Goal: Information Seeking & Learning: Learn about a topic

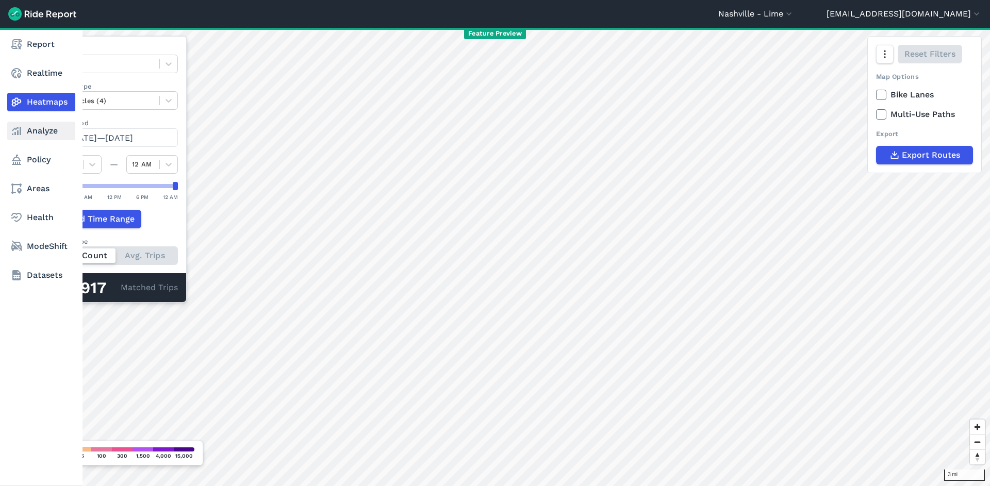
click at [37, 129] on link "Analyze" at bounding box center [41, 131] width 68 height 19
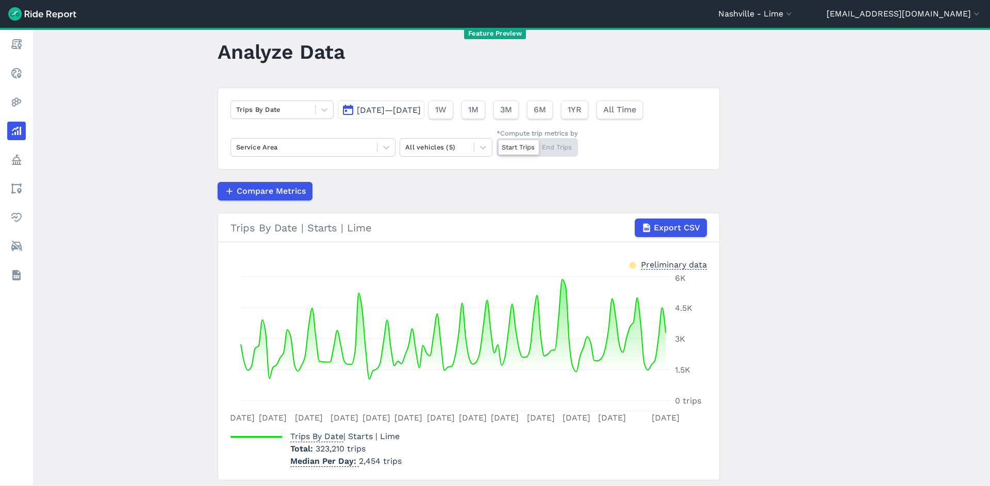
scroll to position [48, 0]
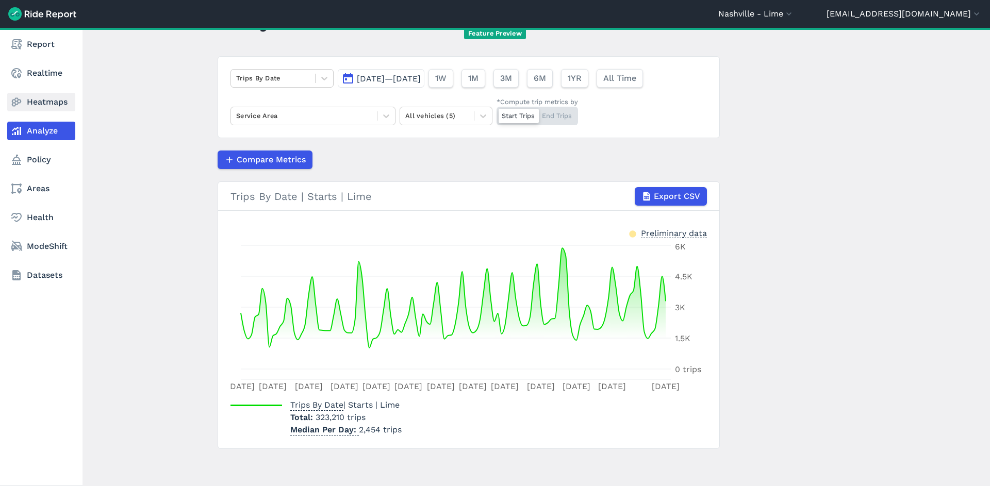
click at [31, 102] on link "Heatmaps" at bounding box center [41, 102] width 68 height 19
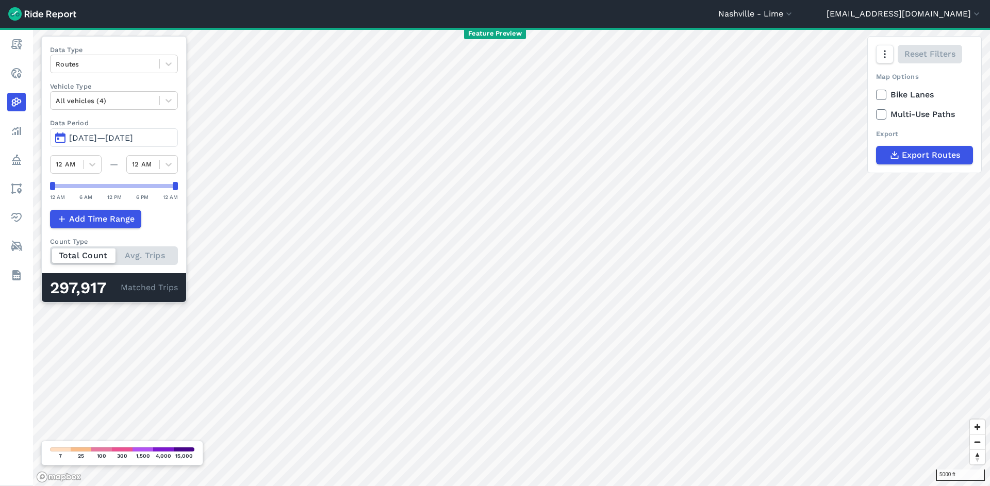
click at [825, 7] on header "Nashville - Lime All Service Areas Adelaide - Beam Adelaide - Lime Adelaide - N…" at bounding box center [495, 14] width 990 height 28
click at [794, 10] on button "Nashville - Lime" at bounding box center [756, 14] width 76 height 12
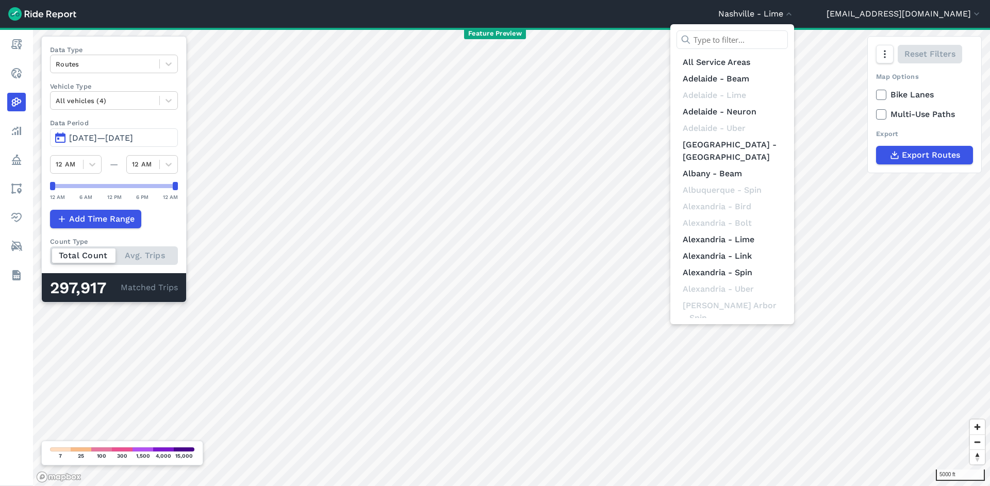
click at [788, 36] on input "text" at bounding box center [732, 39] width 111 height 19
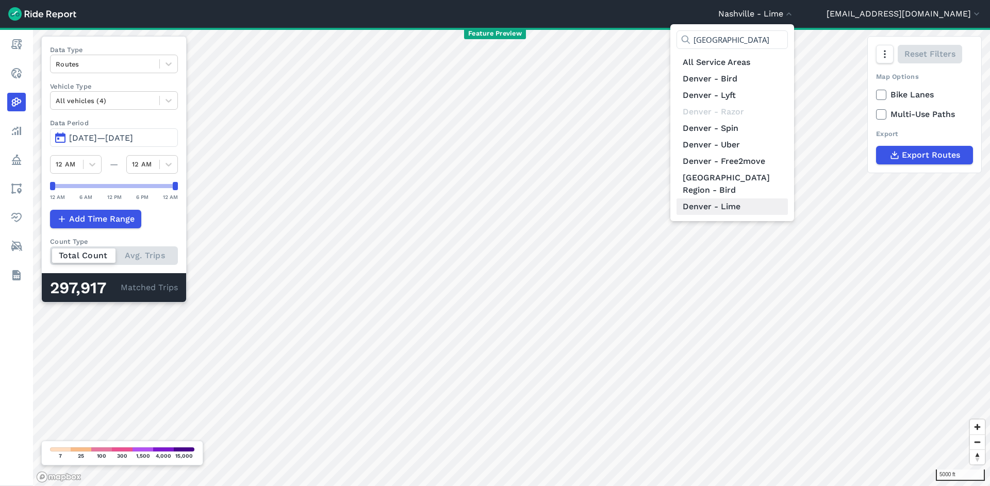
type input "denver"
click at [788, 199] on link "Denver - Lime" at bounding box center [732, 207] width 111 height 17
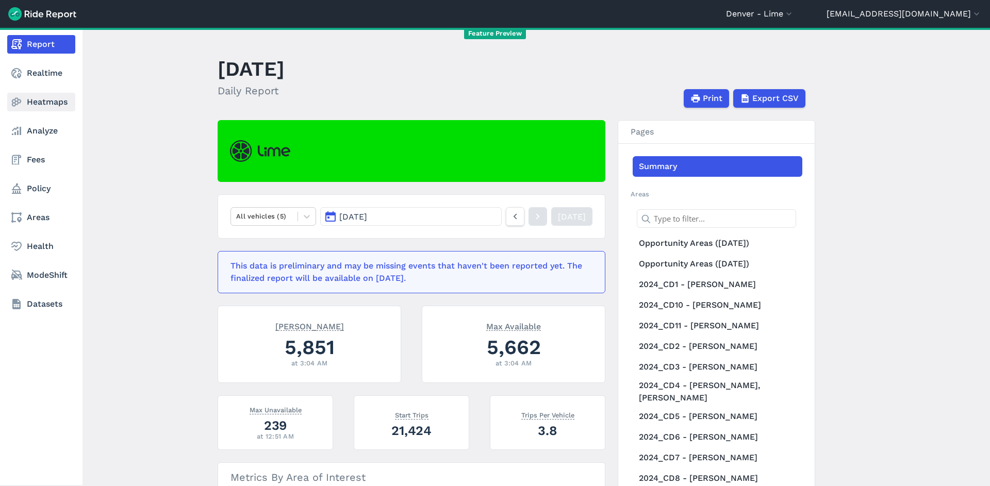
click at [55, 107] on link "Heatmaps" at bounding box center [41, 102] width 68 height 19
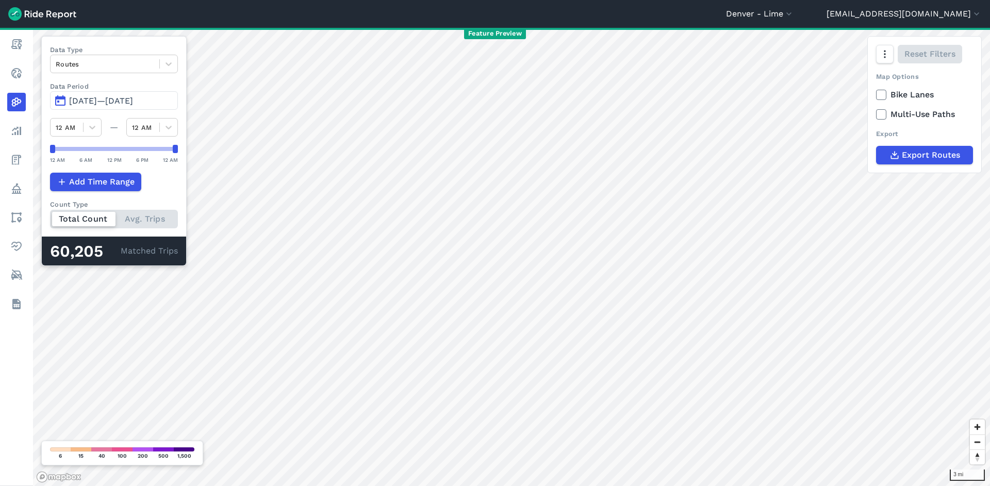
click at [106, 97] on span "Jul 1, 2025—Sep 29, 2025" at bounding box center [101, 101] width 64 height 10
click at [133, 104] on span "Jul 1, 2025—Sep 28, 2025" at bounding box center [101, 101] width 64 height 10
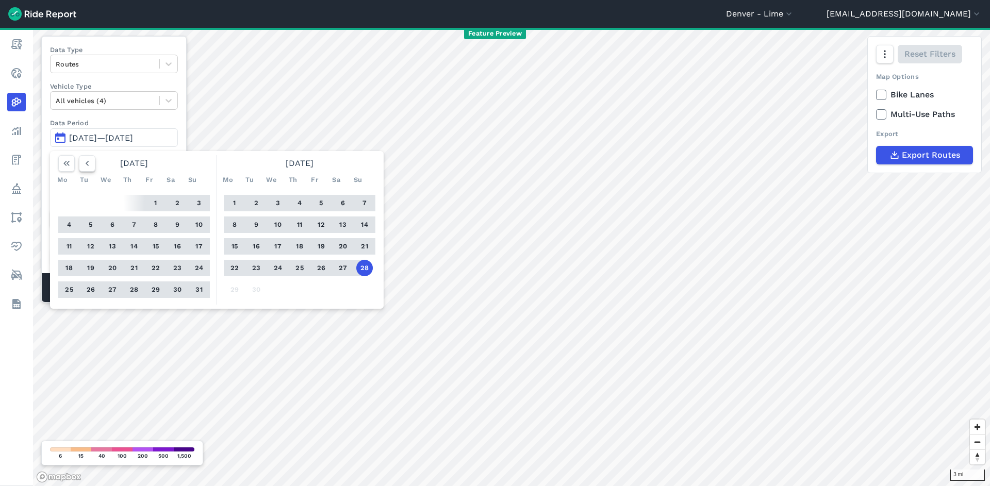
click at [84, 128] on div "Data Period Jul 1, 2025—Sep 28, 2025 August 2025 Mo Tu We Th Fr Sa Su 1 2 3 4 5…" at bounding box center [114, 132] width 128 height 28
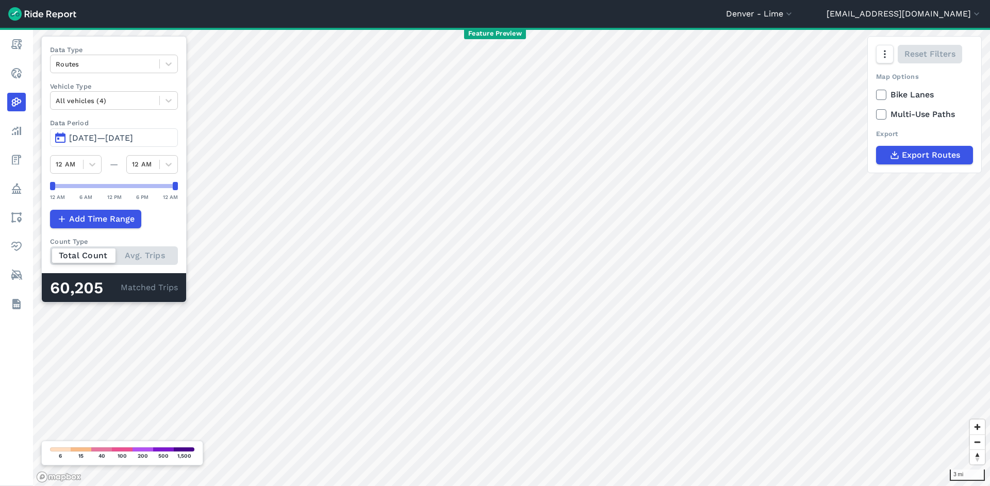
click at [92, 134] on span "Jul 1, 2025—Sep 28, 2025" at bounding box center [101, 138] width 64 height 10
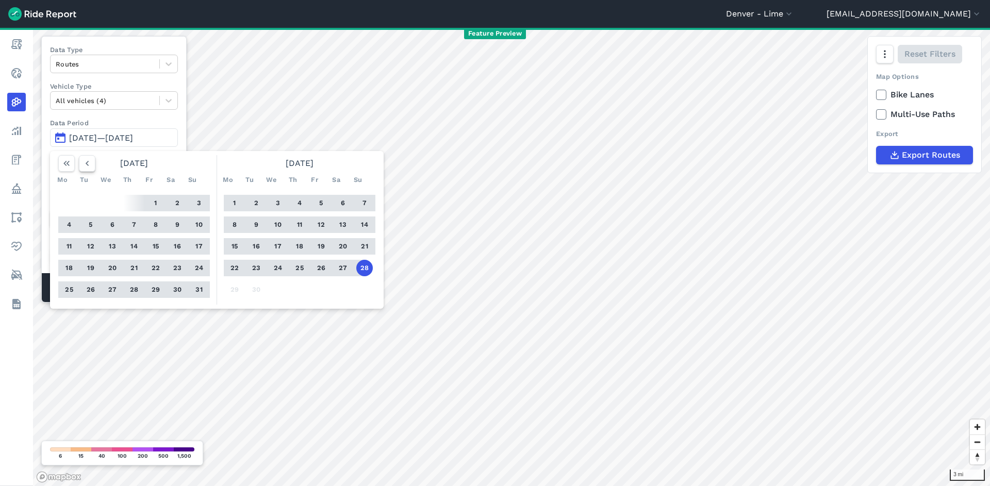
click at [92, 168] on button "button" at bounding box center [87, 163] width 17 height 17
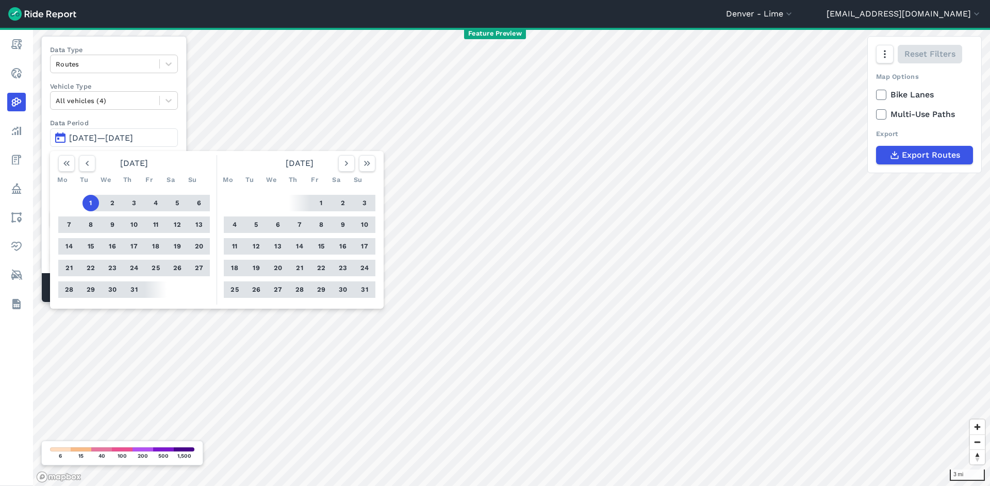
click at [90, 208] on button "1" at bounding box center [91, 203] width 17 height 17
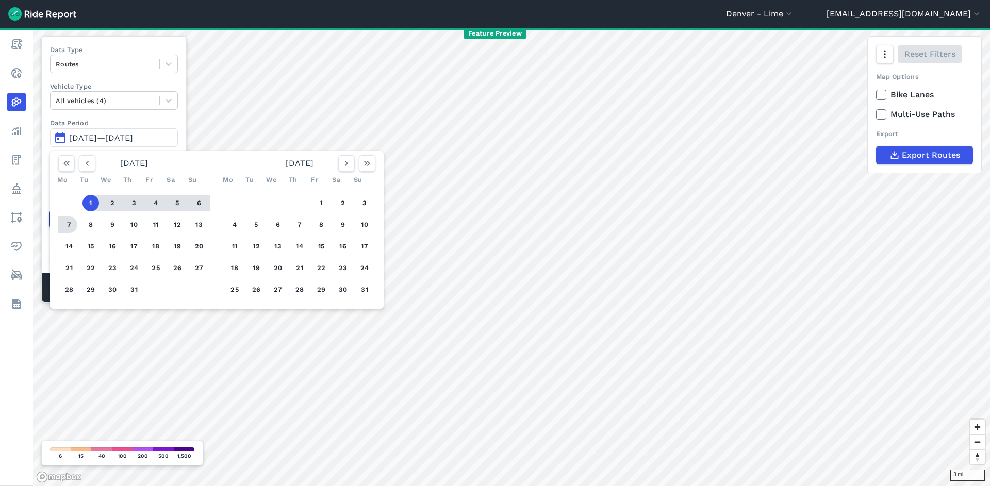
click at [63, 227] on button "7" at bounding box center [69, 225] width 17 height 17
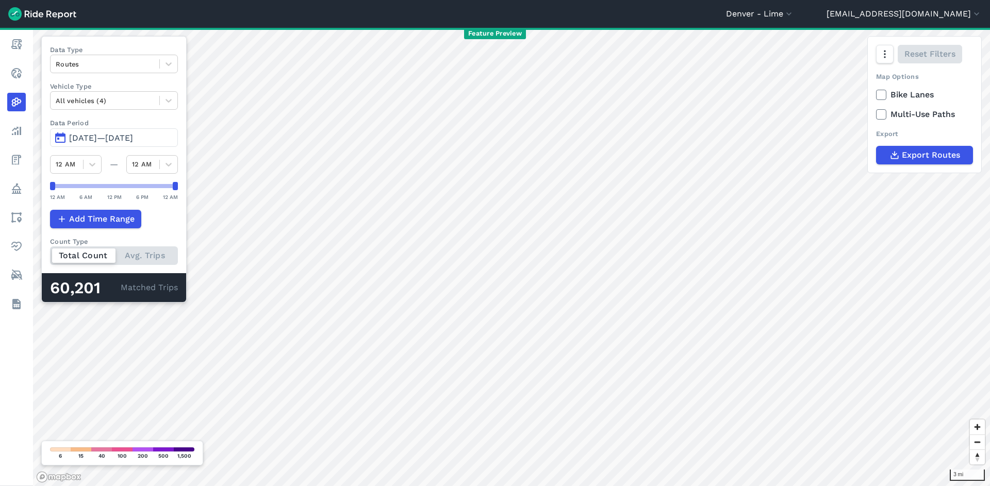
click at [95, 138] on span "Jul 1, 2025—Jul 7, 2025" at bounding box center [101, 138] width 64 height 10
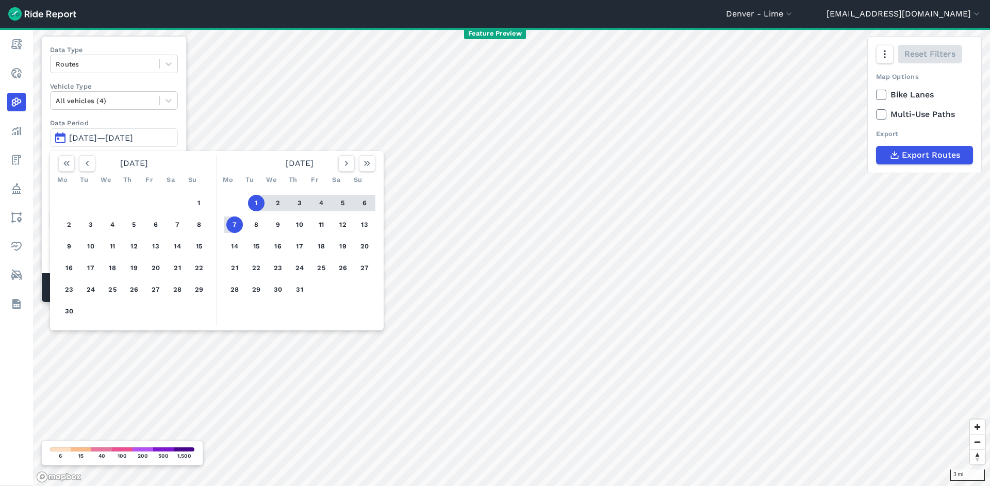
click at [237, 220] on button "7" at bounding box center [234, 225] width 17 height 17
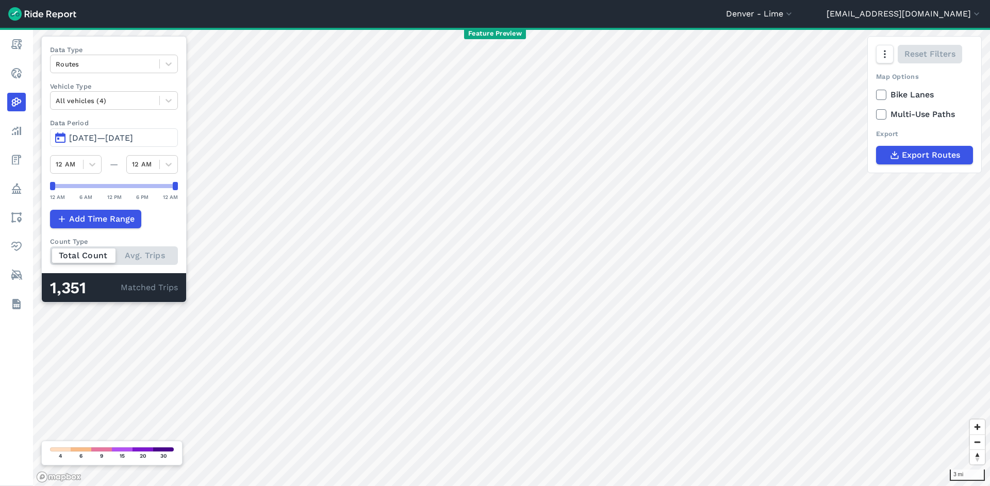
click at [144, 131] on button "Jul 7, 2025—Jul 7, 2025" at bounding box center [114, 137] width 128 height 19
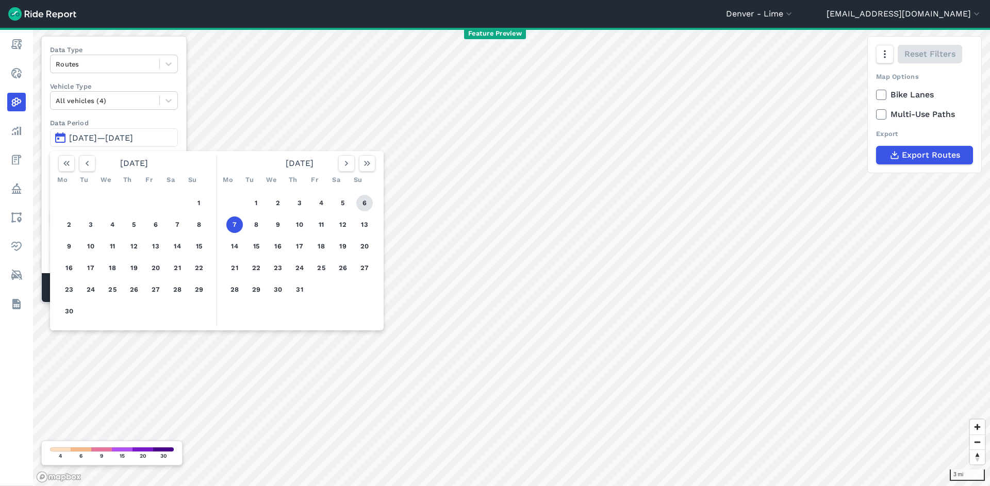
click at [370, 203] on button "6" at bounding box center [364, 203] width 17 height 17
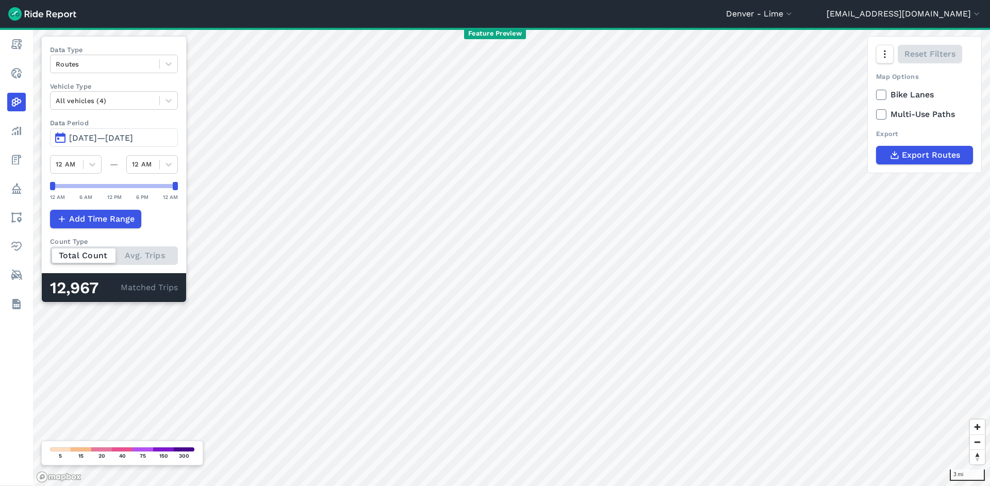
click at [113, 142] on span "Jul 6, 2025—Jul 6, 2025" at bounding box center [101, 138] width 64 height 10
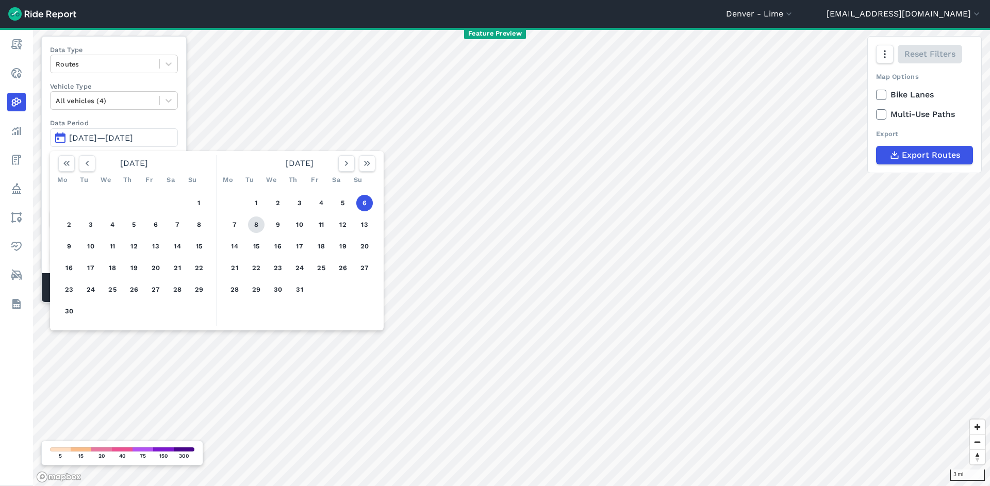
click at [254, 229] on button "8" at bounding box center [256, 225] width 17 height 17
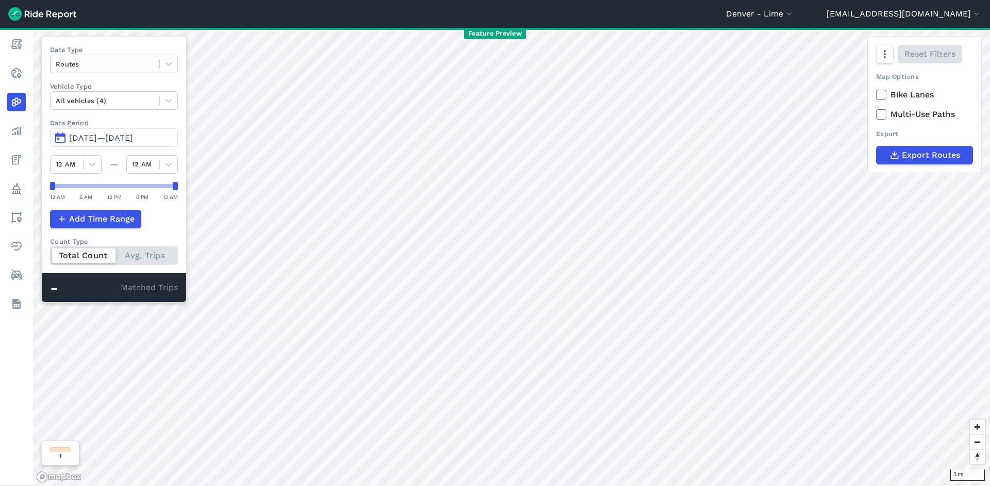
click at [146, 146] on button "Jul 8, 2025—Jul 8, 2025" at bounding box center [114, 137] width 128 height 19
click at [794, 20] on button "Denver - Lime" at bounding box center [760, 14] width 68 height 12
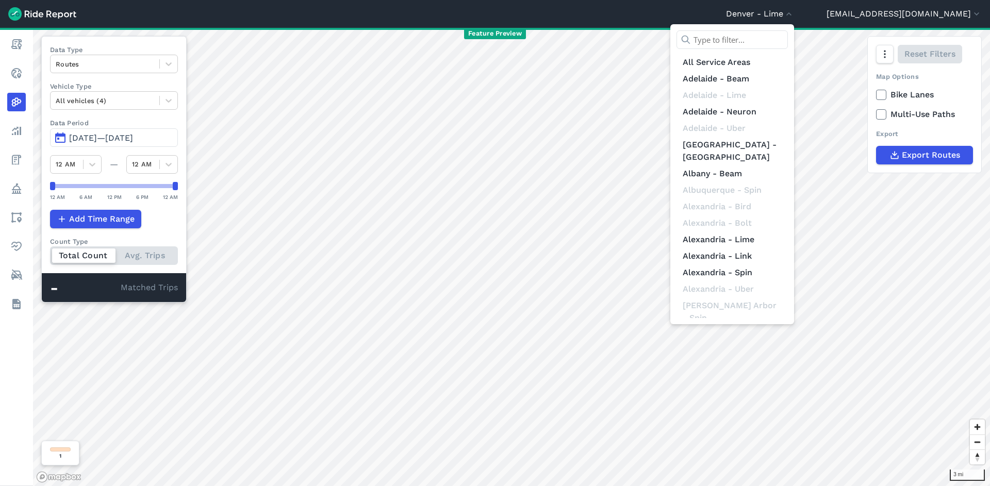
drag, startPoint x: 771, startPoint y: 41, endPoint x: 766, endPoint y: 40, distance: 5.3
click at [771, 41] on input "text" at bounding box center [732, 39] width 111 height 19
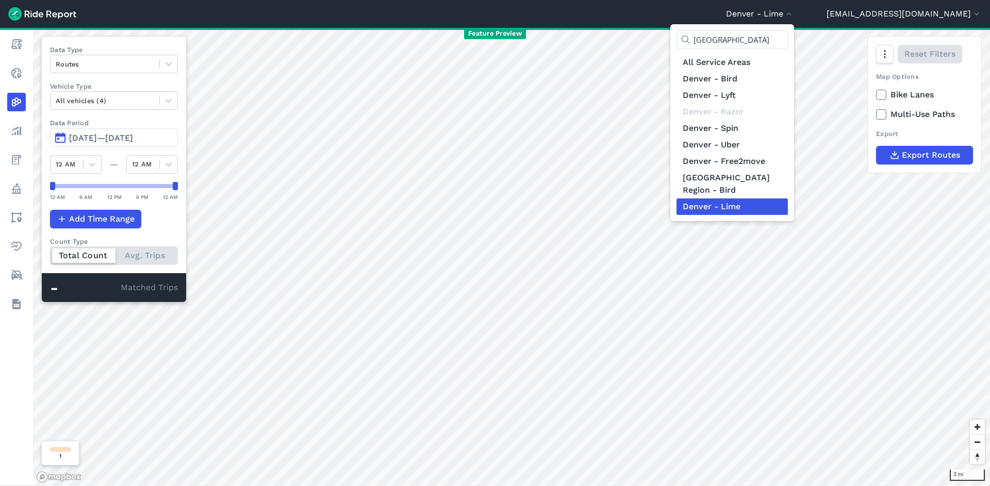
click at [907, 16] on div at bounding box center [495, 243] width 990 height 486
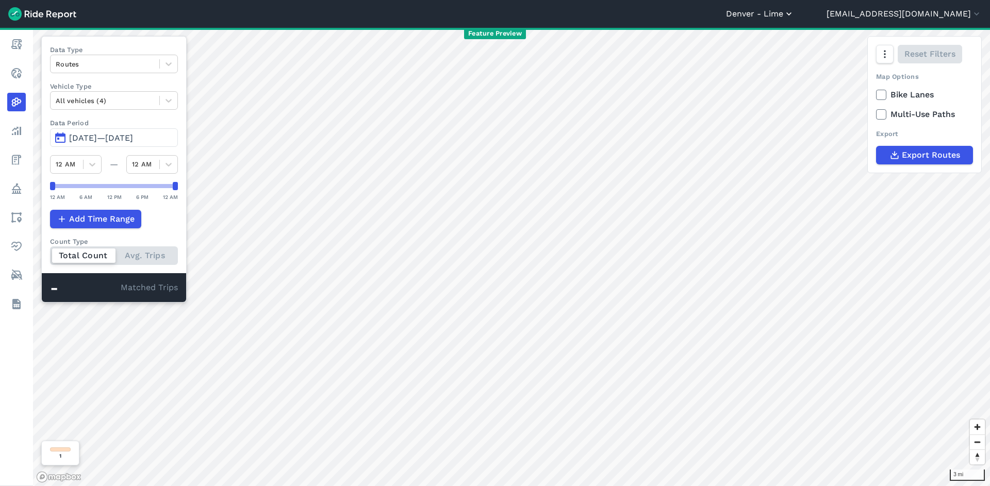
click at [794, 12] on button "Denver - Lime" at bounding box center [760, 14] width 68 height 12
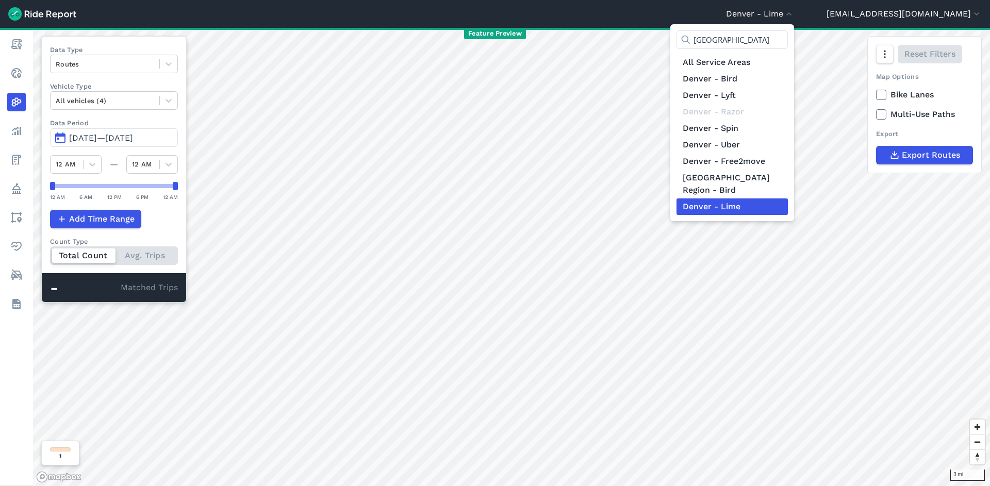
click at [788, 40] on input "denver" at bounding box center [732, 39] width 111 height 19
type input "d"
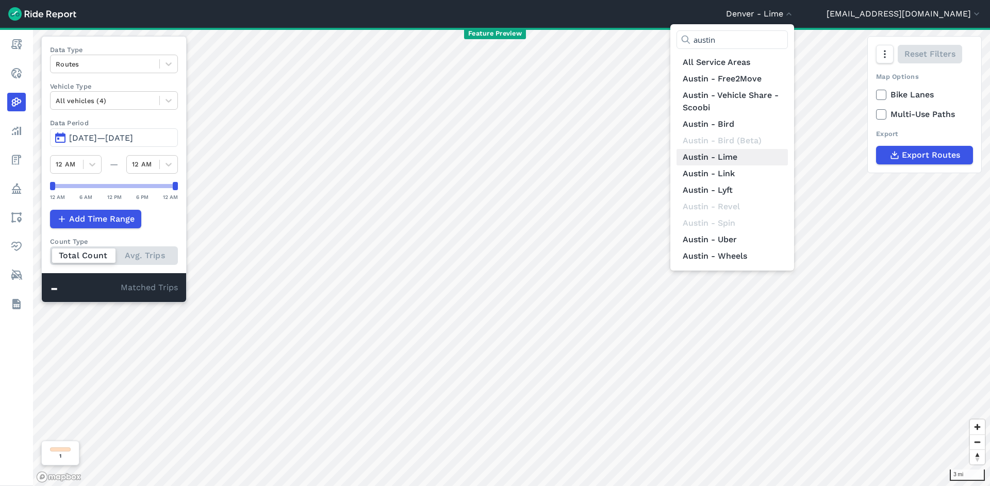
type input "austin"
click at [788, 157] on link "Austin - Lime" at bounding box center [732, 157] width 111 height 17
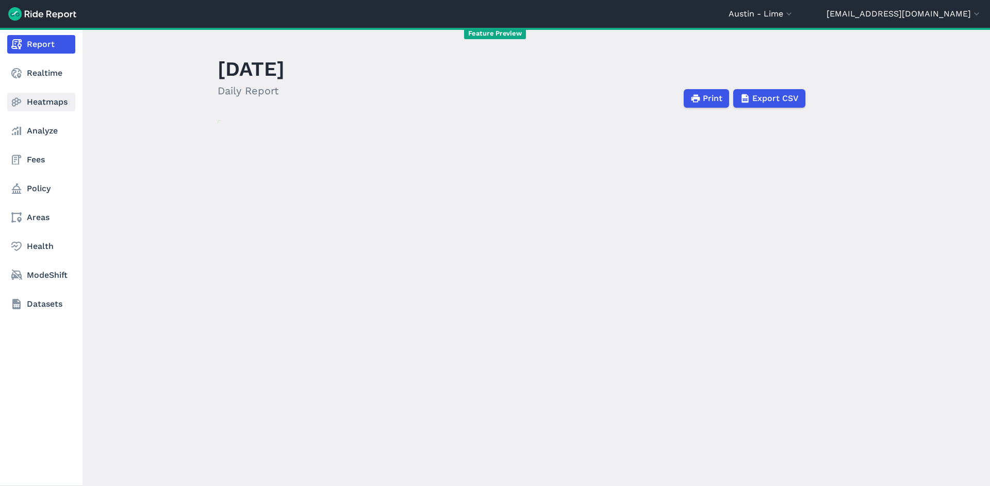
click at [53, 96] on link "Heatmaps" at bounding box center [41, 102] width 68 height 19
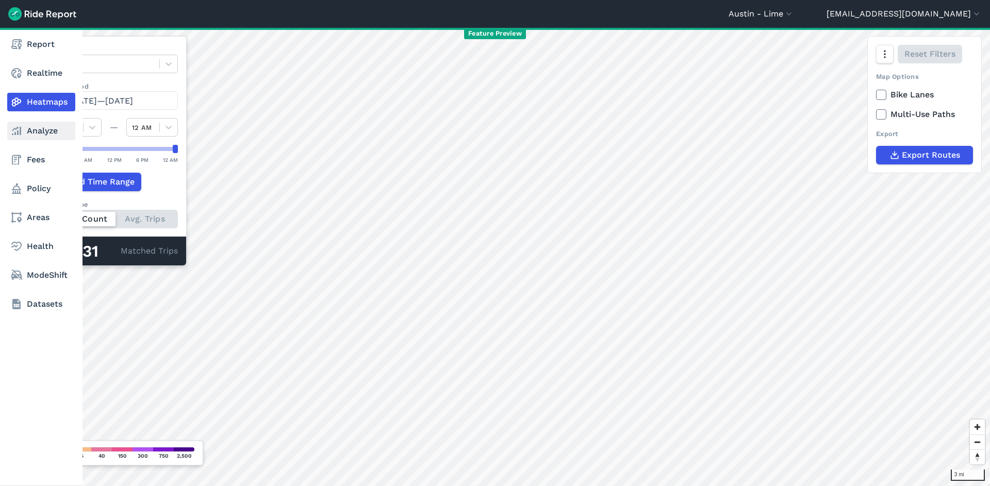
click at [28, 131] on link "Analyze" at bounding box center [41, 131] width 68 height 19
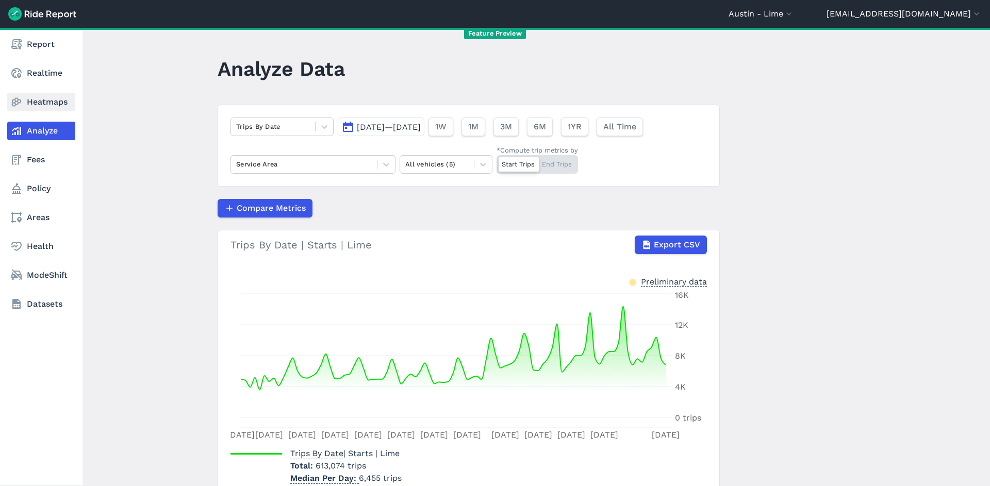
click at [55, 100] on link "Heatmaps" at bounding box center [41, 102] width 68 height 19
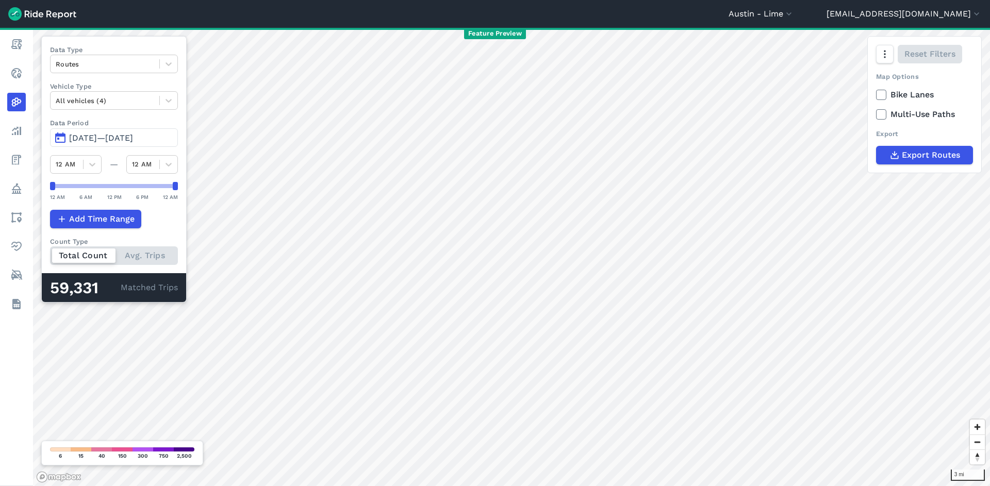
click at [133, 140] on span "Jul 1, 2025—Sep 29, 2025" at bounding box center [101, 138] width 64 height 10
click at [133, 140] on span "Jul 1, 2025—Sep 28, 2025" at bounding box center [101, 138] width 64 height 10
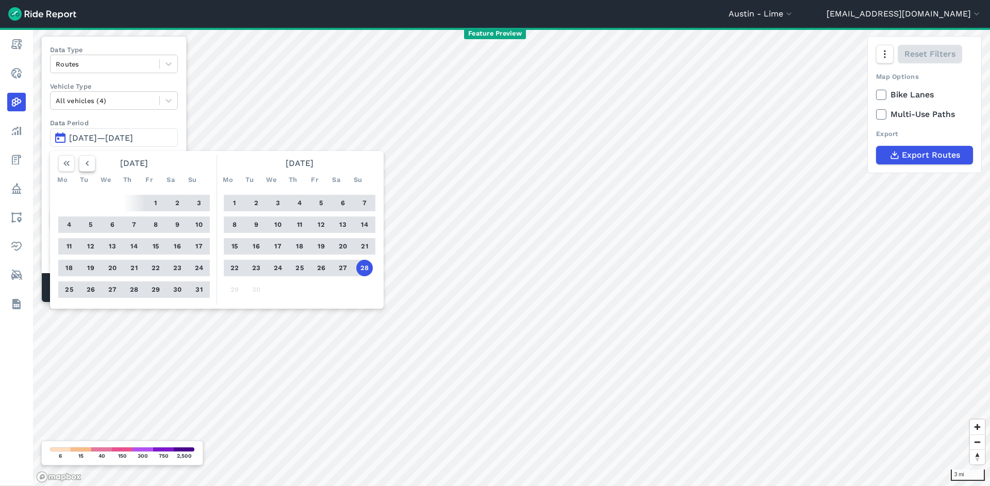
click at [91, 162] on icon "button" at bounding box center [87, 163] width 10 height 10
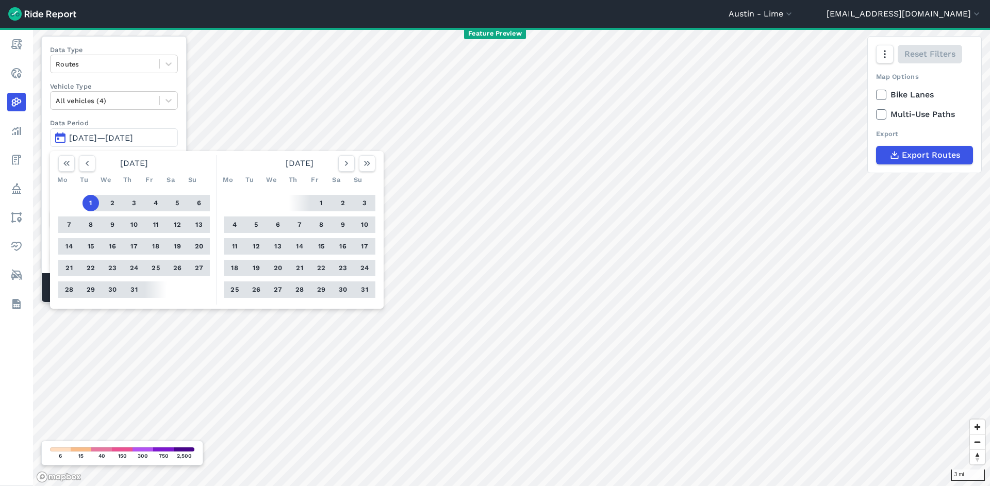
click at [68, 225] on button "7" at bounding box center [69, 225] width 17 height 17
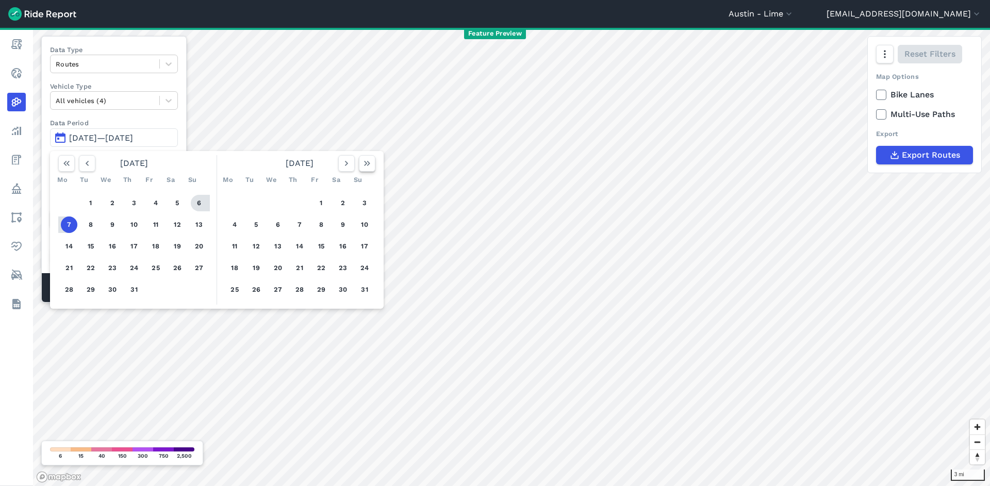
click at [367, 163] on use "button" at bounding box center [367, 163] width 6 height 5
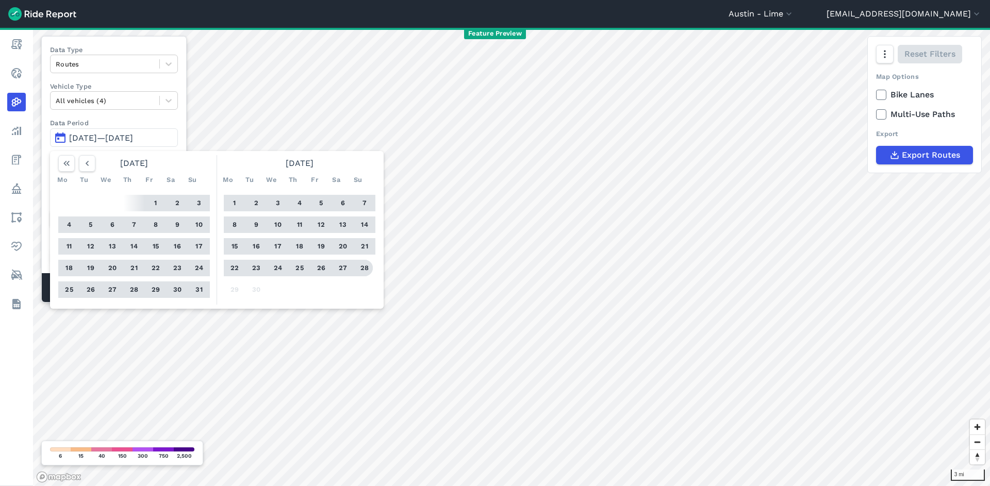
click at [363, 271] on button "28" at bounding box center [364, 268] width 17 height 17
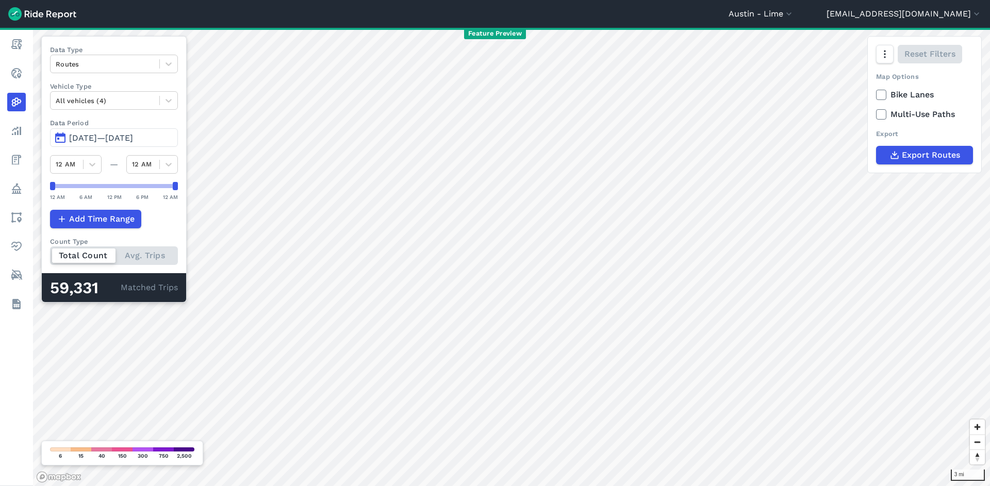
click at [133, 136] on span "Jul 7, 2025—Sep 28, 2025" at bounding box center [101, 138] width 64 height 10
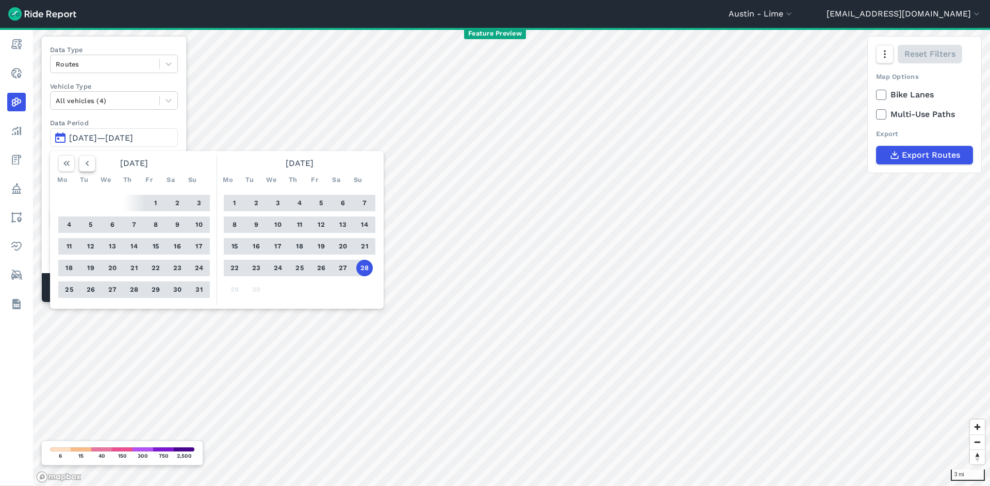
click at [90, 164] on icon "button" at bounding box center [87, 163] width 10 height 10
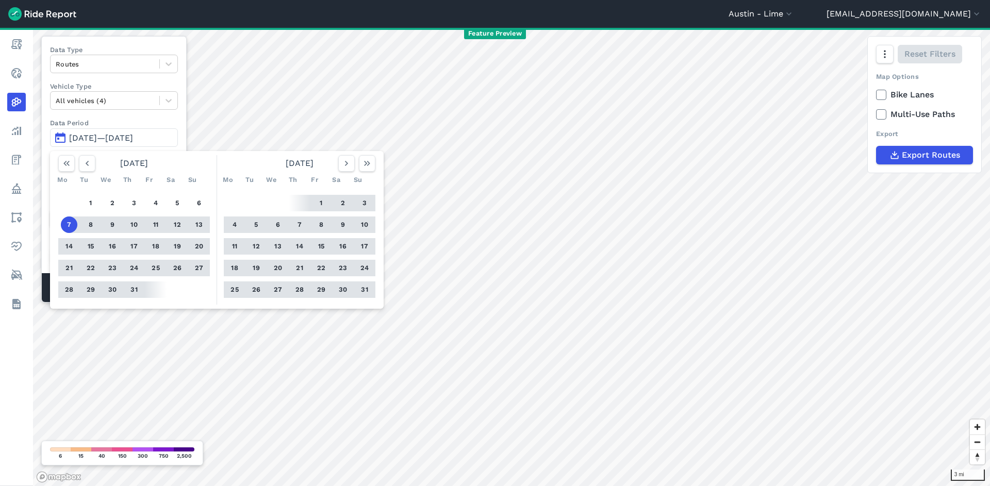
click at [87, 227] on button "8" at bounding box center [91, 225] width 17 height 17
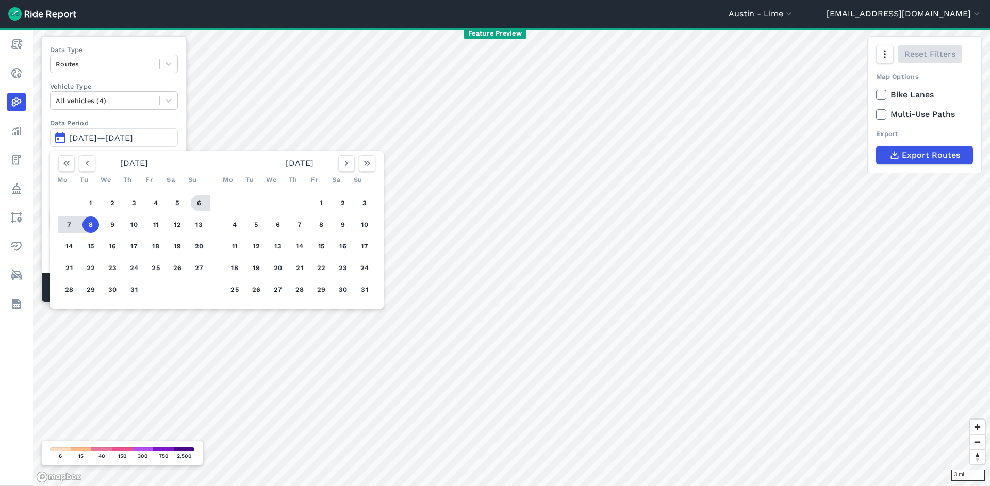
click at [378, 163] on div "August 2025" at bounding box center [300, 163] width 160 height 17
click at [364, 166] on icon "button" at bounding box center [367, 163] width 10 height 10
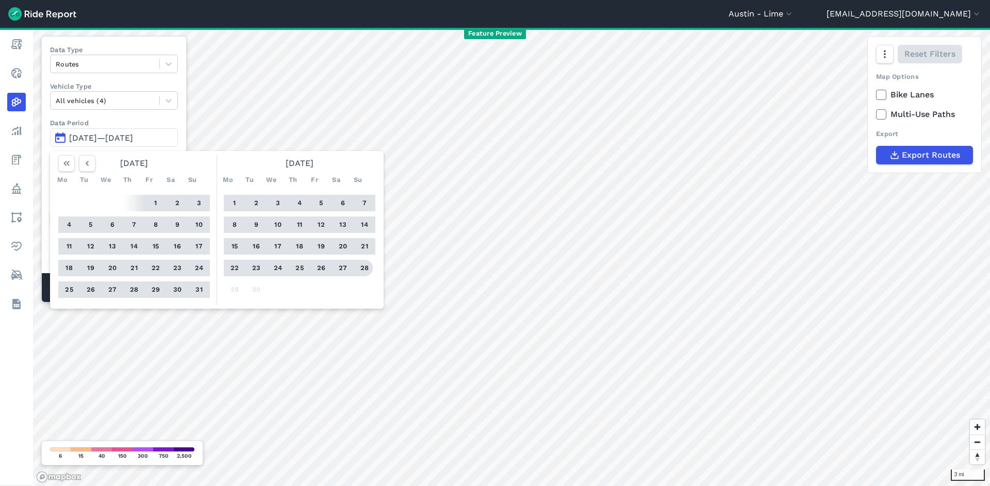
click at [370, 266] on button "28" at bounding box center [364, 268] width 17 height 17
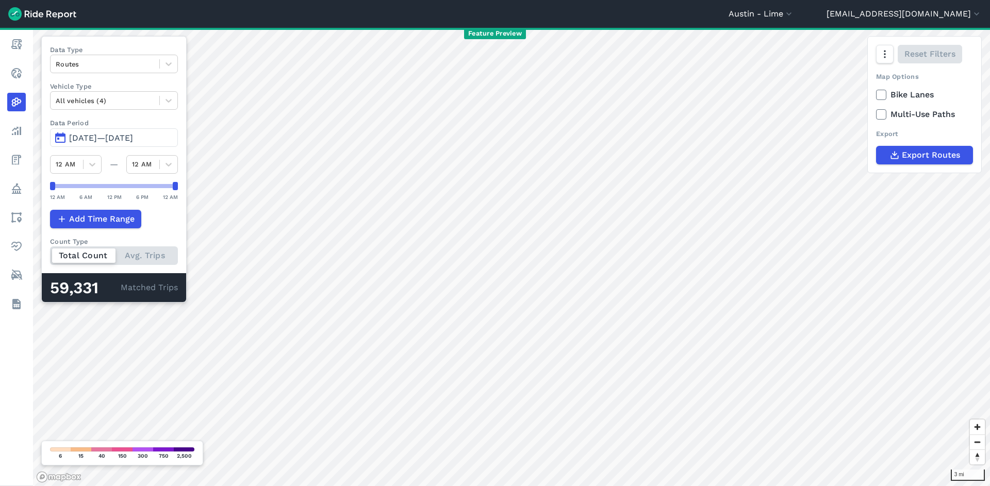
click at [118, 138] on span "Jul 8, 2025—Sep 28, 2025" at bounding box center [101, 138] width 64 height 10
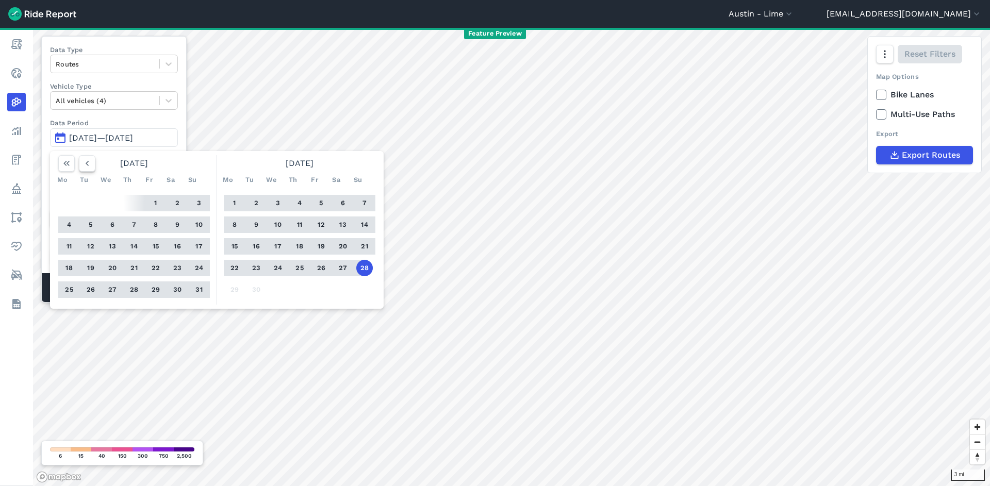
click at [85, 166] on icon "button" at bounding box center [87, 163] width 10 height 10
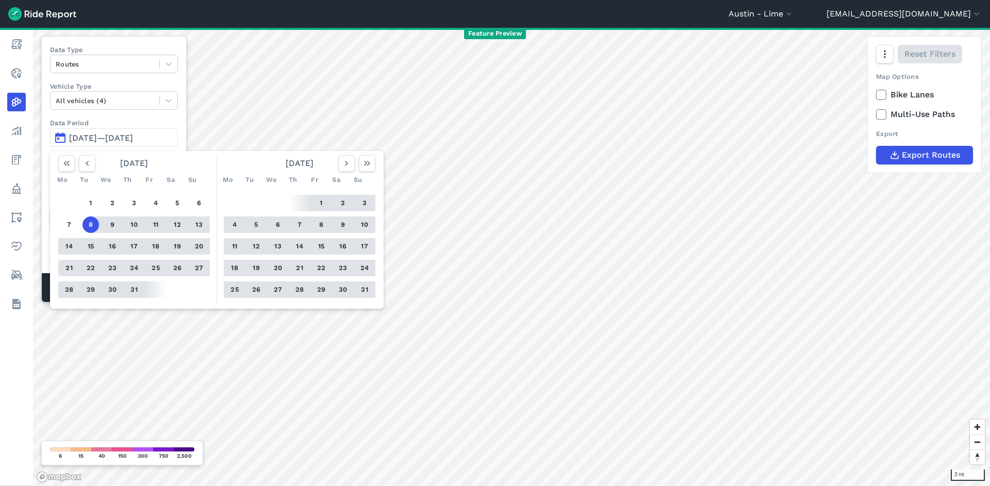
click at [121, 224] on div at bounding box center [113, 225] width 22 height 17
click at [115, 225] on button "9" at bounding box center [112, 225] width 17 height 17
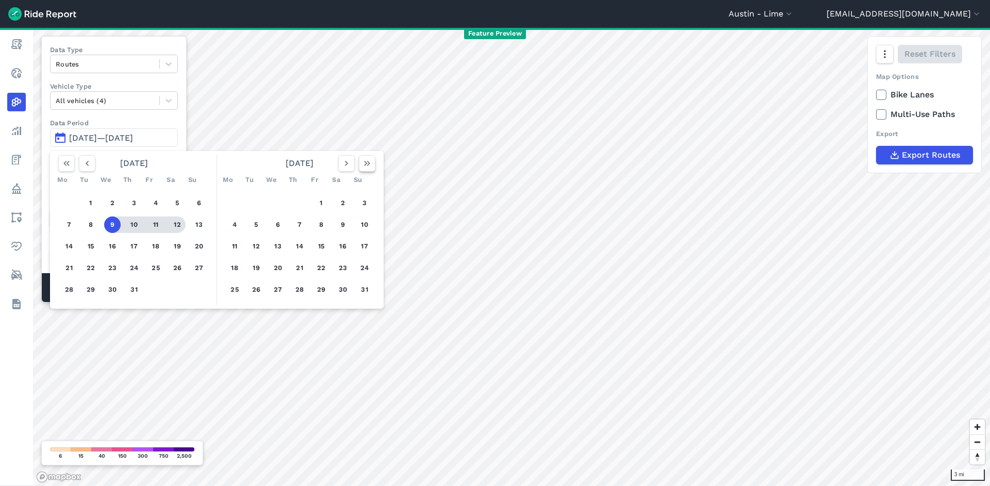
click at [372, 163] on icon "button" at bounding box center [367, 163] width 10 height 10
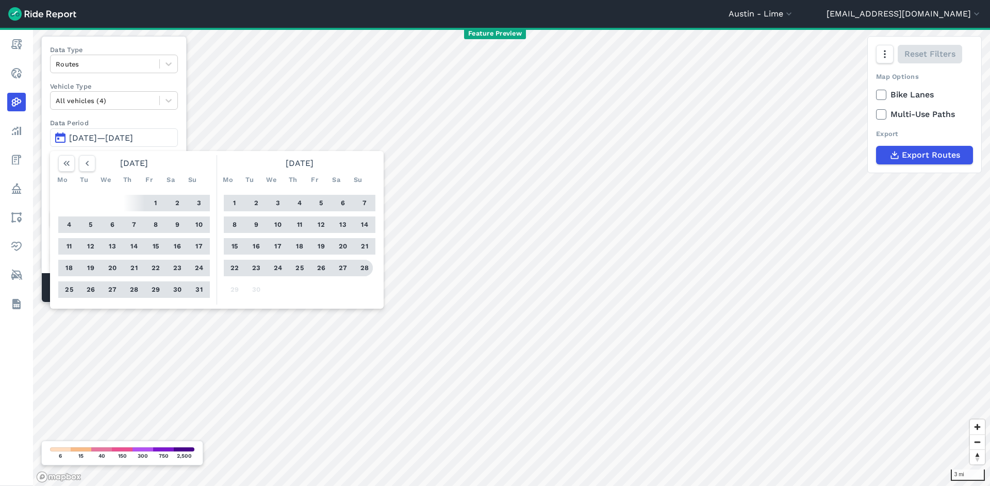
click at [368, 268] on button "28" at bounding box center [364, 268] width 17 height 17
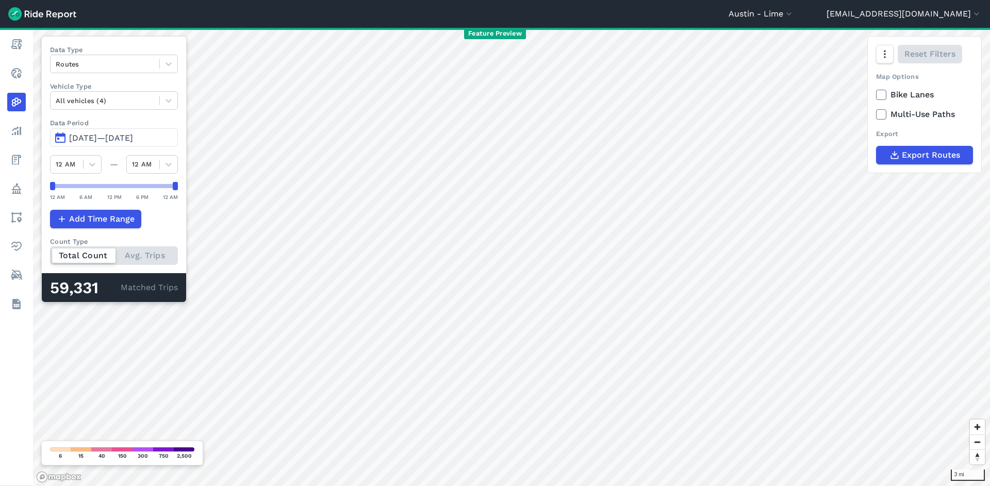
click at [153, 131] on button "Jul 9, 2025—Sep 28, 2025" at bounding box center [114, 137] width 128 height 19
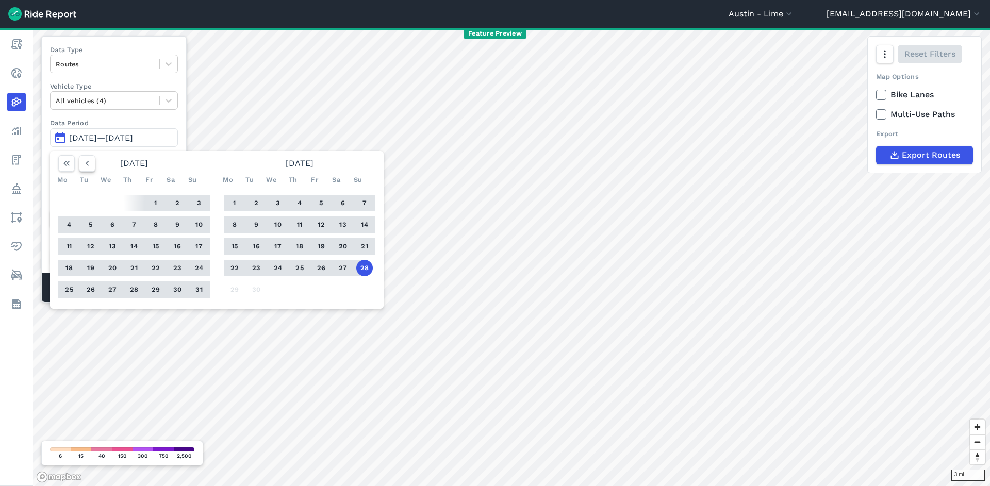
click at [87, 163] on use "button" at bounding box center [87, 163] width 3 height 5
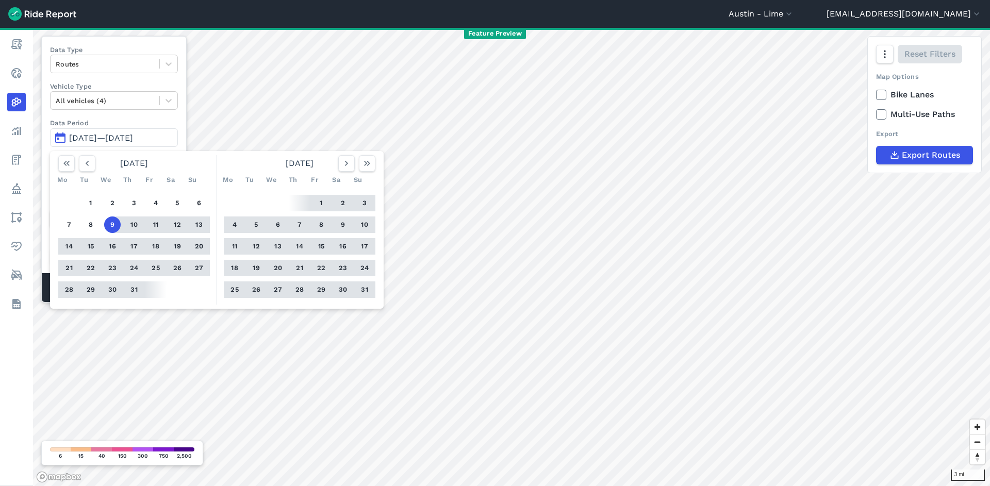
click at [115, 226] on button "9" at bounding box center [112, 225] width 17 height 17
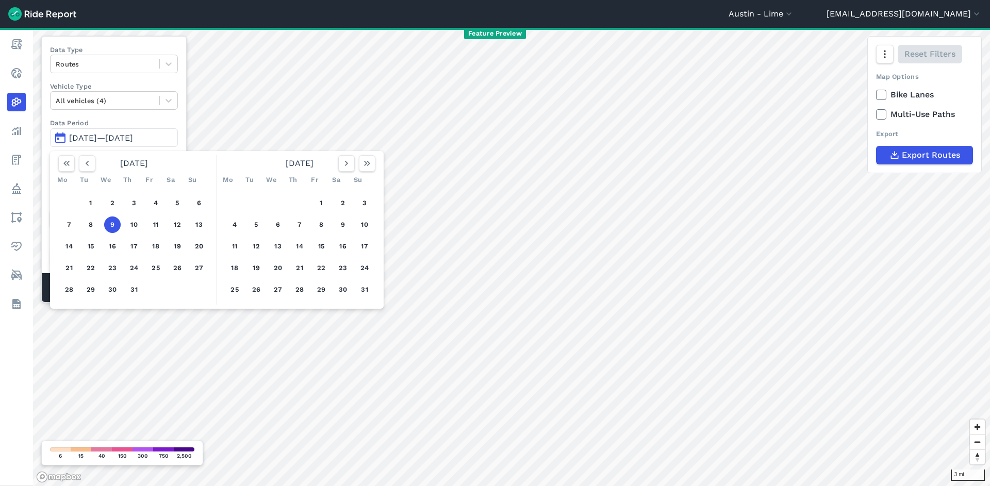
click at [109, 224] on button "9" at bounding box center [112, 225] width 17 height 17
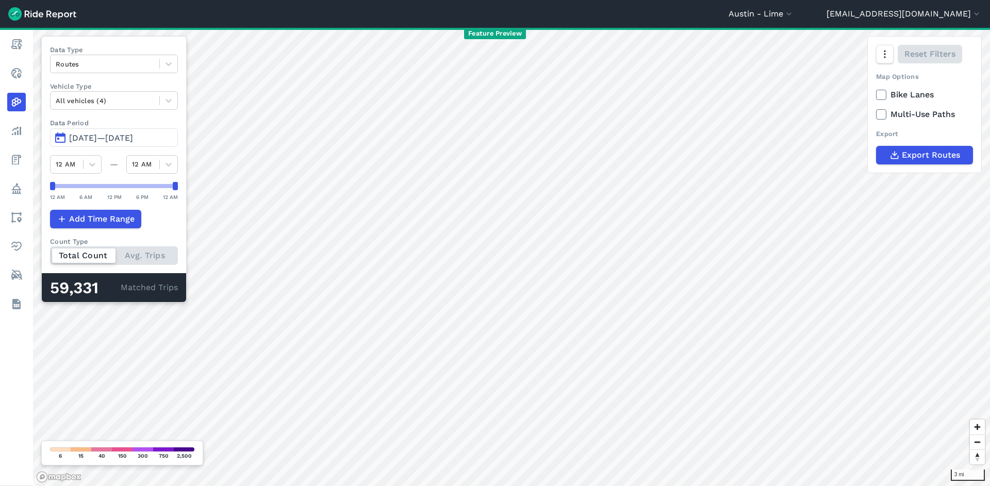
click at [109, 224] on span "Add Time Range" at bounding box center [101, 219] width 65 height 12
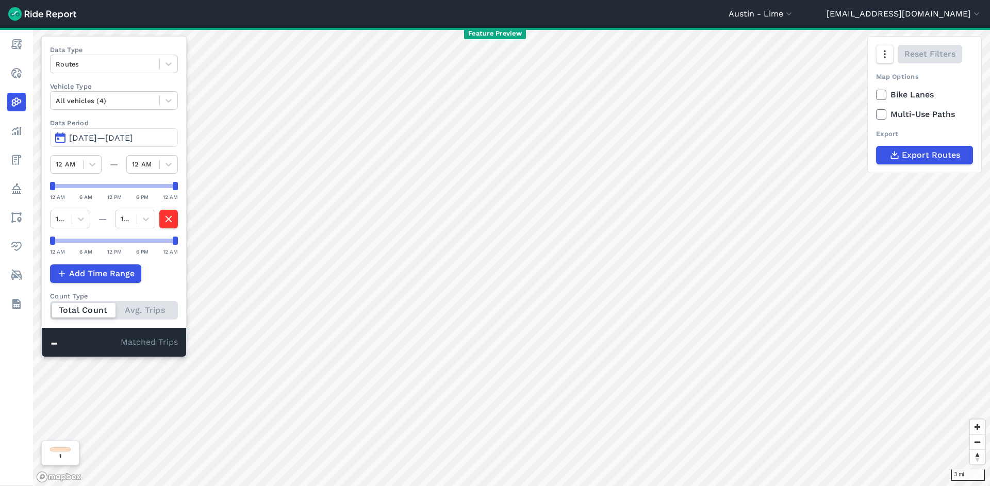
click at [118, 139] on span "Jul 9, 2025—Jul 9, 2025" at bounding box center [101, 138] width 64 height 10
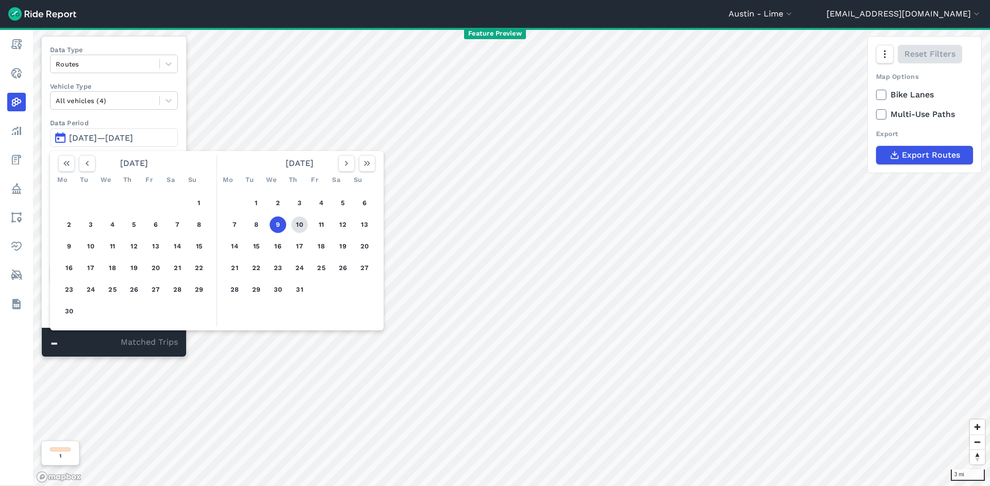
click at [294, 225] on button "10" at bounding box center [299, 225] width 17 height 17
click at [296, 225] on button "10" at bounding box center [299, 225] width 17 height 17
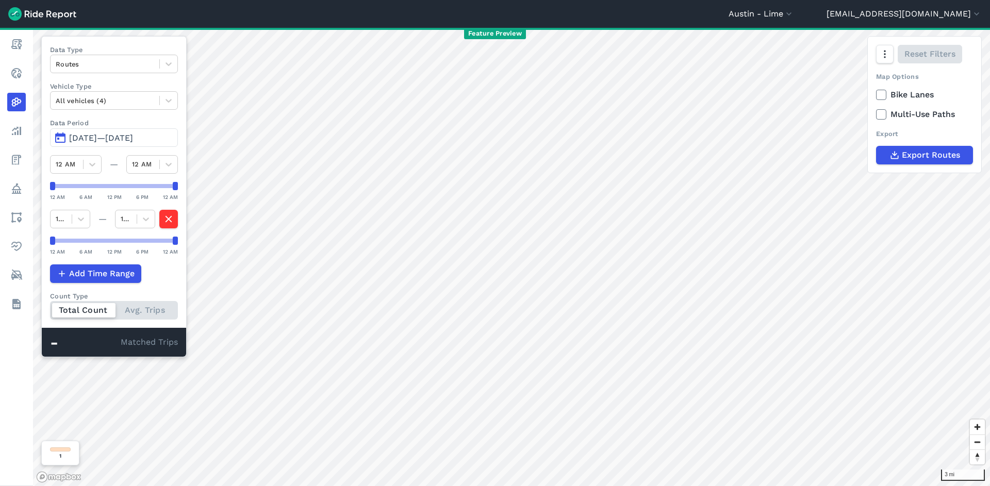
click at [103, 142] on span "Jul 10, 2025—Jul 10, 2025" at bounding box center [101, 138] width 64 height 10
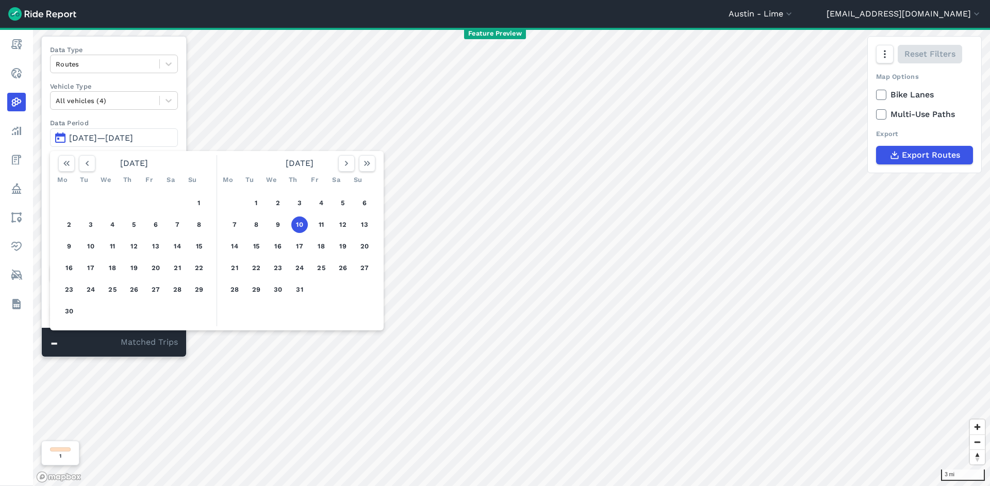
click at [267, 202] on div "1 2 3 4 5 6 7 8 9 10 11 12 13 14 15 16 17 18 19 20 21 22 23 24 25 26 27 28 29 3…" at bounding box center [300, 246] width 160 height 117
click at [254, 202] on button "1" at bounding box center [256, 203] width 17 height 17
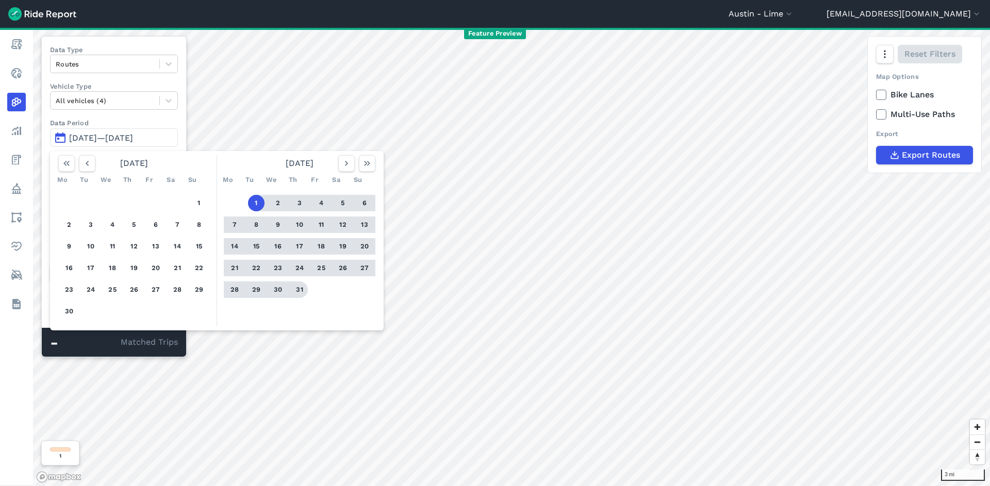
click at [300, 288] on button "31" at bounding box center [299, 290] width 17 height 17
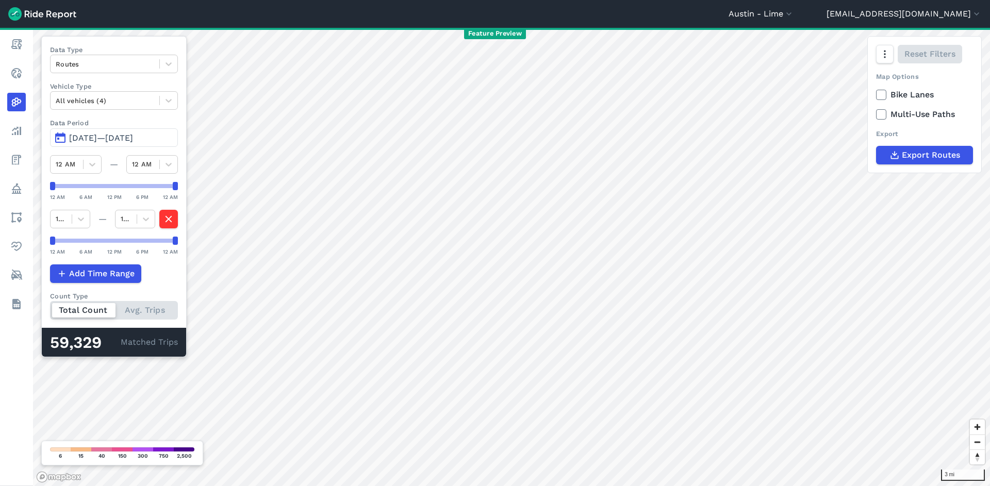
click at [116, 136] on span "Jul 1, 2025—Jul 31, 2025" at bounding box center [101, 138] width 64 height 10
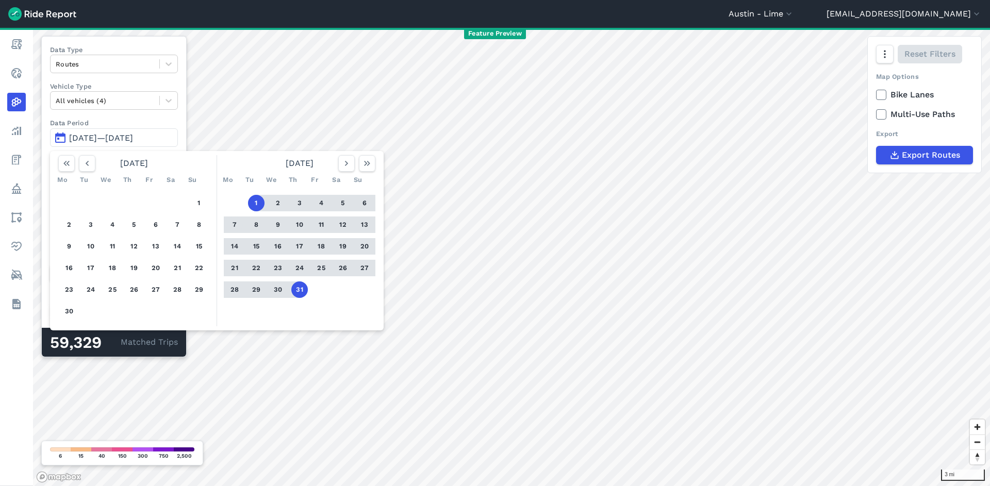
click at [233, 224] on button "7" at bounding box center [234, 225] width 17 height 17
click at [298, 289] on button "31" at bounding box center [299, 290] width 17 height 17
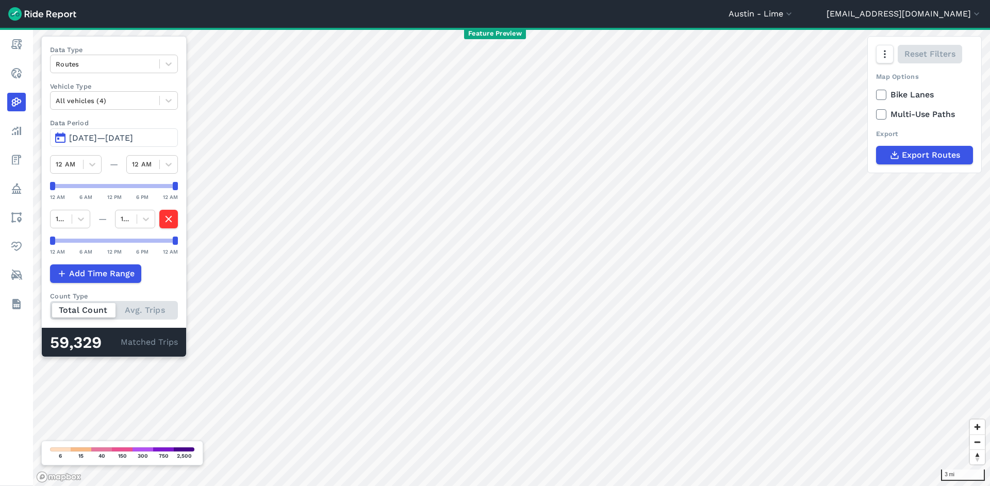
click at [100, 139] on span "Jul 7, 2025—Jul 31, 2025" at bounding box center [101, 138] width 64 height 10
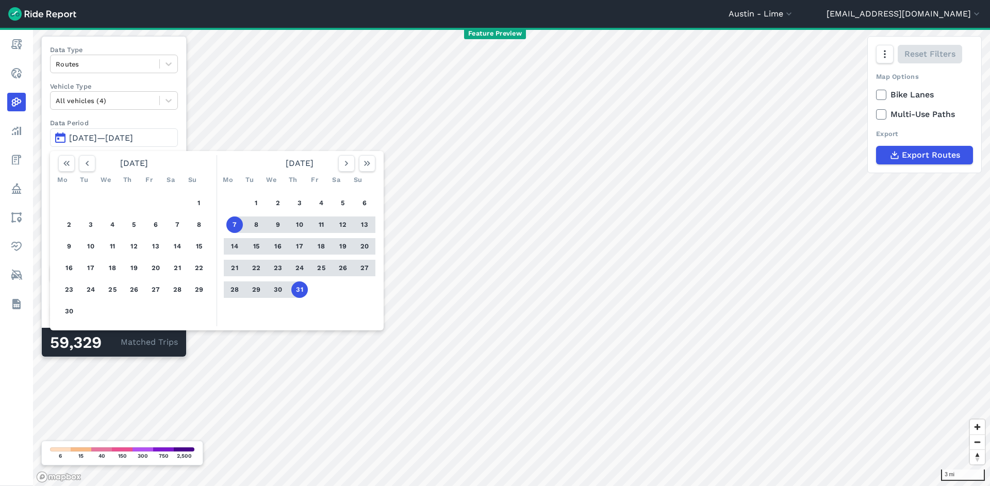
click at [303, 249] on button "17" at bounding box center [299, 246] width 17 height 17
click at [299, 293] on button "31" at bounding box center [299, 290] width 17 height 17
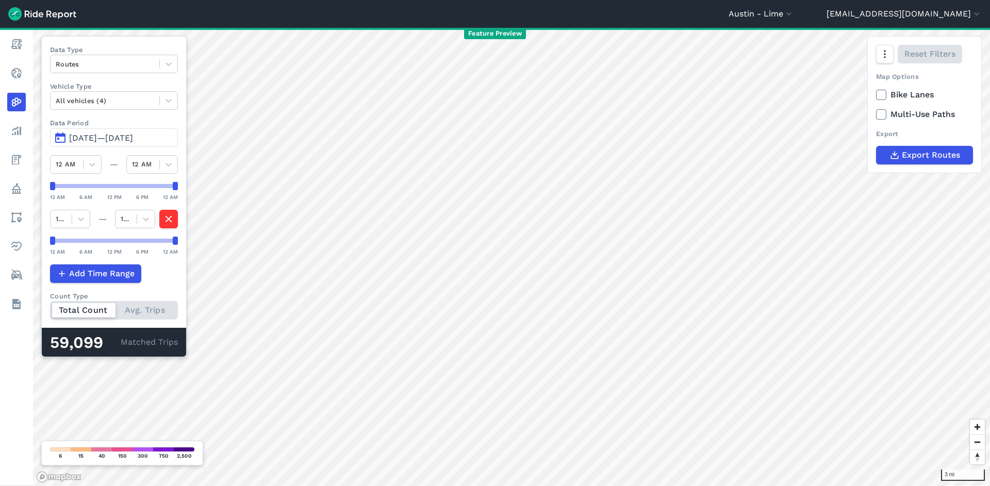
click at [111, 141] on span "Jul 17, 2025—Jul 31, 2025" at bounding box center [101, 138] width 64 height 10
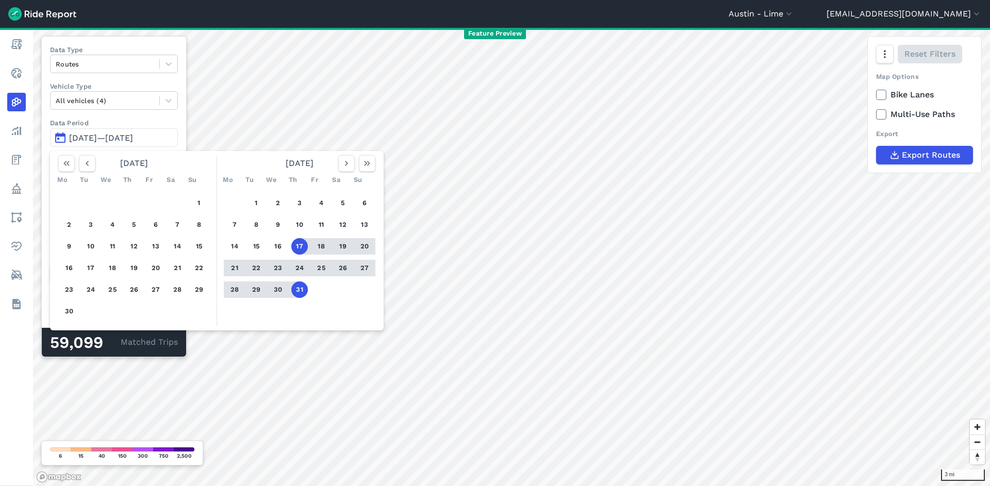
drag, startPoint x: 274, startPoint y: 247, endPoint x: 295, endPoint y: 269, distance: 30.3
click at [274, 247] on button "16" at bounding box center [278, 246] width 17 height 17
click at [300, 286] on button "31" at bounding box center [299, 290] width 17 height 17
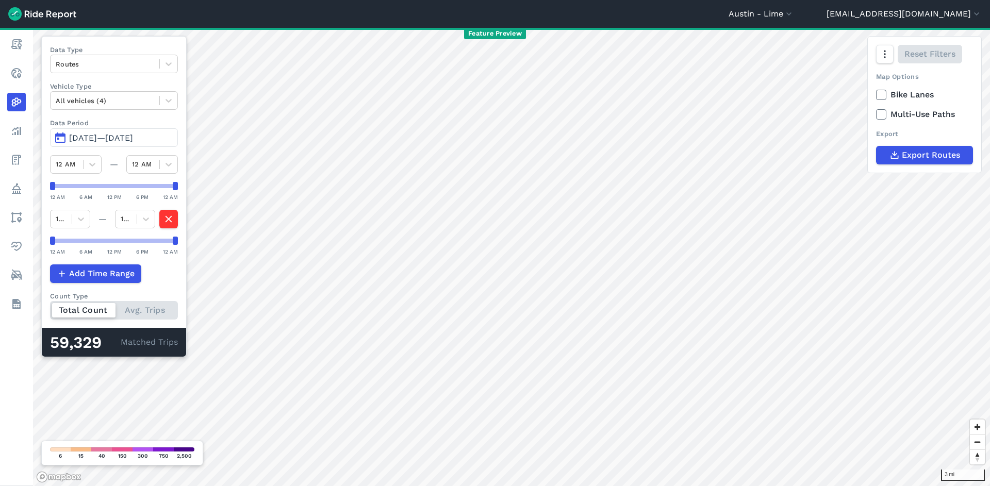
click at [126, 138] on span "Jul 16, 2025—Jul 31, 2025" at bounding box center [101, 138] width 64 height 10
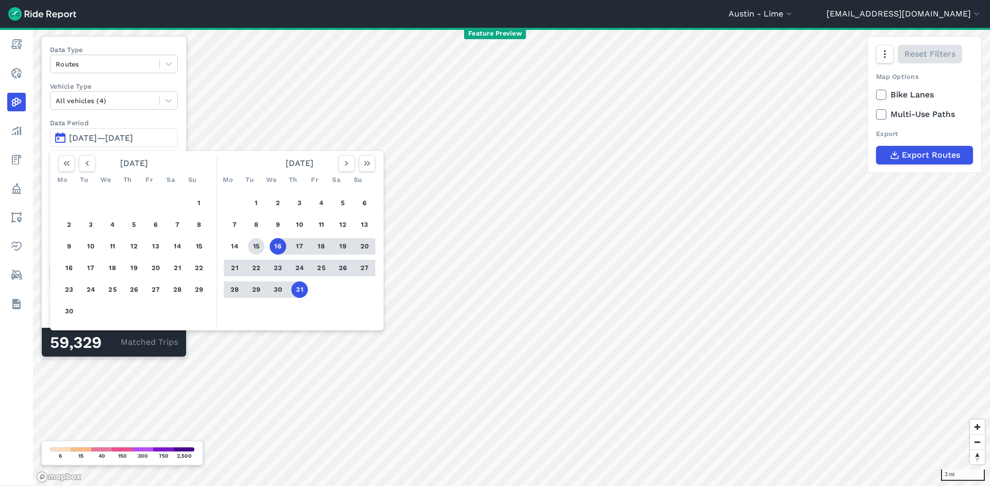
click at [254, 247] on button "15" at bounding box center [256, 246] width 17 height 17
click at [301, 293] on button "31" at bounding box center [299, 290] width 17 height 17
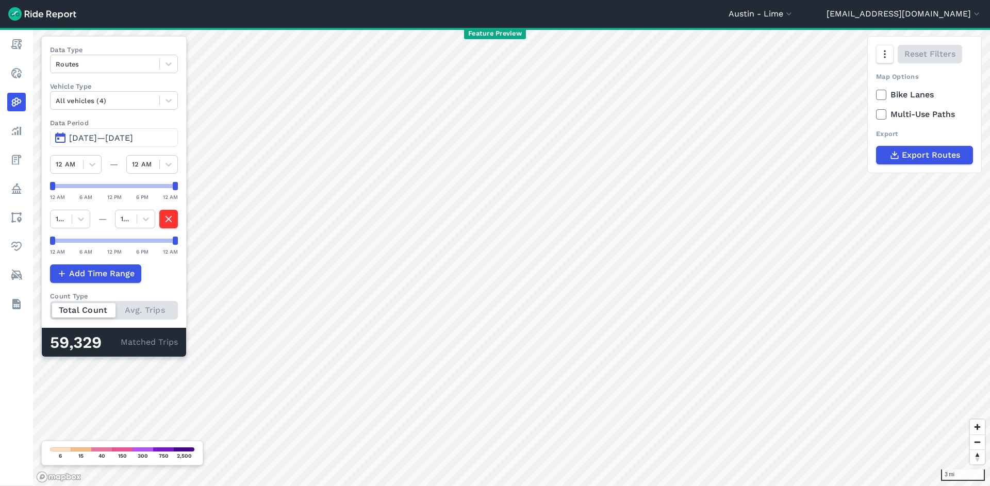
click at [111, 138] on span "Jul 15, 2025—Jul 31, 2025" at bounding box center [101, 138] width 64 height 10
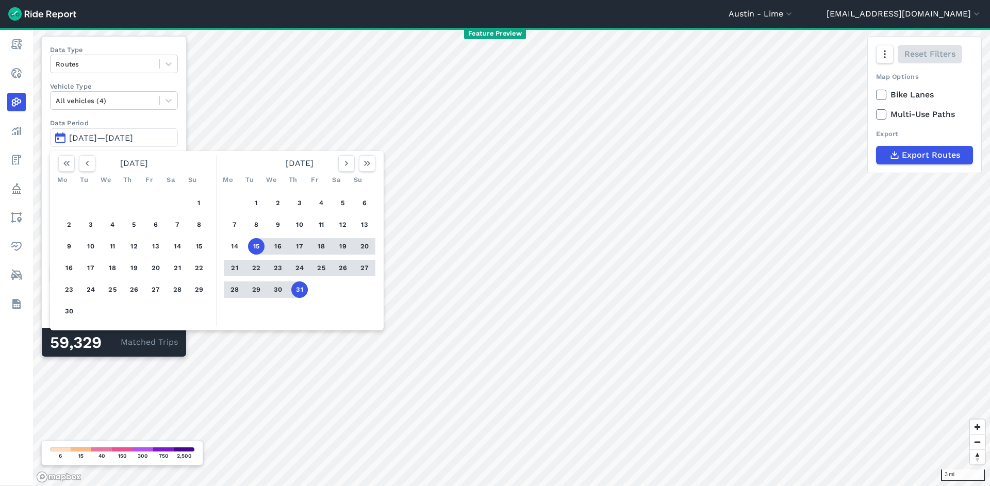
click at [300, 267] on button "24" at bounding box center [299, 268] width 17 height 17
click at [261, 241] on button "15" at bounding box center [256, 246] width 17 height 17
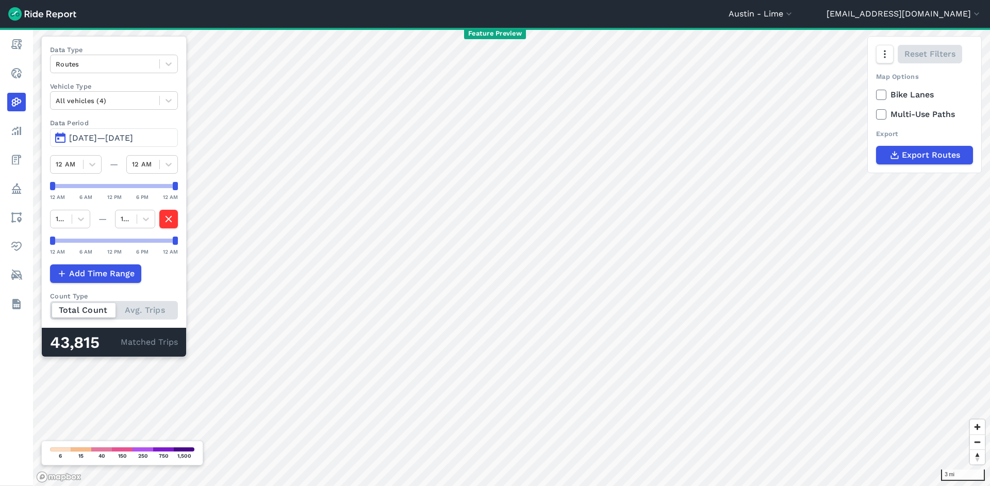
click at [133, 139] on span "Jul 15, 2025—Jul 24, 2025" at bounding box center [101, 138] width 64 height 10
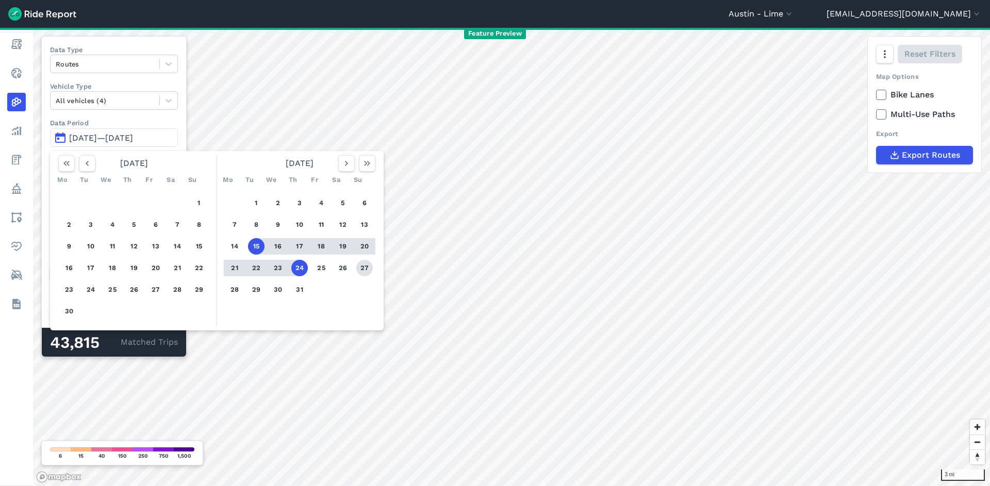
click at [370, 267] on button "27" at bounding box center [364, 268] width 17 height 17
click at [254, 245] on button "15" at bounding box center [256, 246] width 17 height 17
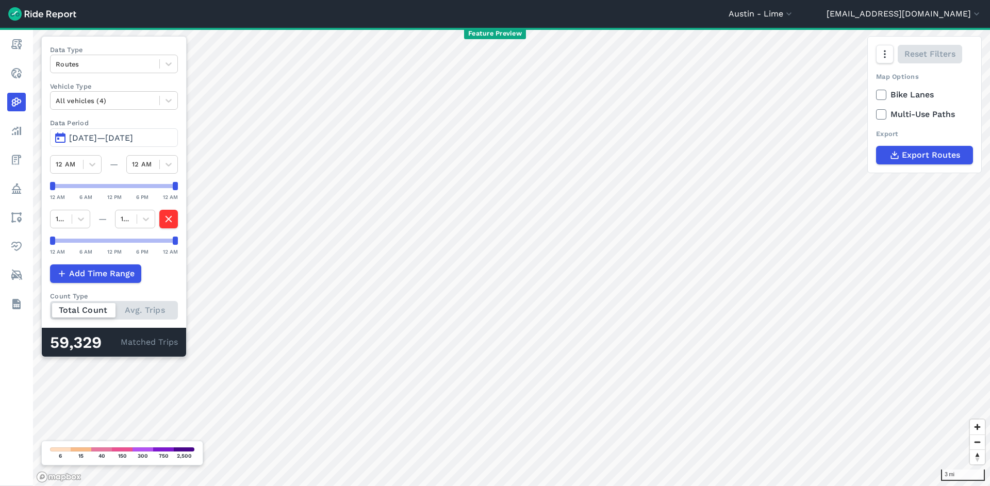
click at [111, 142] on span "Jul 15, 2025—Jul 27, 2025" at bounding box center [101, 138] width 64 height 10
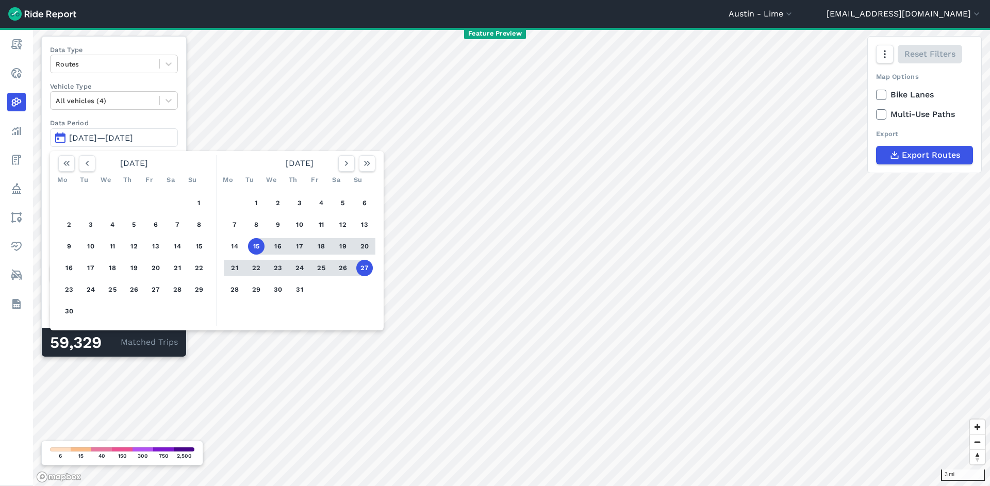
click at [283, 251] on button "16" at bounding box center [278, 246] width 17 height 17
click at [362, 267] on button "27" at bounding box center [364, 268] width 17 height 17
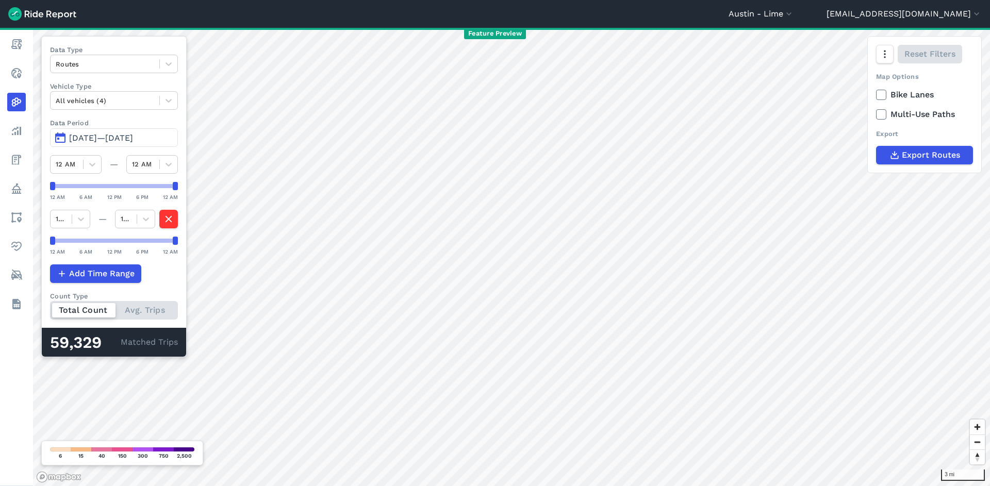
click at [103, 138] on span "Jul 16, 2025—Jul 27, 2025" at bounding box center [101, 138] width 64 height 10
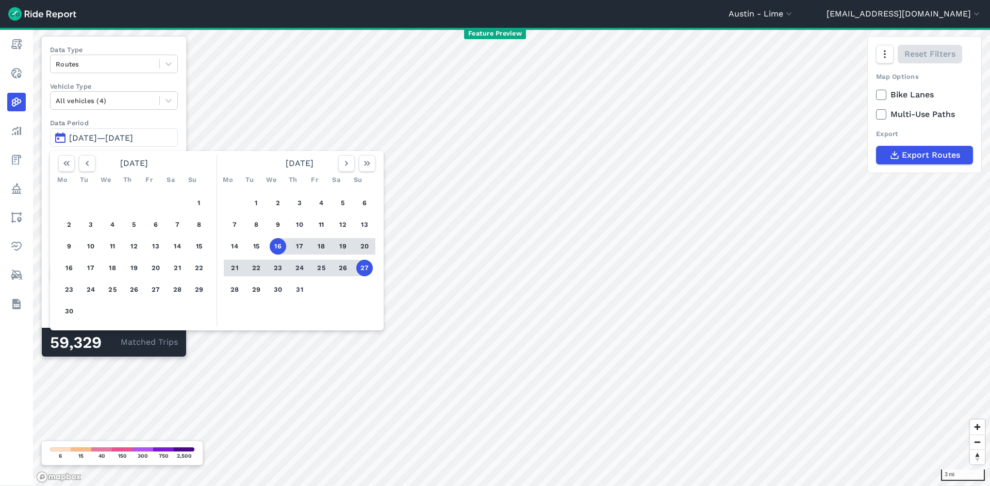
drag, startPoint x: 295, startPoint y: 244, endPoint x: 320, endPoint y: 254, distance: 26.4
click at [296, 244] on button "17" at bounding box center [299, 246] width 17 height 17
click at [364, 268] on button "27" at bounding box center [364, 268] width 17 height 17
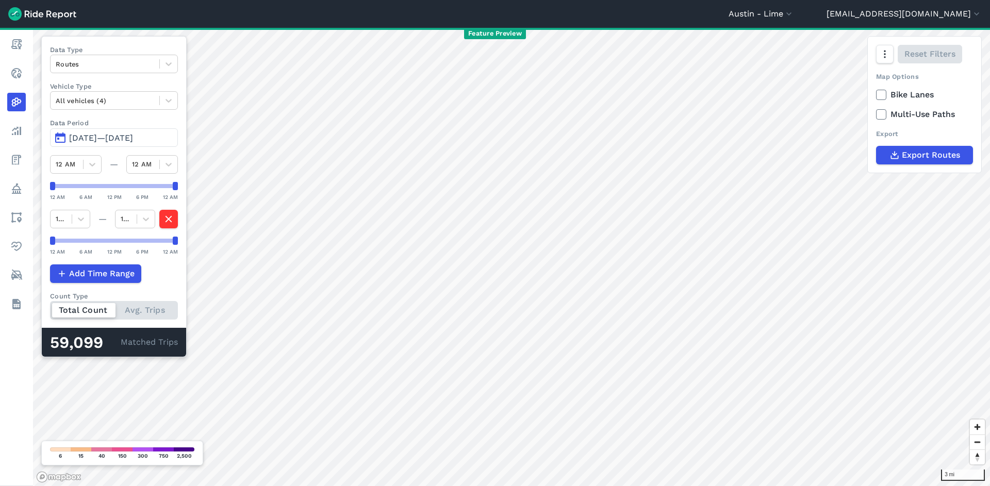
click at [133, 143] on span "Jul 17, 2025—Jul 27, 2025" at bounding box center [101, 138] width 64 height 10
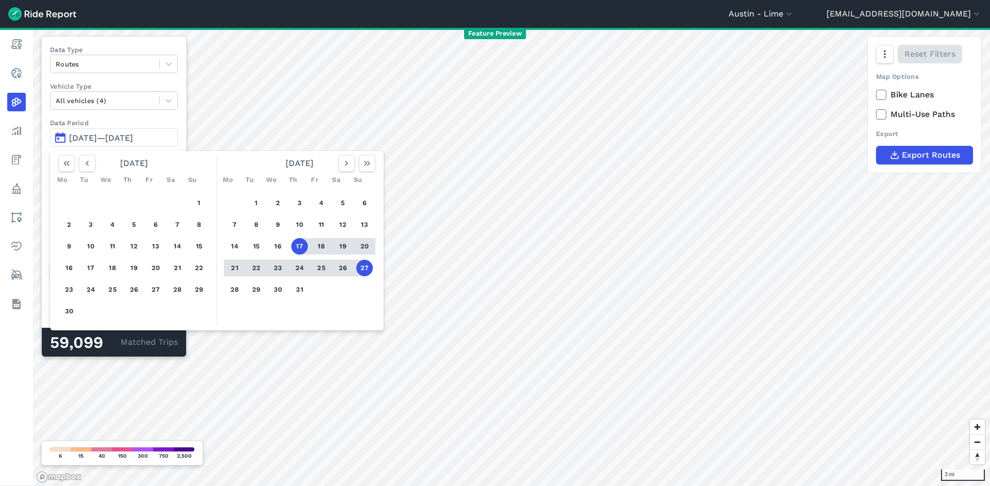
drag, startPoint x: 279, startPoint y: 244, endPoint x: 331, endPoint y: 260, distance: 54.0
click at [279, 244] on button "16" at bounding box center [278, 246] width 17 height 17
click at [367, 269] on button "27" at bounding box center [364, 268] width 17 height 17
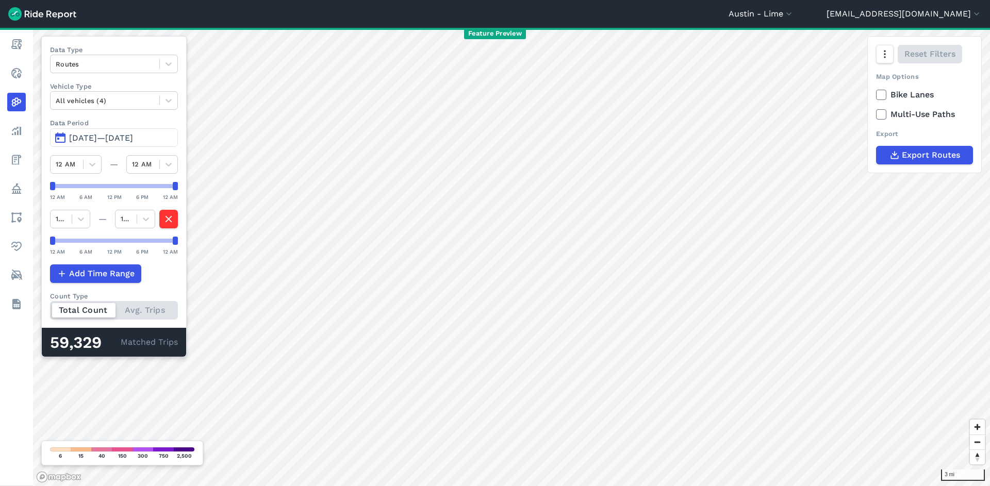
click at [133, 140] on span "Jul 16, 2025—Jul 27, 2025" at bounding box center [101, 138] width 64 height 10
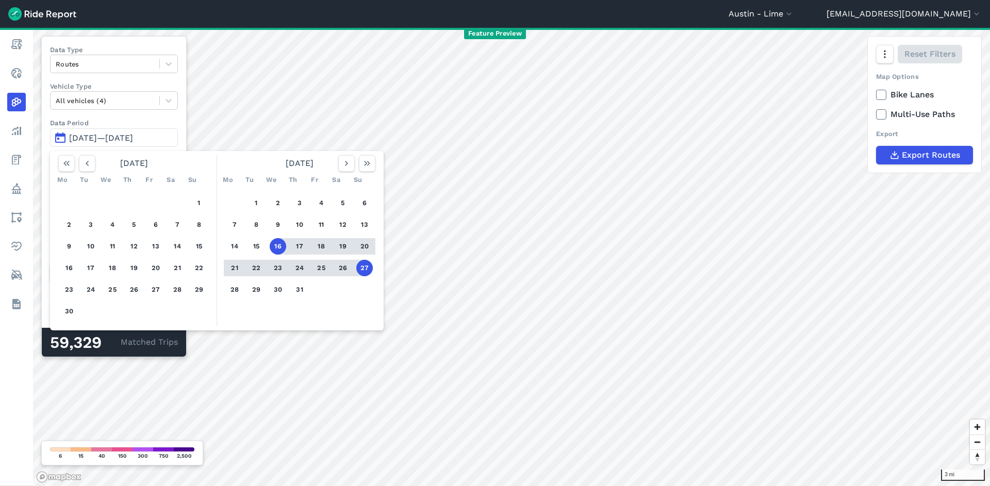
click at [283, 243] on button "16" at bounding box center [278, 246] width 17 height 17
click at [236, 289] on button "28" at bounding box center [234, 290] width 17 height 17
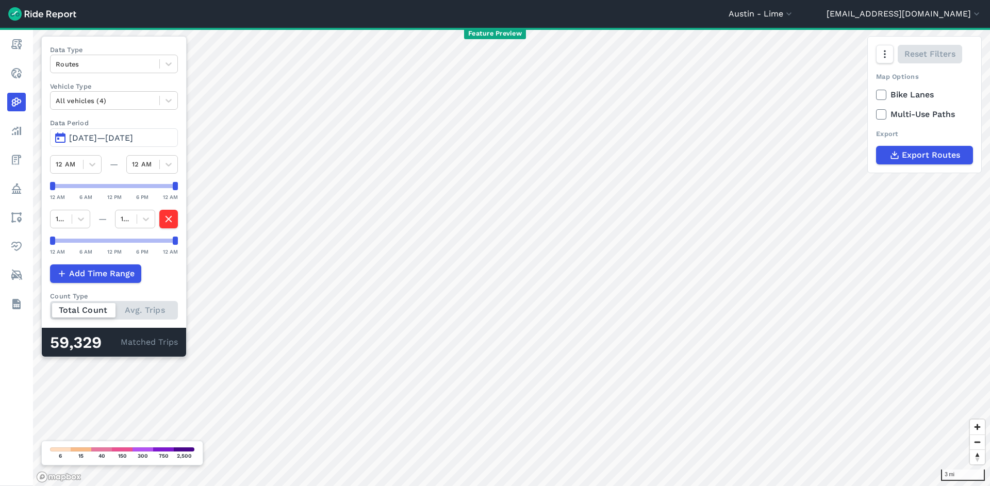
click at [133, 138] on span "Jul 16, 2025—Jul 28, 2025" at bounding box center [101, 138] width 64 height 10
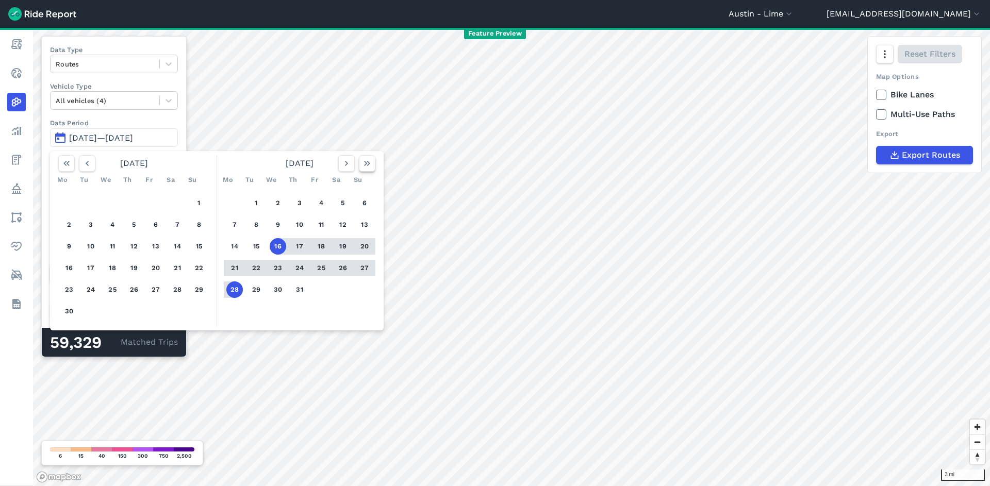
click at [367, 163] on use "button" at bounding box center [367, 163] width 6 height 5
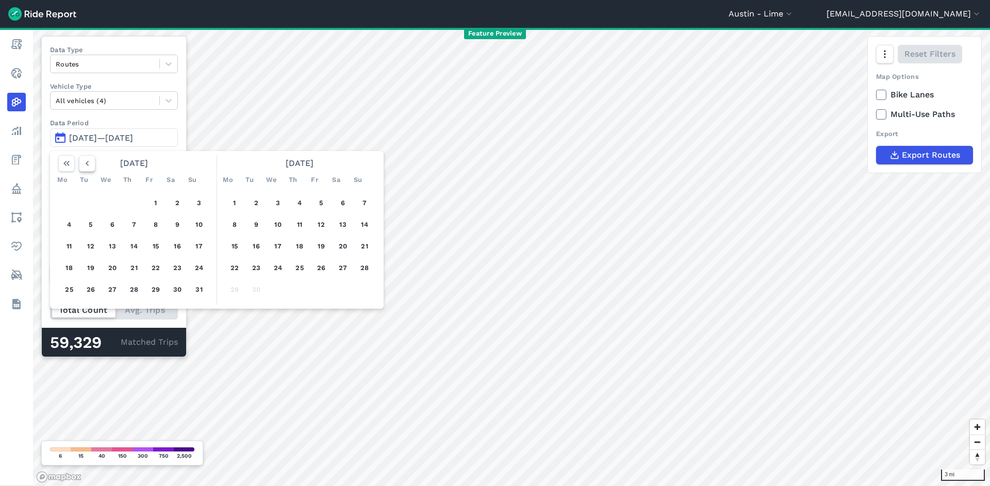
click at [89, 159] on icon "button" at bounding box center [87, 163] width 10 height 10
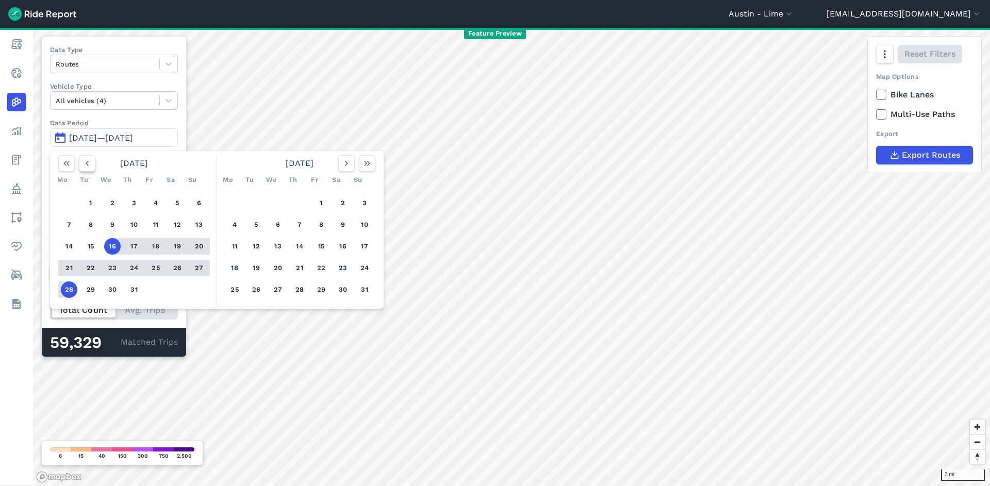
click at [89, 159] on icon "button" at bounding box center [87, 163] width 10 height 10
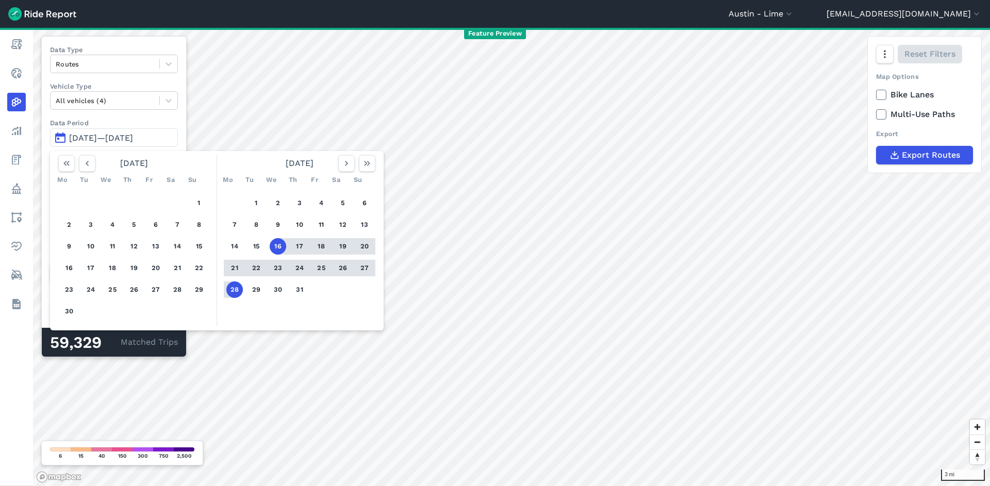
click at [276, 246] on button "16" at bounding box center [278, 246] width 17 height 17
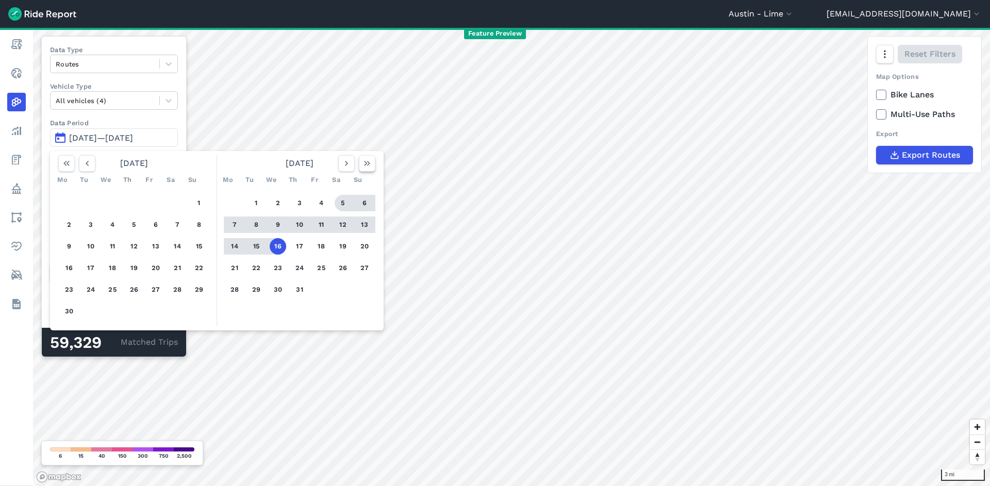
click at [366, 160] on icon "button" at bounding box center [367, 163] width 10 height 10
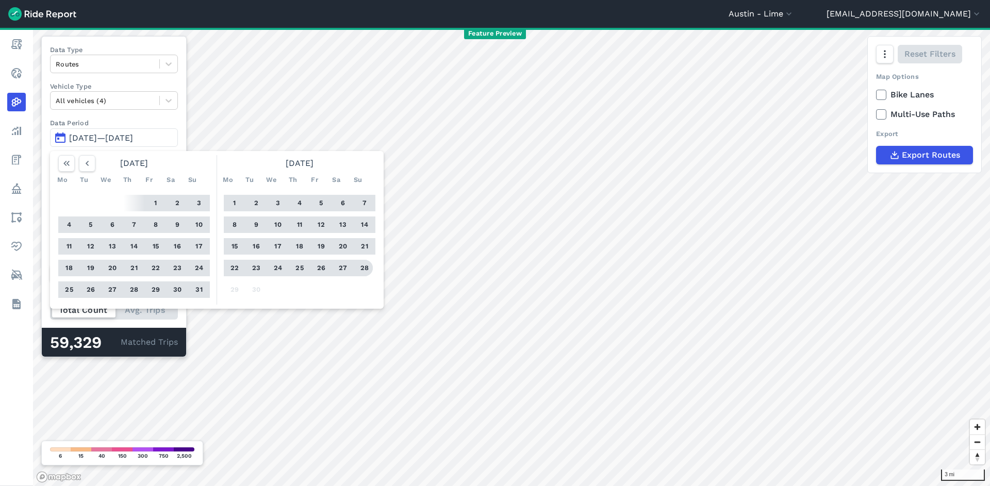
click at [365, 262] on button "28" at bounding box center [364, 268] width 17 height 17
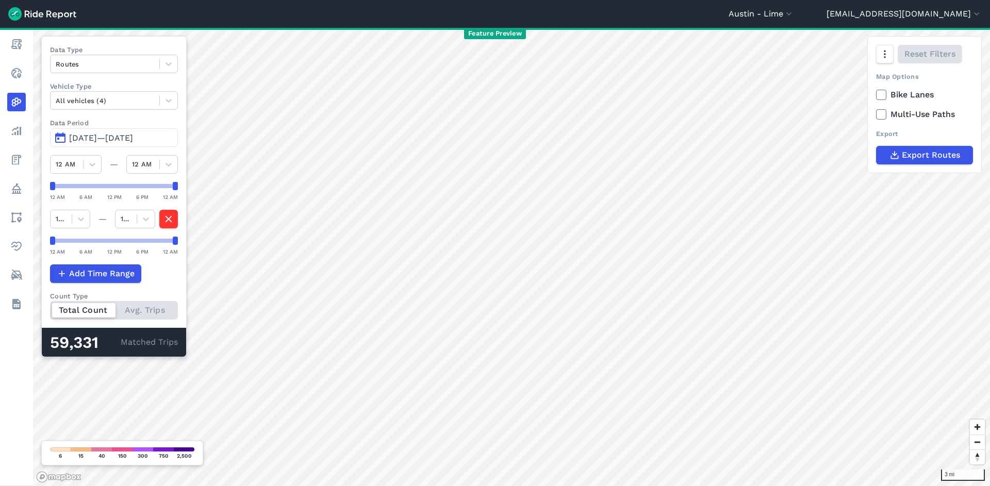
click at [121, 137] on span "Jul 16, 2025—Sep 28, 2025" at bounding box center [101, 138] width 64 height 10
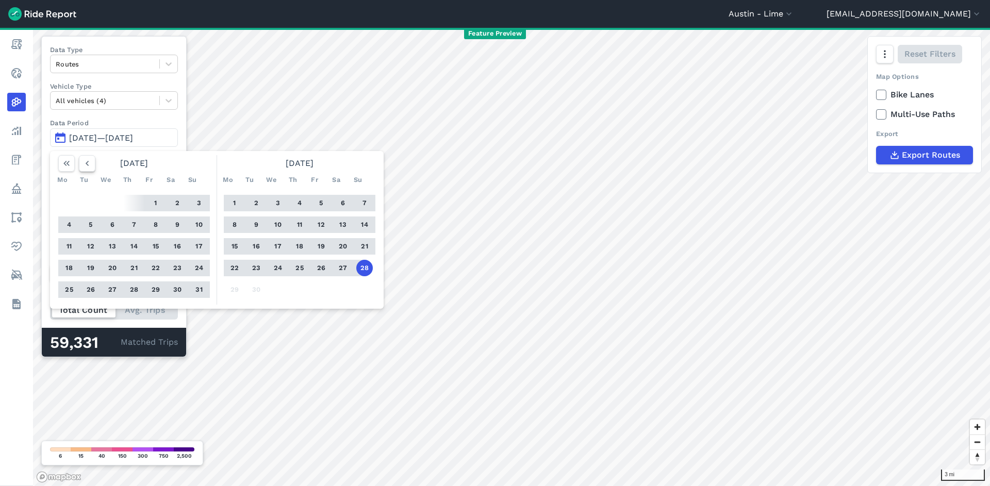
click at [88, 166] on icon "button" at bounding box center [87, 163] width 10 height 10
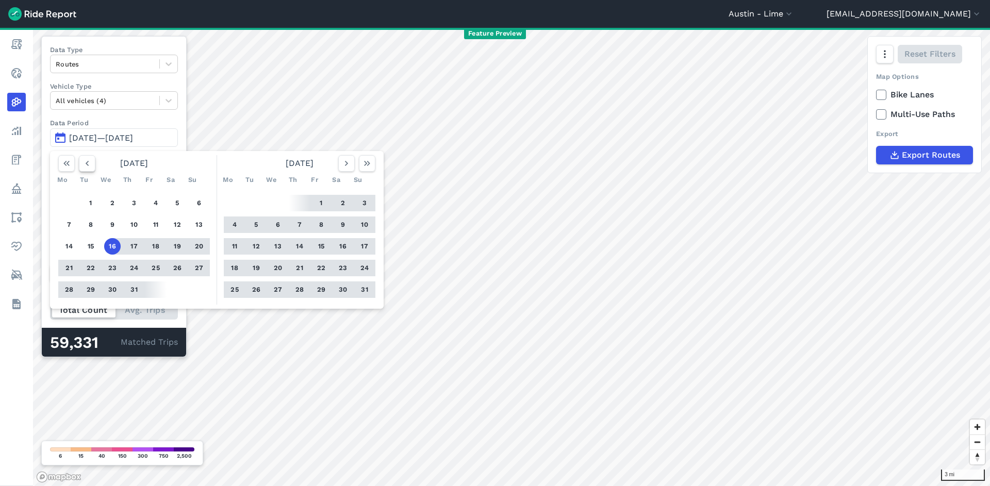
click at [88, 166] on use "button" at bounding box center [87, 163] width 3 height 5
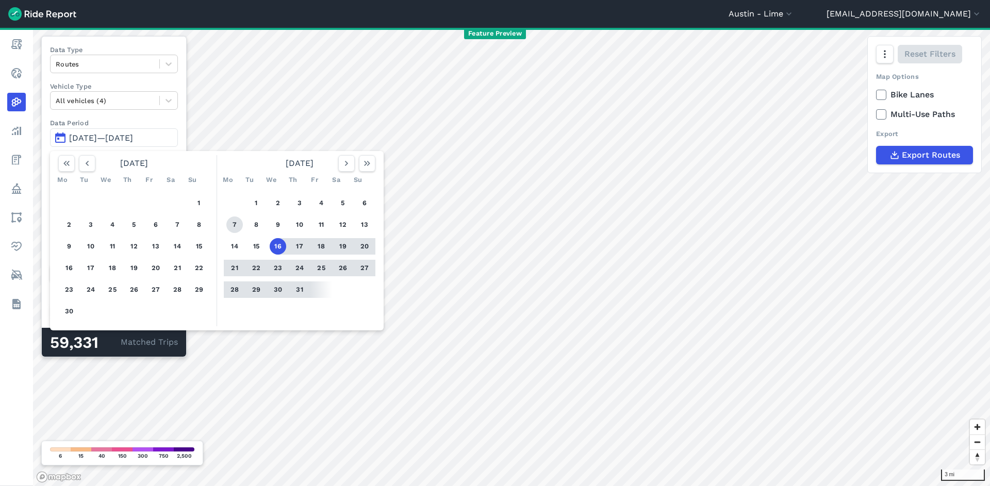
click at [235, 221] on button "7" at bounding box center [234, 225] width 17 height 17
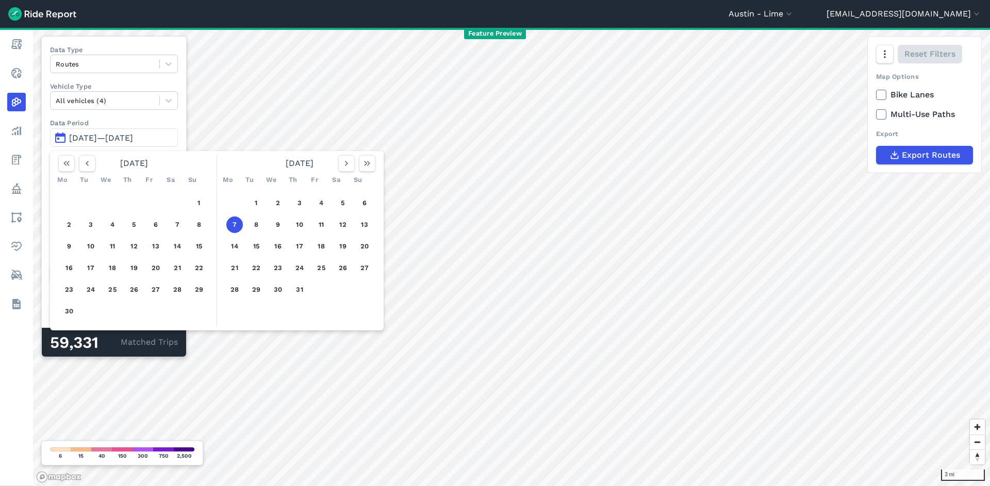
click at [235, 221] on button "7" at bounding box center [234, 225] width 17 height 17
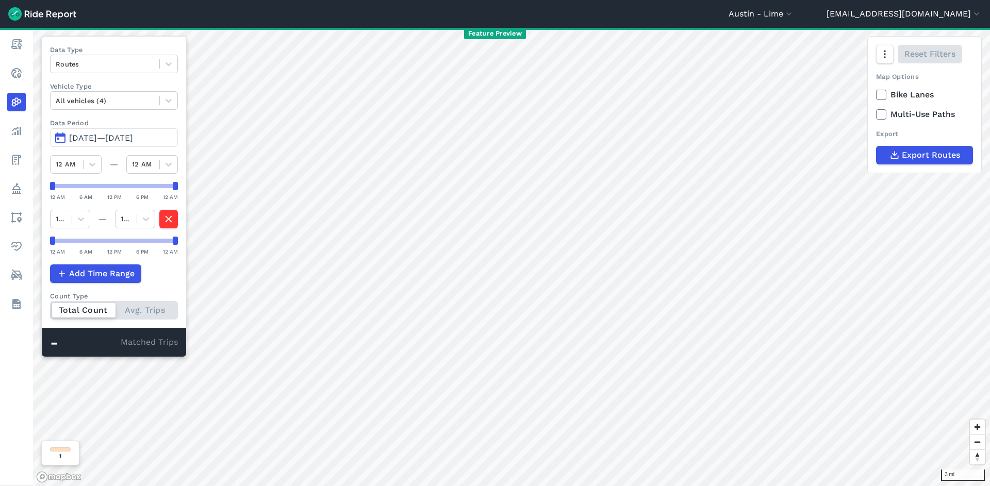
click at [133, 139] on span "Jul 7, 2025—Jul 7, 2025" at bounding box center [101, 138] width 64 height 10
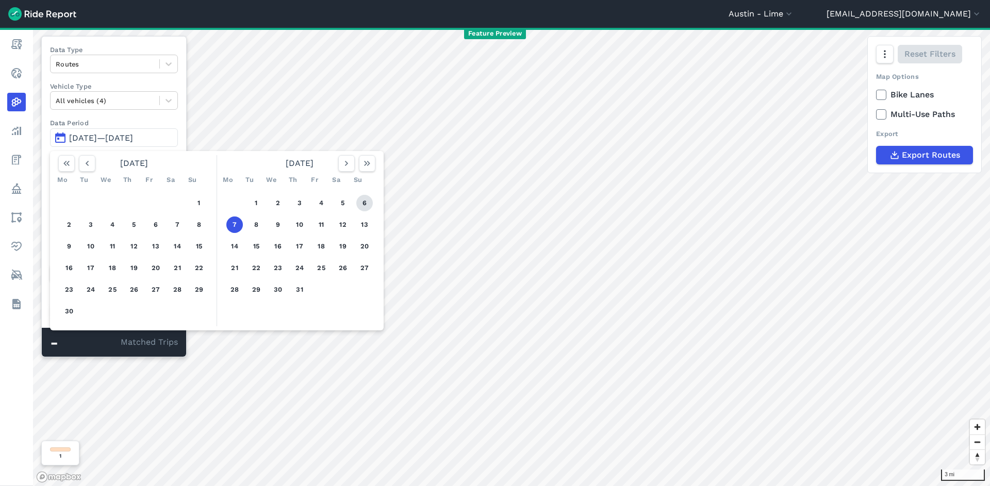
click at [368, 202] on button "6" at bounding box center [364, 203] width 17 height 17
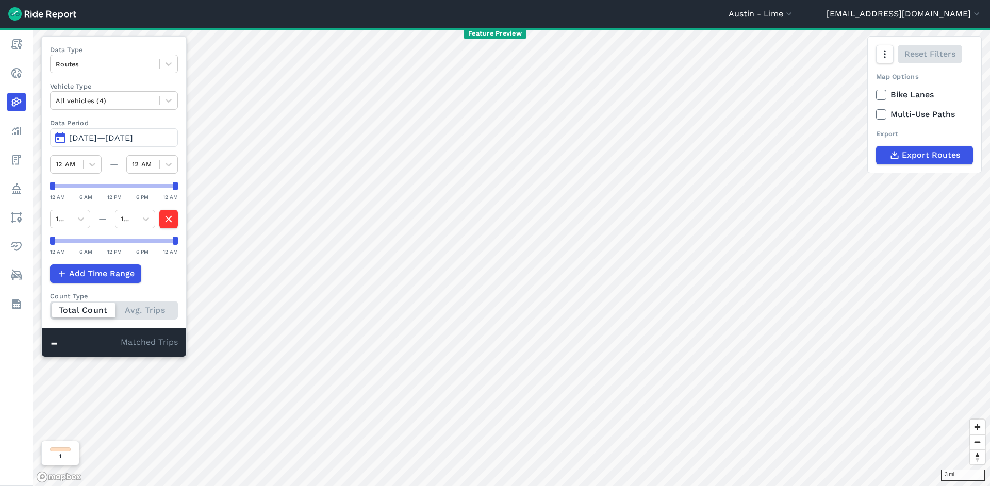
click at [121, 134] on span "Jul 6, 2025—Jul 6, 2025" at bounding box center [101, 138] width 64 height 10
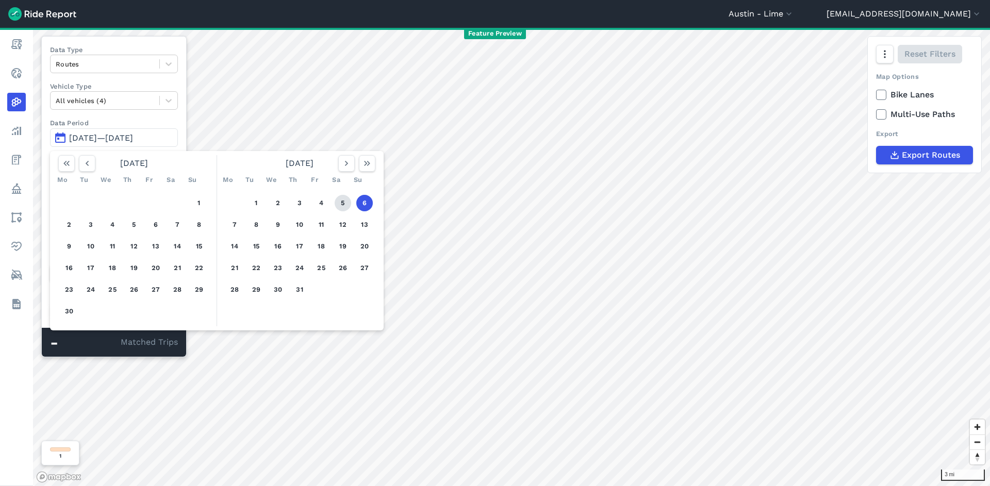
click at [346, 207] on button "5" at bounding box center [343, 203] width 17 height 17
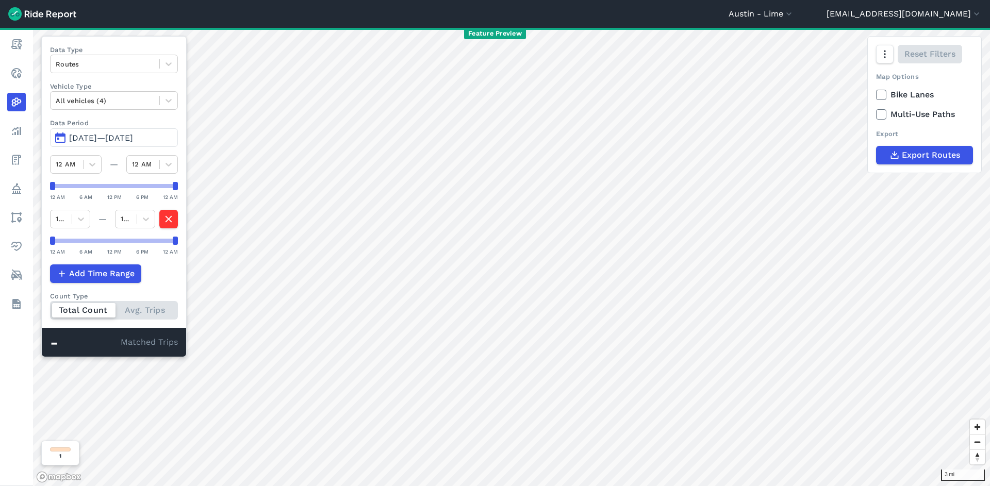
drag, startPoint x: 121, startPoint y: 132, endPoint x: 150, endPoint y: 151, distance: 34.3
click at [121, 132] on button "Jul 5, 2025—Jul 5, 2025" at bounding box center [114, 137] width 128 height 19
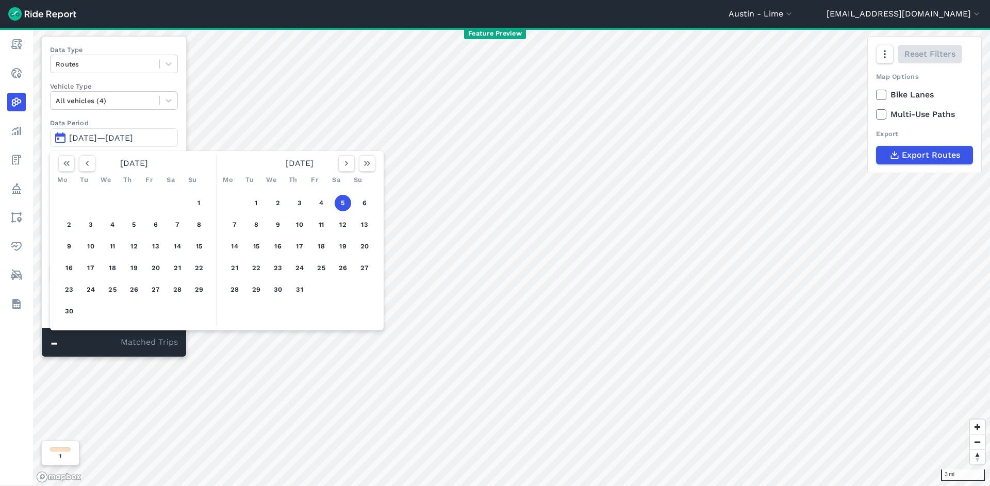
click at [314, 201] on div "1 2 3 4 5 6 7 8 9 10 11 12 13 14 15 16 17 18 19 20 21 22 23 24 25 26 27 28 29 3…" at bounding box center [300, 246] width 160 height 117
click at [320, 204] on button "4" at bounding box center [321, 203] width 17 height 17
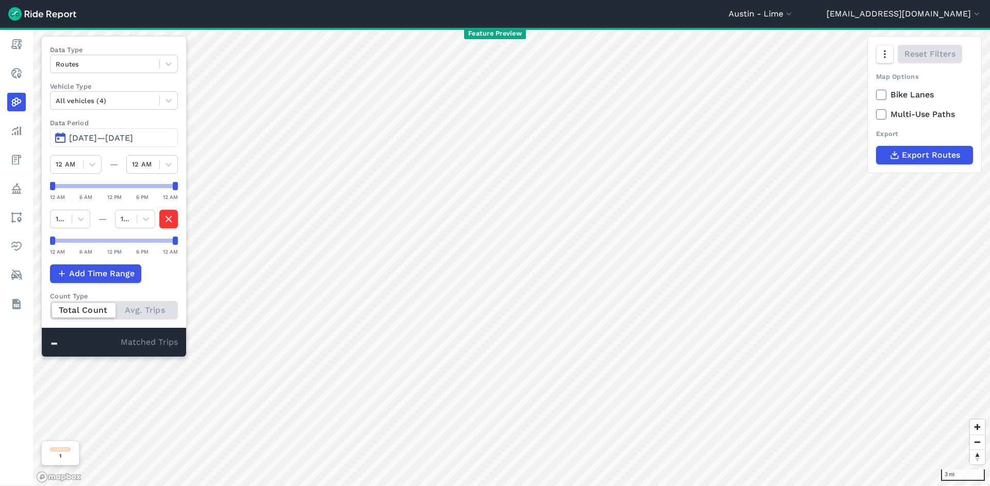
drag, startPoint x: 107, startPoint y: 144, endPoint x: 113, endPoint y: 147, distance: 6.7
click at [107, 144] on button "Jul 4, 2025—Jul 4, 2025" at bounding box center [114, 137] width 128 height 19
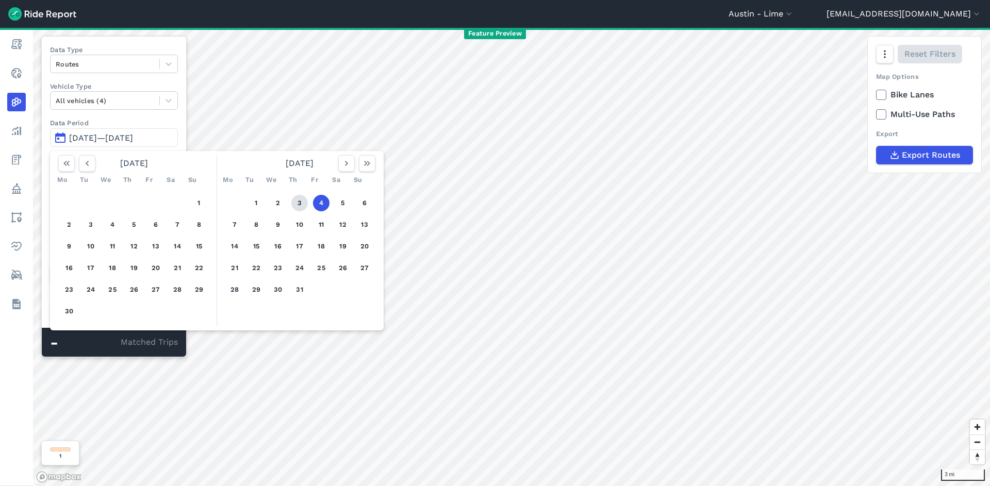
click at [304, 202] on button "3" at bounding box center [299, 203] width 17 height 17
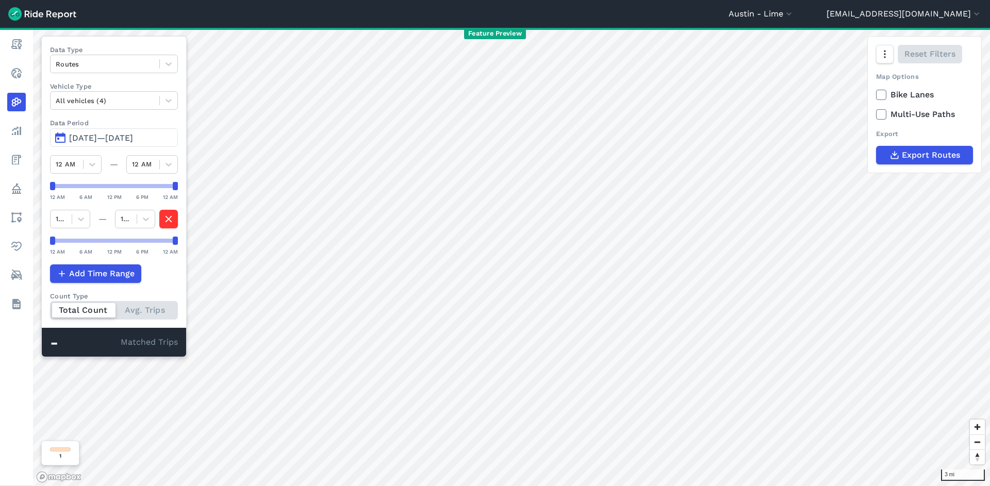
click at [144, 146] on button "Jul 3, 2025—Jul 3, 2025" at bounding box center [114, 137] width 128 height 19
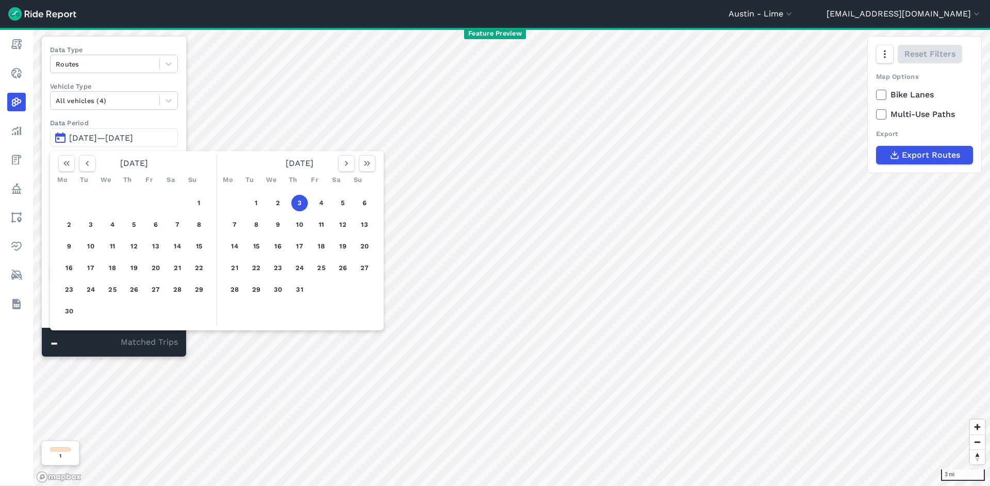
click at [133, 142] on span "Jul 3, 2025—Jul 3, 2025" at bounding box center [101, 138] width 64 height 10
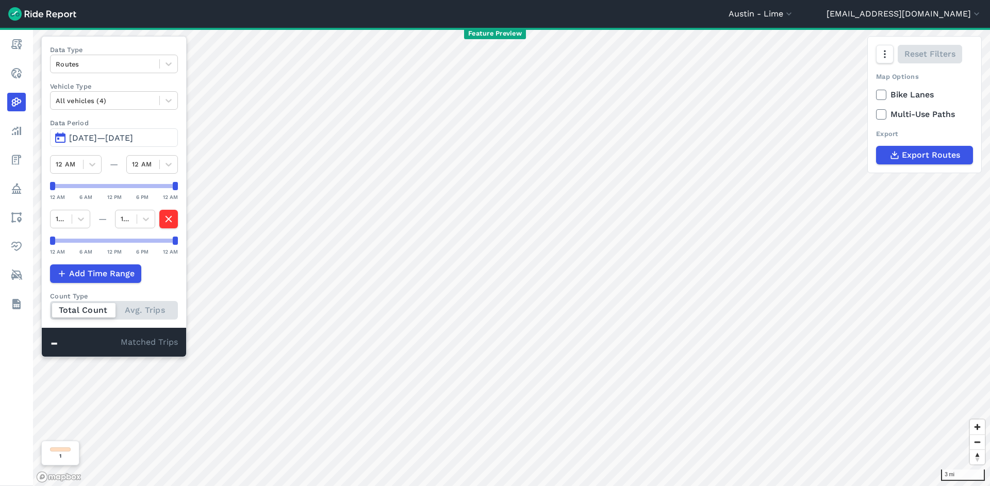
click at [133, 142] on span "Jul 3, 2025—Jul 3, 2025" at bounding box center [101, 138] width 64 height 10
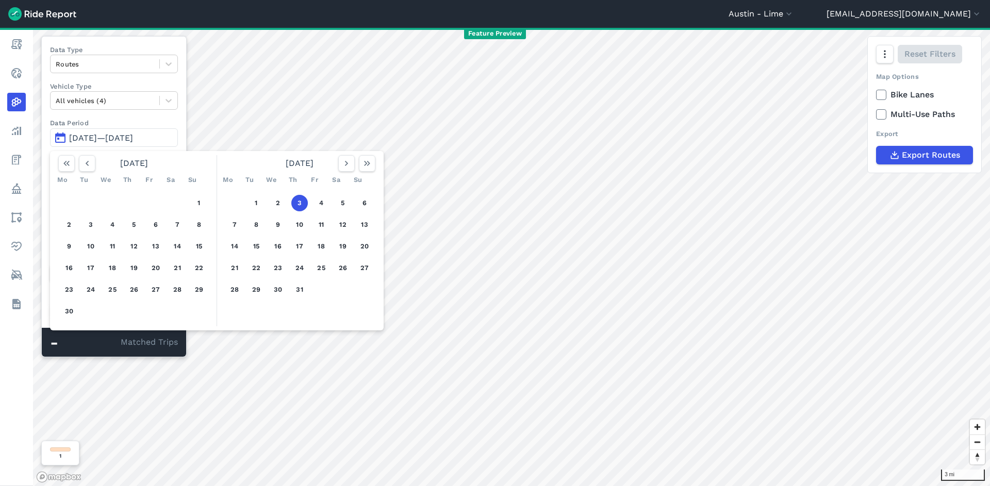
drag, startPoint x: 201, startPoint y: 199, endPoint x: 200, endPoint y: 215, distance: 16.5
click at [201, 199] on button "1" at bounding box center [199, 203] width 17 height 17
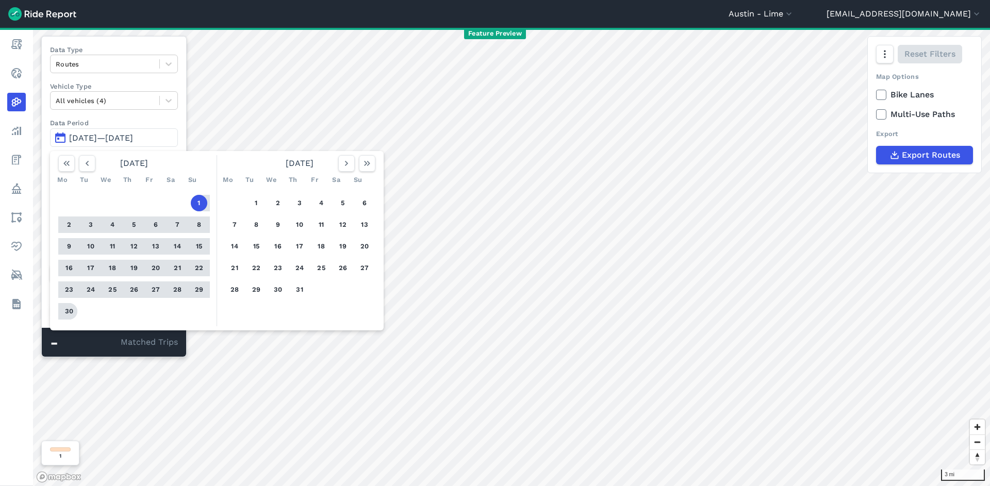
click at [76, 307] on button "30" at bounding box center [69, 311] width 17 height 17
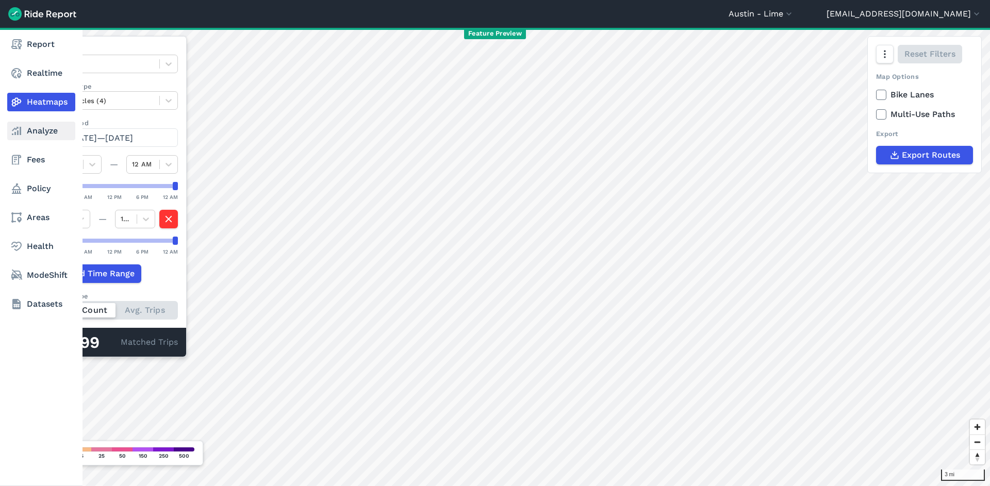
click at [24, 127] on link "Analyze" at bounding box center [41, 131] width 68 height 19
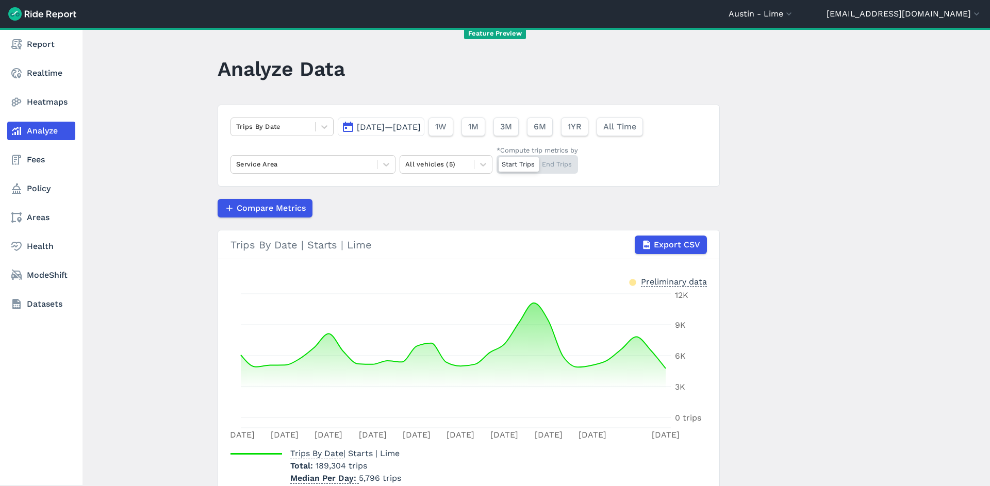
click at [55, 91] on nav "Report Realtime Heatmaps Analyze Fees Policy Areas Health ModeShift Datasets" at bounding box center [41, 174] width 83 height 293
click at [54, 107] on link "Heatmaps" at bounding box center [41, 102] width 68 height 19
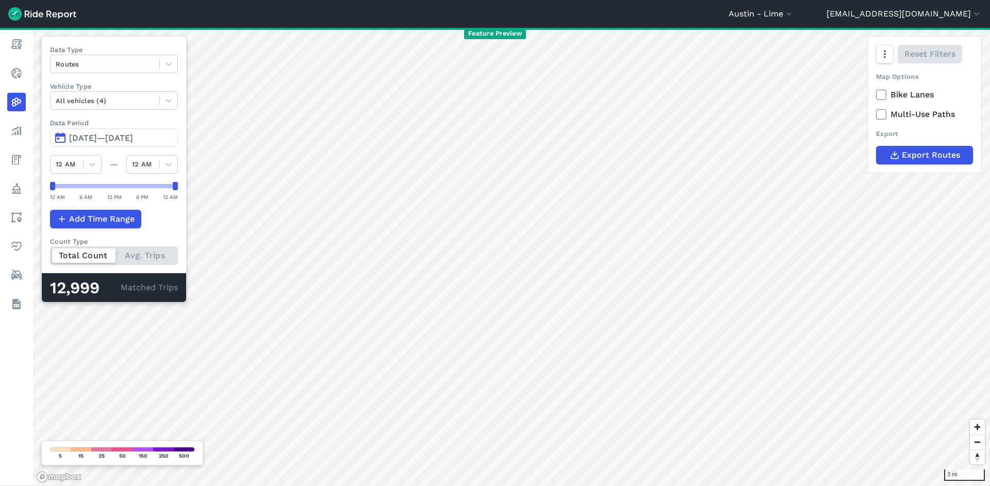
click at [133, 134] on span "Jun 1, 2025—Jun 30, 2025" at bounding box center [101, 138] width 64 height 10
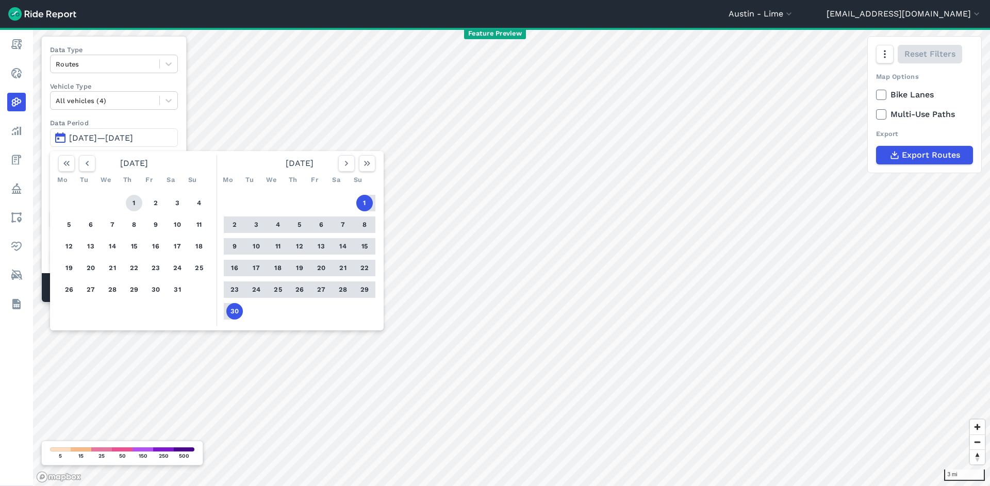
click at [137, 202] on button "1" at bounding box center [134, 203] width 17 height 17
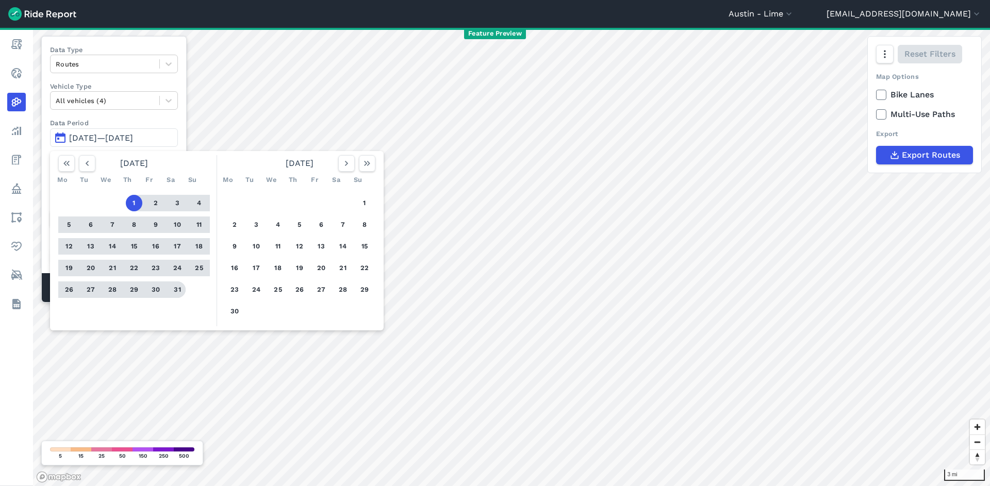
click at [185, 288] on button "31" at bounding box center [177, 290] width 17 height 17
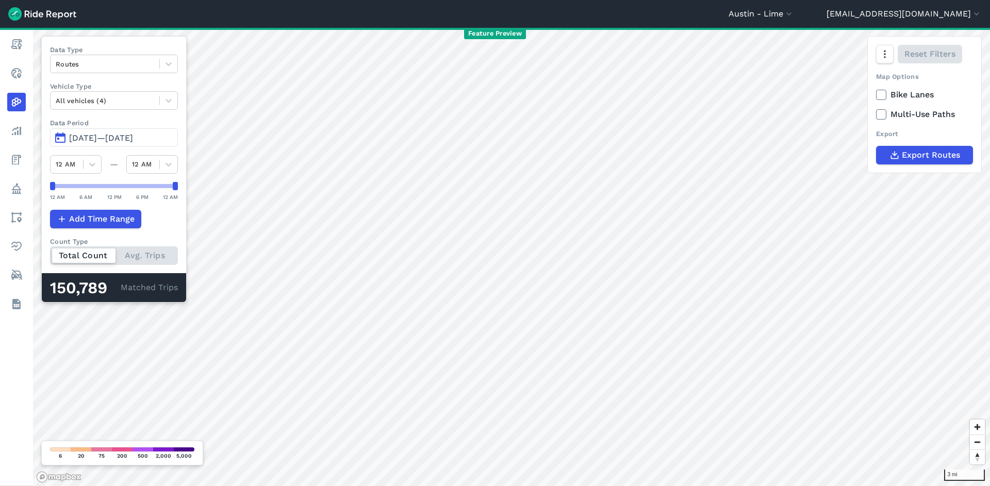
drag, startPoint x: 117, startPoint y: 136, endPoint x: 123, endPoint y: 144, distance: 9.9
click at [117, 136] on span "May 1, 2025—May 31, 2025" at bounding box center [101, 138] width 64 height 10
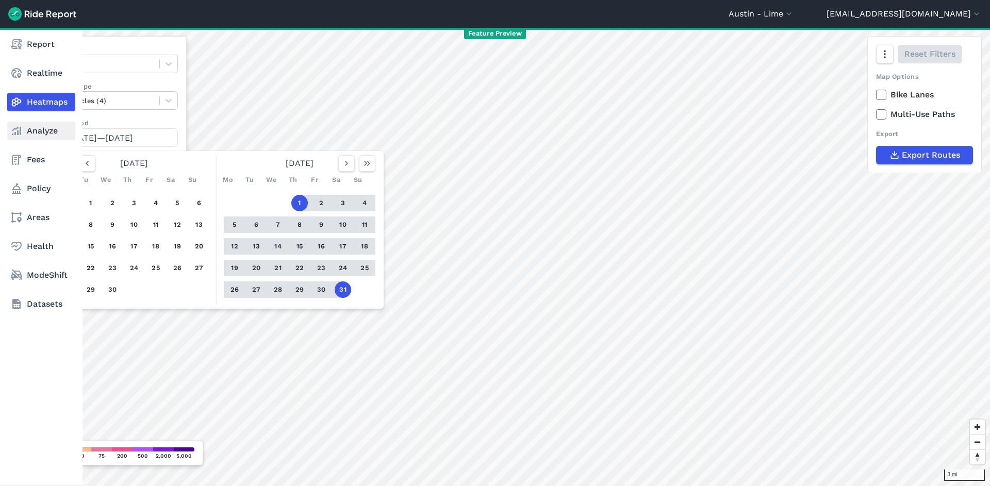
click at [19, 133] on use at bounding box center [16, 131] width 9 height 8
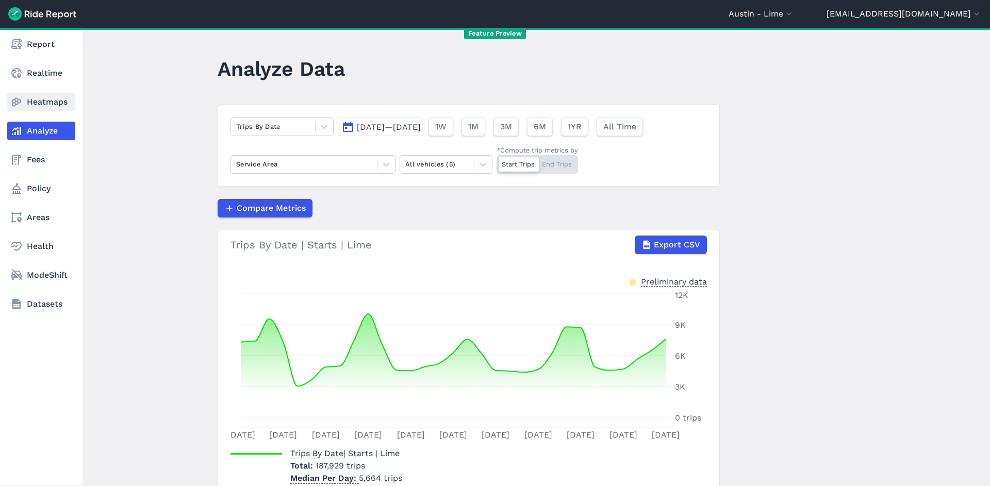
click at [40, 97] on link "Heatmaps" at bounding box center [41, 102] width 68 height 19
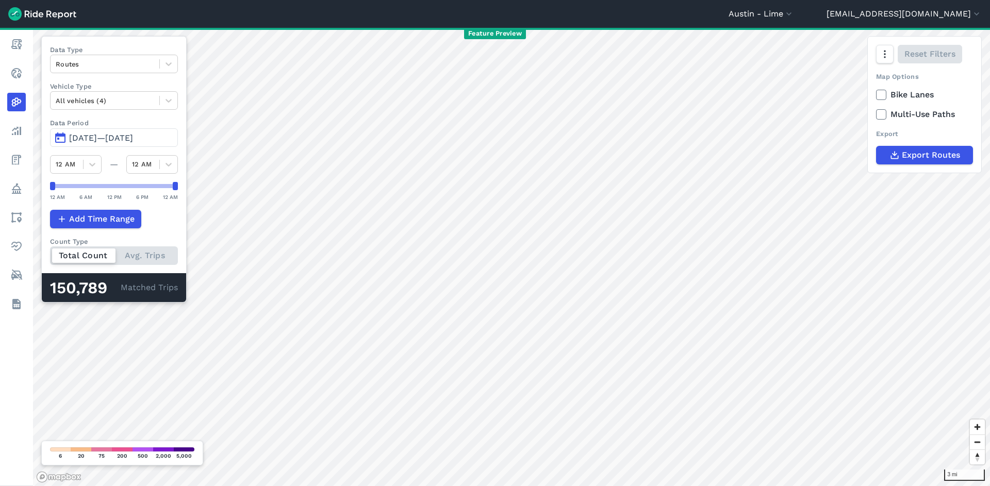
click at [150, 260] on div "Total Count Avg. Trips" at bounding box center [114, 255] width 128 height 19
click at [50, 253] on input "Count Type Total Count Avg. Trips" at bounding box center [50, 249] width 0 height 7
click at [81, 256] on div "Total Count Avg. Trips" at bounding box center [114, 255] width 128 height 19
click at [50, 253] on input "Count Type Total Count Avg. Trips" at bounding box center [50, 249] width 0 height 7
click at [133, 141] on span "May 1, 2025—May 31, 2025" at bounding box center [101, 138] width 64 height 10
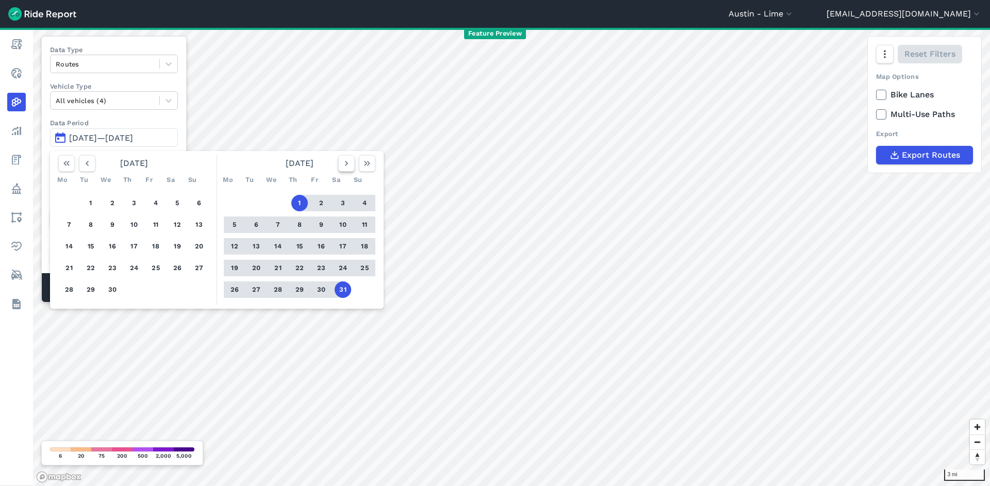
click at [353, 164] on button "button" at bounding box center [346, 163] width 17 height 17
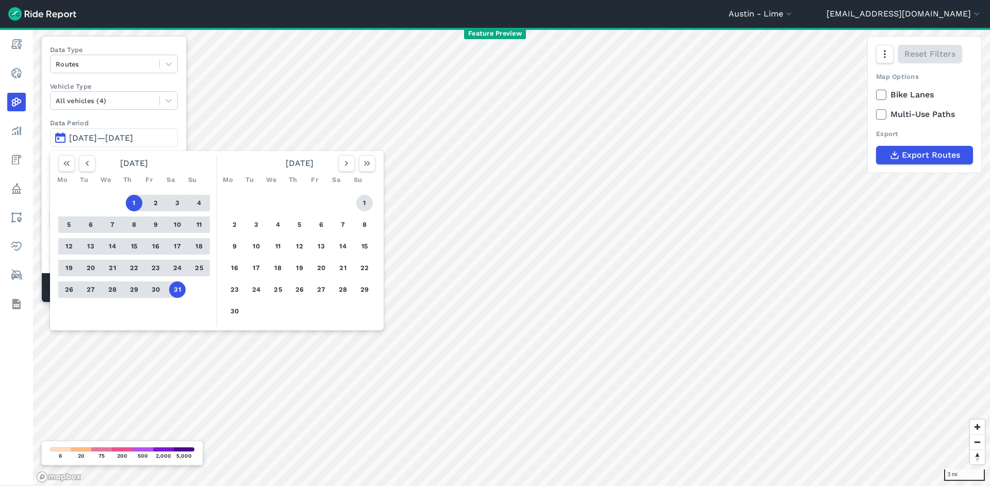
click at [367, 205] on button "1" at bounding box center [364, 203] width 17 height 17
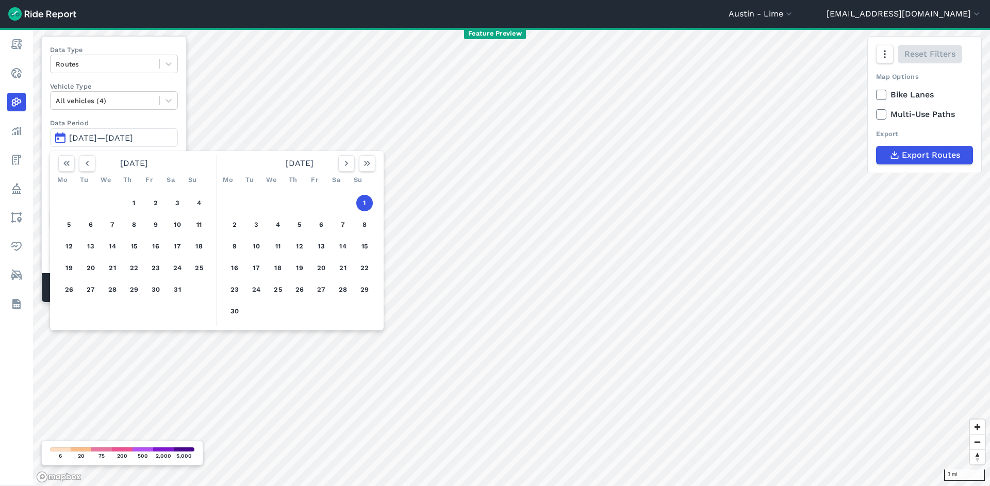
click at [367, 205] on button "1" at bounding box center [364, 203] width 17 height 17
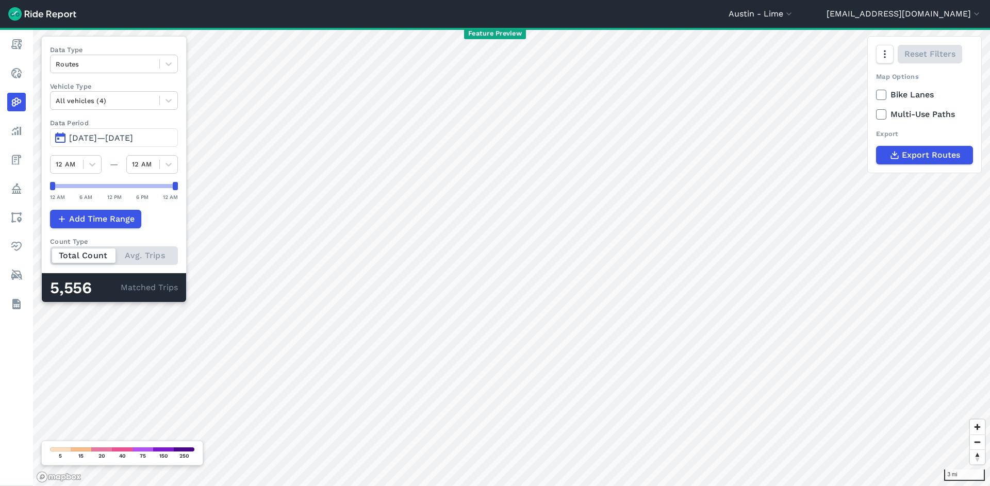
click at [133, 142] on span "Jun 1, 2025—Jun 1, 2025" at bounding box center [101, 138] width 64 height 10
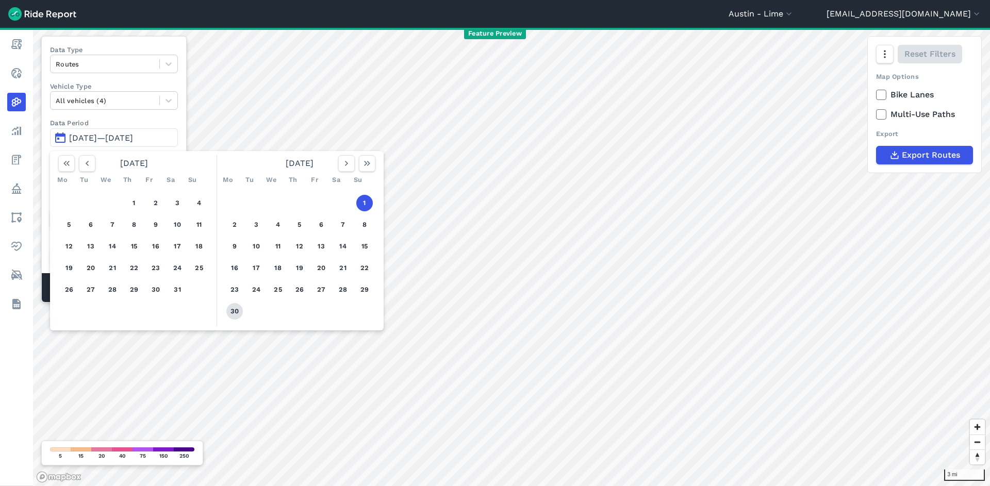
click at [237, 315] on button "30" at bounding box center [234, 311] width 17 height 17
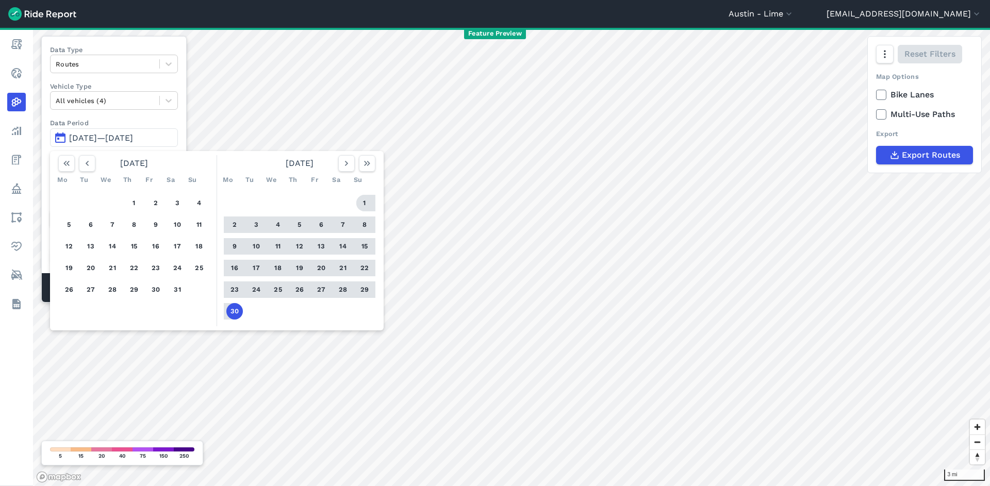
click at [369, 204] on button "1" at bounding box center [364, 203] width 17 height 17
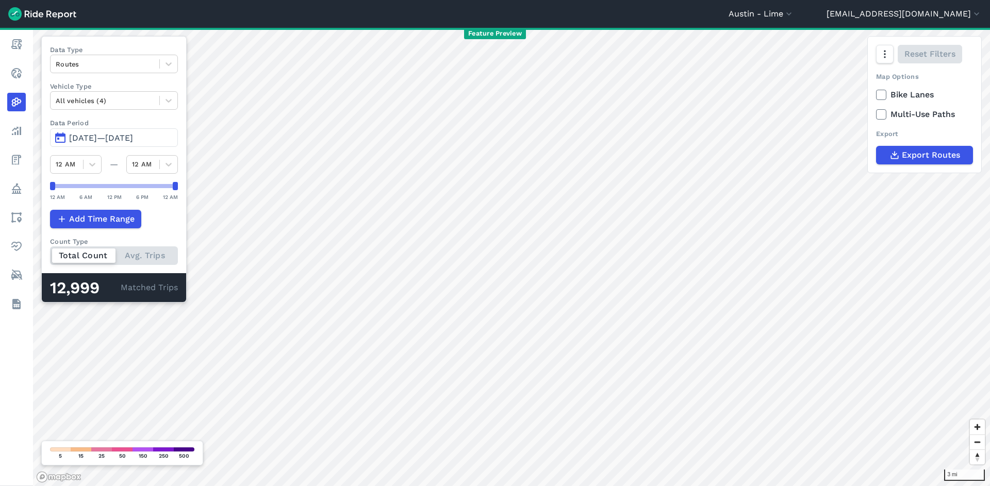
click at [130, 143] on span "Jun 1, 2025—Jun 30, 2025" at bounding box center [101, 138] width 64 height 10
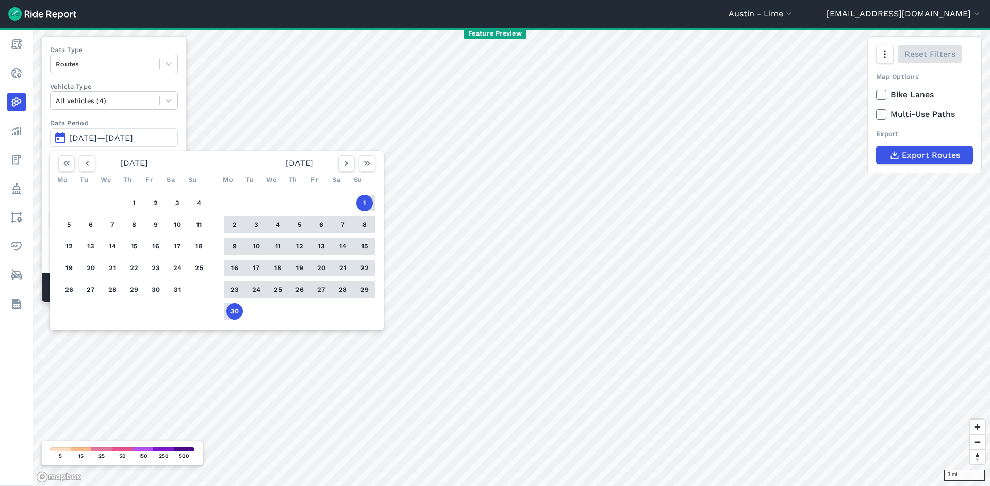
click at [367, 203] on button "1" at bounding box center [364, 203] width 17 height 17
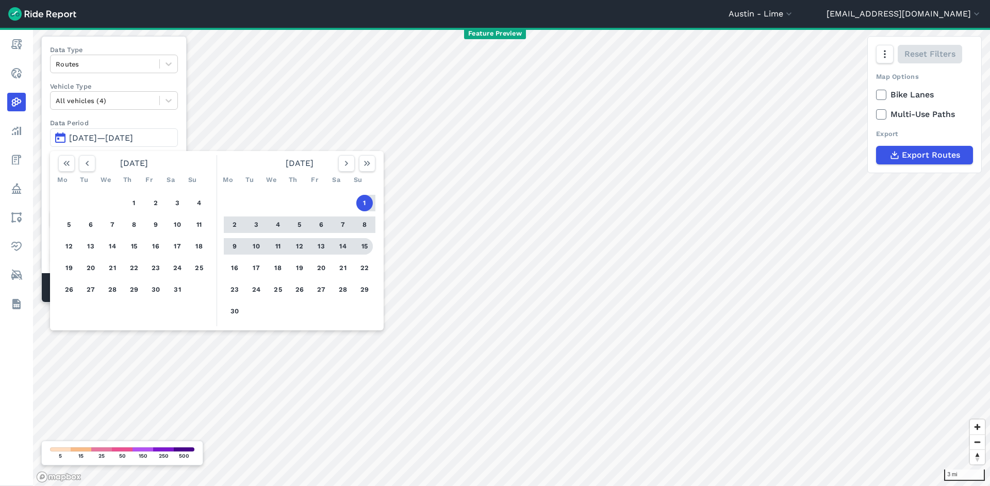
click at [366, 245] on button "15" at bounding box center [364, 246] width 17 height 17
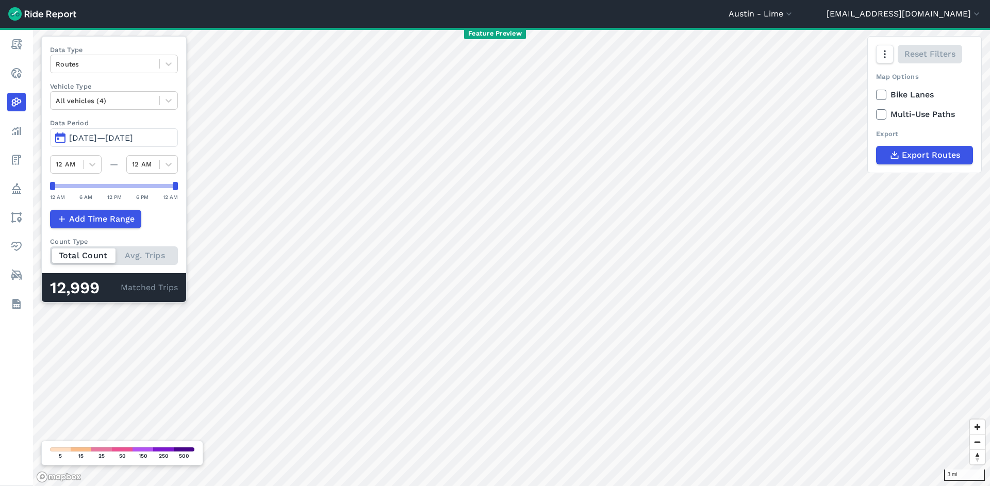
click at [133, 135] on span "Jun 1, 2025—Jun 15, 2025" at bounding box center [101, 138] width 64 height 10
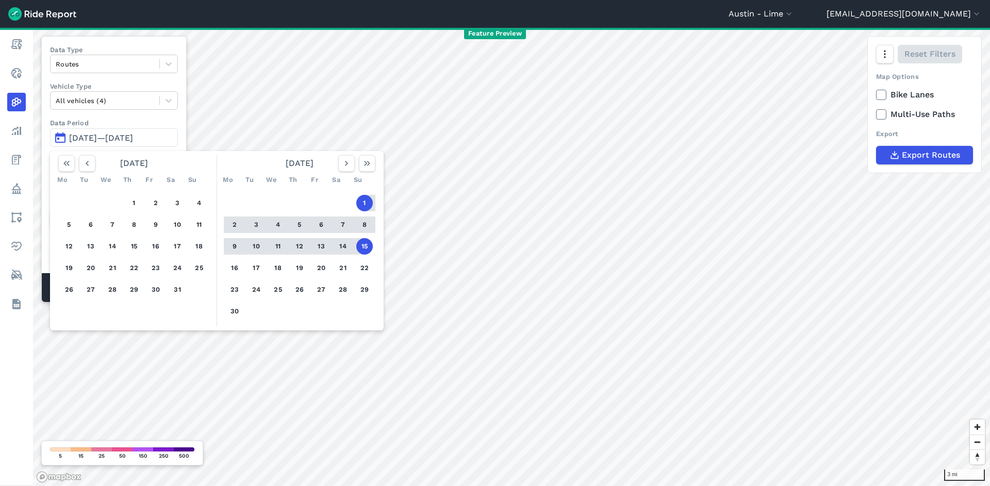
click at [370, 203] on button "1" at bounding box center [364, 203] width 17 height 17
click at [366, 222] on button "8" at bounding box center [364, 225] width 17 height 17
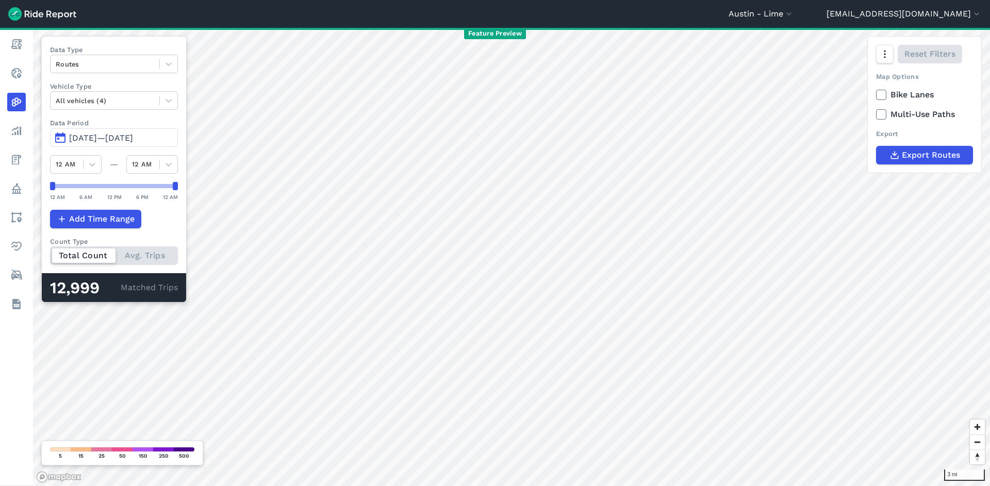
click at [137, 131] on button "Jun 1, 2025—Jun 8, 2025" at bounding box center [114, 137] width 128 height 19
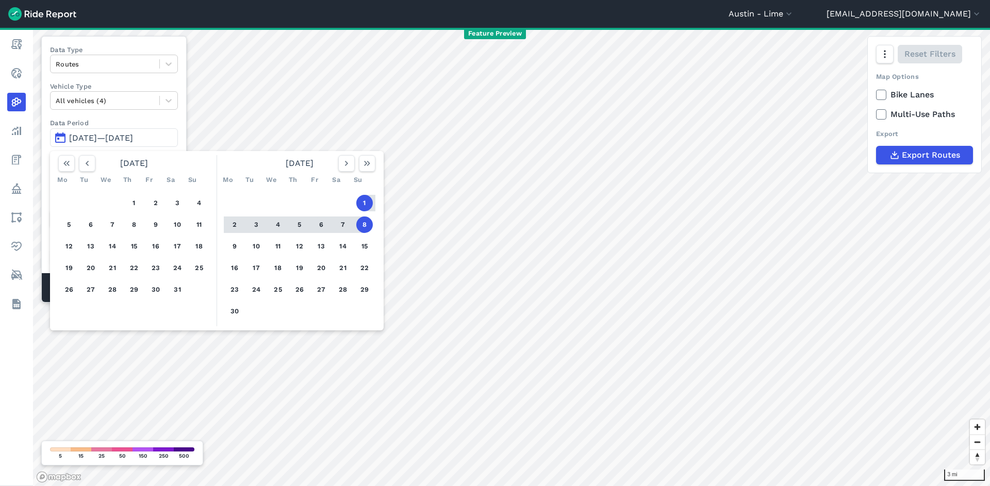
drag, startPoint x: 362, startPoint y: 200, endPoint x: 320, endPoint y: 219, distance: 46.9
click at [362, 200] on button "1" at bounding box center [364, 203] width 17 height 17
click at [283, 224] on button "4" at bounding box center [278, 225] width 17 height 17
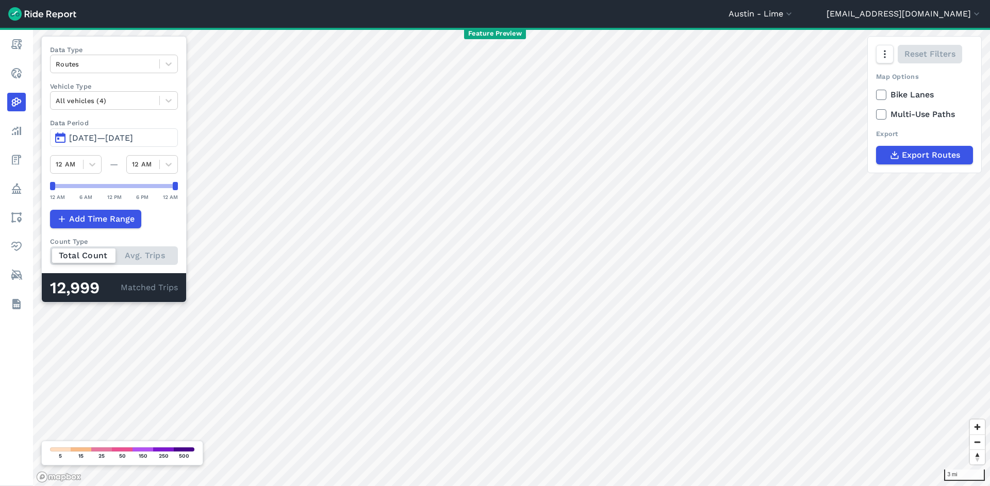
click at [133, 134] on span "Jun 1, 2025—Jun 4, 2025" at bounding box center [101, 138] width 64 height 10
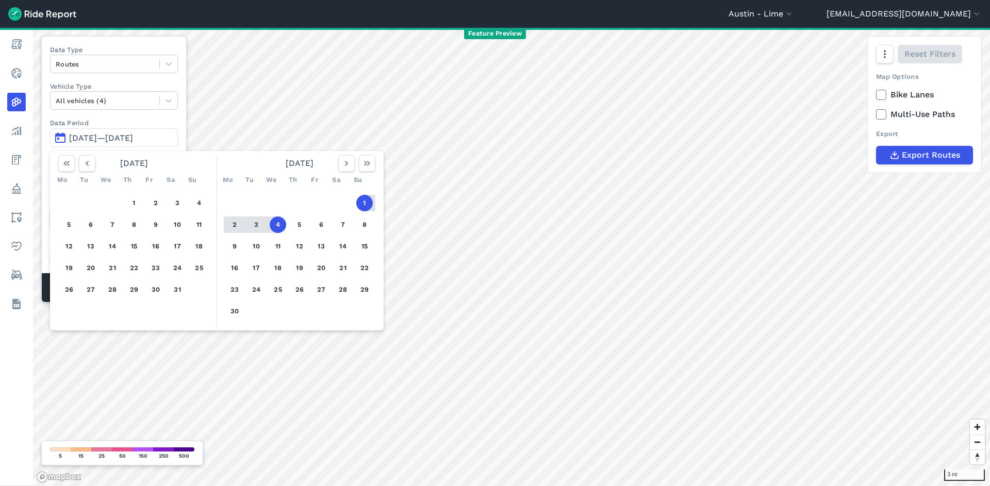
click at [368, 203] on button "1" at bounding box center [364, 203] width 17 height 17
click at [236, 226] on button "2" at bounding box center [234, 225] width 17 height 17
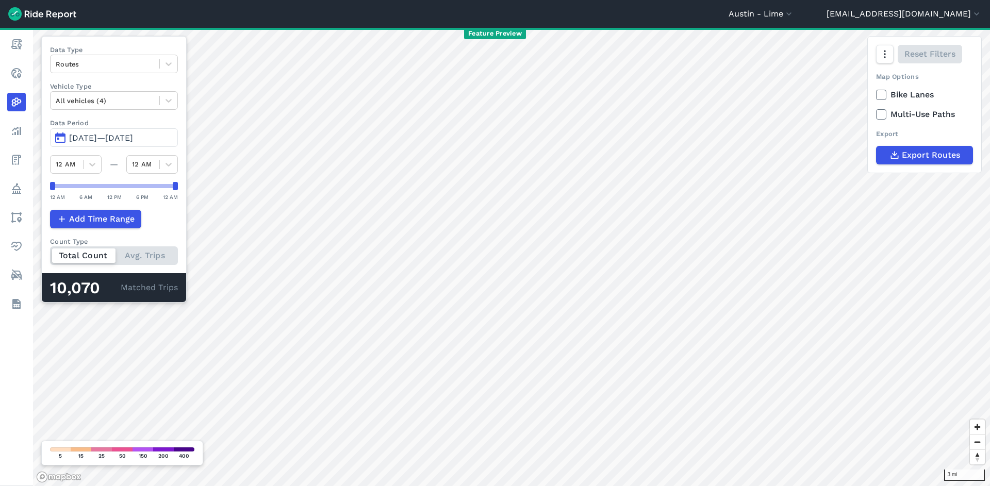
click at [123, 142] on span "Jun 1, 2025—Jun 2, 2025" at bounding box center [101, 138] width 64 height 10
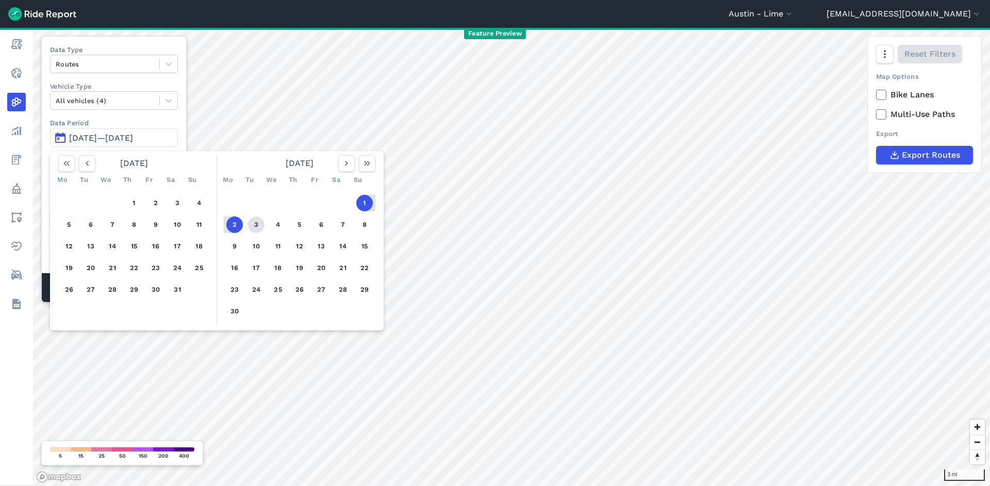
click at [259, 225] on button "3" at bounding box center [256, 225] width 17 height 17
click at [365, 200] on button "1" at bounding box center [364, 203] width 17 height 17
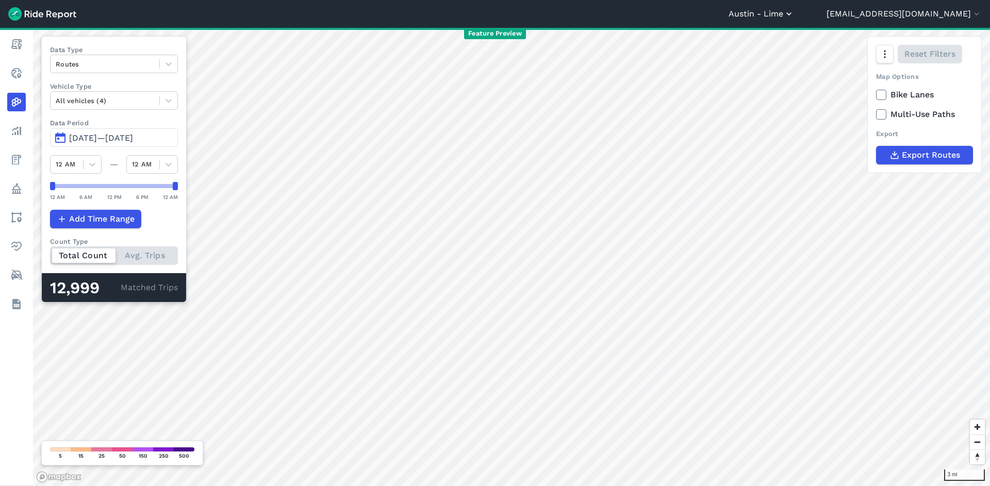
click at [794, 18] on button "Austin - Lime" at bounding box center [761, 14] width 65 height 12
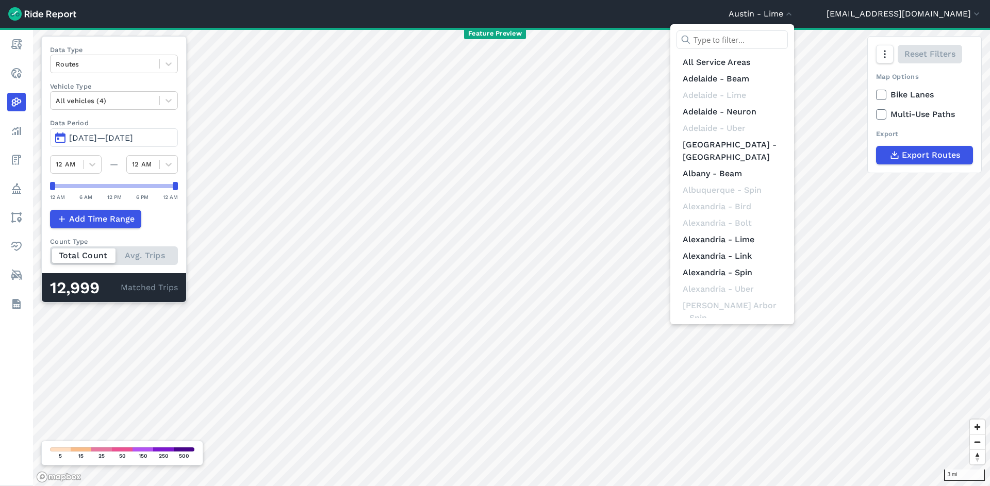
drag, startPoint x: 823, startPoint y: 41, endPoint x: 825, endPoint y: 33, distance: 7.9
click at [788, 41] on input "text" at bounding box center [732, 39] width 111 height 19
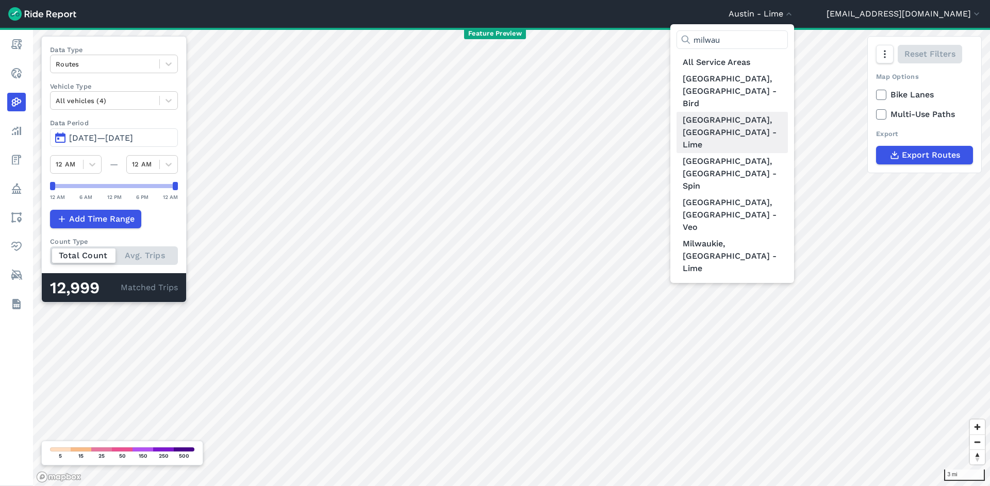
type input "milwau"
click at [788, 112] on link "Milwaukee, WI - Lime" at bounding box center [732, 132] width 111 height 41
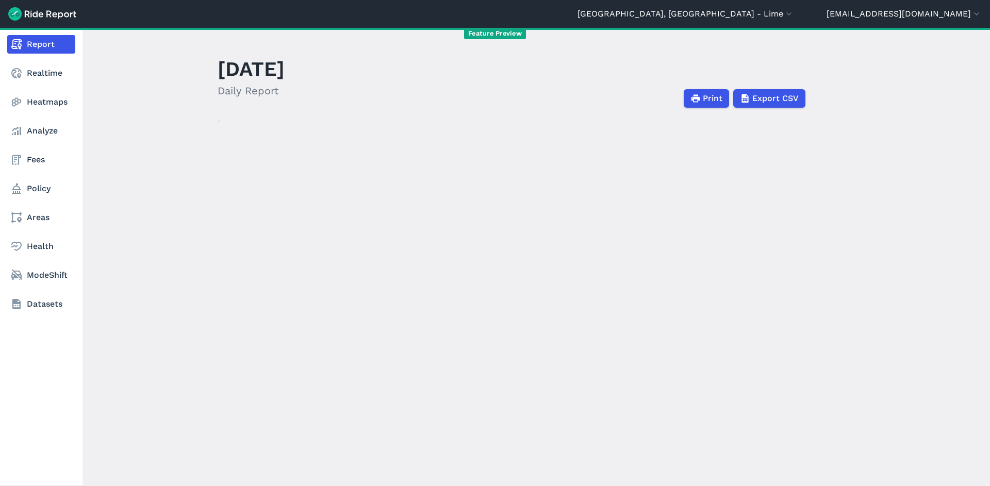
click at [40, 89] on nav "Report Realtime Heatmaps Analyze Fees Policy Areas Health ModeShift Datasets" at bounding box center [41, 174] width 83 height 293
click at [41, 101] on link "Heatmaps" at bounding box center [41, 102] width 68 height 19
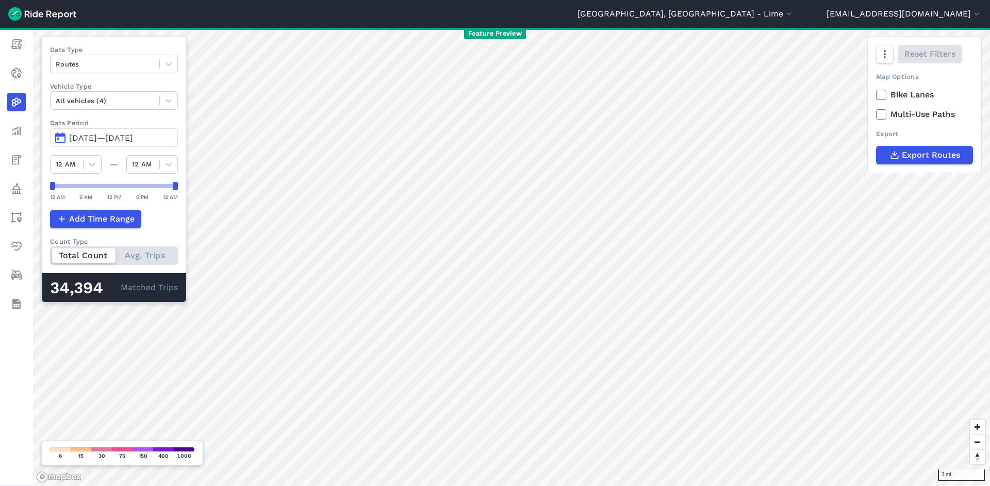
click at [133, 141] on span "Jul 1, 2025—Sep 29, 2025" at bounding box center [101, 138] width 64 height 10
click at [133, 142] on span "Jul 1, 2025—Sep 28, 2025" at bounding box center [101, 138] width 64 height 10
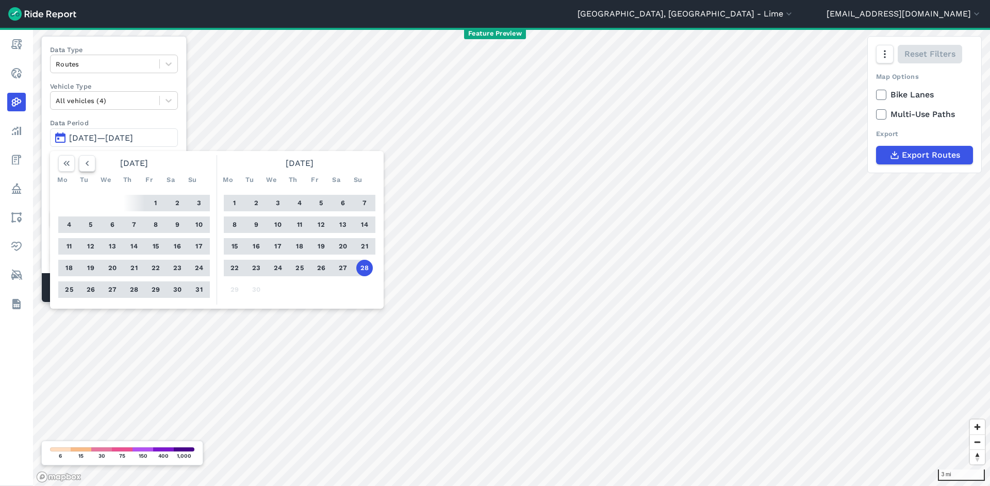
click at [90, 167] on icon "button" at bounding box center [87, 163] width 10 height 10
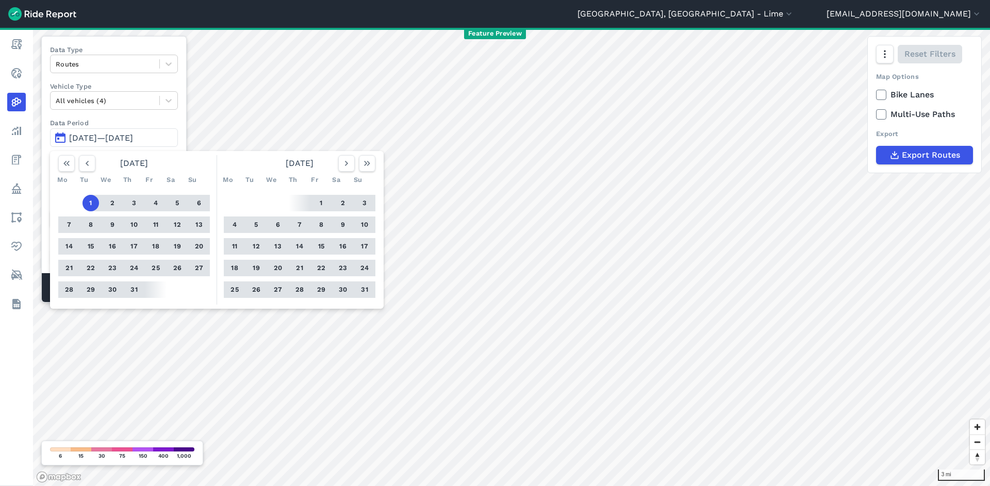
click at [69, 225] on button "7" at bounding box center [69, 225] width 17 height 17
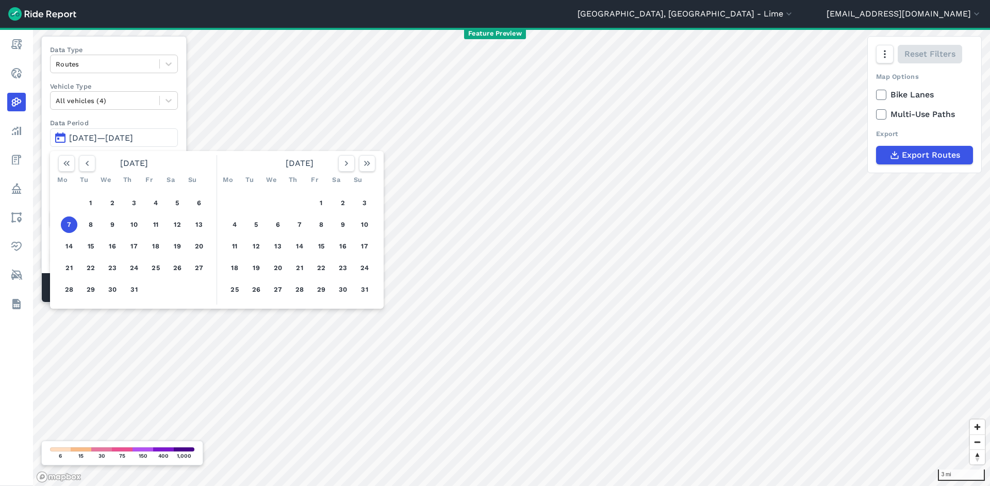
click at [69, 225] on button "7" at bounding box center [69, 225] width 17 height 17
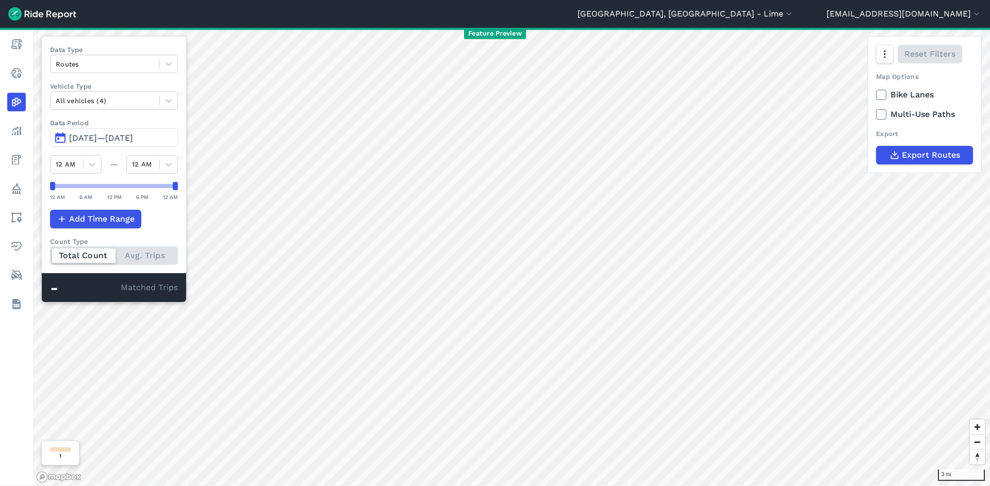
click at [102, 133] on button "Jul 7, 2025—Jul 7, 2025" at bounding box center [114, 137] width 128 height 19
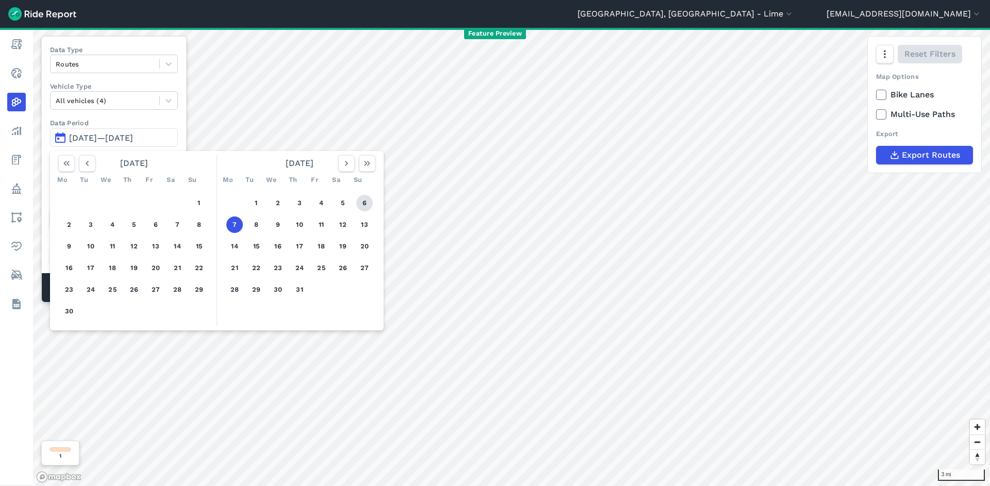
click at [369, 207] on button "6" at bounding box center [364, 203] width 17 height 17
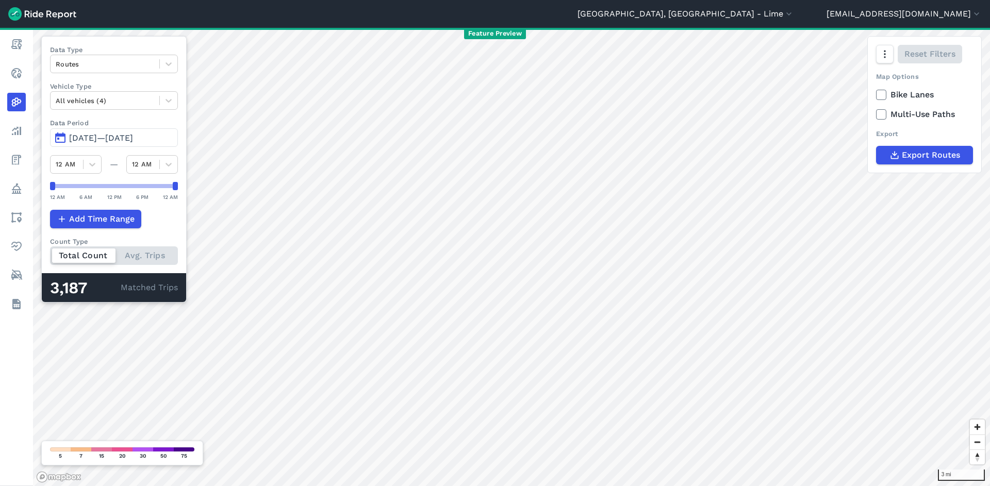
click at [111, 137] on span "Jul 6, 2025—Jul 6, 2025" at bounding box center [101, 138] width 64 height 10
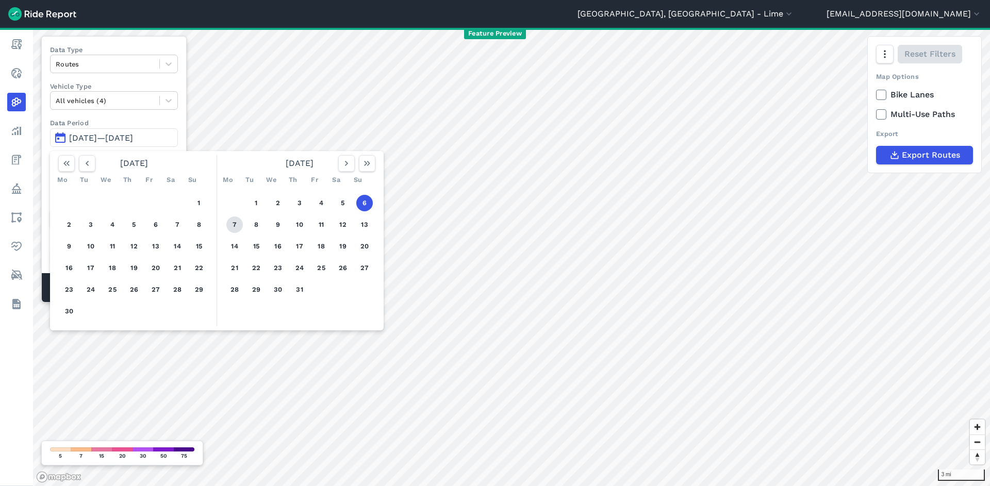
click at [241, 227] on button "7" at bounding box center [234, 225] width 17 height 17
click at [361, 170] on button "button" at bounding box center [367, 163] width 17 height 17
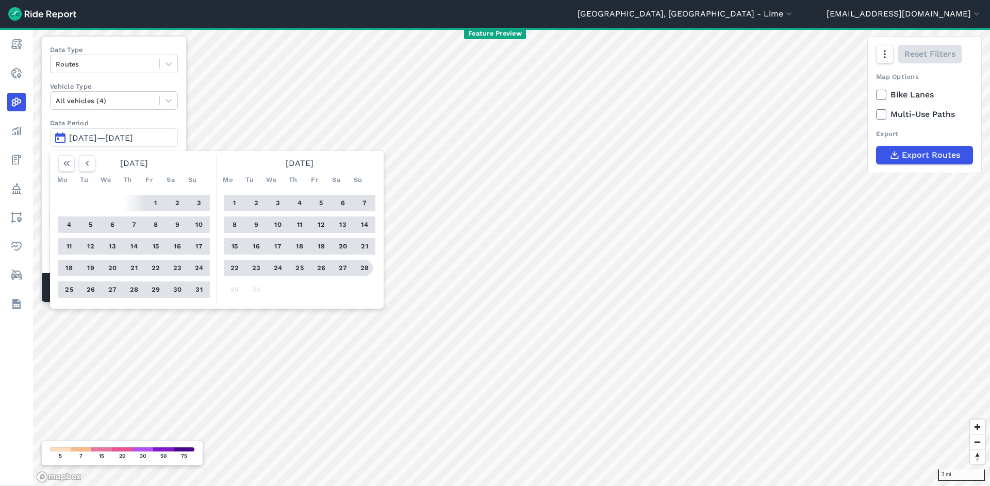
click at [359, 270] on button "28" at bounding box center [364, 268] width 17 height 17
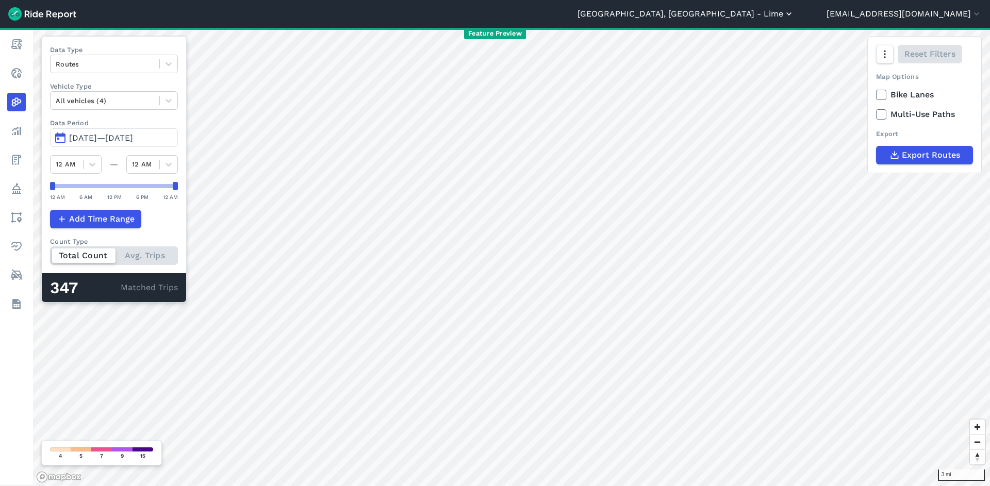
click at [773, 13] on button "Milwaukee, WI - Lime" at bounding box center [686, 14] width 217 height 12
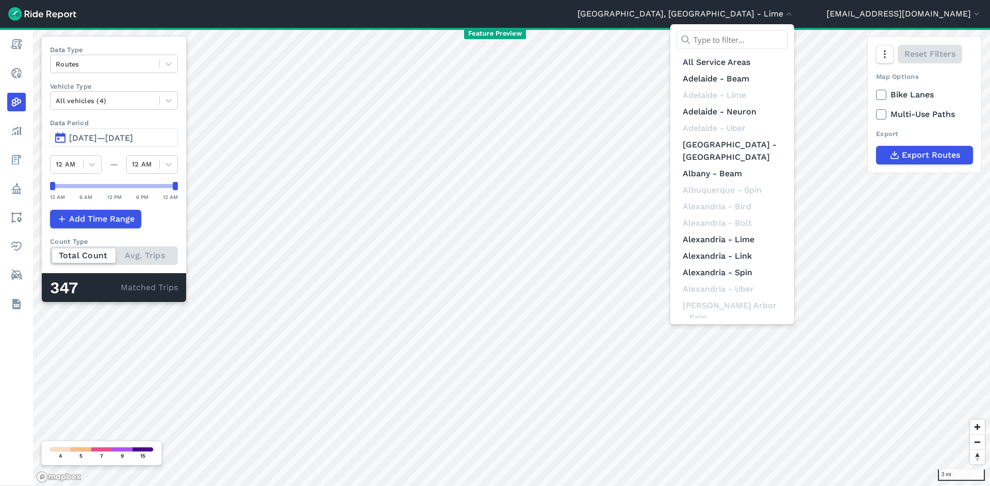
click at [779, 42] on input "text" at bounding box center [732, 39] width 111 height 19
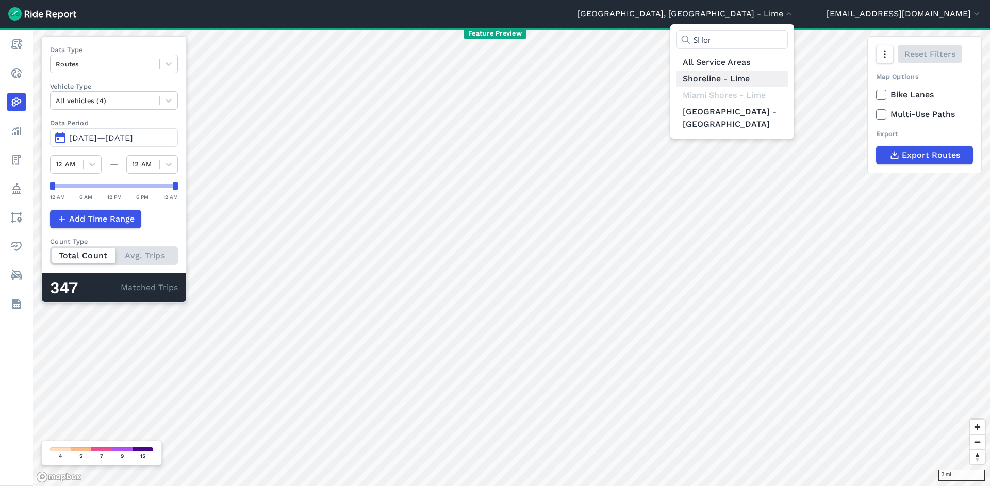
type input "SHor"
click at [788, 80] on link "Shoreline - Lime" at bounding box center [732, 79] width 111 height 17
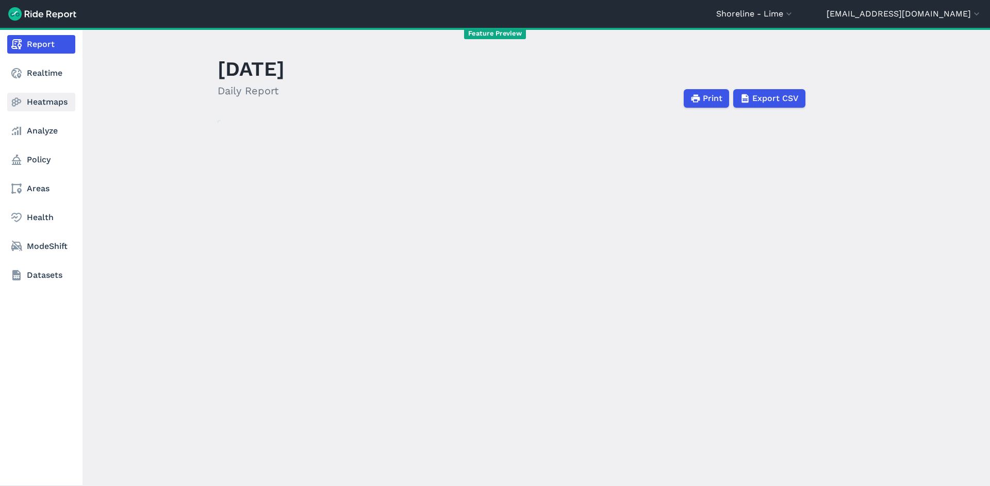
click at [41, 109] on link "Heatmaps" at bounding box center [41, 102] width 68 height 19
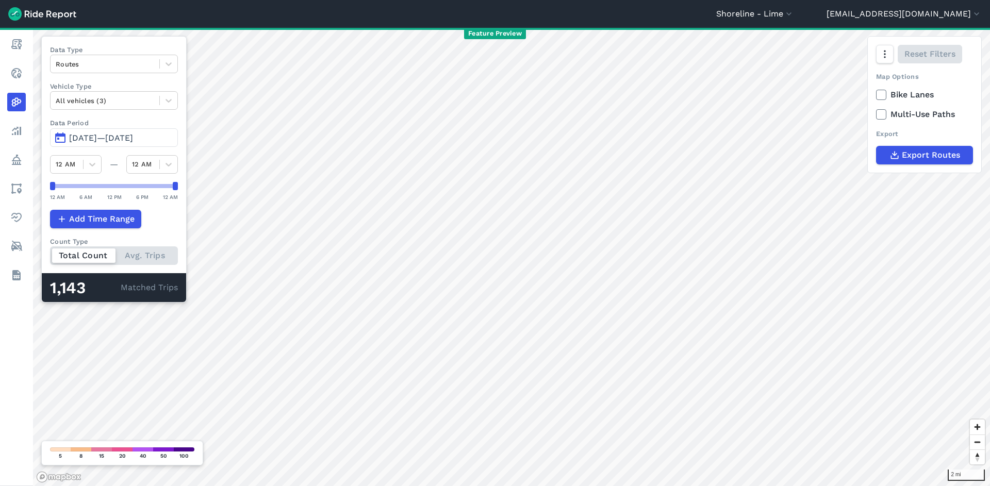
click at [133, 136] on span "Jul 1, 2025—Sep 29, 2025" at bounding box center [101, 138] width 64 height 10
click at [133, 136] on span "Jul 1, 2025—Sep 28, 2025" at bounding box center [101, 138] width 64 height 10
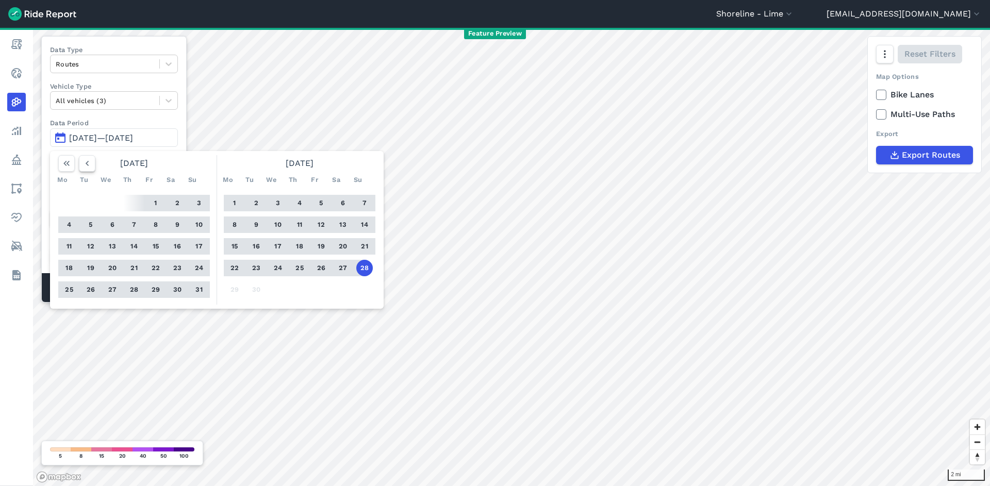
click at [80, 159] on button "button" at bounding box center [87, 163] width 17 height 17
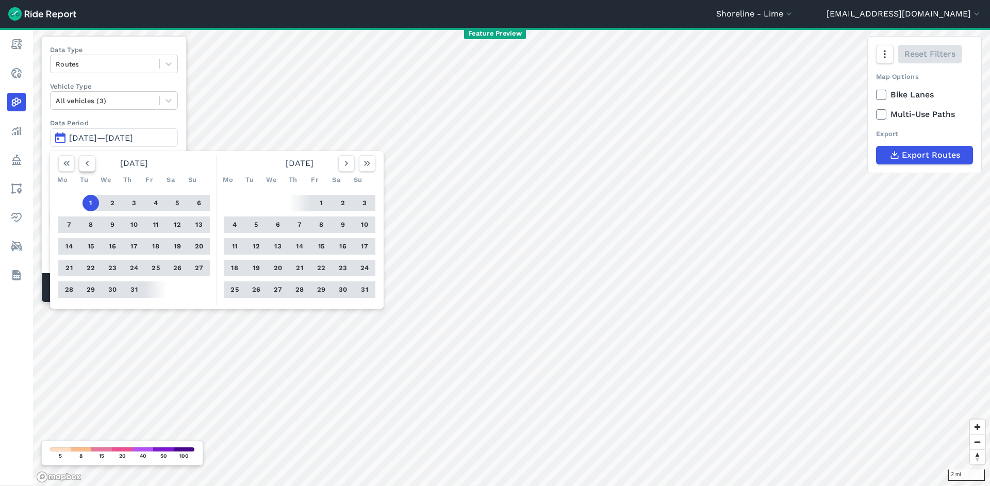
click at [83, 159] on icon "button" at bounding box center [87, 163] width 10 height 10
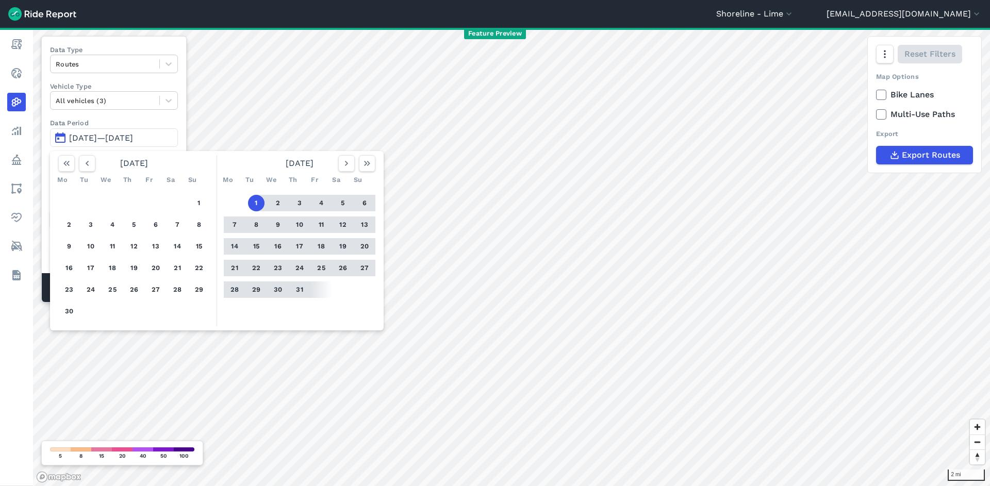
click at [259, 201] on button "1" at bounding box center [256, 203] width 17 height 17
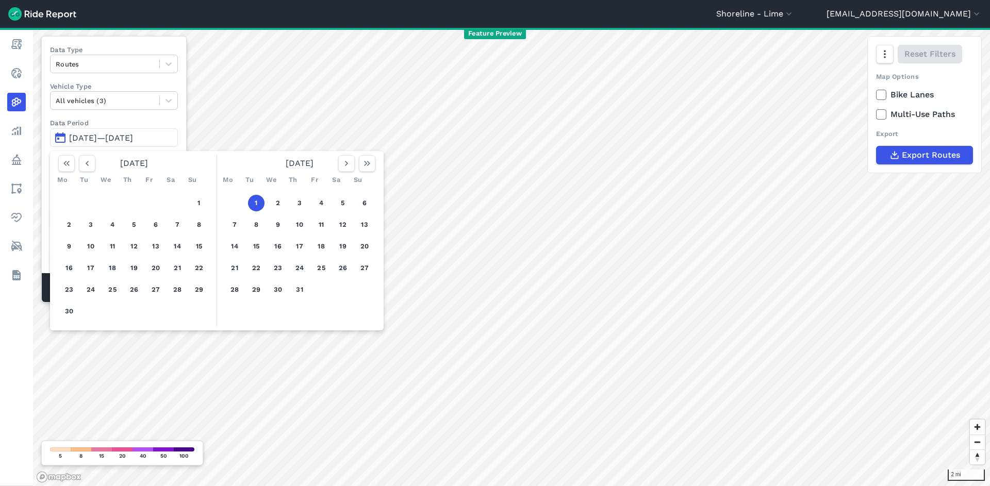
click at [259, 201] on button "1" at bounding box center [256, 203] width 17 height 17
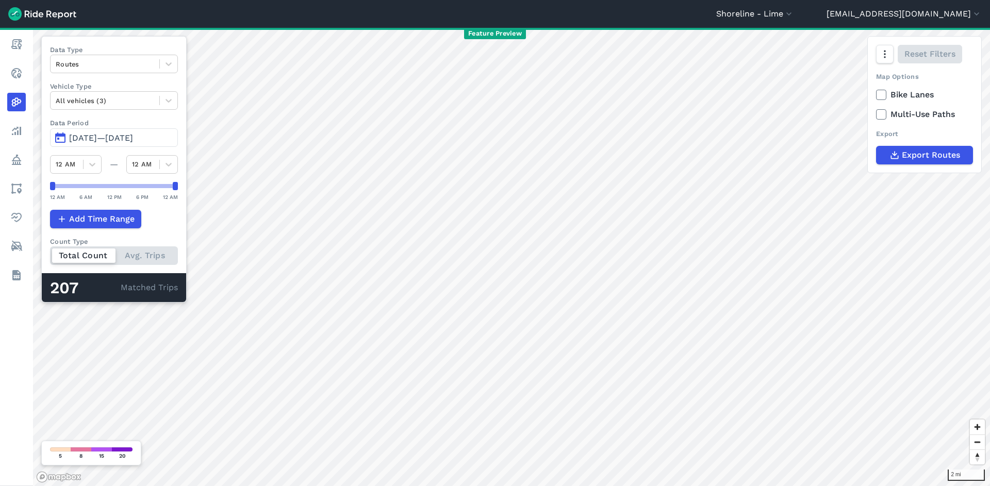
click at [113, 124] on label "Data Period" at bounding box center [114, 123] width 128 height 10
click at [115, 130] on button "Jul 1, 2025—Jul 1, 2025" at bounding box center [114, 137] width 128 height 19
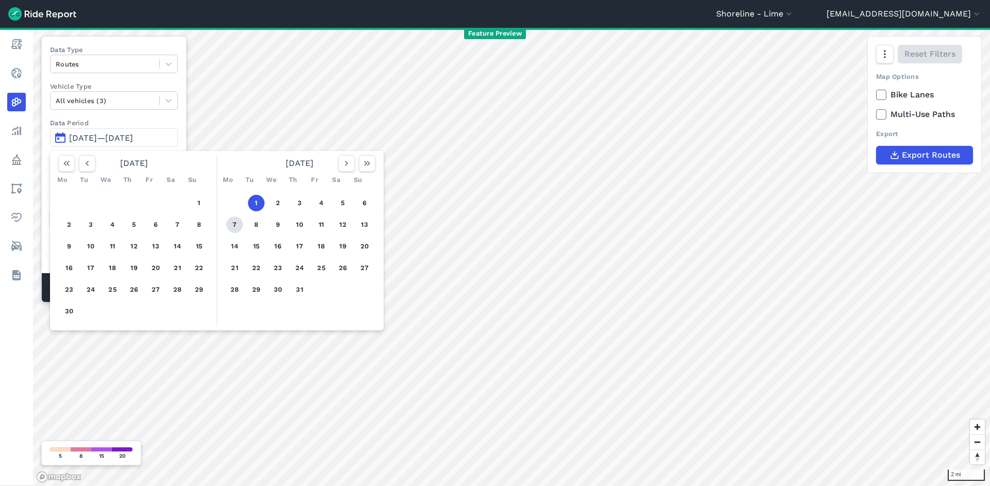
click at [237, 224] on button "7" at bounding box center [234, 225] width 17 height 17
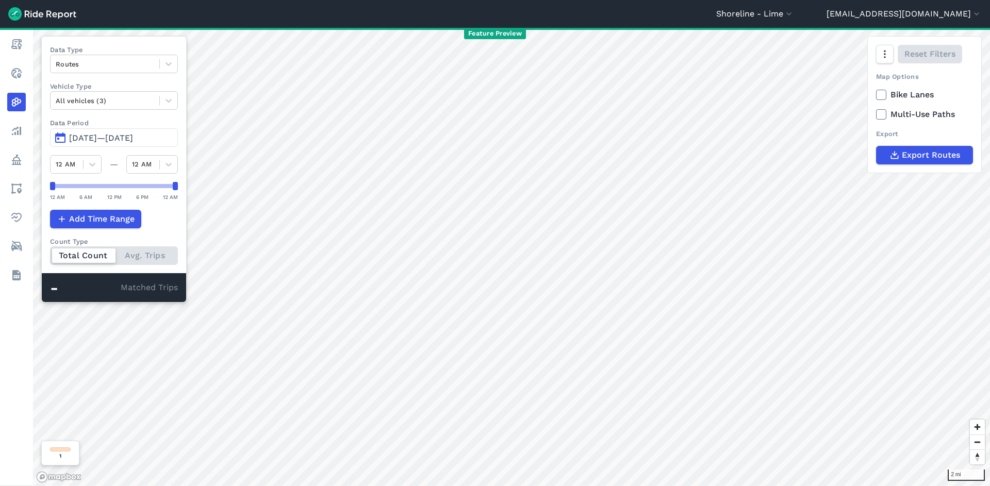
click at [133, 134] on span "Jul 7, 2025—Jul 7, 2025" at bounding box center [101, 138] width 64 height 10
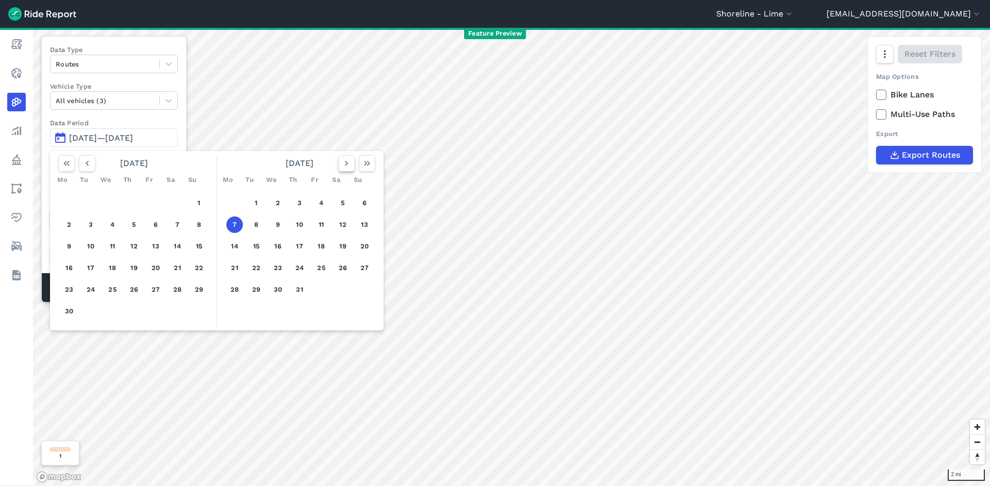
click at [346, 161] on use "button" at bounding box center [346, 163] width 3 height 5
click at [347, 161] on use "button" at bounding box center [346, 163] width 3 height 5
click at [367, 266] on button "28" at bounding box center [364, 268] width 17 height 17
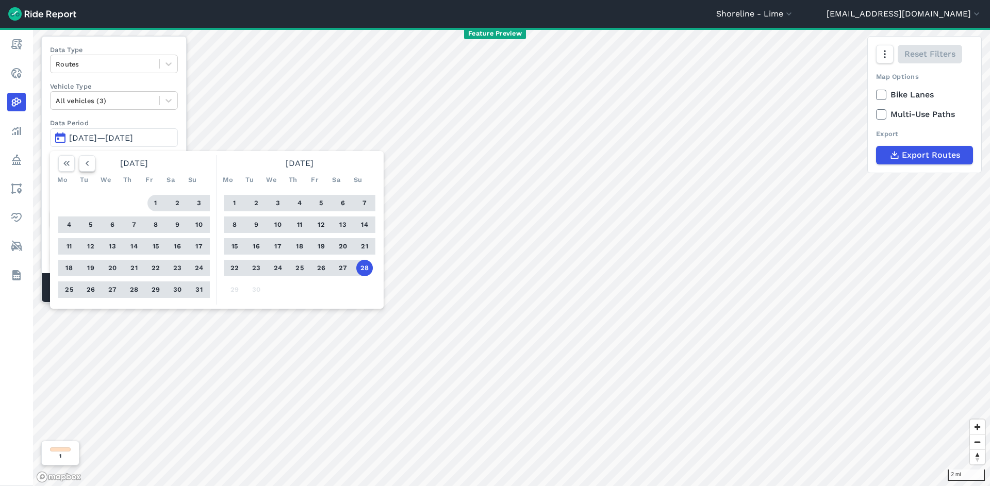
click at [86, 161] on icon "button" at bounding box center [87, 163] width 10 height 10
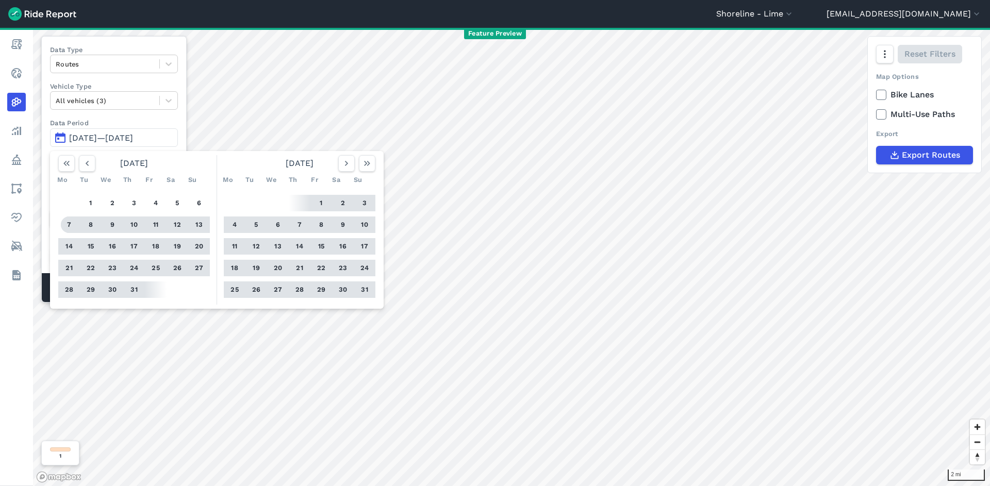
click at [72, 224] on button "7" at bounding box center [69, 225] width 17 height 17
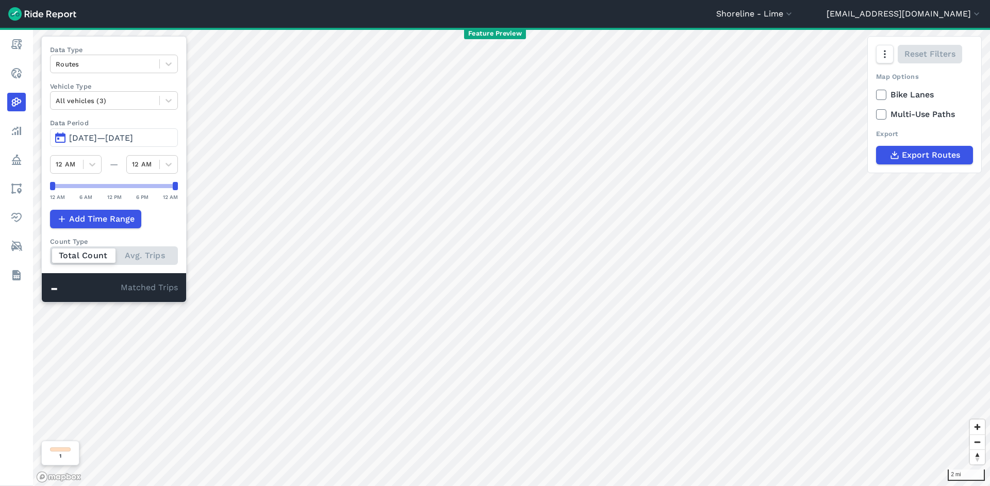
click at [96, 142] on span "Jul 7, 2025—Sep 28, 2025" at bounding box center [101, 138] width 64 height 10
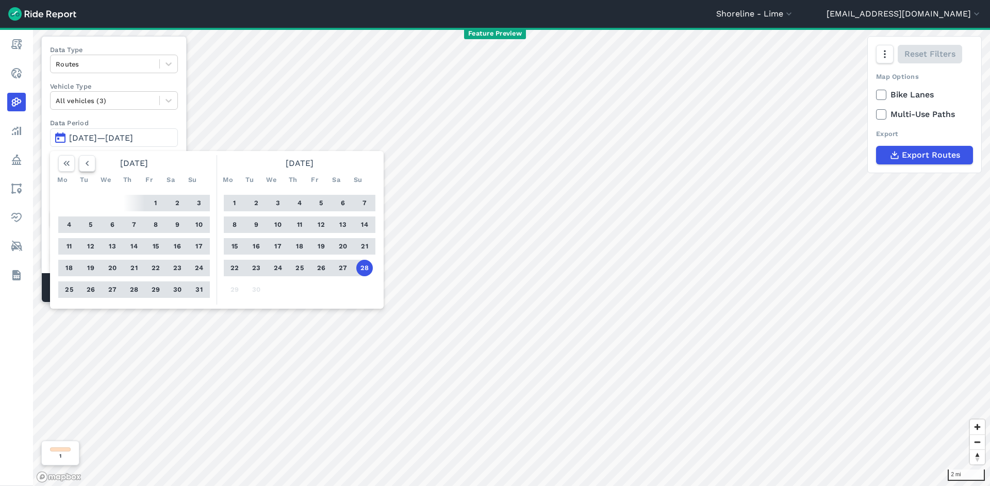
click at [89, 166] on icon "button" at bounding box center [87, 163] width 10 height 10
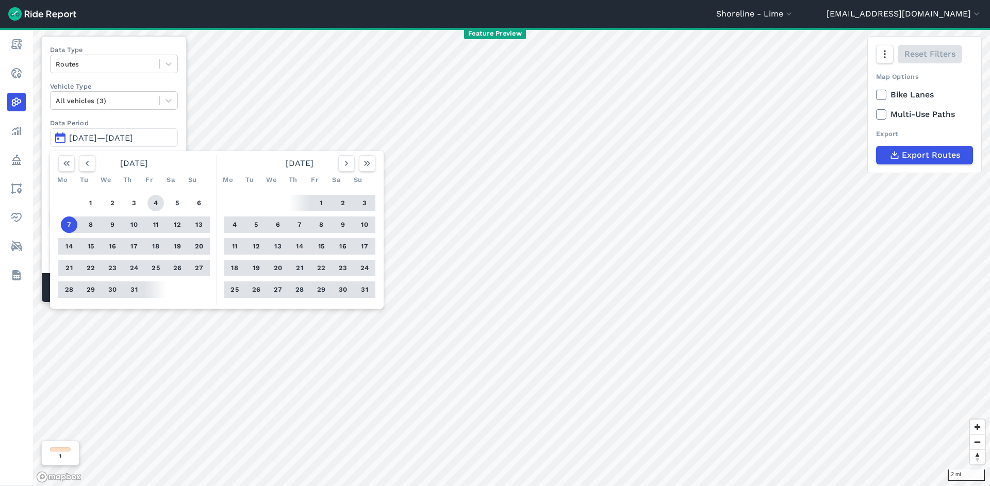
click at [152, 204] on button "4" at bounding box center [155, 203] width 17 height 17
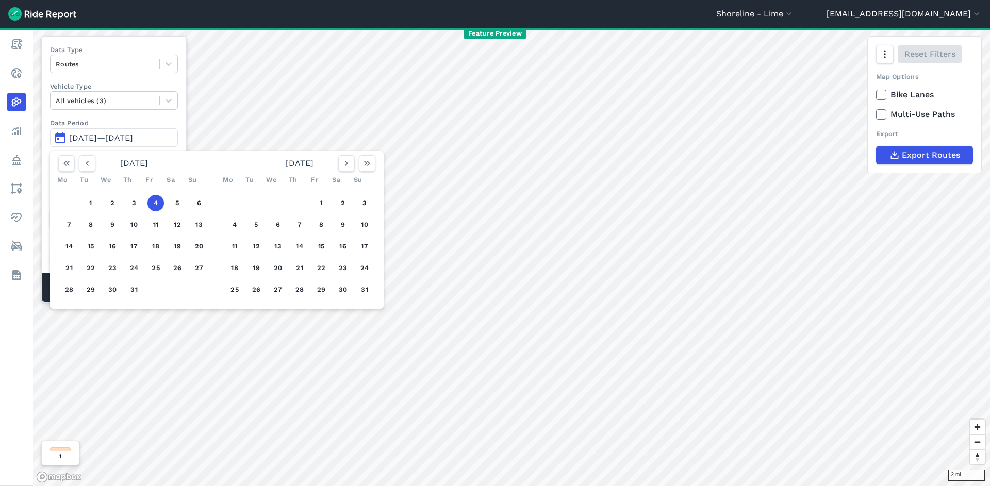
click at [152, 204] on button "4" at bounding box center [155, 203] width 17 height 17
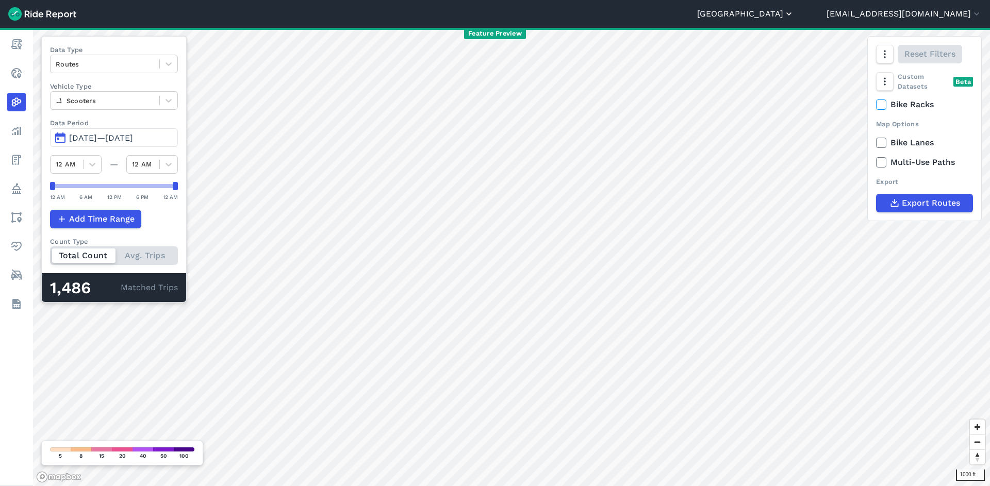
click at [794, 11] on icon "button" at bounding box center [789, 14] width 10 height 10
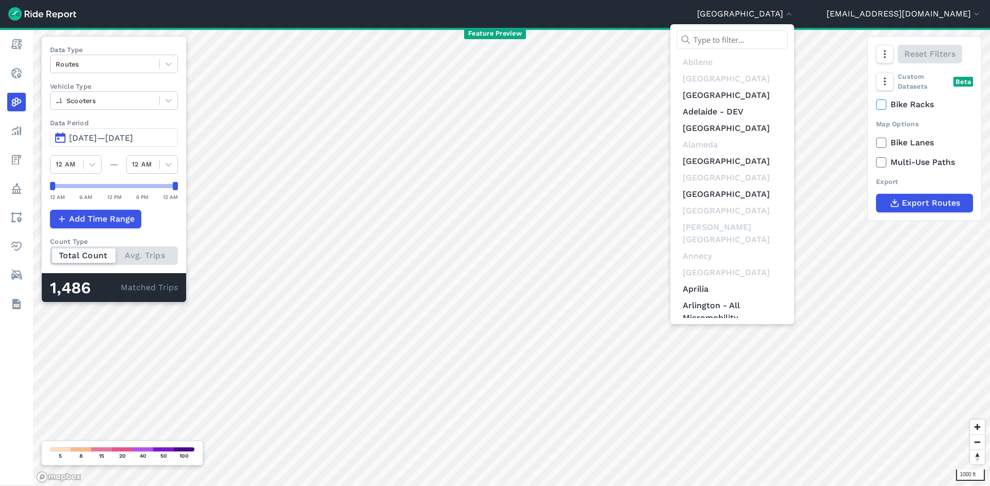
click at [788, 38] on input "text" at bounding box center [732, 39] width 111 height 19
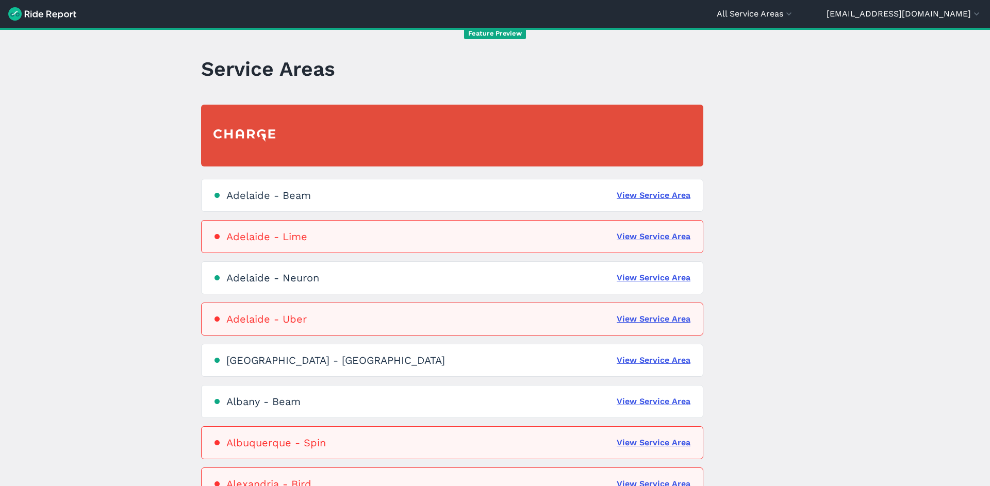
click at [837, 7] on header "All Service Areas All Service Areas Adelaide - Beam Adelaide - Lime Adelaide - …" at bounding box center [495, 14] width 990 height 28
click at [794, 18] on button "All Service Areas" at bounding box center [755, 14] width 77 height 12
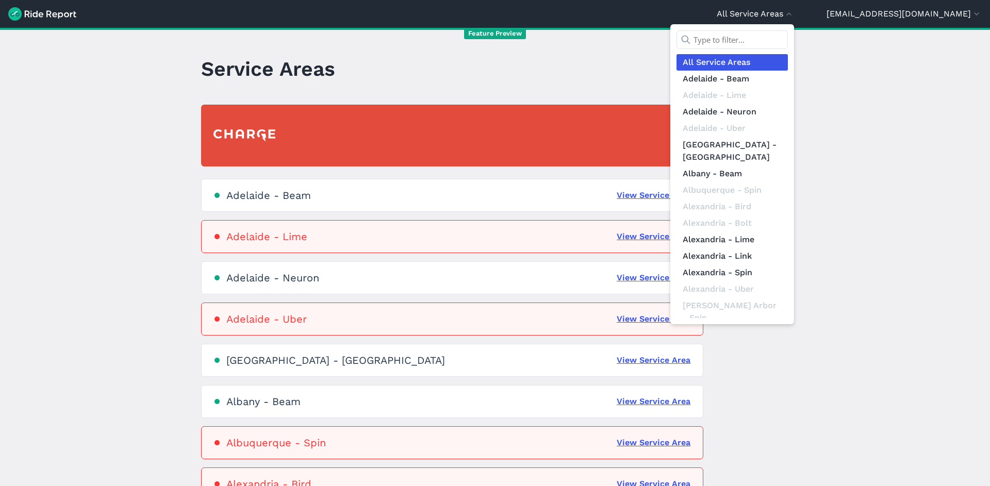
click at [788, 43] on input "text" at bounding box center [732, 39] width 111 height 19
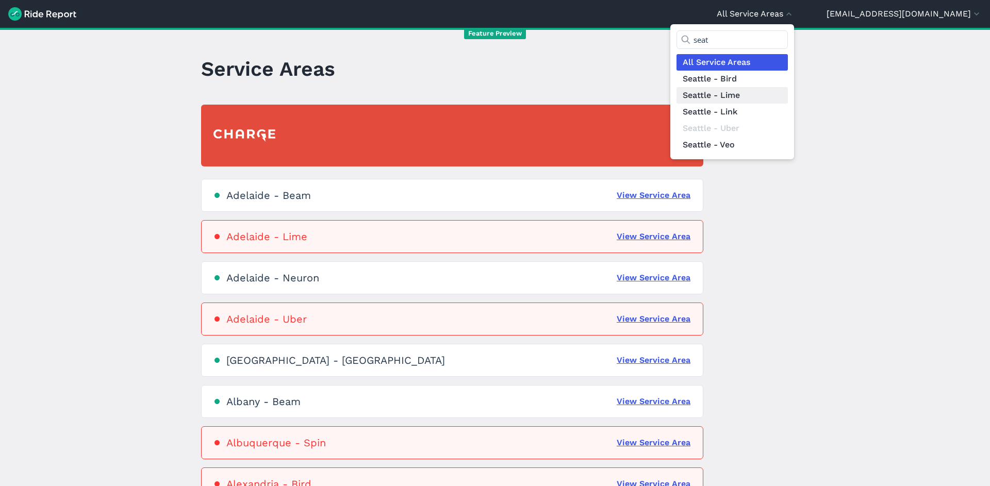
type input "seat"
click at [788, 95] on link "Seattle - Lime" at bounding box center [732, 95] width 111 height 17
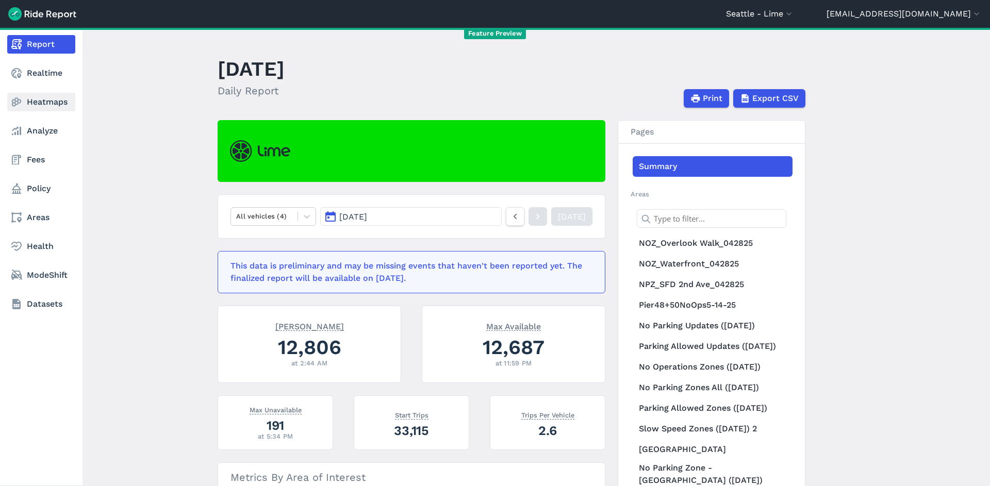
click at [51, 98] on link "Heatmaps" at bounding box center [41, 102] width 68 height 19
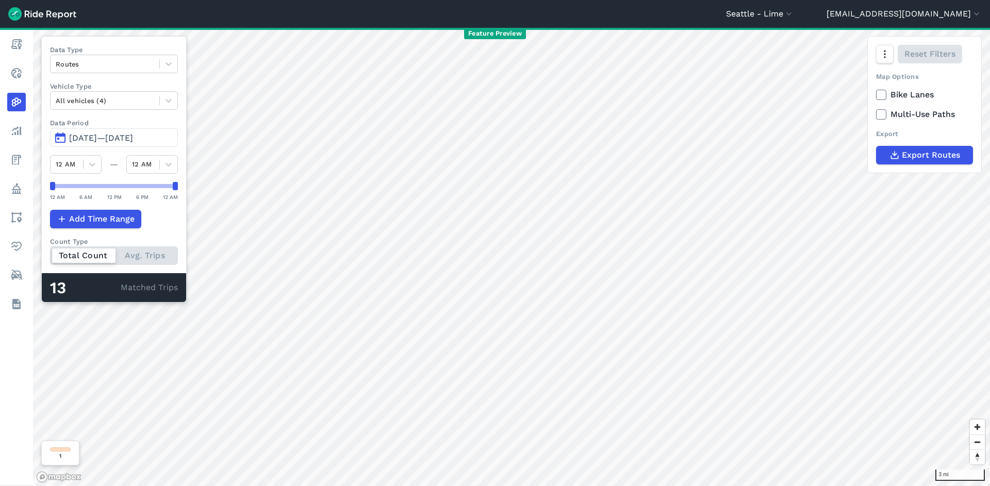
click at [126, 144] on button "Jul 1, 2025—Sep 29, 2025" at bounding box center [114, 137] width 128 height 19
click at [126, 137] on span "Jul 1, 2025—Sep 28, 2025" at bounding box center [101, 138] width 64 height 10
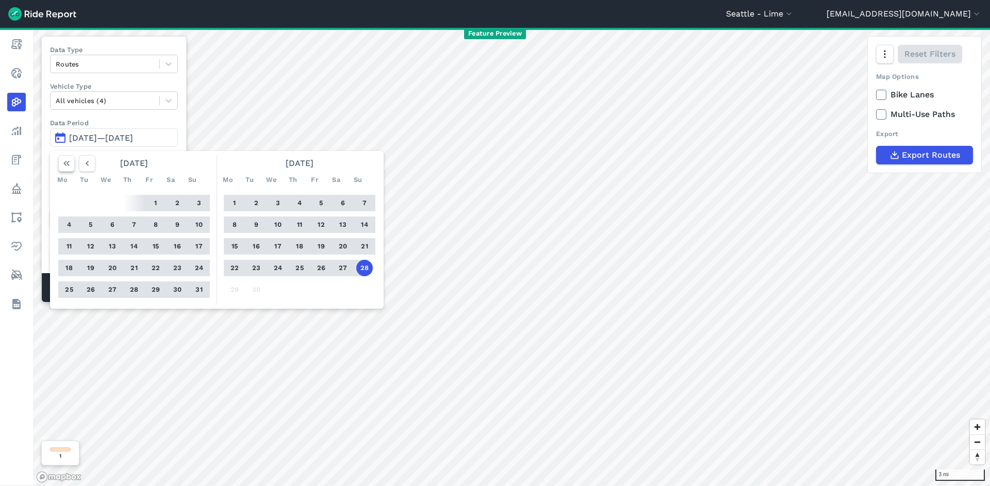
click at [71, 167] on icon "button" at bounding box center [66, 163] width 10 height 10
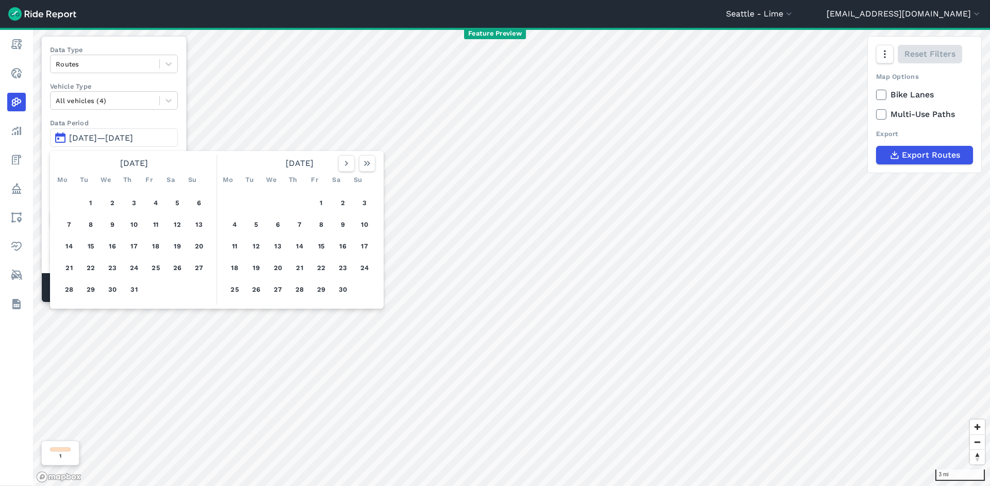
drag, startPoint x: 89, startPoint y: 204, endPoint x: 325, endPoint y: 167, distance: 238.5
click at [89, 204] on button "1" at bounding box center [91, 203] width 17 height 17
click at [372, 160] on icon "button" at bounding box center [367, 163] width 10 height 10
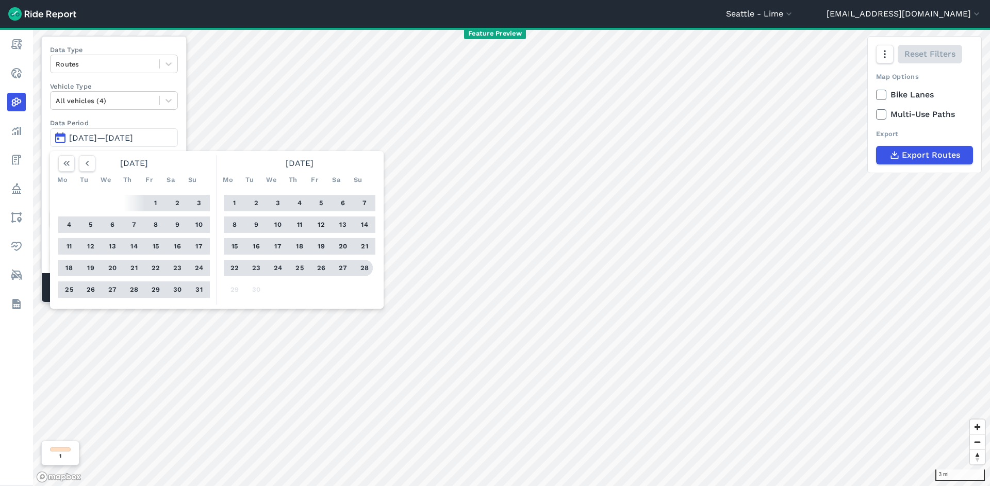
click at [371, 269] on button "28" at bounding box center [364, 268] width 17 height 17
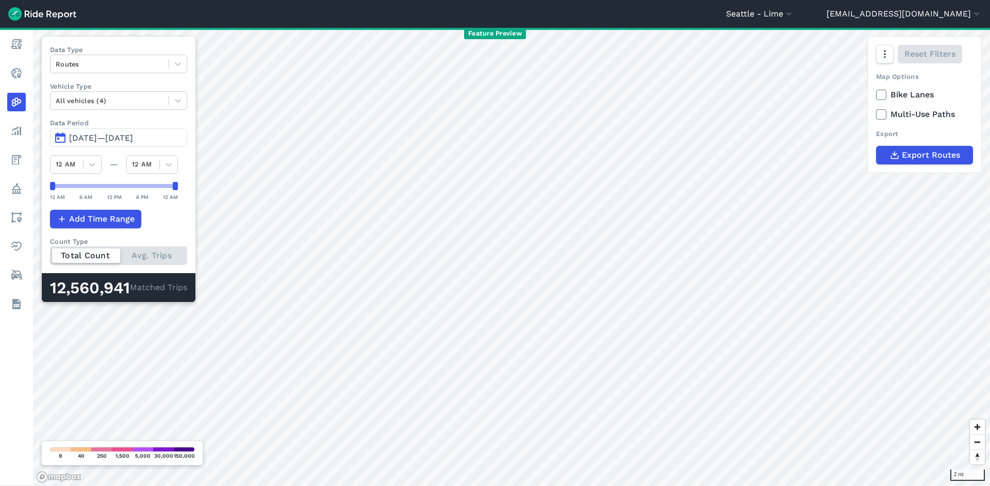
click at [102, 140] on span "Oct 1, 2019—Sep 28, 2025" at bounding box center [101, 138] width 64 height 10
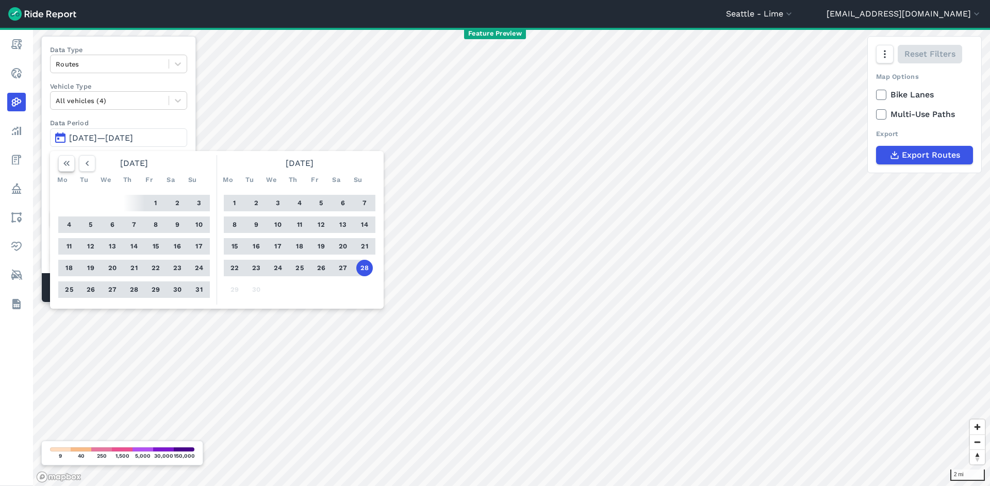
click at [64, 163] on icon "button" at bounding box center [66, 163] width 10 height 10
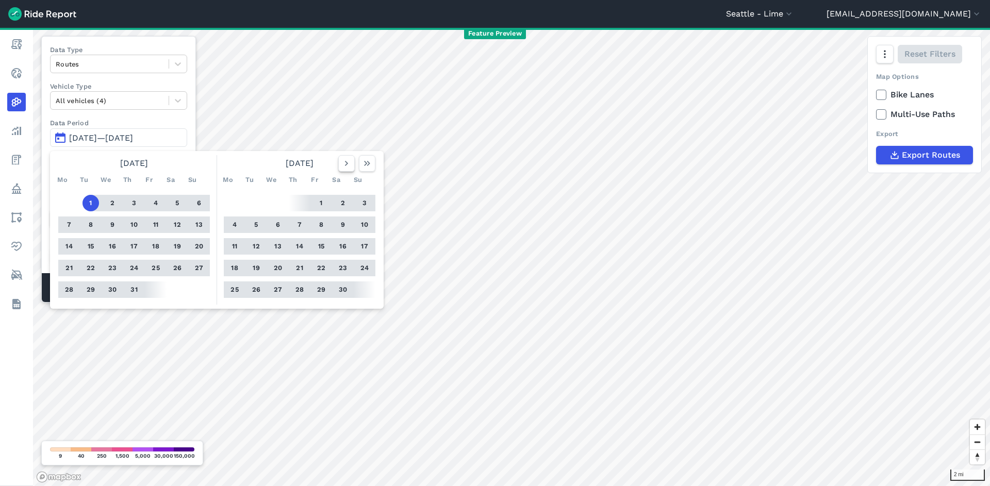
click at [346, 165] on use "button" at bounding box center [346, 163] width 3 height 5
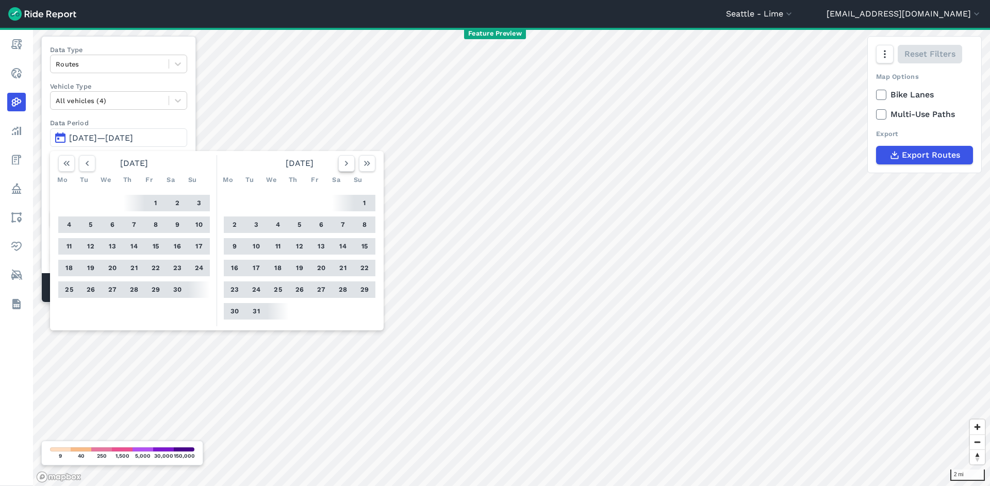
click at [346, 165] on use "button" at bounding box center [346, 163] width 3 height 5
click at [345, 165] on use "button" at bounding box center [346, 163] width 3 height 5
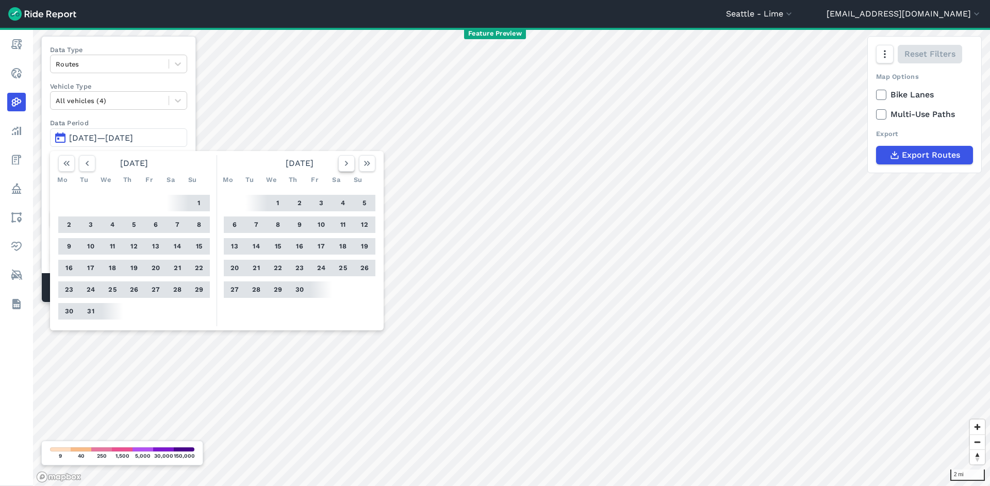
click at [345, 166] on use "button" at bounding box center [346, 163] width 3 height 5
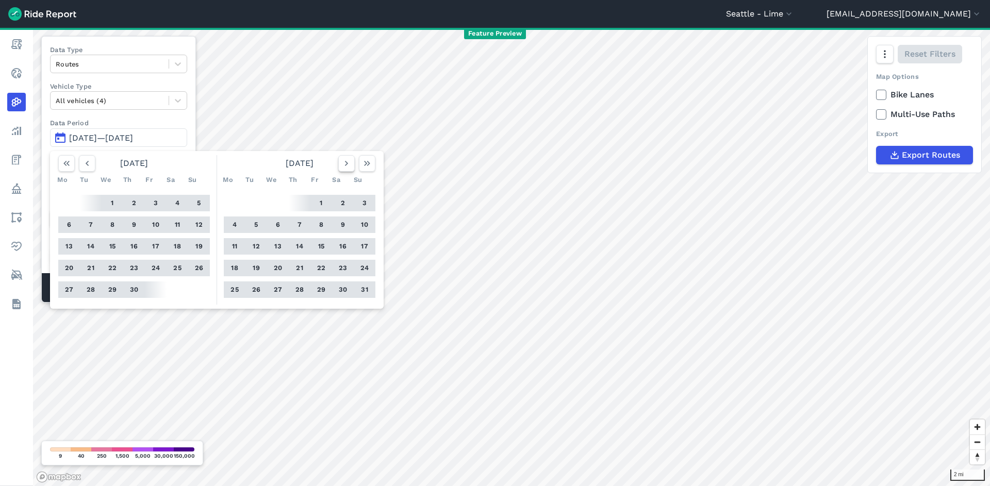
click at [345, 166] on use "button" at bounding box center [346, 163] width 3 height 5
click at [345, 166] on icon "button" at bounding box center [346, 163] width 10 height 10
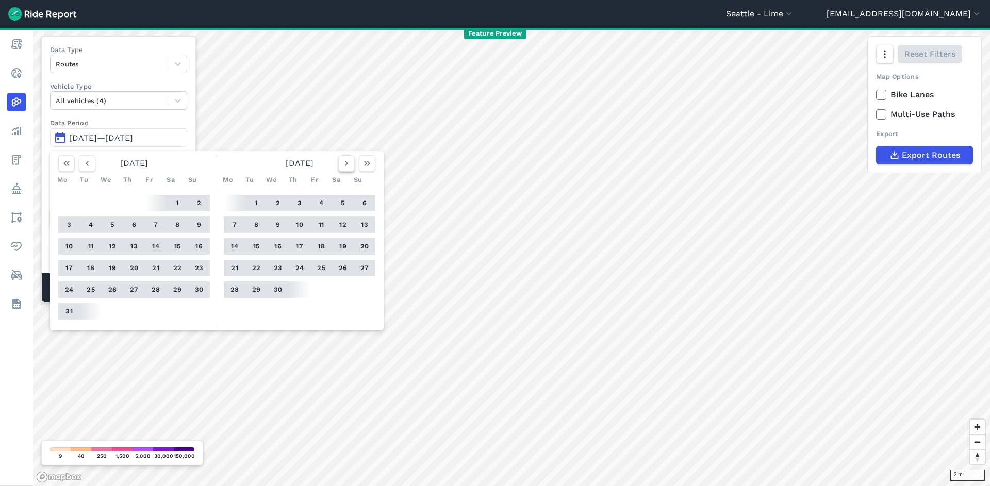
click at [344, 166] on icon "button" at bounding box center [346, 163] width 10 height 10
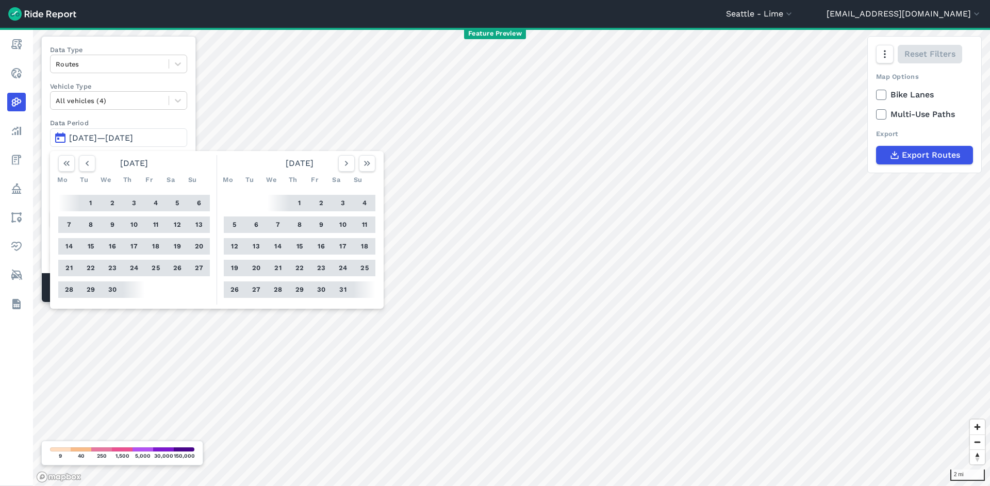
click at [117, 287] on button "30" at bounding box center [112, 290] width 17 height 17
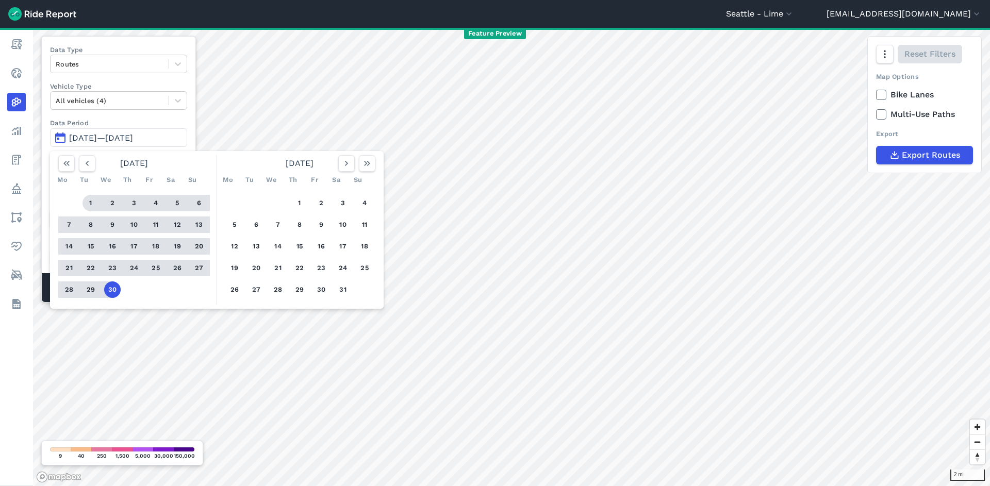
click at [64, 172] on div "Mo Tu We Th Fr Sa Su" at bounding box center [134, 180] width 160 height 17
click at [64, 167] on icon "button" at bounding box center [66, 163] width 10 height 10
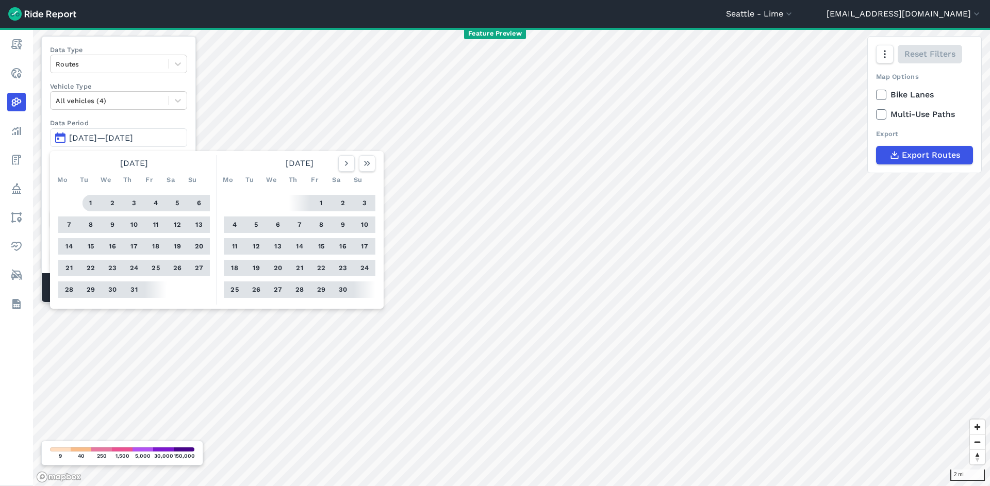
click at [91, 203] on button "1" at bounding box center [91, 203] width 17 height 17
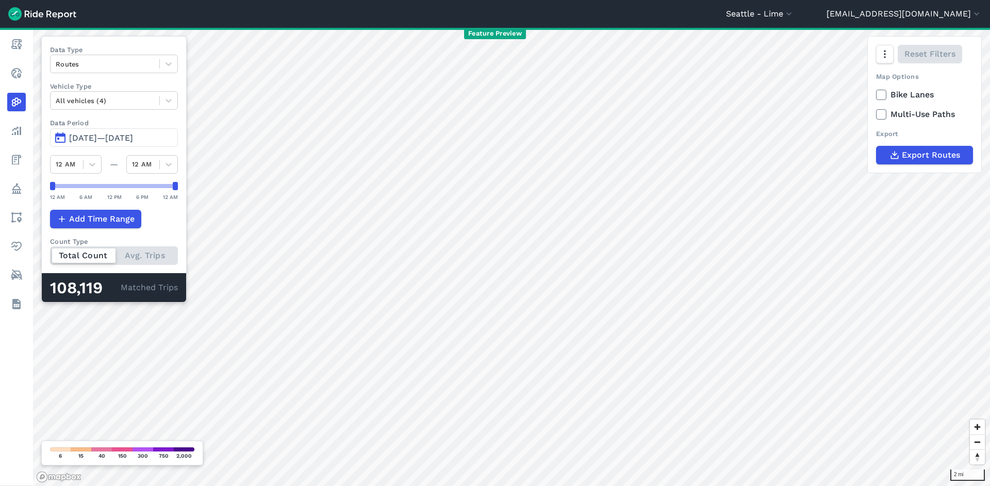
click at [114, 142] on span "Oct 1, 2019—Sep 30, 2020" at bounding box center [101, 138] width 64 height 10
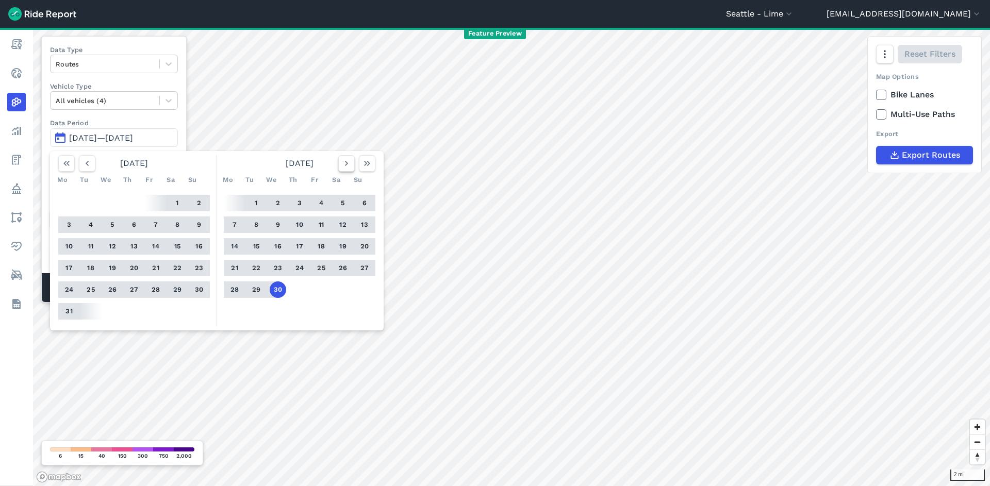
click at [343, 163] on icon "button" at bounding box center [346, 163] width 10 height 10
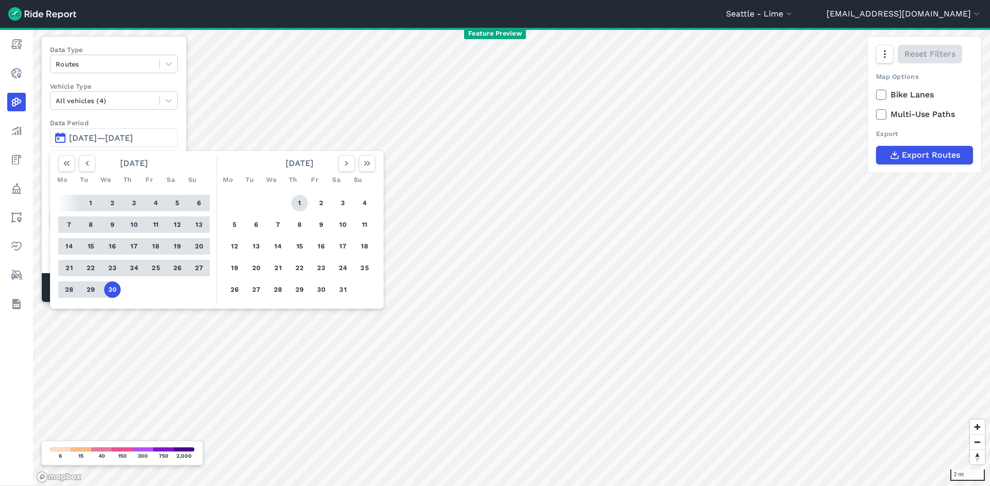
click at [299, 202] on button "1" at bounding box center [299, 203] width 17 height 17
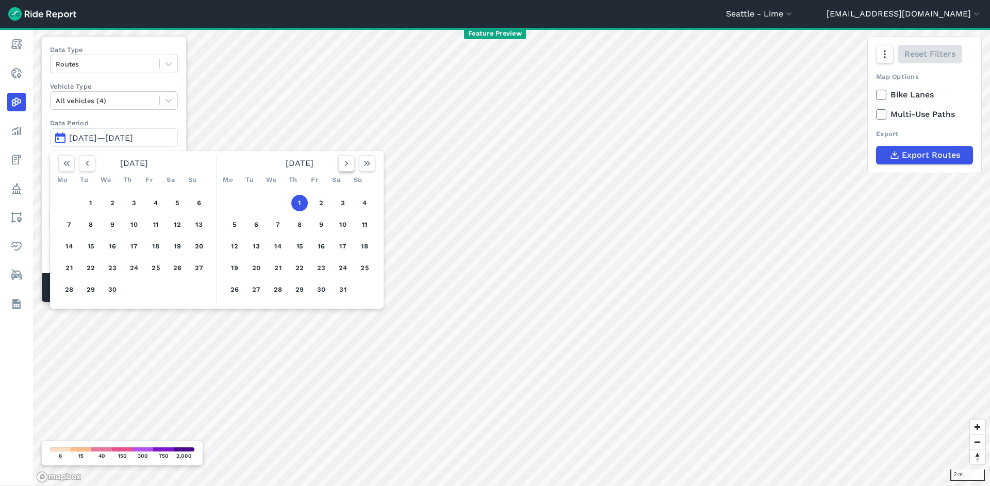
click at [350, 160] on icon "button" at bounding box center [346, 163] width 10 height 10
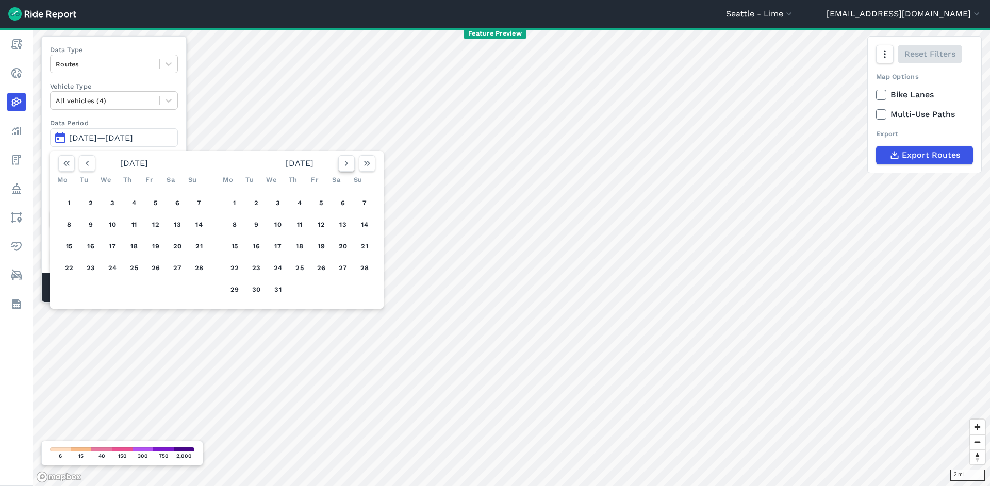
click at [350, 160] on icon "button" at bounding box center [346, 163] width 10 height 10
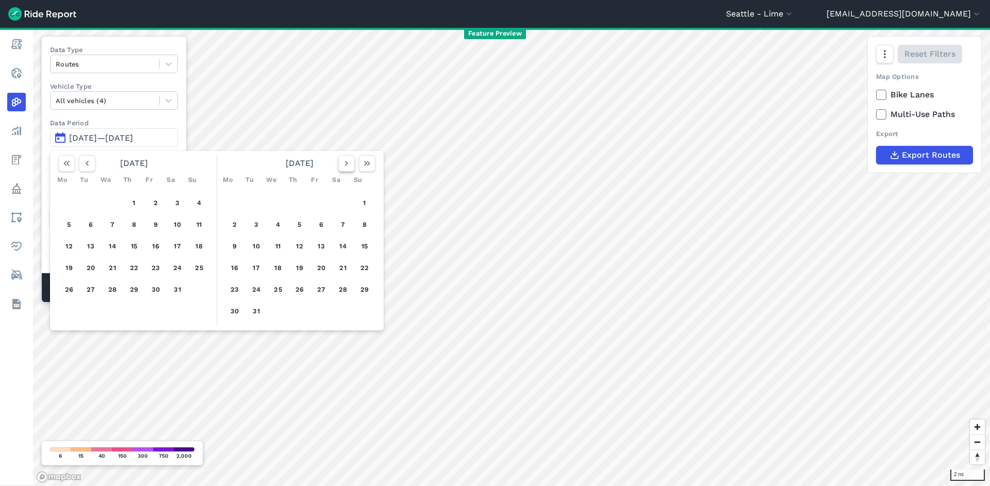
click at [350, 160] on icon "button" at bounding box center [346, 163] width 10 height 10
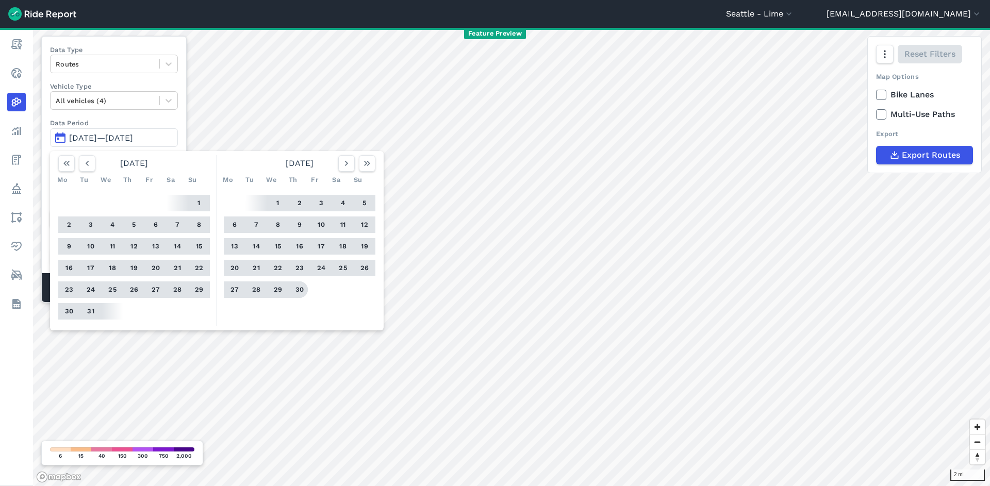
click at [301, 290] on button "30" at bounding box center [299, 290] width 17 height 17
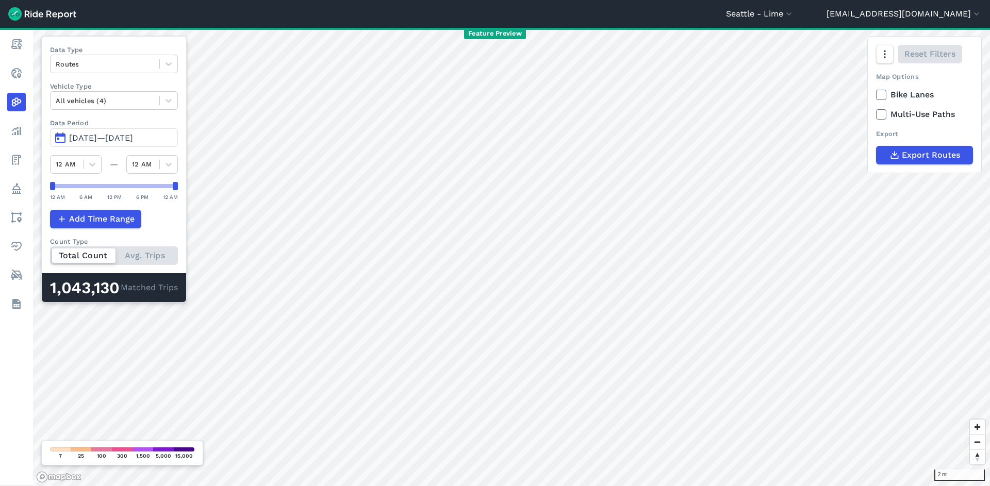
click at [119, 138] on span "Oct 1, 2020—Sep 30, 2021" at bounding box center [101, 138] width 64 height 10
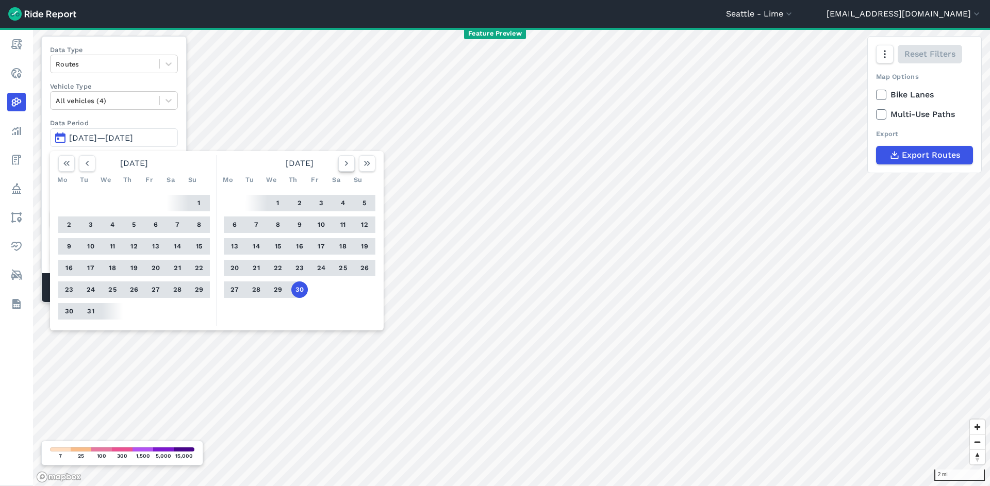
click at [343, 161] on icon "button" at bounding box center [346, 163] width 10 height 10
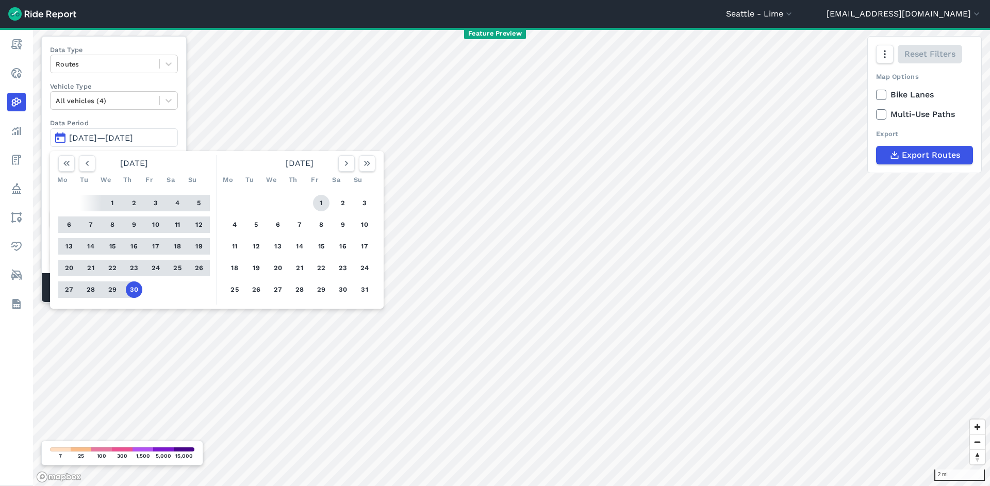
click at [322, 196] on button "1" at bounding box center [321, 203] width 17 height 17
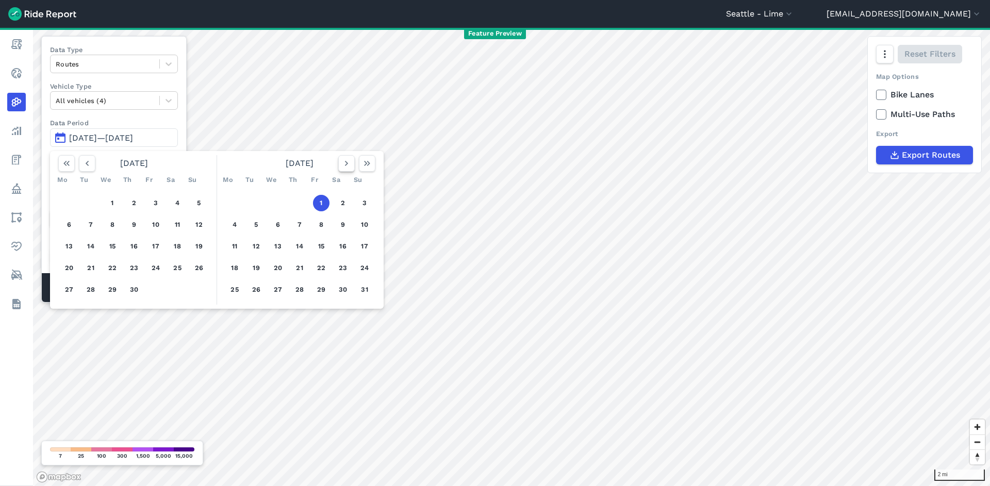
click at [349, 164] on icon "button" at bounding box center [346, 163] width 10 height 10
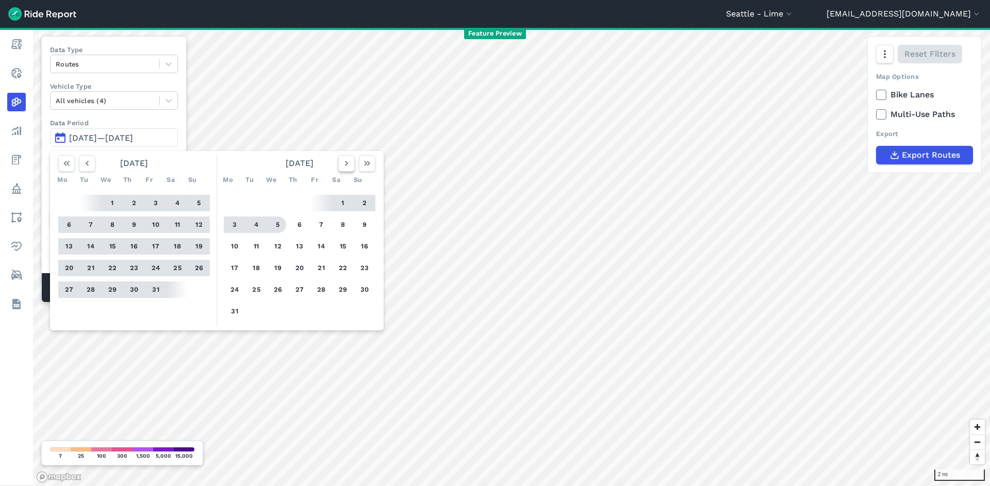
click at [350, 162] on icon "button" at bounding box center [346, 163] width 10 height 10
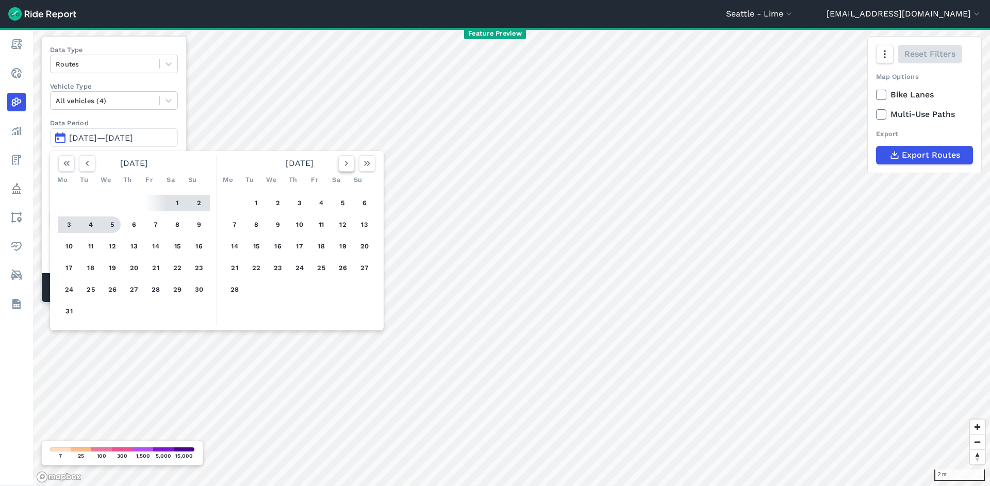
click at [350, 162] on icon "button" at bounding box center [346, 163] width 10 height 10
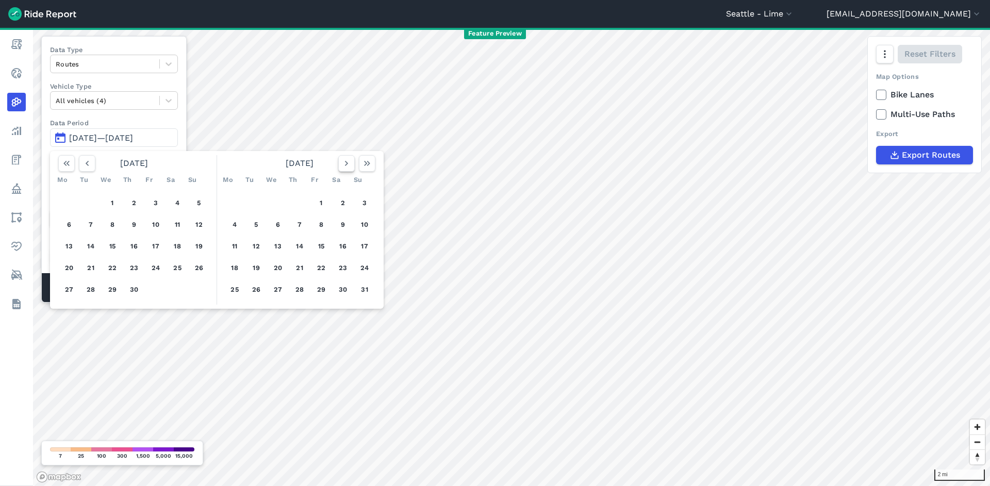
click at [350, 162] on icon "button" at bounding box center [346, 163] width 10 height 10
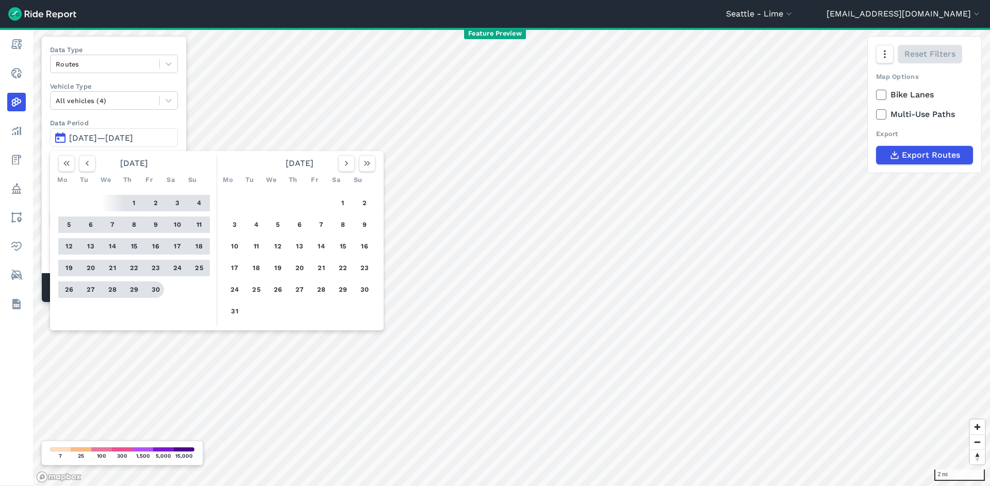
click at [156, 286] on button "30" at bounding box center [155, 290] width 17 height 17
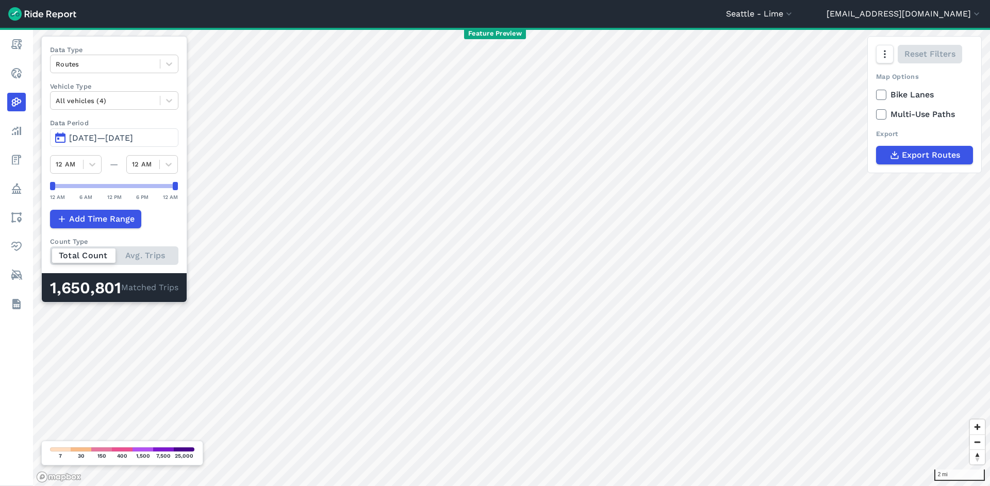
click at [106, 138] on span "Oct 1, 2021—Sep 30, 2022" at bounding box center [101, 138] width 64 height 10
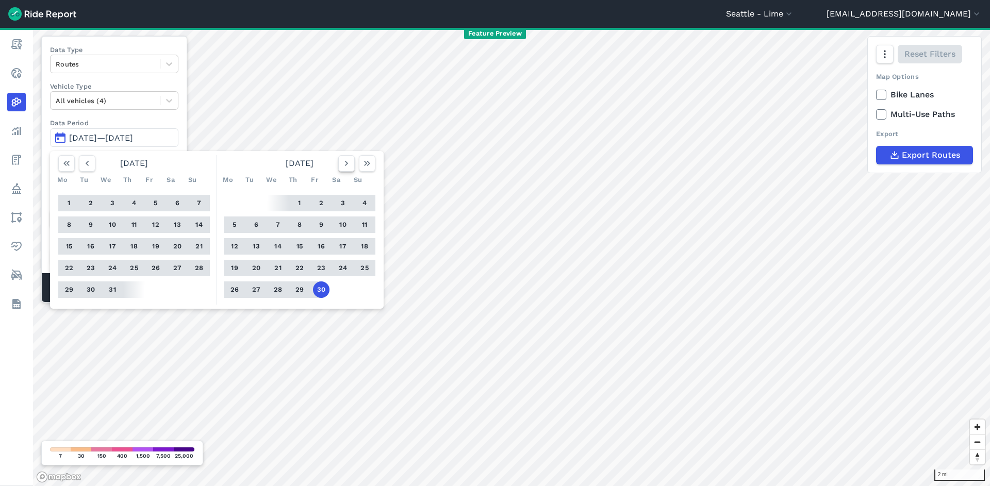
click at [349, 166] on icon "button" at bounding box center [346, 163] width 10 height 10
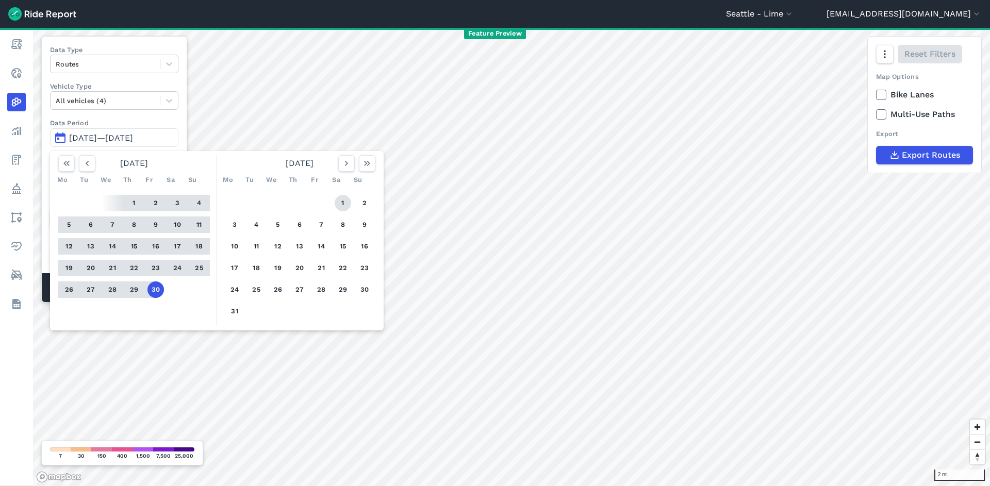
click at [347, 201] on button "1" at bounding box center [343, 203] width 17 height 17
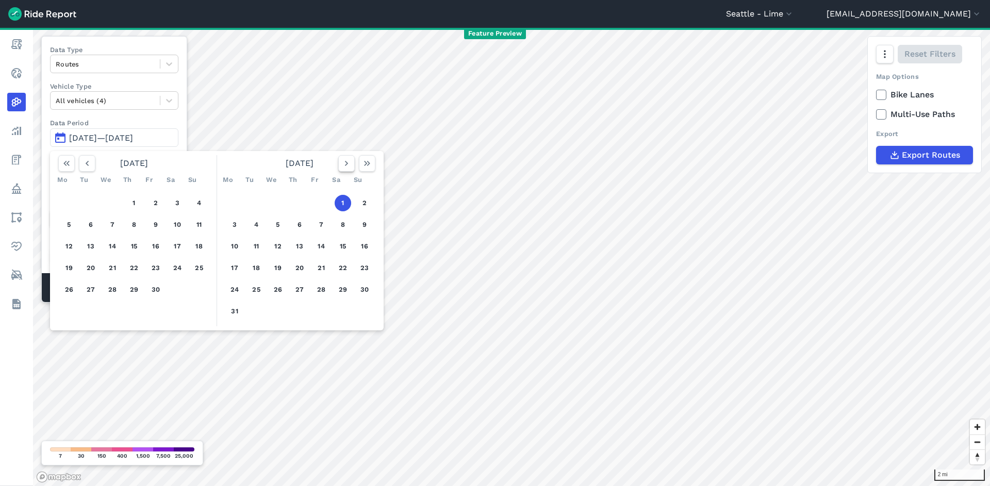
click at [347, 169] on button "button" at bounding box center [346, 163] width 17 height 17
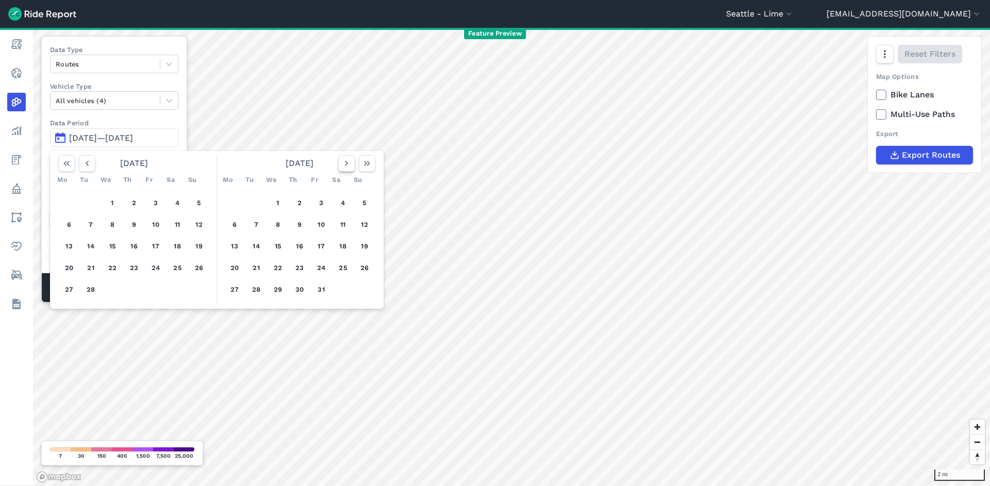
click at [347, 169] on button "button" at bounding box center [346, 163] width 17 height 17
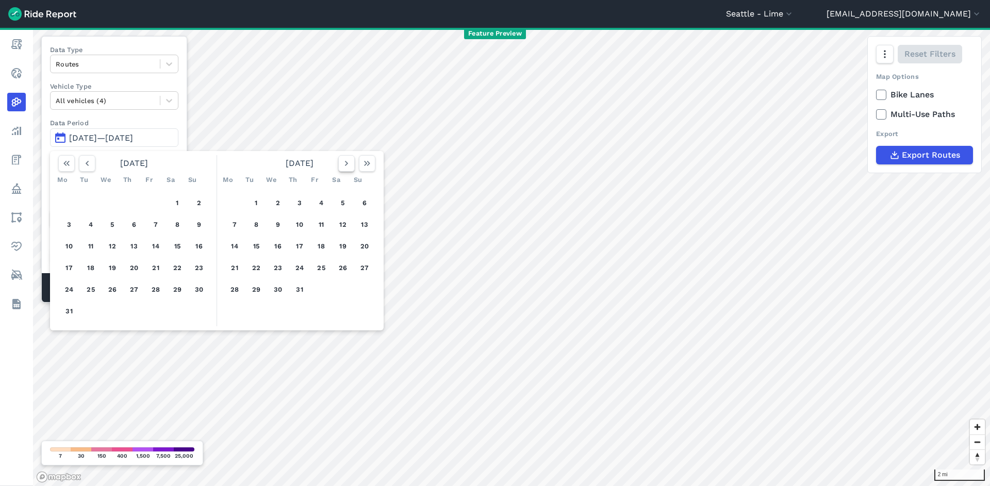
click at [347, 169] on button "button" at bounding box center [346, 163] width 17 height 17
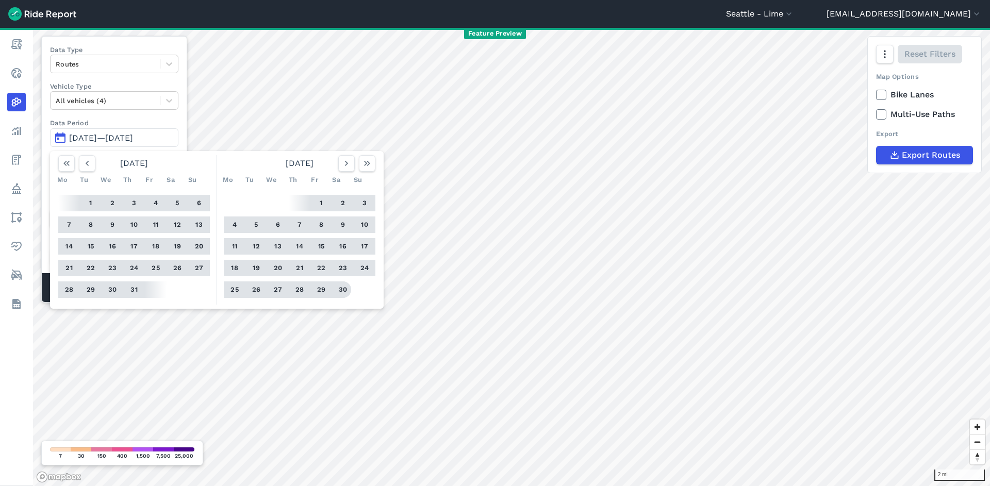
click at [342, 286] on button "30" at bounding box center [343, 290] width 17 height 17
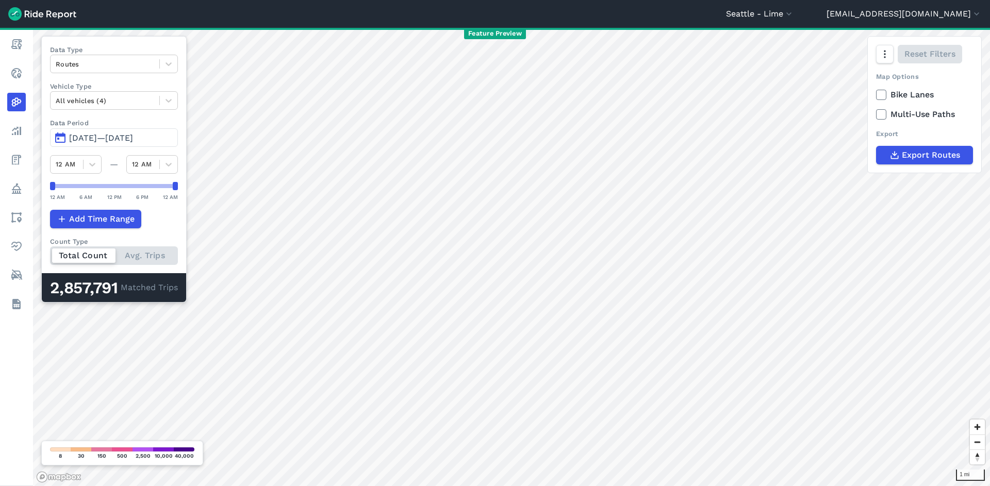
click at [127, 135] on span "Oct 1, 2022—Sep 30, 2023" at bounding box center [101, 138] width 64 height 10
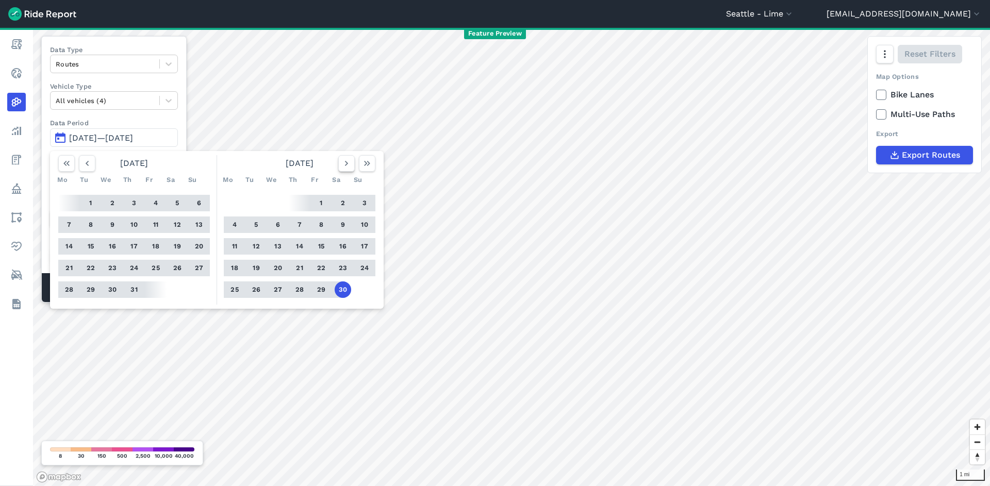
click at [348, 162] on icon "button" at bounding box center [346, 163] width 10 height 10
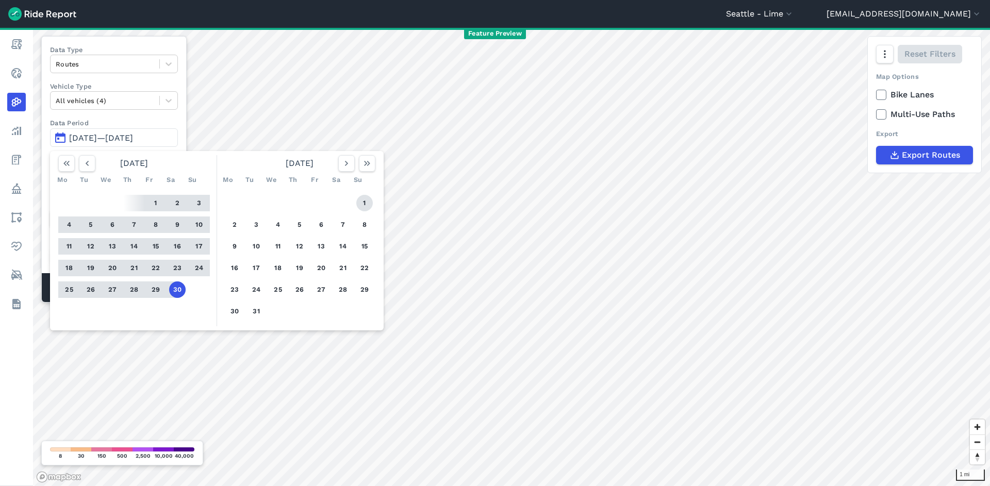
click at [357, 204] on button "1" at bounding box center [364, 203] width 17 height 17
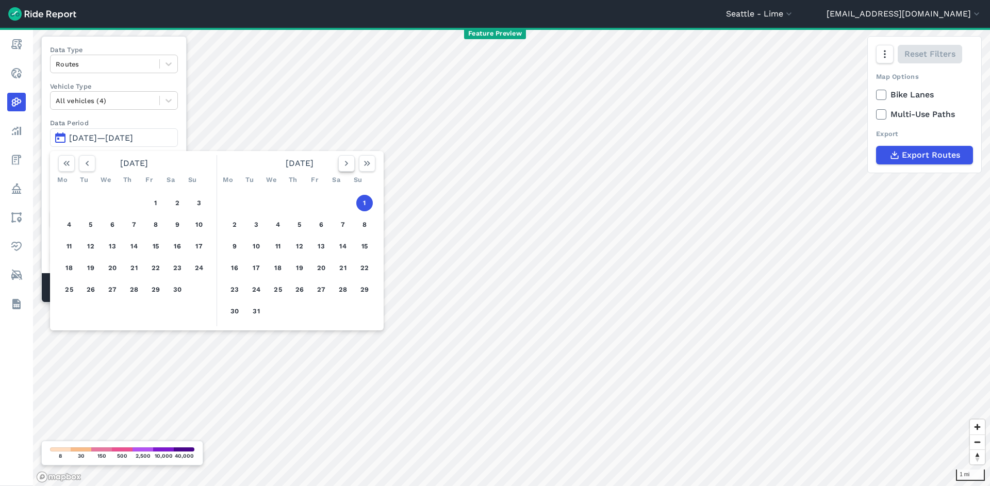
click at [343, 161] on icon "button" at bounding box center [346, 163] width 10 height 10
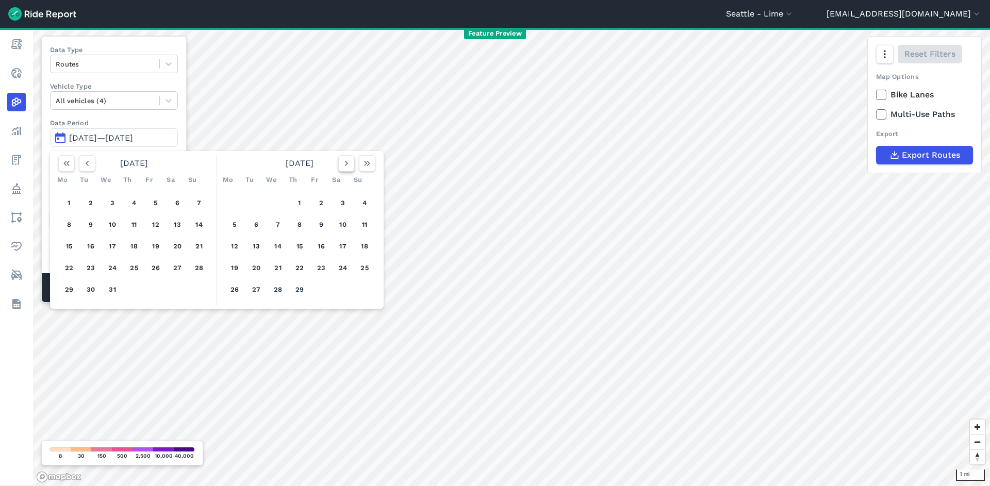
click at [343, 161] on icon "button" at bounding box center [346, 163] width 10 height 10
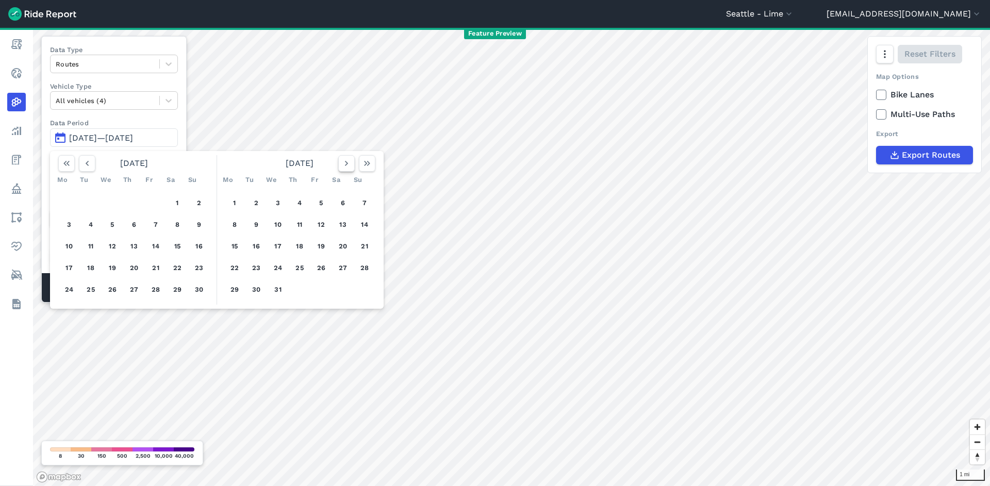
click at [343, 161] on icon "button" at bounding box center [346, 163] width 10 height 10
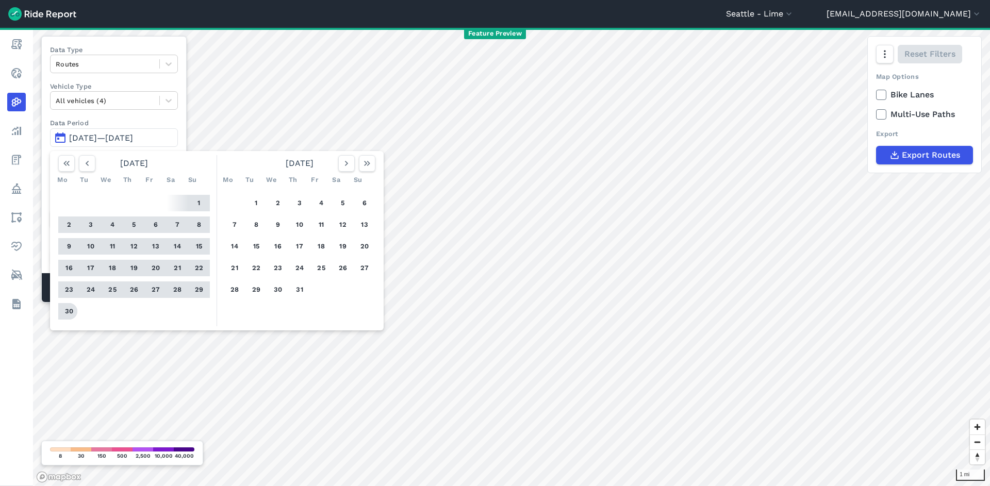
click at [73, 312] on button "30" at bounding box center [69, 311] width 17 height 17
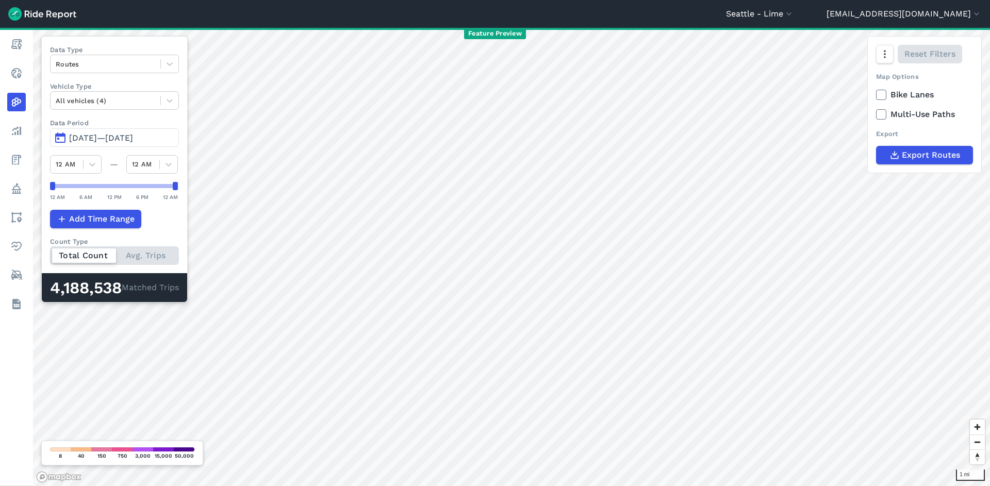
click at [133, 141] on span "Oct 1, 2023—Sep 30, 2024" at bounding box center [101, 138] width 64 height 10
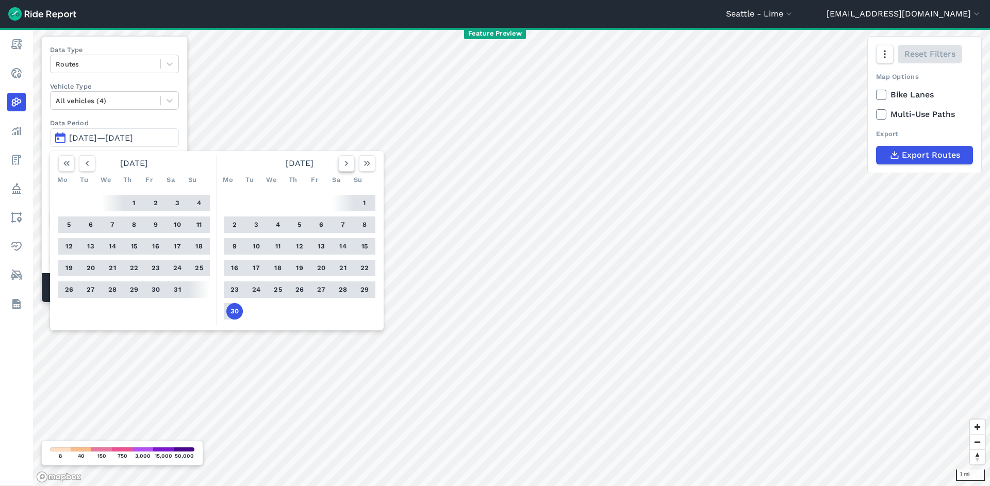
click at [346, 167] on icon "button" at bounding box center [346, 163] width 10 height 10
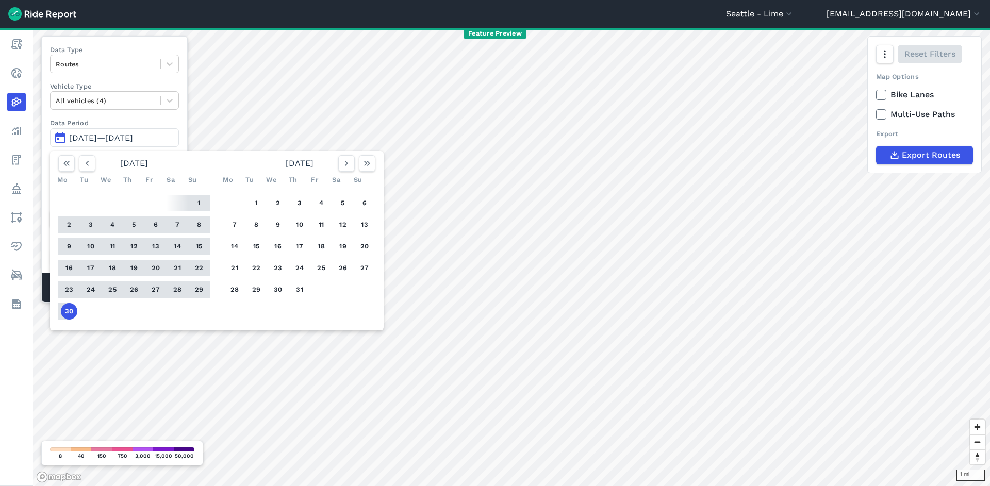
drag, startPoint x: 259, startPoint y: 203, endPoint x: 290, endPoint y: 192, distance: 33.0
click at [259, 203] on button "1" at bounding box center [256, 203] width 17 height 17
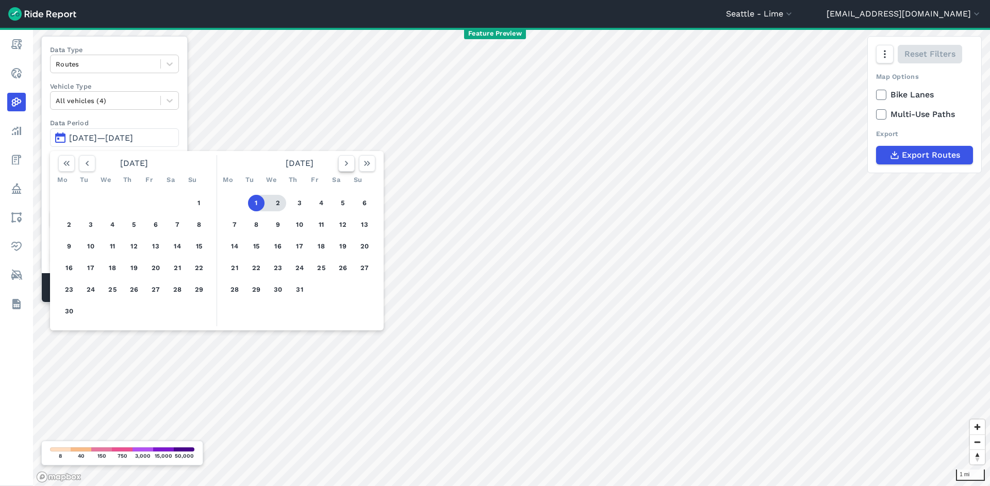
click at [342, 164] on icon "button" at bounding box center [346, 163] width 10 height 10
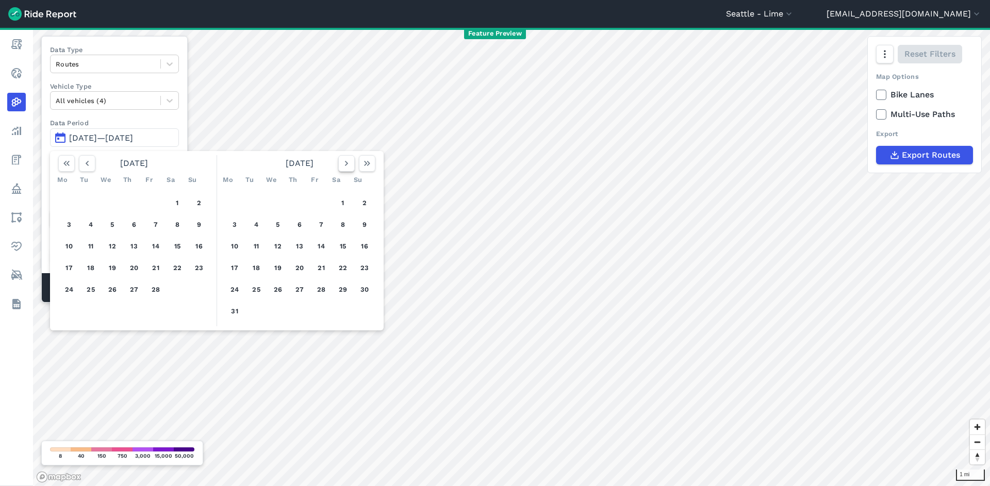
click at [342, 164] on icon "button" at bounding box center [346, 163] width 10 height 10
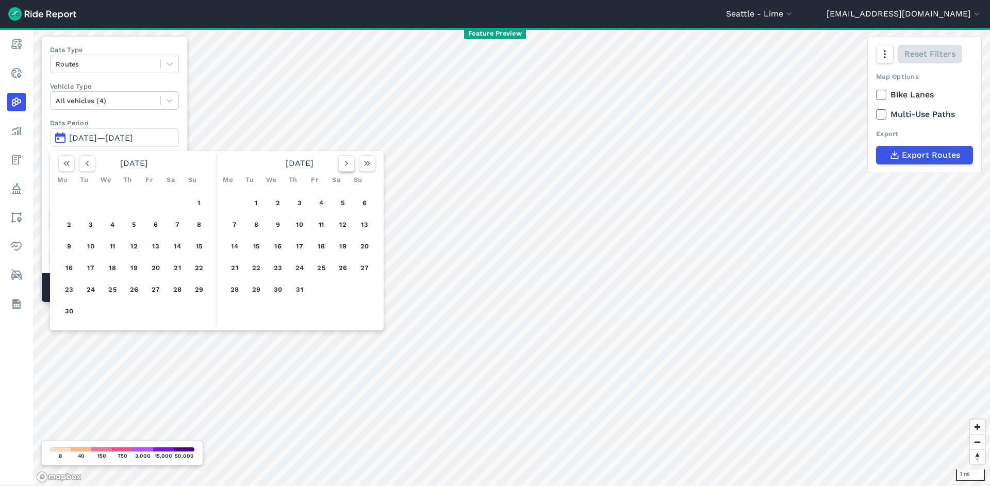
click at [342, 164] on icon "button" at bounding box center [346, 163] width 10 height 10
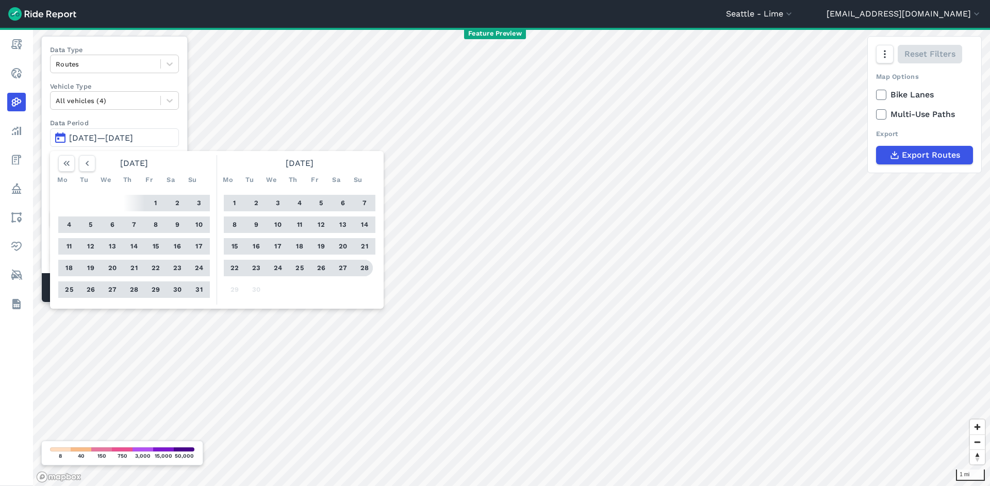
click at [366, 271] on button "28" at bounding box center [364, 268] width 17 height 17
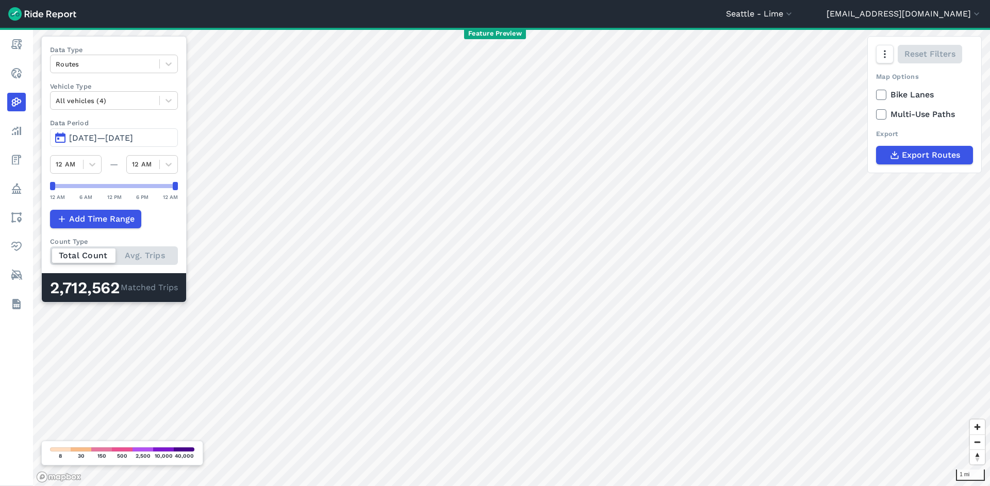
click at [133, 139] on span "Oct 1, 2024—Sep 28, 2025" at bounding box center [101, 138] width 64 height 10
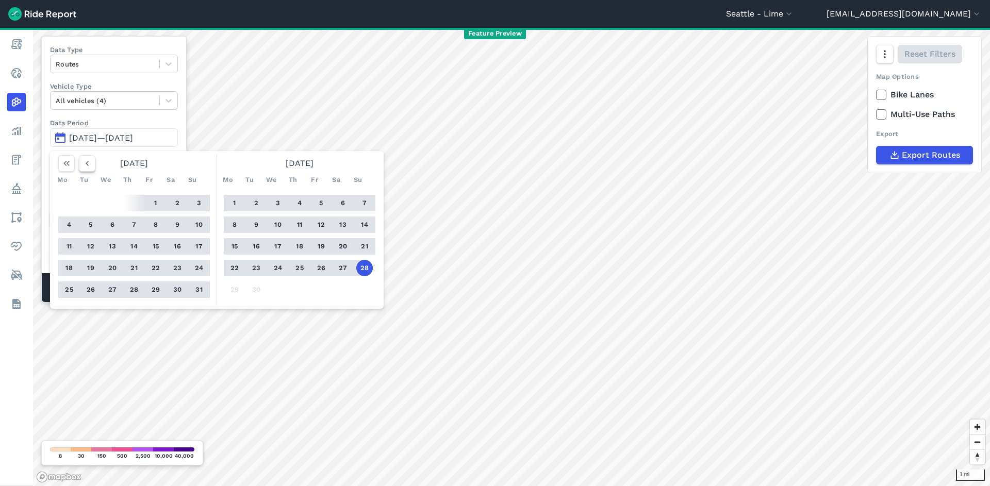
click at [89, 164] on icon "button" at bounding box center [87, 163] width 10 height 10
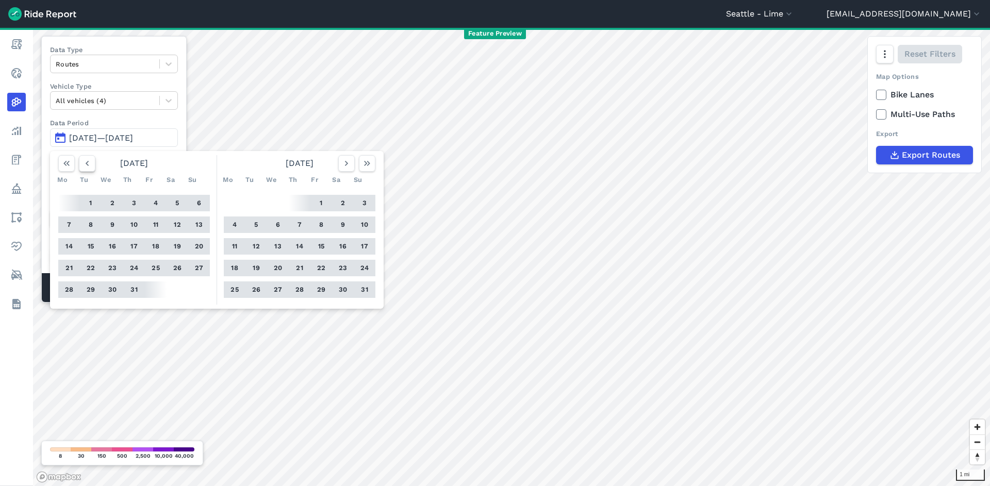
click at [89, 164] on icon "button" at bounding box center [87, 163] width 10 height 10
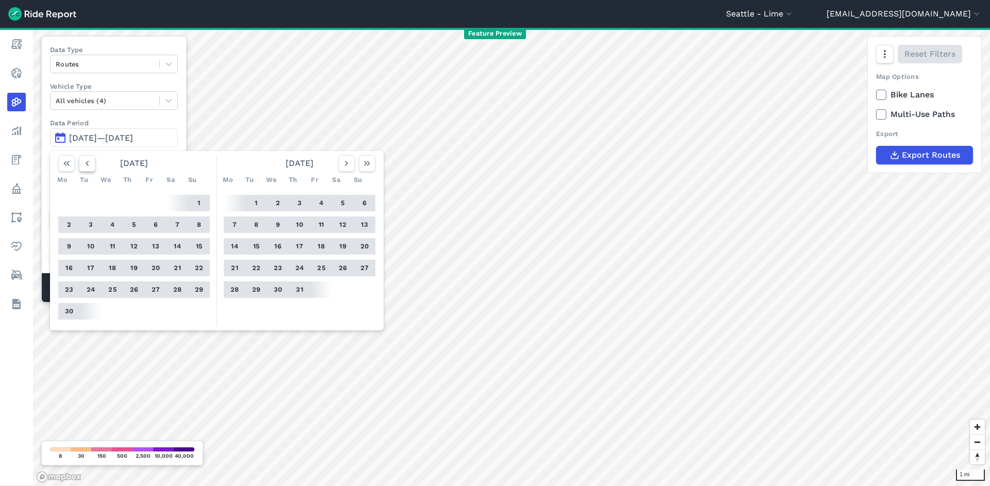
click at [89, 164] on icon "button" at bounding box center [87, 163] width 10 height 10
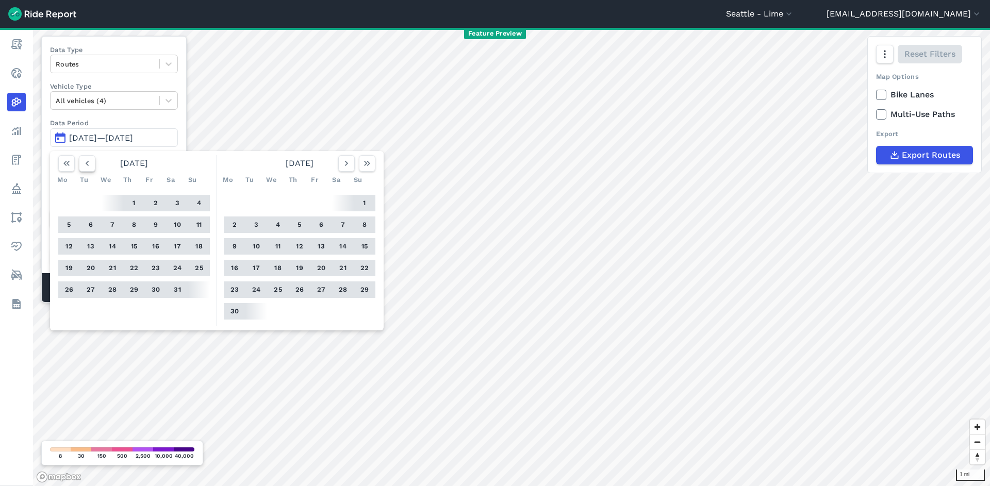
click at [89, 163] on icon "button" at bounding box center [87, 163] width 10 height 10
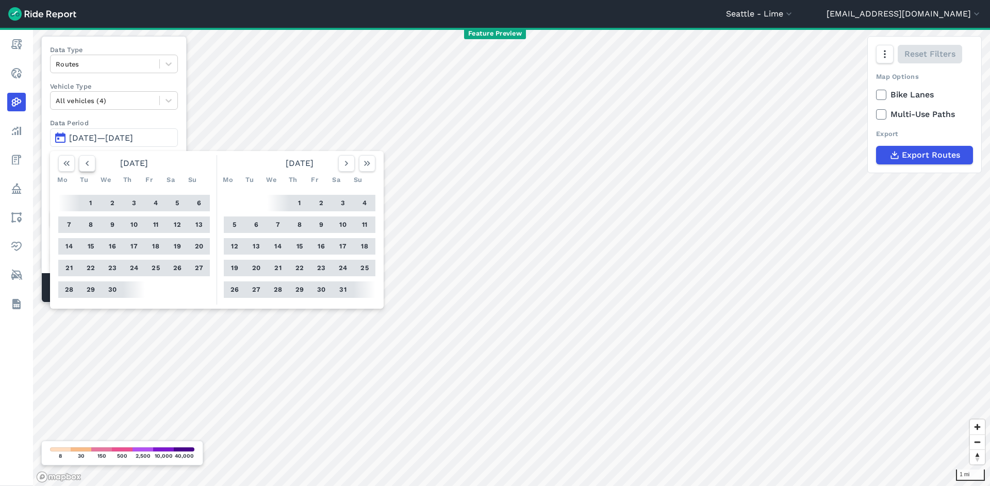
click at [89, 163] on icon "button" at bounding box center [87, 163] width 10 height 10
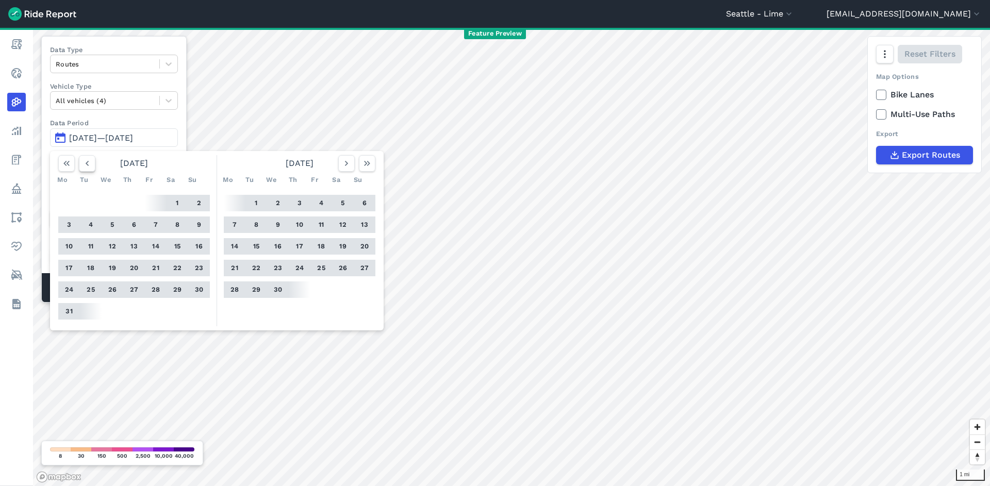
click at [89, 163] on icon "button" at bounding box center [87, 163] width 10 height 10
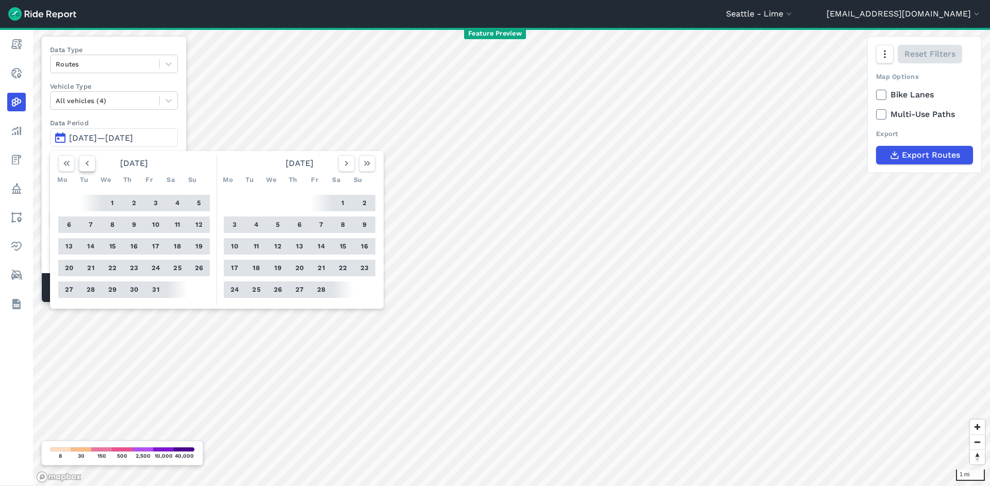
click at [89, 163] on icon "button" at bounding box center [87, 163] width 10 height 10
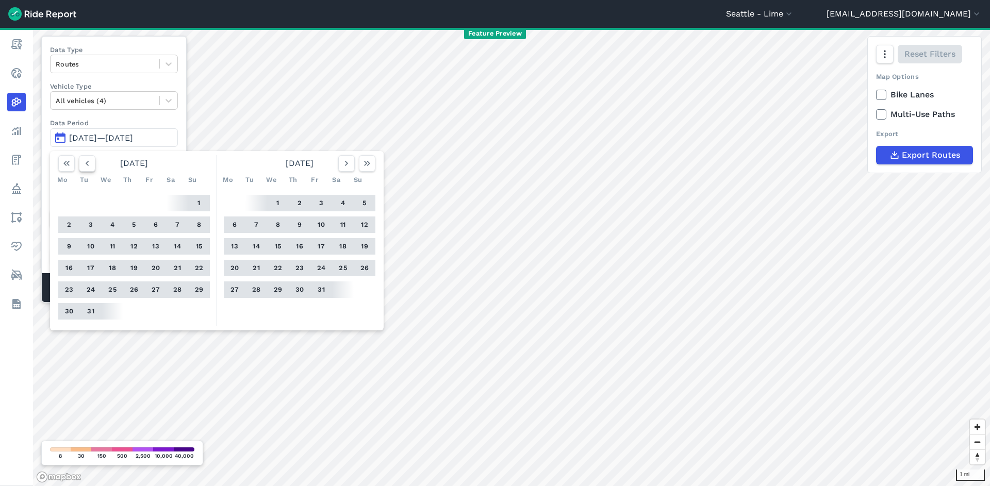
click at [89, 163] on icon "button" at bounding box center [87, 163] width 10 height 10
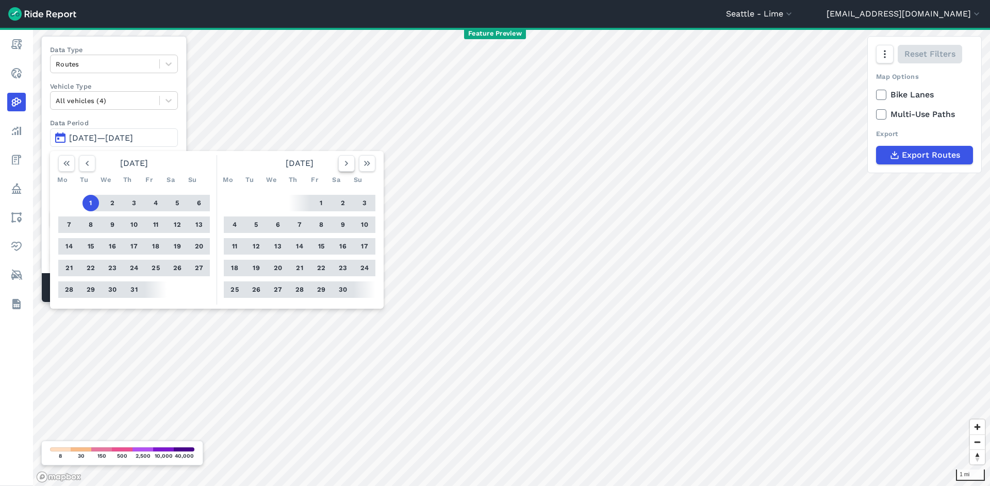
click at [348, 161] on icon "button" at bounding box center [346, 163] width 10 height 10
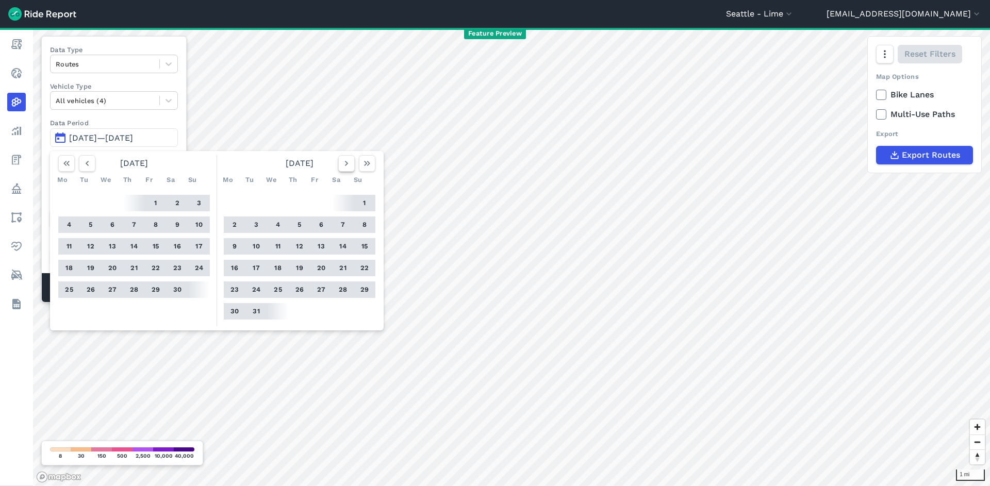
click at [348, 161] on icon "button" at bounding box center [346, 163] width 10 height 10
click at [177, 202] on button "1" at bounding box center [177, 203] width 17 height 17
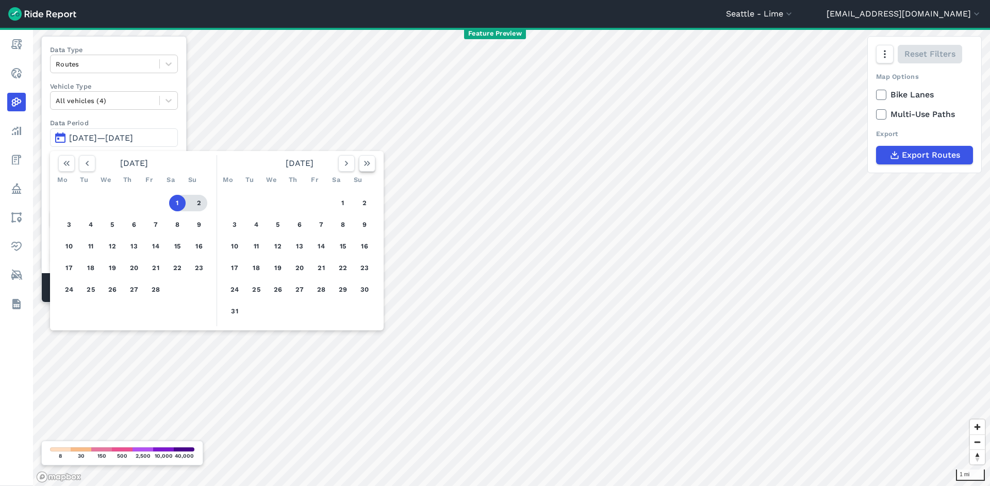
click at [369, 162] on icon "button" at bounding box center [367, 163] width 10 height 10
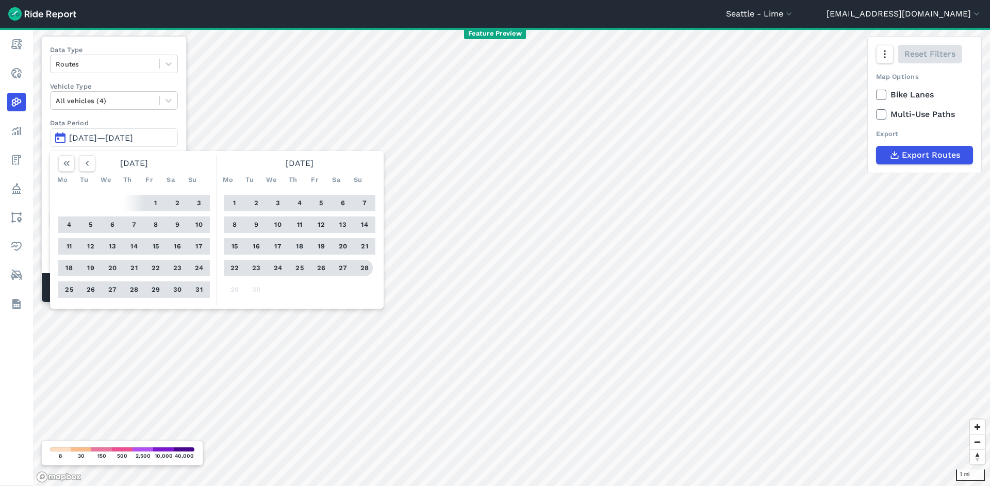
click at [364, 266] on button "28" at bounding box center [364, 268] width 17 height 17
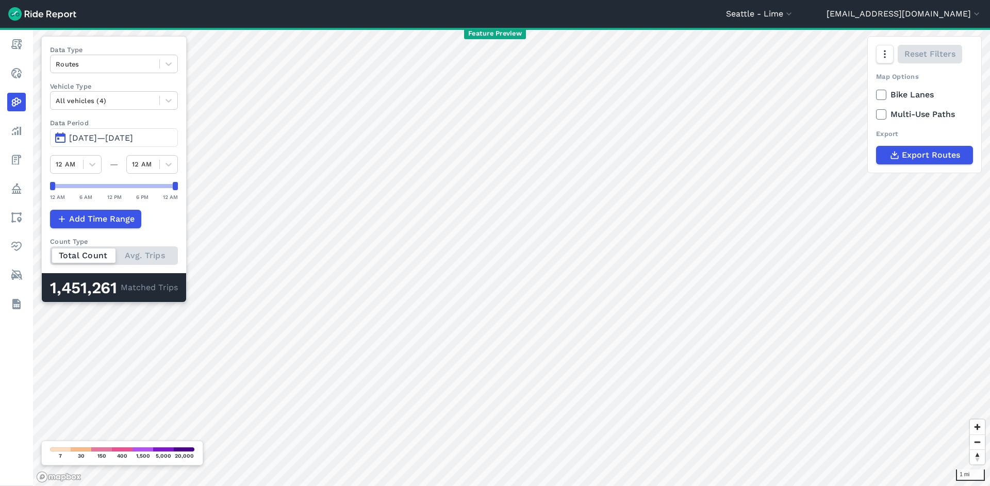
click at [123, 138] on span "Feb 1, 2025—Sep 28, 2025" at bounding box center [101, 138] width 64 height 10
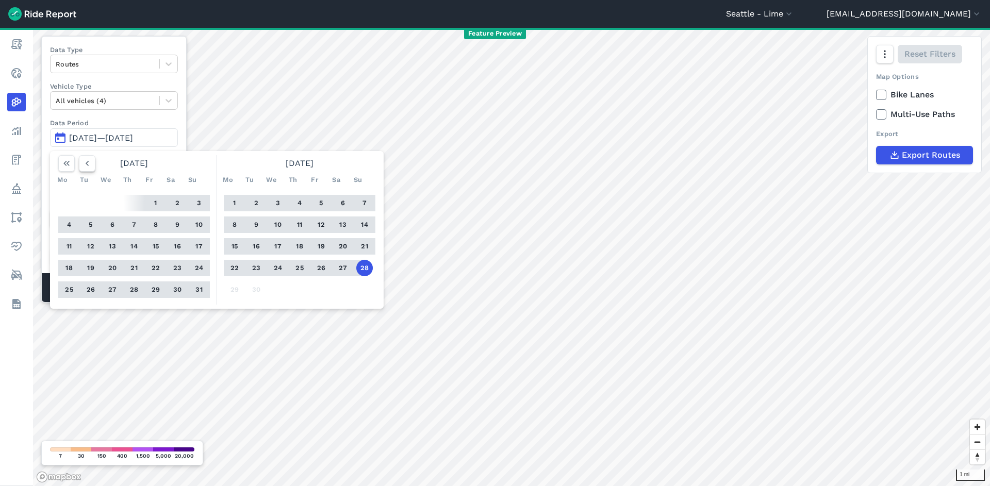
click at [87, 167] on icon "button" at bounding box center [87, 163] width 10 height 10
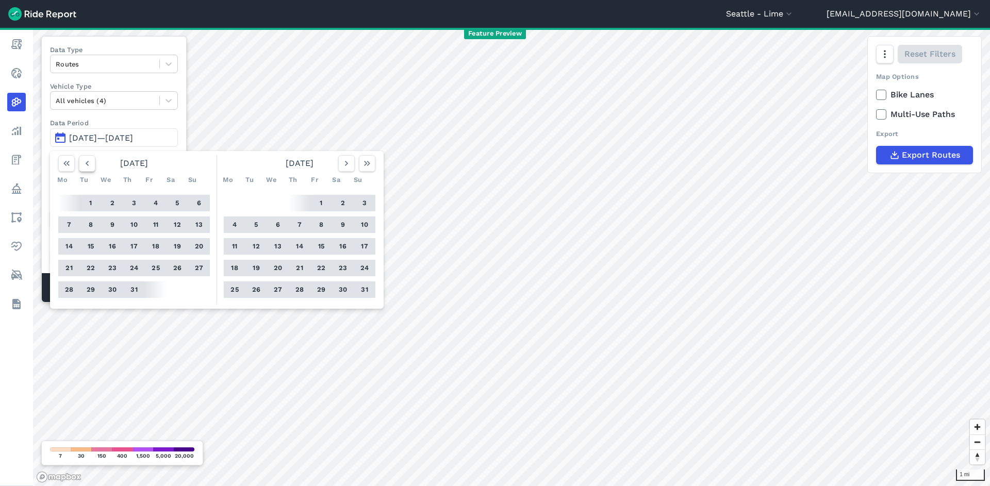
click at [87, 167] on icon "button" at bounding box center [87, 163] width 10 height 10
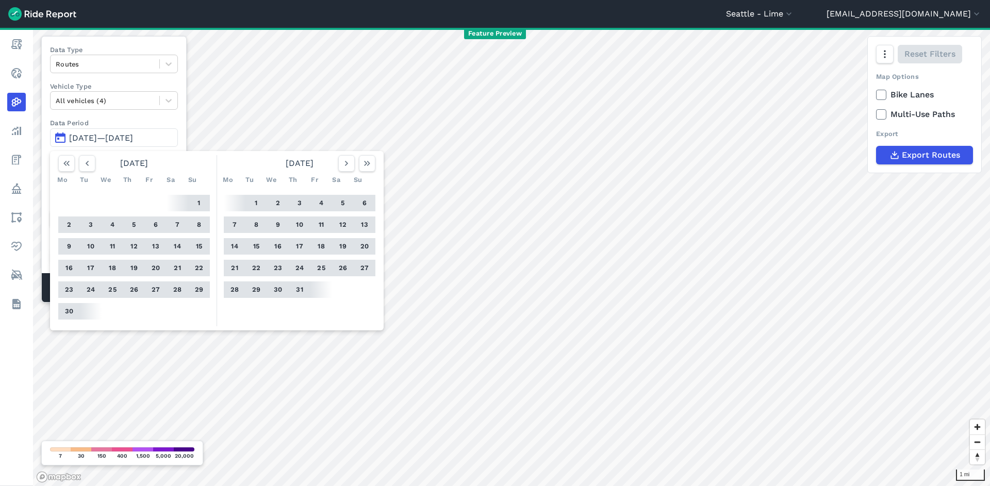
drag, startPoint x: 195, startPoint y: 198, endPoint x: 204, endPoint y: 199, distance: 9.3
click at [195, 198] on button "1" at bounding box center [199, 203] width 17 height 17
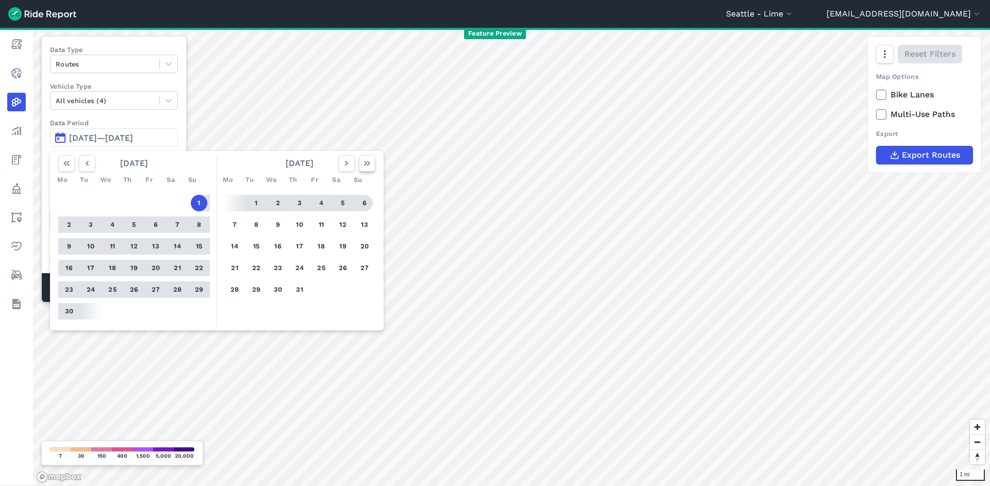
click at [359, 166] on button "button" at bounding box center [367, 163] width 17 height 17
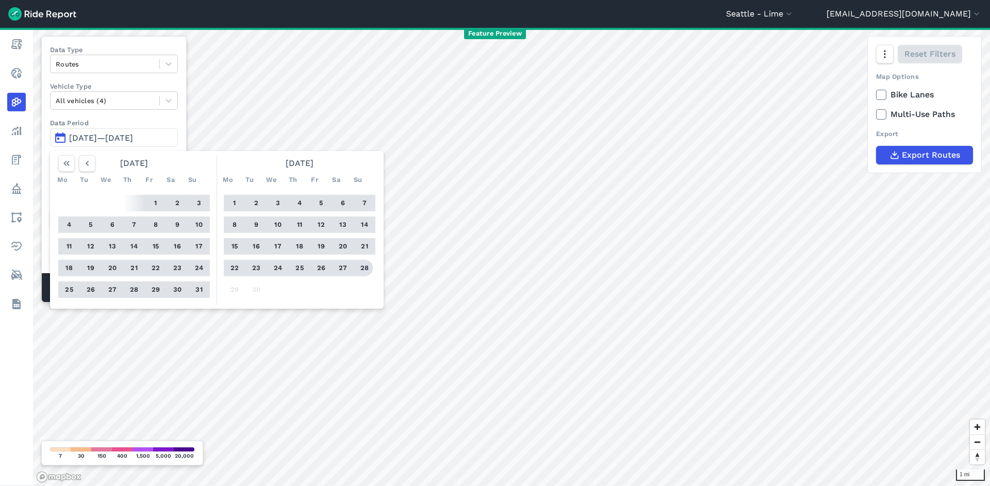
click at [369, 269] on button "28" at bounding box center [364, 268] width 17 height 17
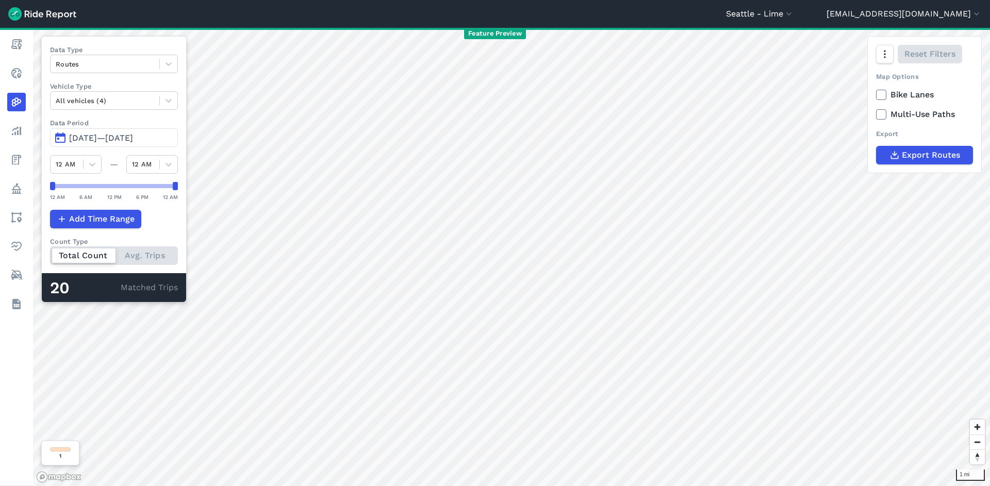
click at [133, 138] on span "Jun 1, 2025—Sep 28, 2025" at bounding box center [101, 138] width 64 height 10
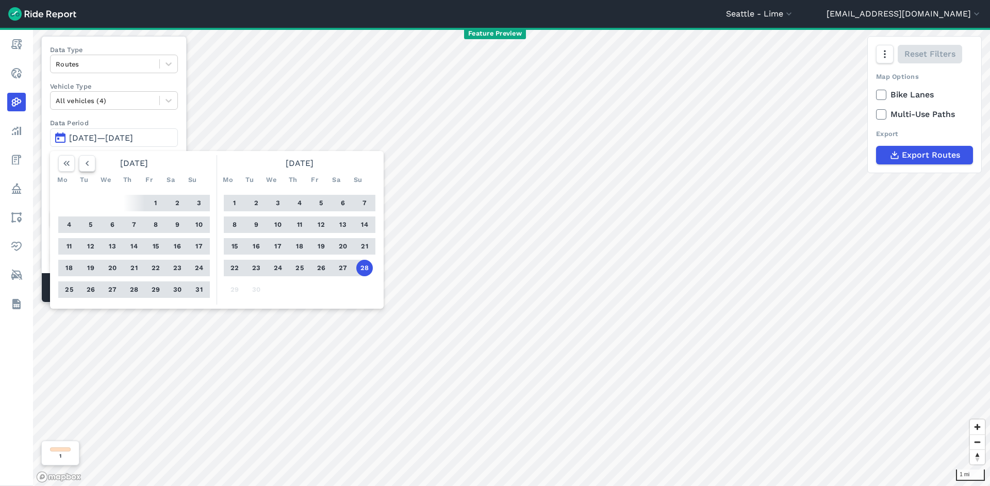
click at [86, 165] on icon "button" at bounding box center [87, 163] width 10 height 10
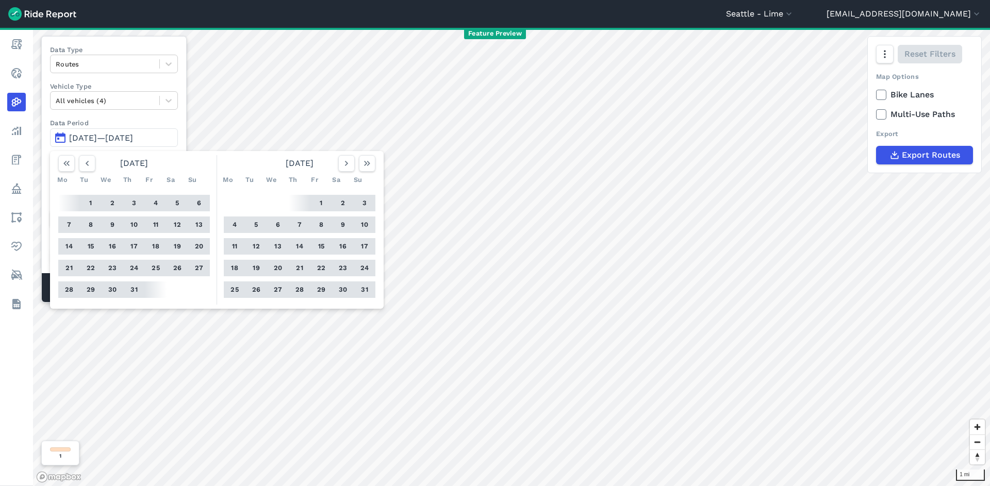
click at [96, 203] on button "1" at bounding box center [91, 203] width 17 height 17
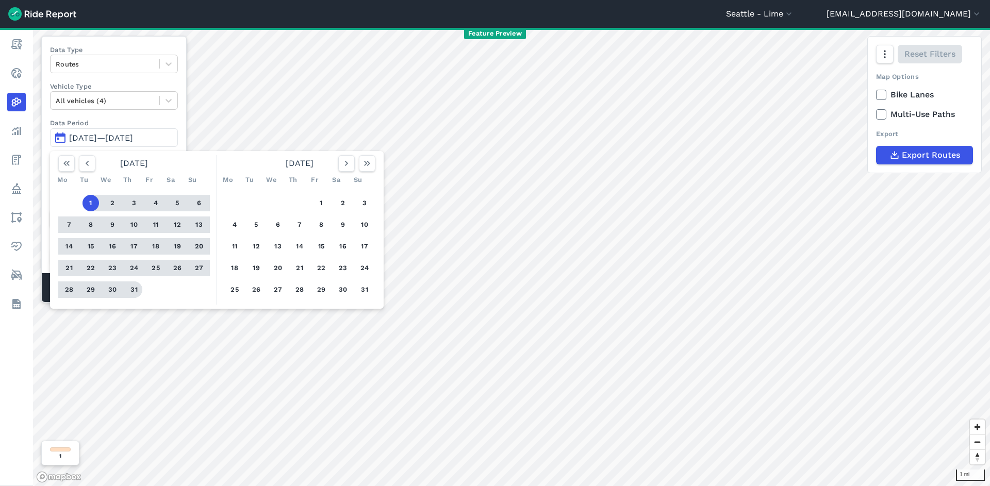
click at [133, 291] on button "31" at bounding box center [134, 290] width 17 height 17
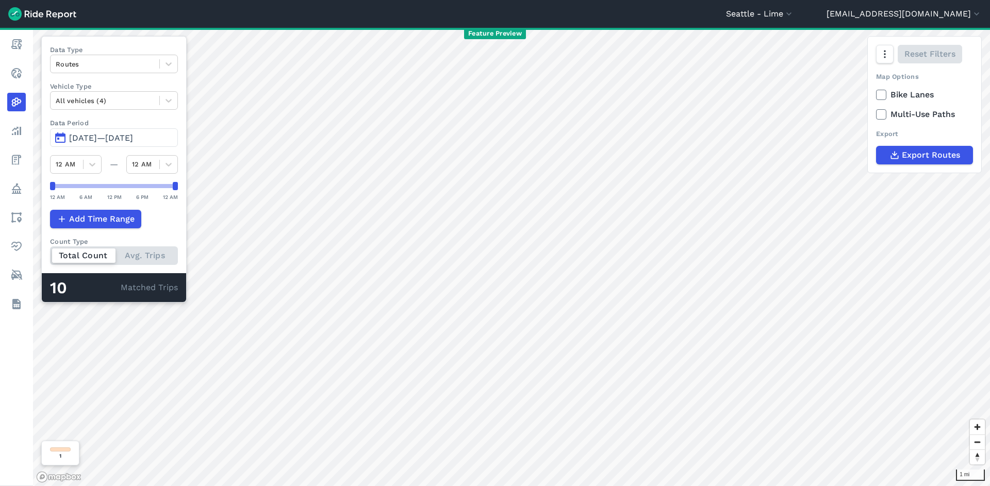
click at [107, 144] on button "Jul 1, 2025—Jul 31, 2025" at bounding box center [114, 137] width 128 height 19
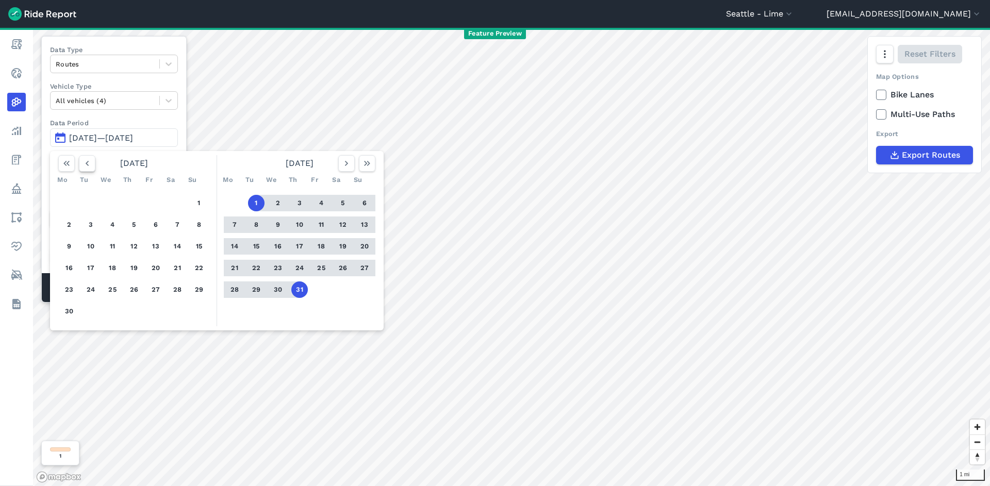
click at [88, 167] on icon "button" at bounding box center [87, 163] width 10 height 10
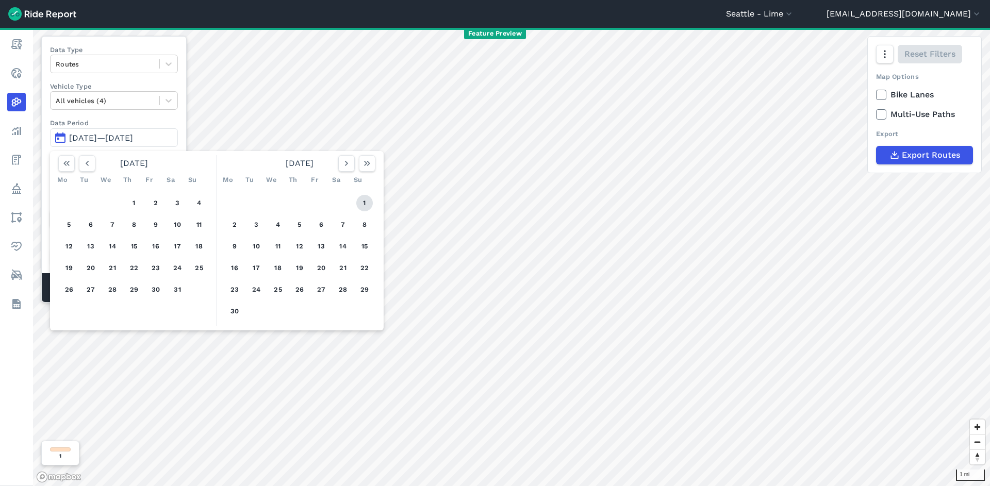
click at [361, 203] on button "1" at bounding box center [364, 203] width 17 height 17
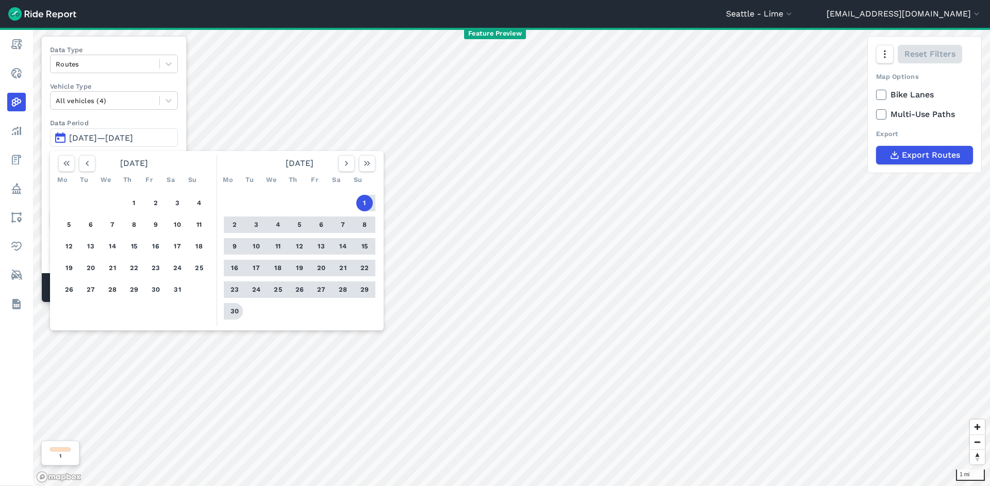
click at [236, 310] on button "30" at bounding box center [234, 311] width 17 height 17
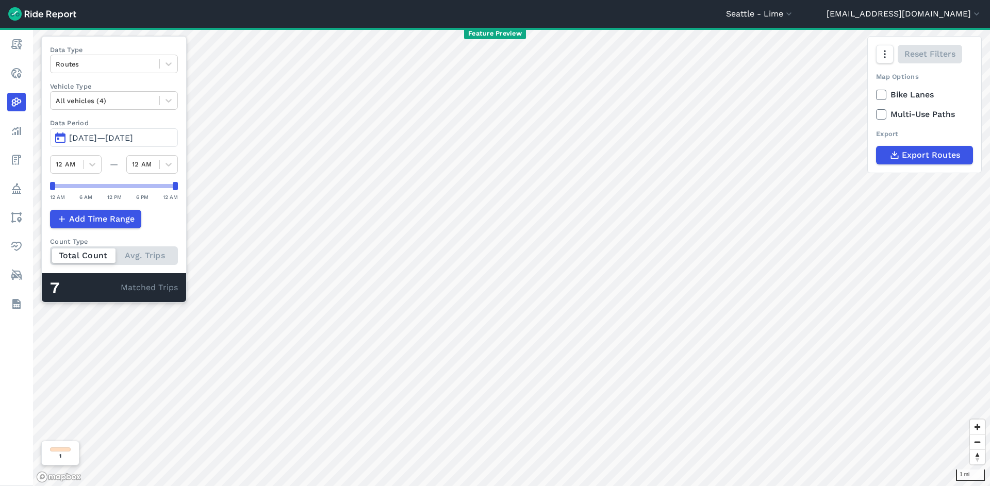
click at [133, 143] on span "Jun 1, 2025—Jun 30, 2025" at bounding box center [101, 138] width 64 height 10
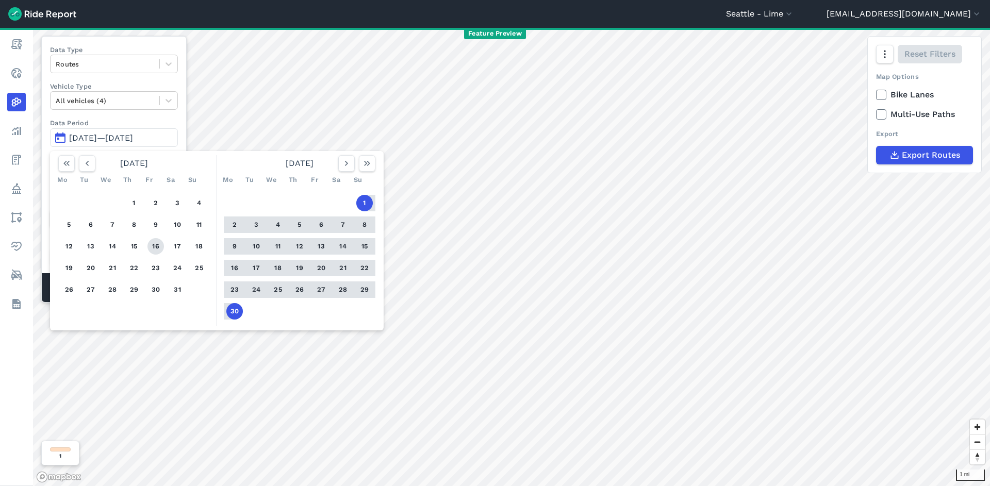
drag, startPoint x: 138, startPoint y: 202, endPoint x: 155, endPoint y: 248, distance: 48.5
click at [138, 203] on button "1" at bounding box center [134, 203] width 17 height 17
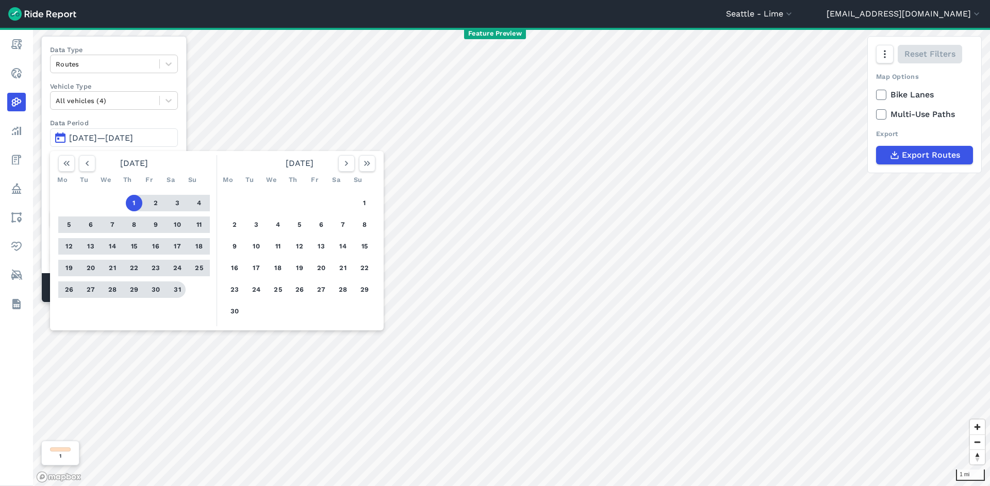
click at [176, 285] on button "31" at bounding box center [177, 290] width 17 height 17
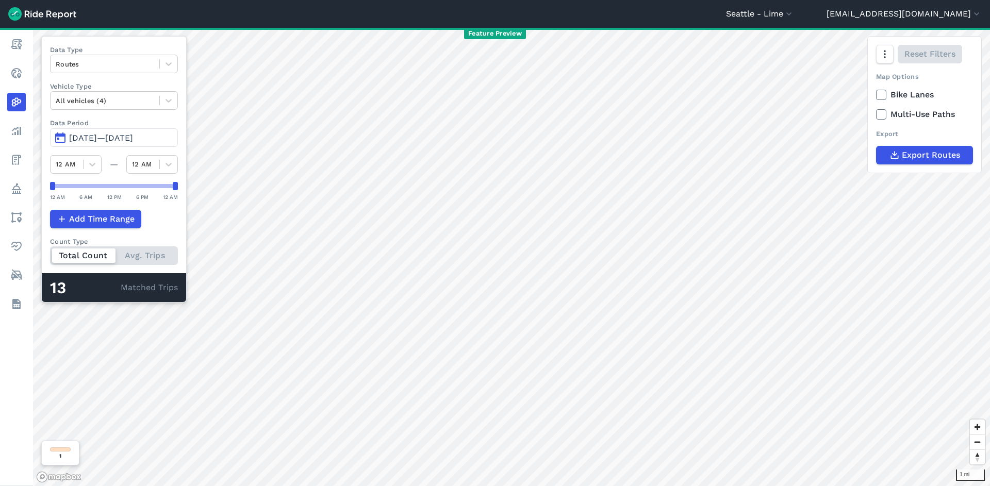
click at [133, 136] on span "May 1, 2025—May 31, 2025" at bounding box center [101, 138] width 64 height 10
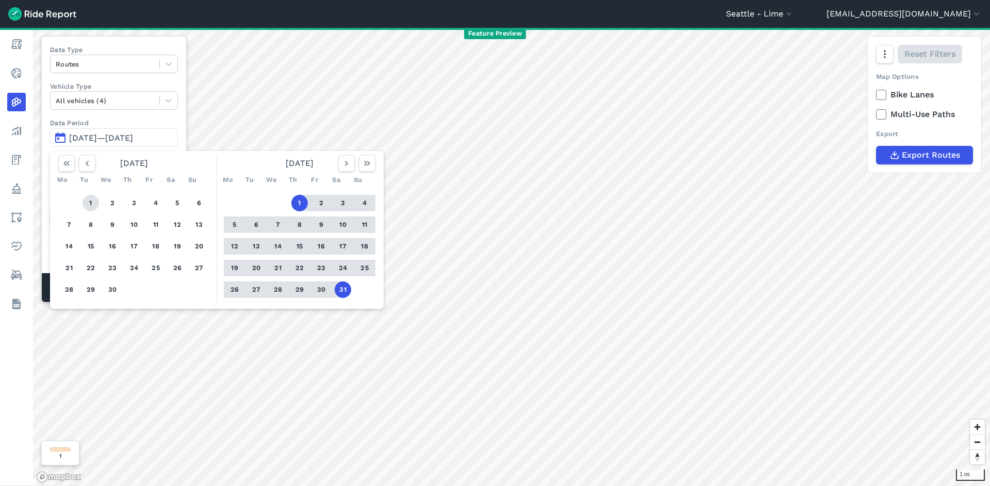
drag, startPoint x: 93, startPoint y: 191, endPoint x: 95, endPoint y: 199, distance: 8.5
click at [95, 195] on div "1 2 3 4 5 6 7 8 9 10 11 12 13 14 15 16 17 18 19 20 21 22 23 24 25 26 27 28 29 30" at bounding box center [134, 246] width 160 height 117
click at [96, 200] on button "1" at bounding box center [91, 203] width 17 height 17
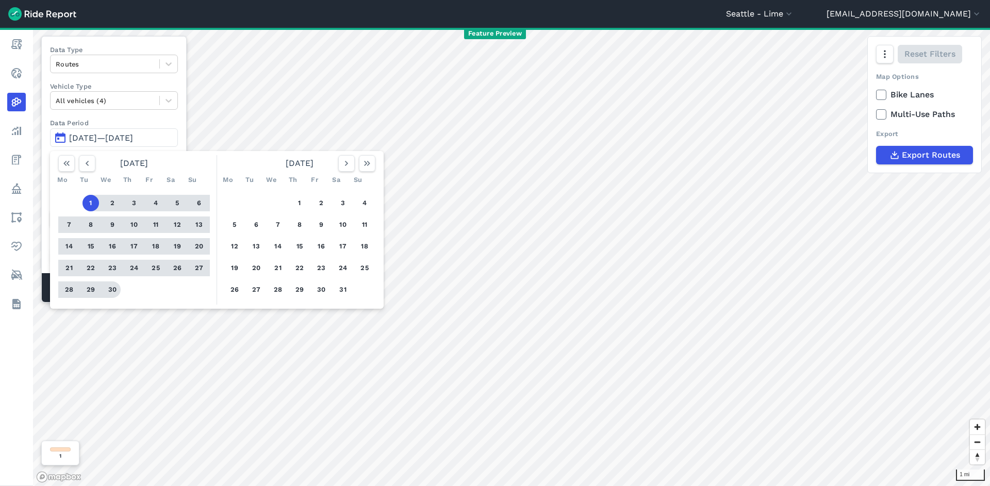
click at [119, 287] on button "30" at bounding box center [112, 290] width 17 height 17
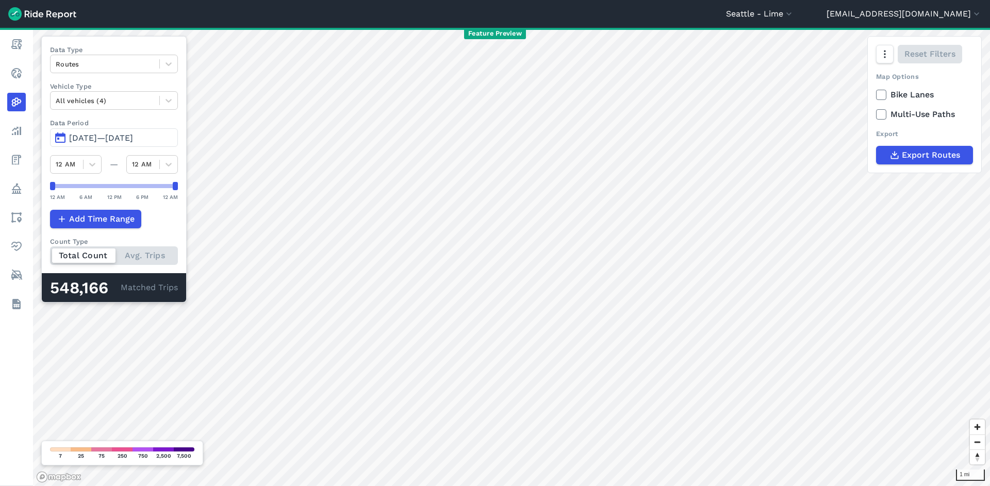
click at [112, 136] on span "Apr 1, 2025—Apr 30, 2025" at bounding box center [101, 138] width 64 height 10
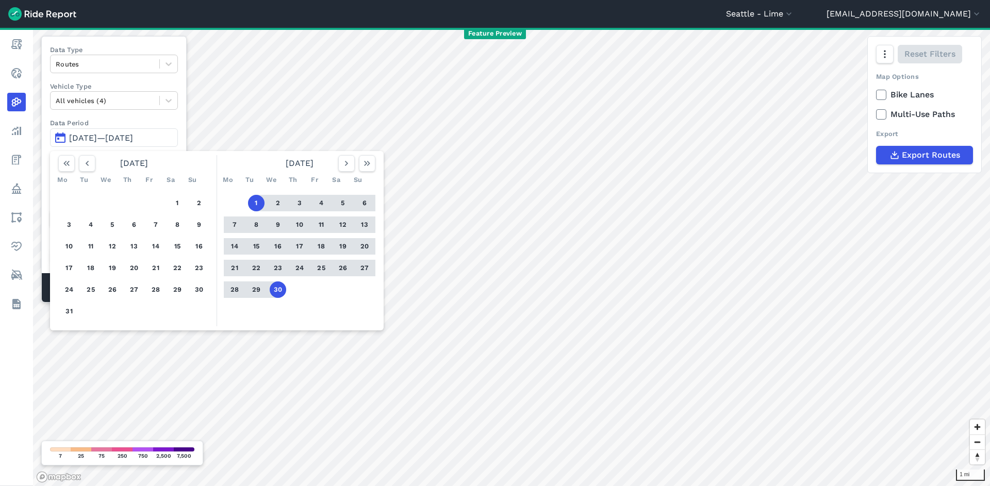
click at [278, 293] on button "30" at bounding box center [278, 290] width 17 height 17
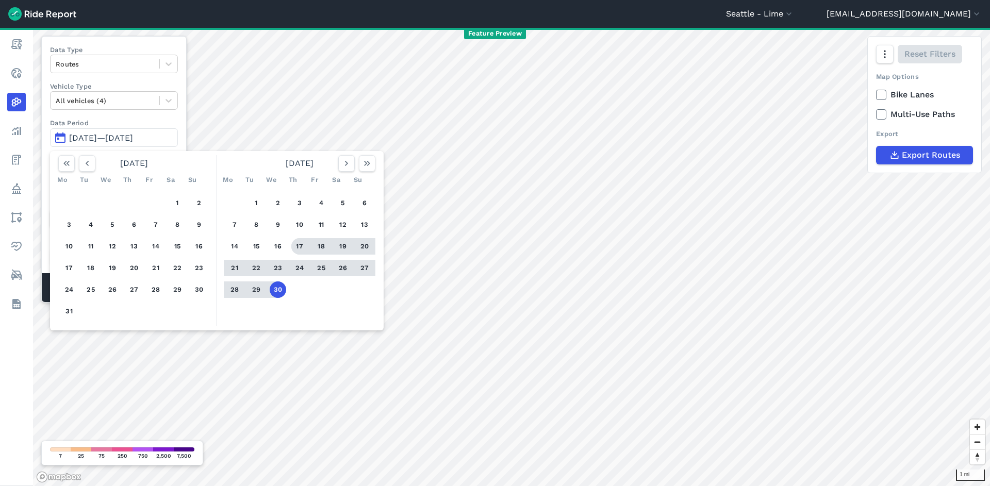
click at [302, 244] on button "17" at bounding box center [299, 246] width 17 height 17
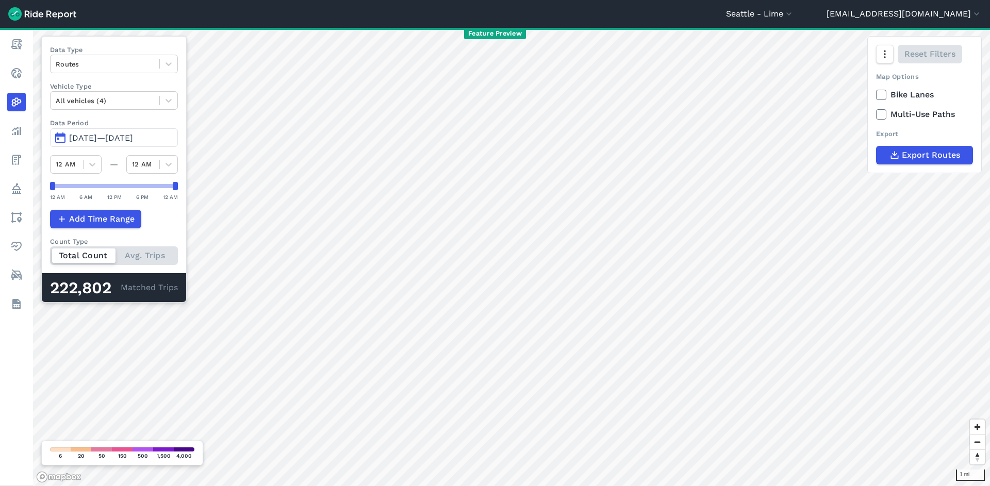
click at [133, 143] on span "Apr 17, 2025—Apr 30, 2025" at bounding box center [101, 138] width 64 height 10
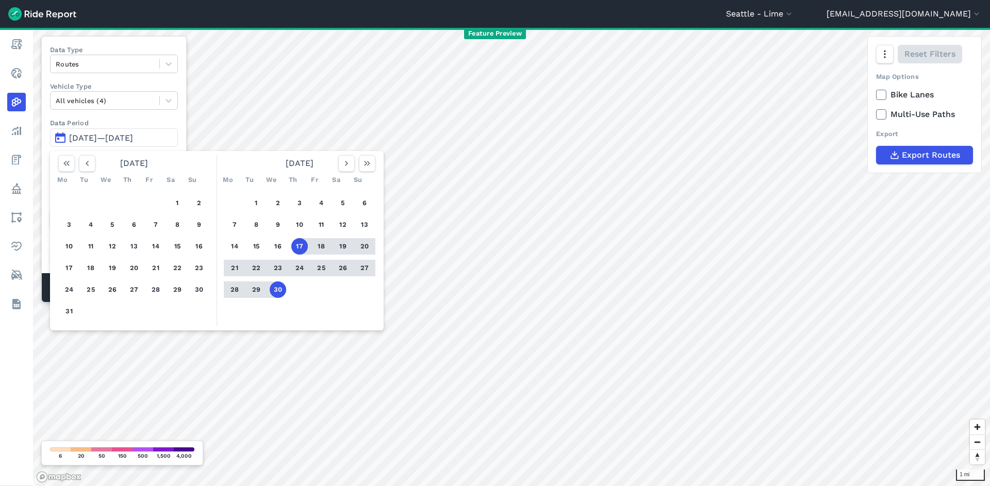
click at [280, 293] on button "30" at bounding box center [278, 290] width 17 height 17
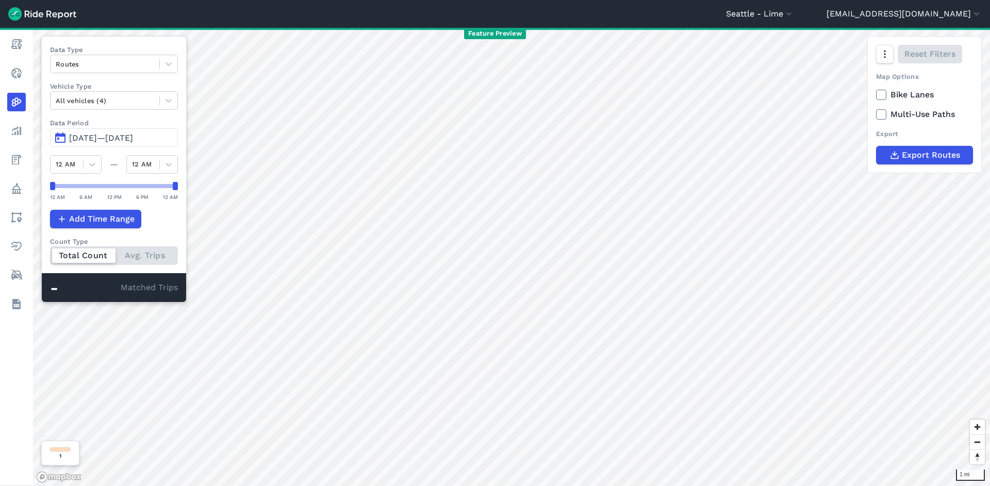
click at [95, 140] on span "Apr 30, 2025—Apr 30, 2025" at bounding box center [101, 138] width 64 height 10
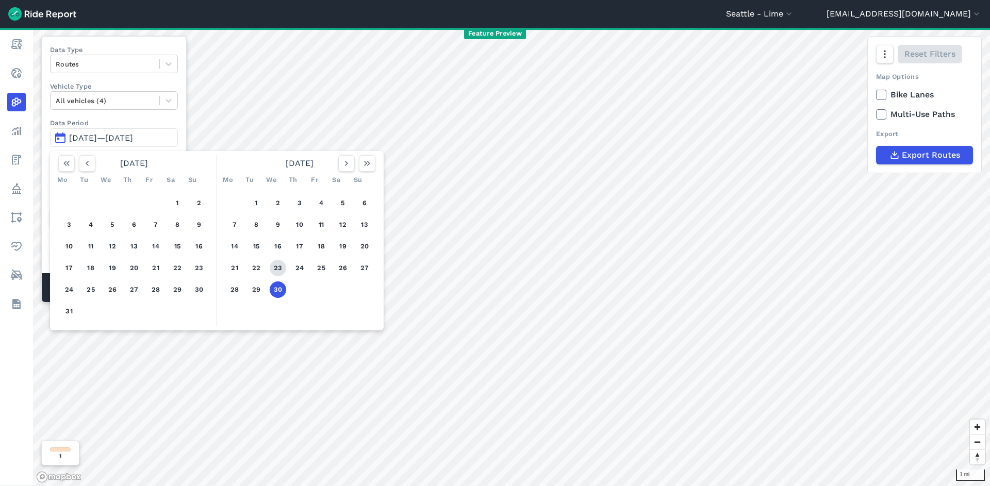
click at [276, 271] on button "23" at bounding box center [278, 268] width 17 height 17
click at [281, 290] on button "30" at bounding box center [278, 290] width 17 height 17
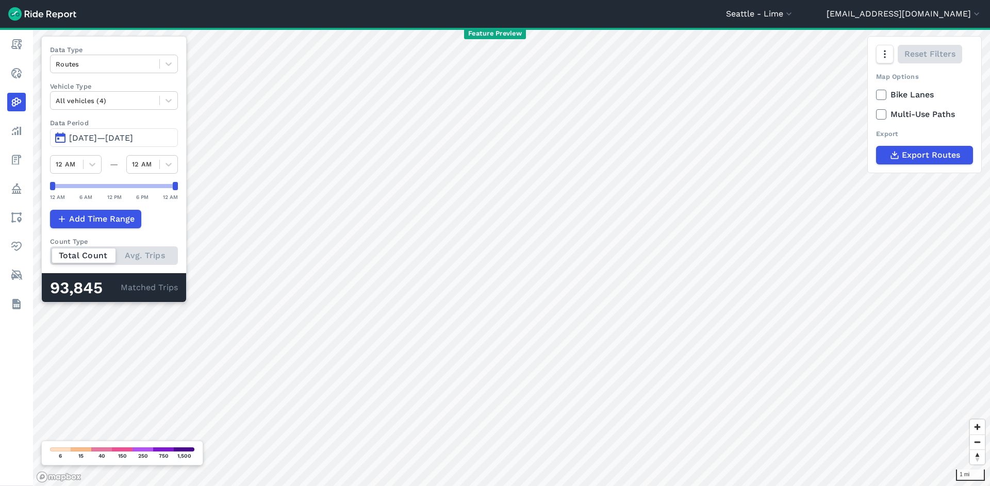
click at [127, 134] on span "Apr 23, 2025—Apr 30, 2025" at bounding box center [101, 138] width 64 height 10
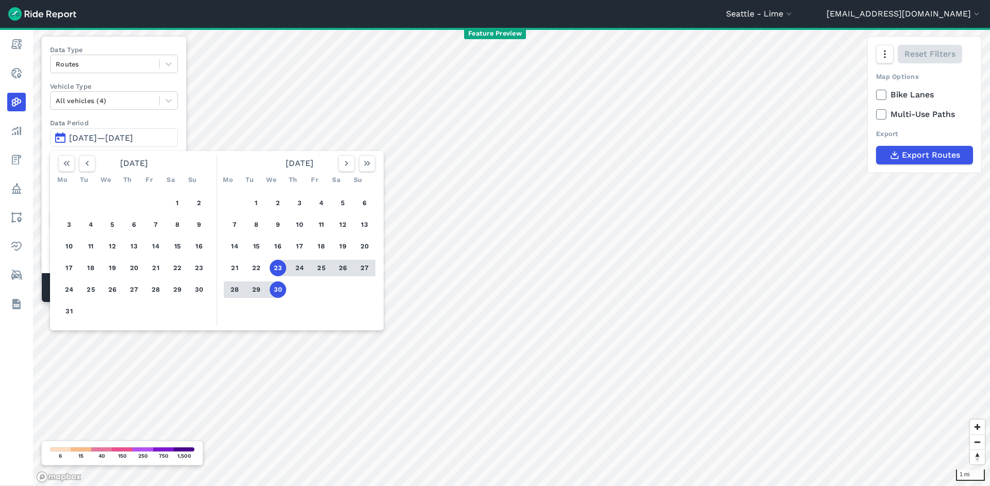
click at [342, 269] on button "26" at bounding box center [343, 268] width 17 height 17
click at [280, 285] on button "30" at bounding box center [278, 290] width 17 height 17
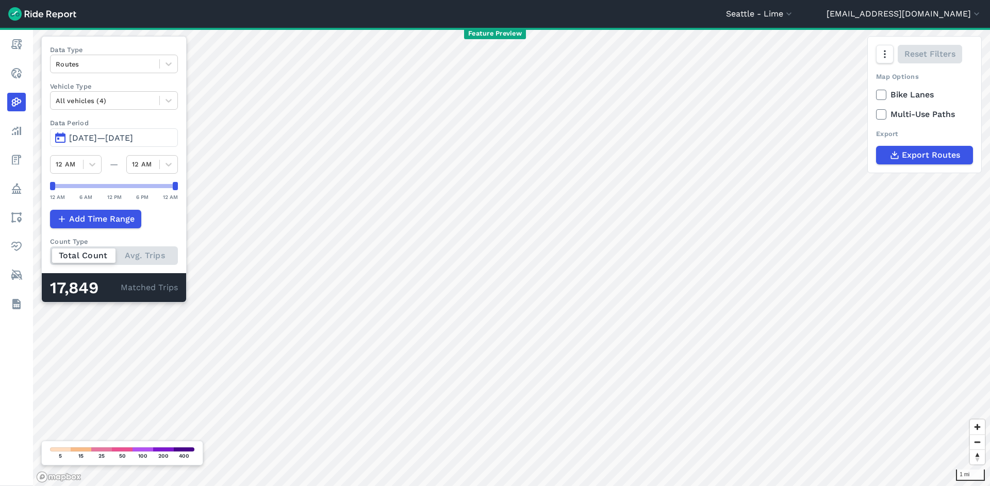
click at [133, 137] on span "Apr 26, 2025—Apr 30, 2025" at bounding box center [101, 138] width 64 height 10
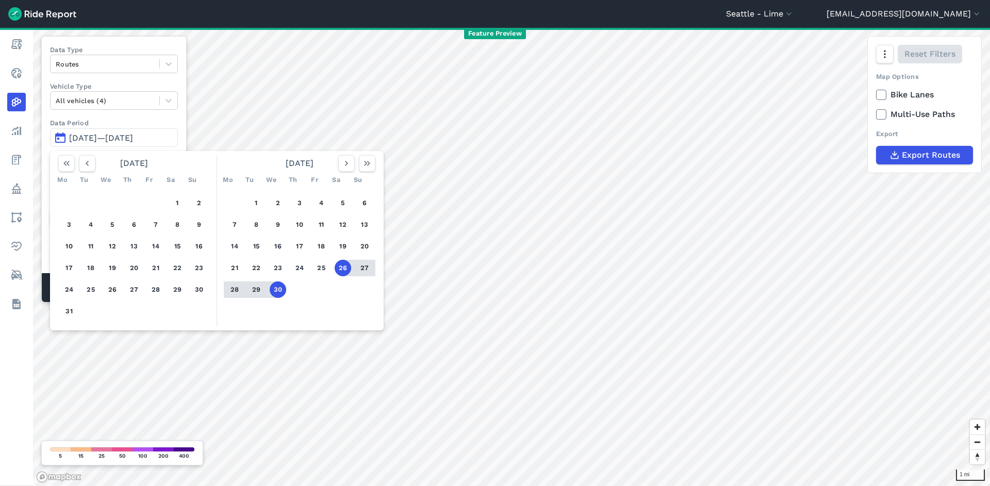
click at [362, 269] on button "27" at bounding box center [364, 268] width 17 height 17
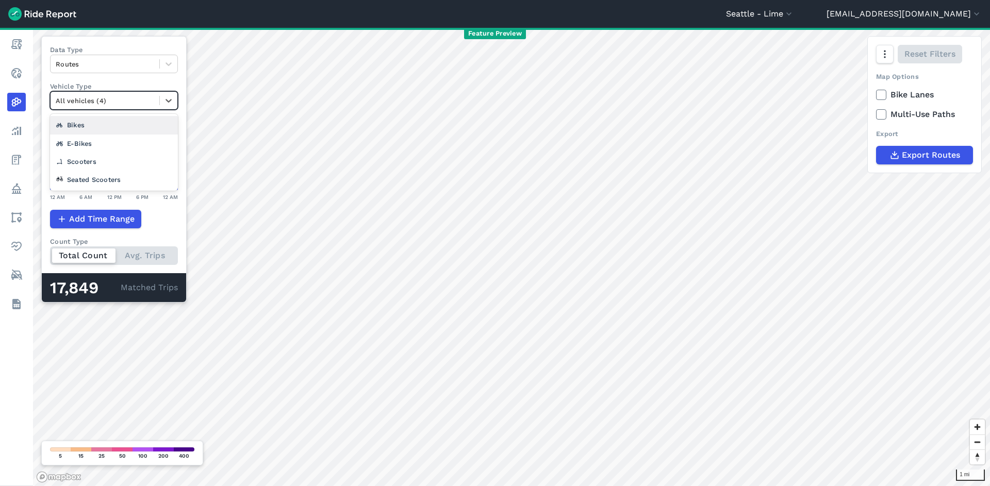
click at [154, 96] on div at bounding box center [105, 101] width 98 height 12
click at [153, 138] on div "E-Bikes" at bounding box center [114, 144] width 128 height 18
click at [160, 104] on span at bounding box center [159, 100] width 1 height 9
click at [125, 184] on div "Seated Scooters" at bounding box center [114, 180] width 128 height 18
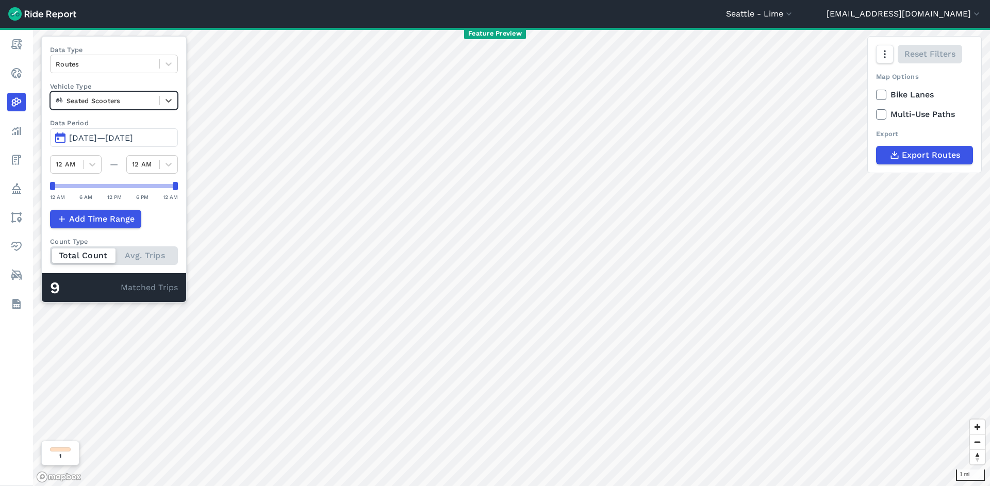
click at [150, 92] on div "Seated Scooters" at bounding box center [114, 100] width 128 height 19
click at [125, 177] on div "Scooters" at bounding box center [114, 180] width 128 height 18
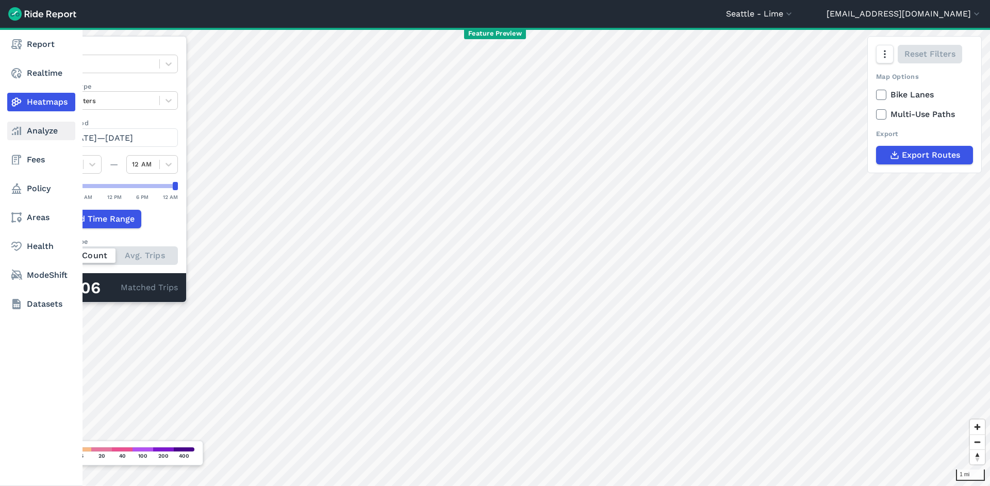
click at [16, 130] on icon at bounding box center [16, 131] width 12 height 12
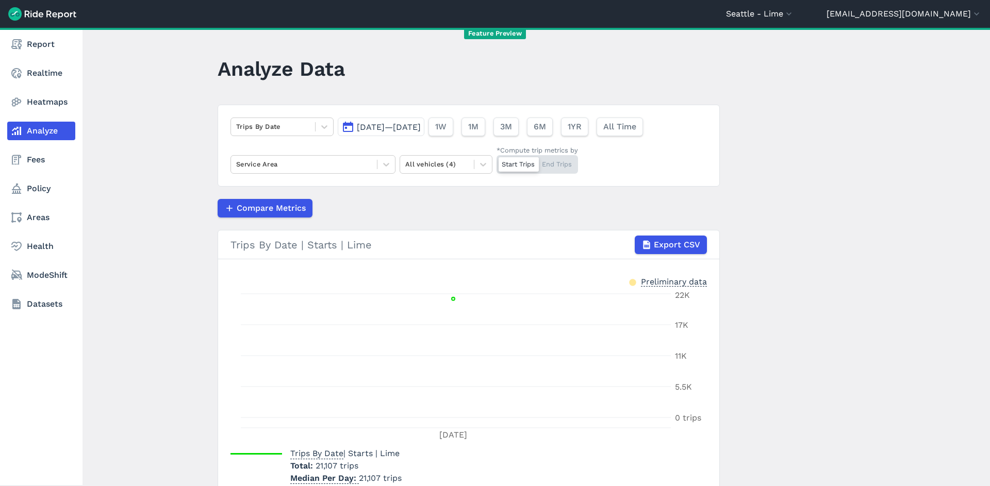
click at [53, 105] on link "Heatmaps" at bounding box center [41, 102] width 68 height 19
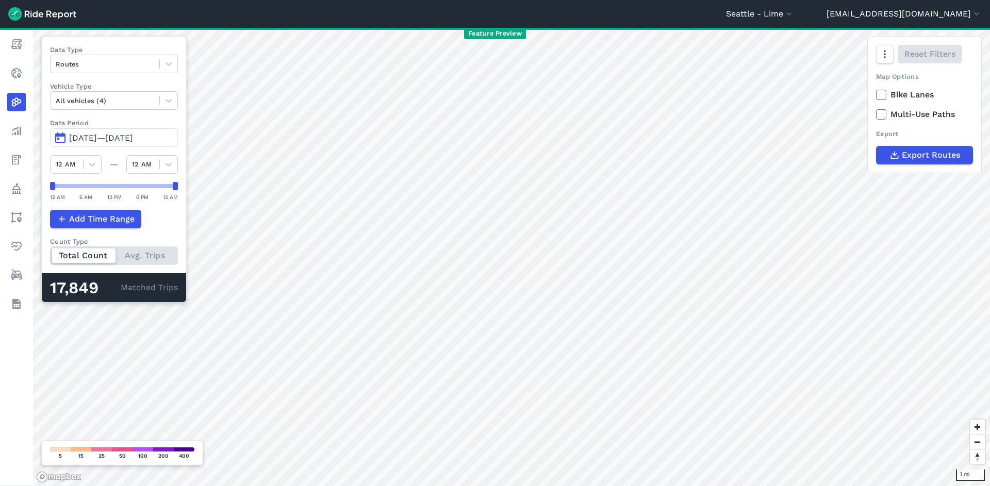
click at [145, 129] on button "Apr 27, 2025—Apr 27, 2025" at bounding box center [114, 137] width 128 height 19
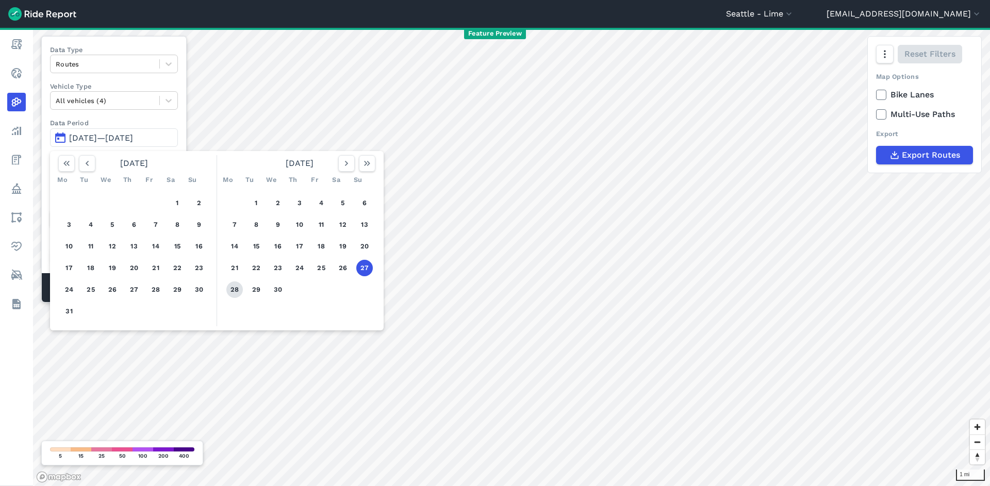
click at [239, 290] on button "28" at bounding box center [234, 290] width 17 height 17
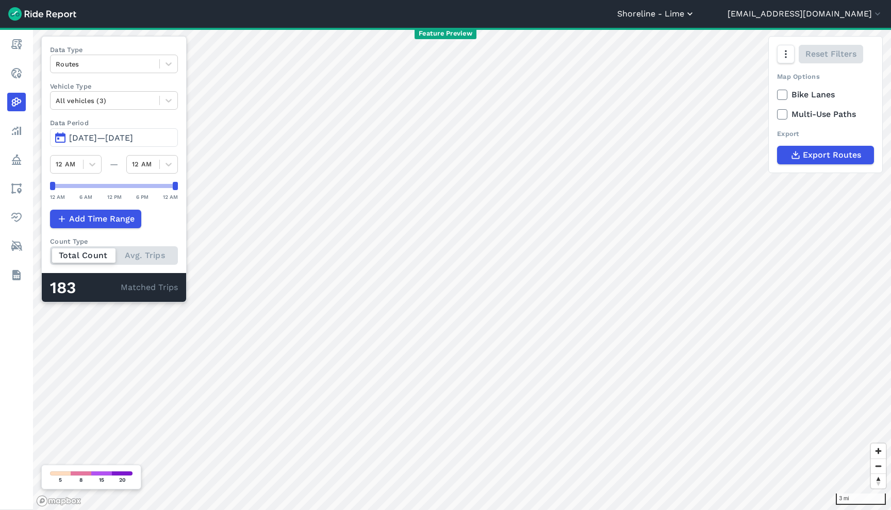
click at [695, 18] on button "Shoreline - Lime" at bounding box center [656, 14] width 78 height 12
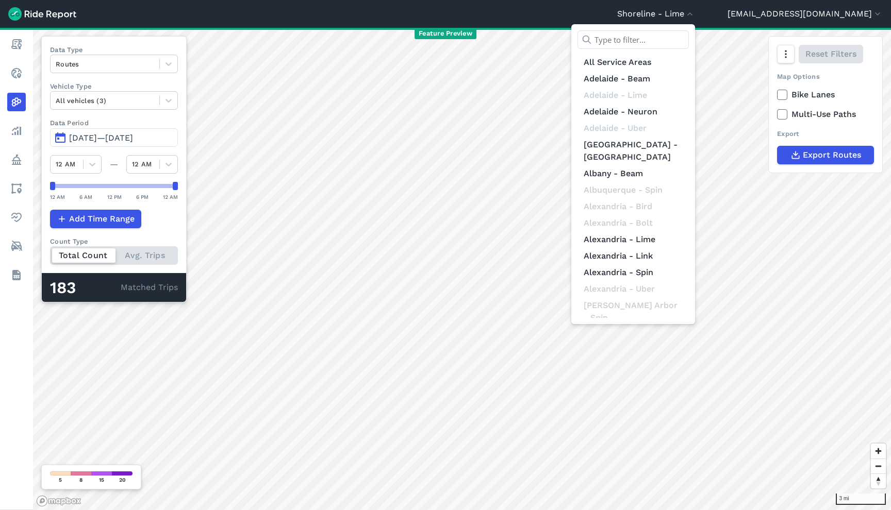
click at [689, 36] on input "text" at bounding box center [633, 39] width 111 height 19
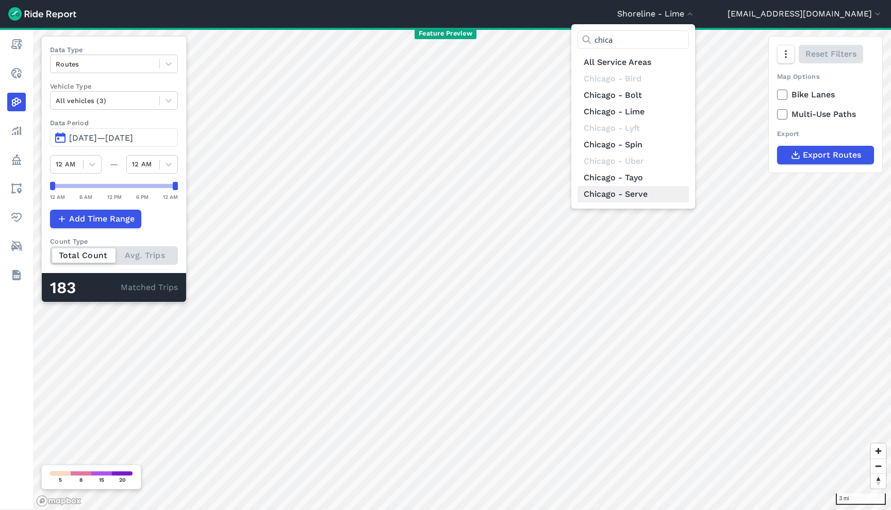
type input "chica"
click at [689, 195] on link "Chicago - Serve" at bounding box center [633, 194] width 111 height 17
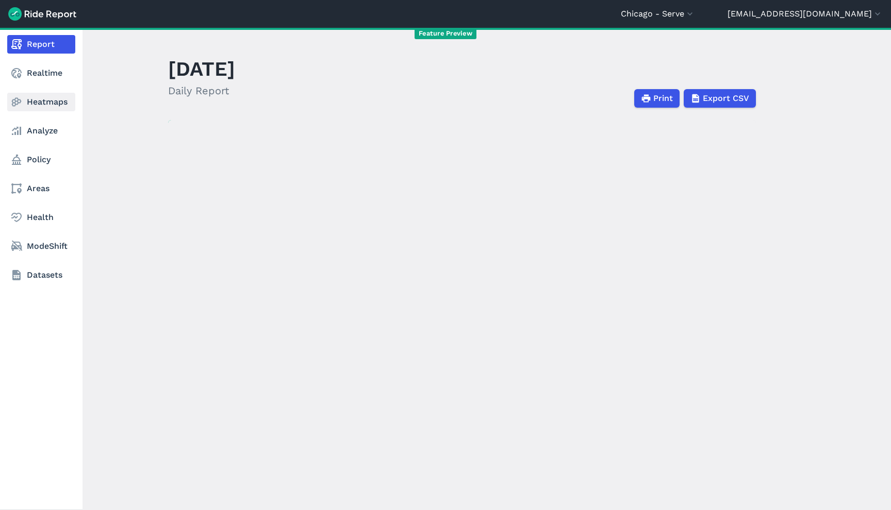
click at [46, 105] on link "Heatmaps" at bounding box center [41, 102] width 68 height 19
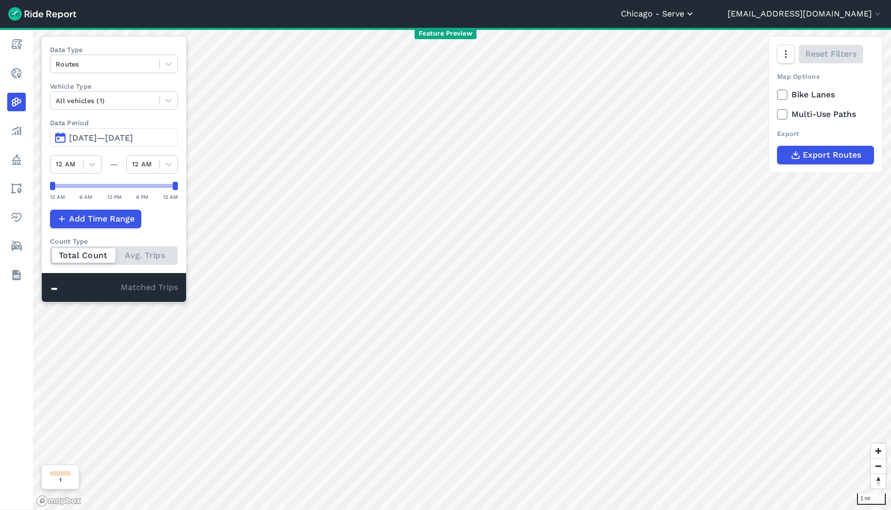
click at [695, 19] on button "Chicago - Serve" at bounding box center [658, 14] width 74 height 12
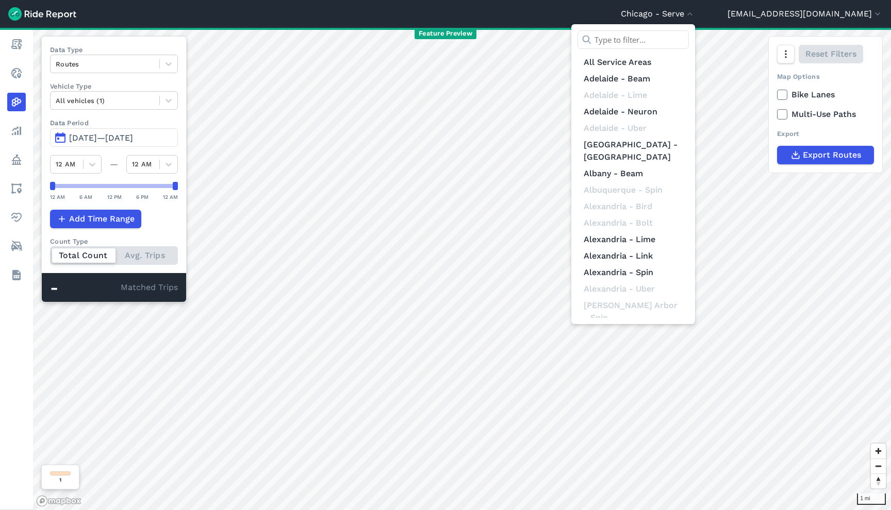
click at [689, 44] on input "text" at bounding box center [633, 39] width 111 height 19
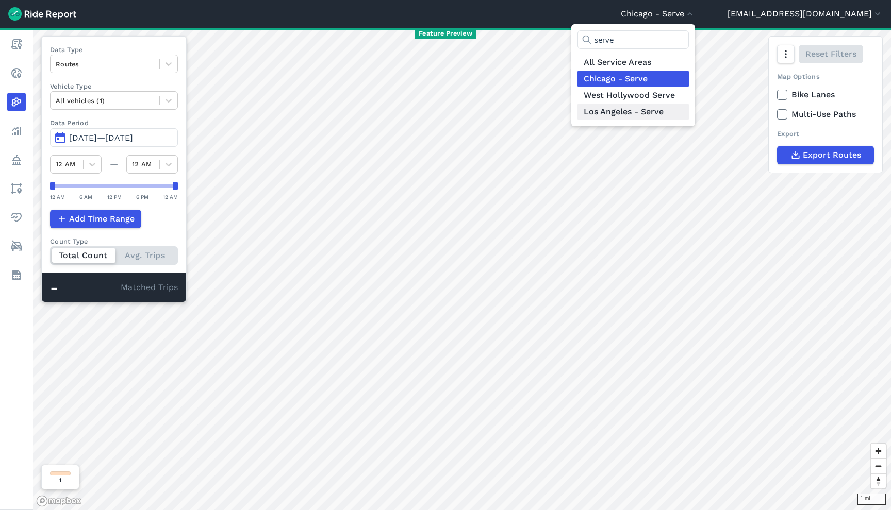
type input "serve"
click at [689, 113] on link "Los Angeles - Serve" at bounding box center [633, 112] width 111 height 17
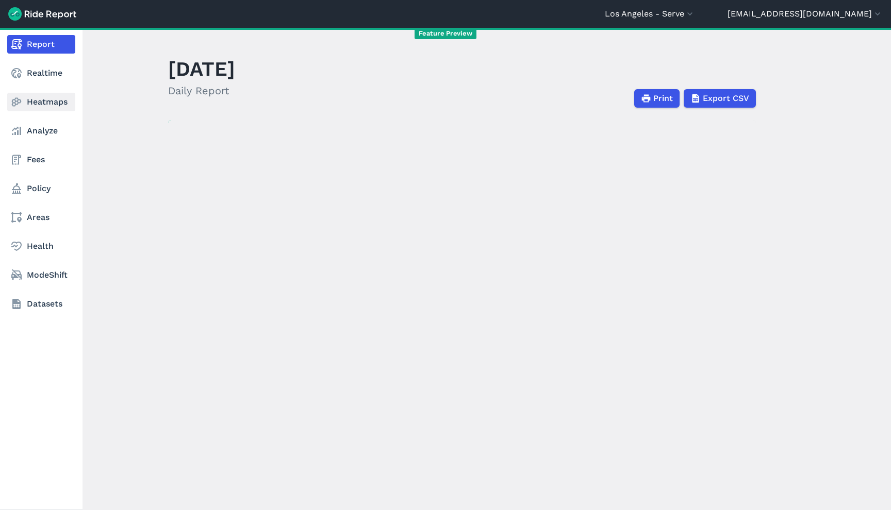
click at [43, 102] on link "Heatmaps" at bounding box center [41, 102] width 68 height 19
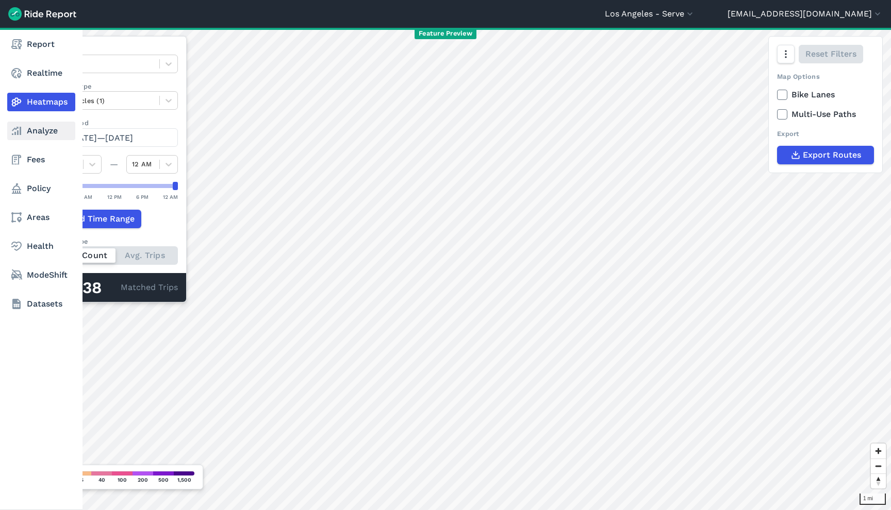
click at [20, 134] on use at bounding box center [16, 131] width 9 height 8
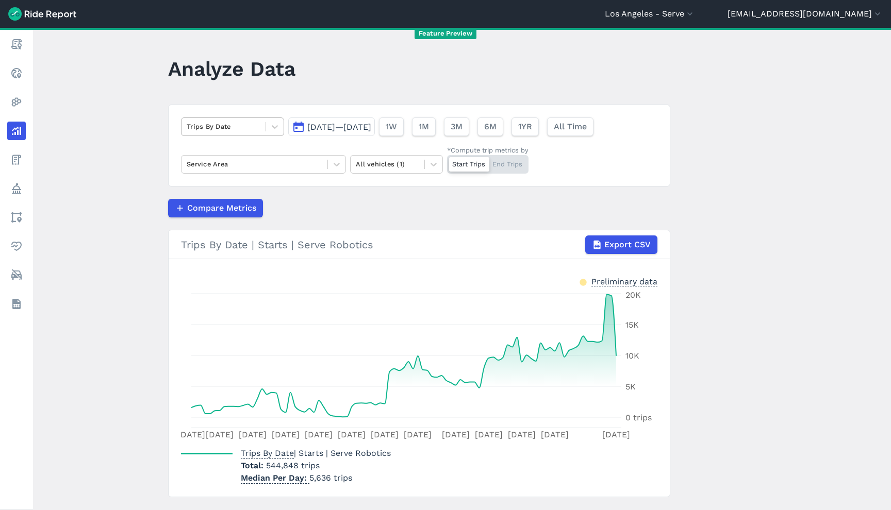
click at [244, 129] on div at bounding box center [224, 127] width 74 height 12
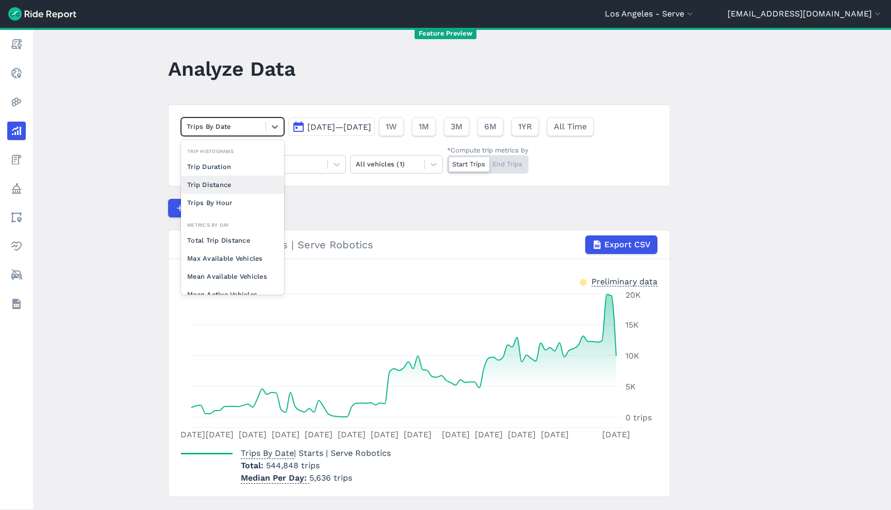
click at [245, 192] on div "Trip Distance" at bounding box center [232, 185] width 103 height 18
